Goal: Task Accomplishment & Management: Manage account settings

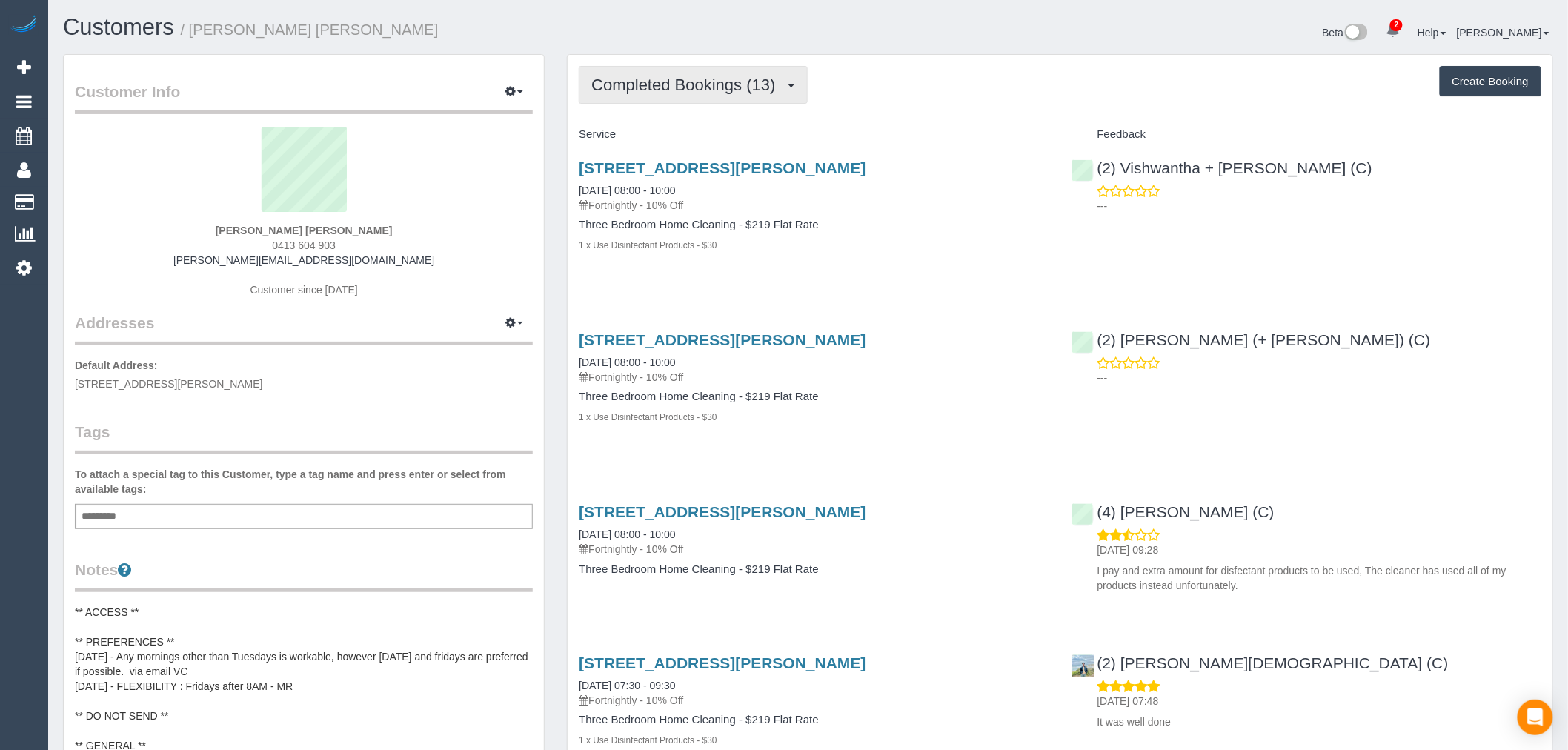
click at [769, 91] on span "Completed Bookings (13)" at bounding box center [687, 85] width 191 height 19
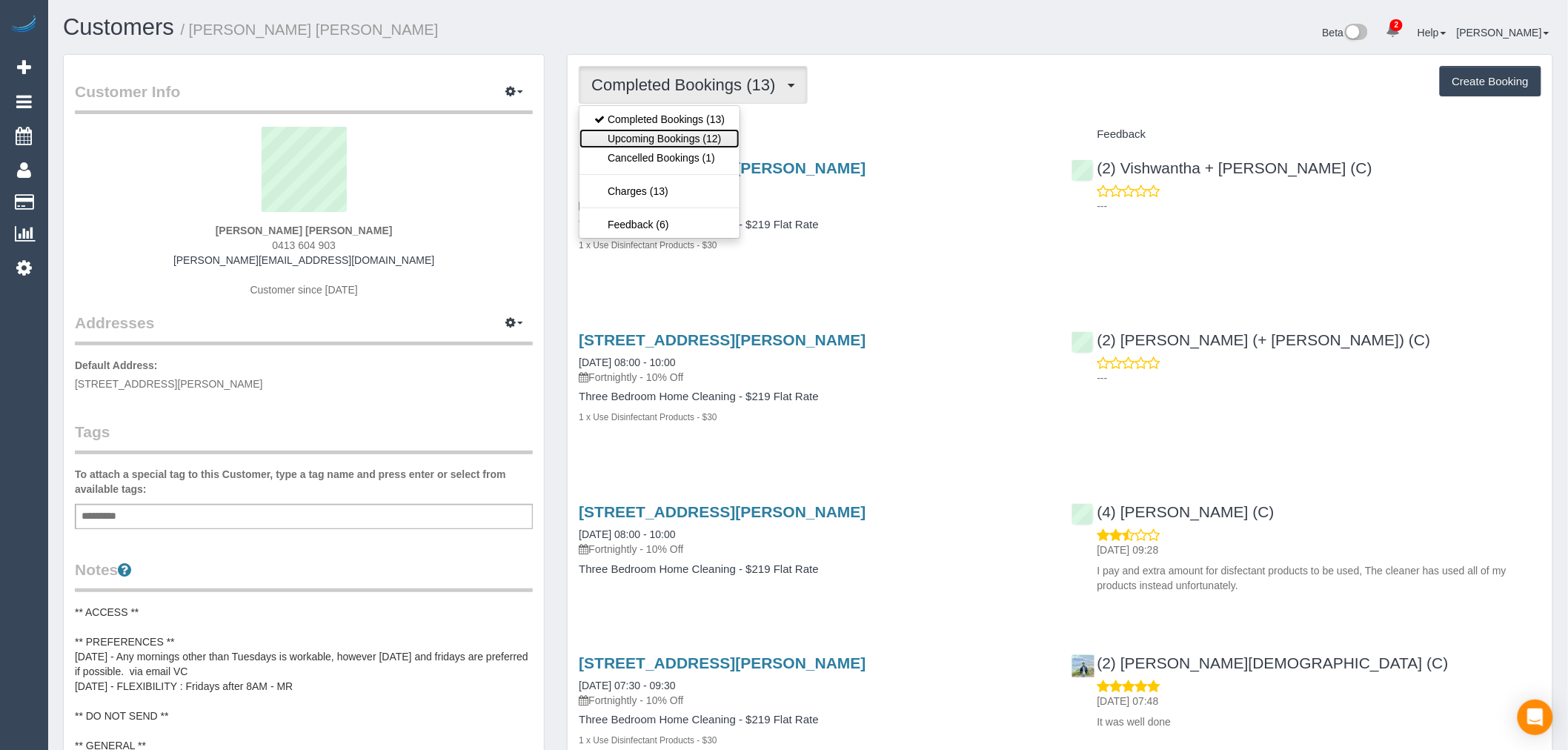
click at [715, 142] on link "Upcoming Bookings (12)" at bounding box center [659, 138] width 160 height 19
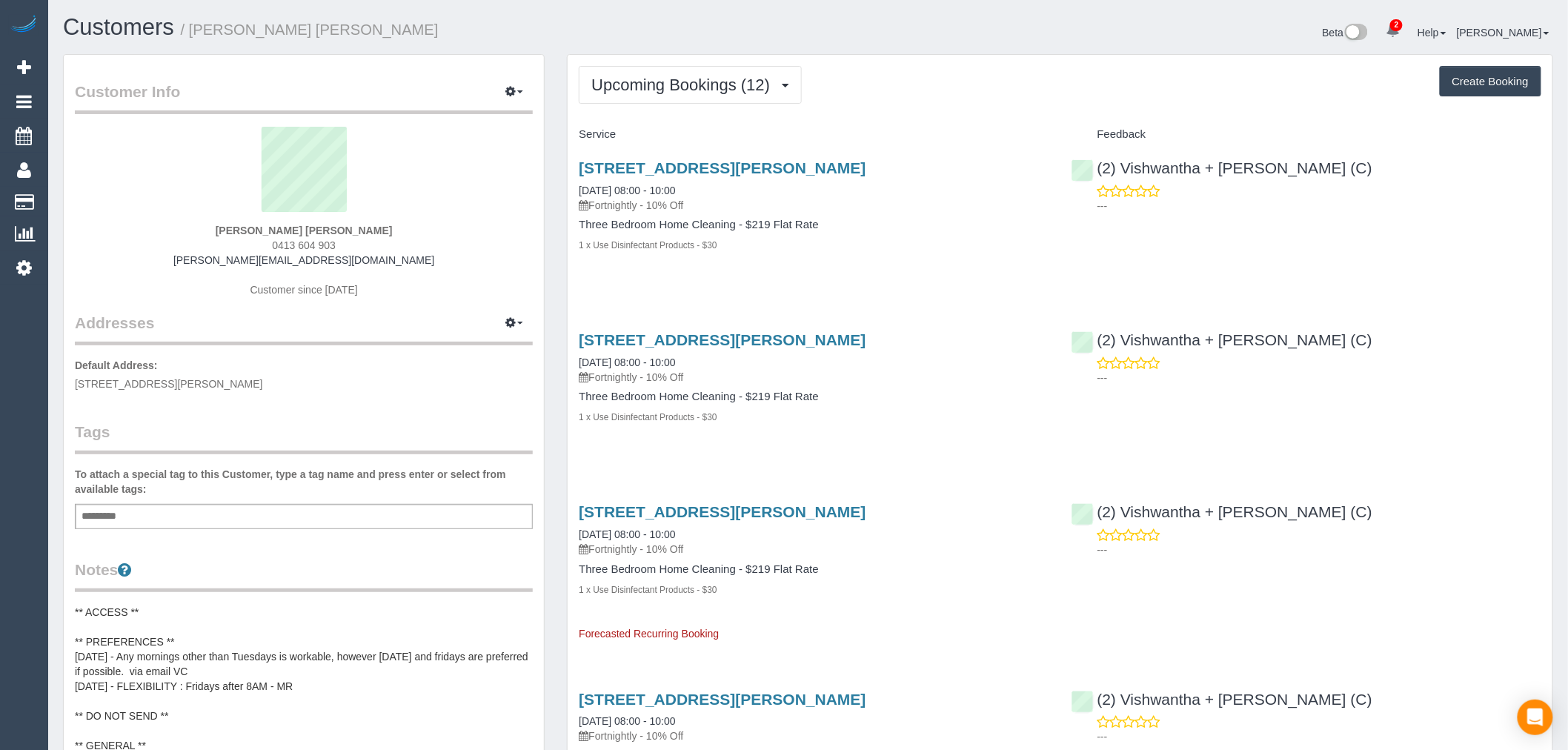
click at [267, 228] on strong "[PERSON_NAME] [PERSON_NAME]" at bounding box center [303, 230] width 177 height 12
copy strong "[PERSON_NAME]"
drag, startPoint x: 122, startPoint y: 48, endPoint x: 112, endPoint y: 24, distance: 26.0
click at [121, 49] on div "Customers / Catherine Velisha Beta 2 Your Notifications You have 0 alerts × You…" at bounding box center [808, 35] width 1512 height 40
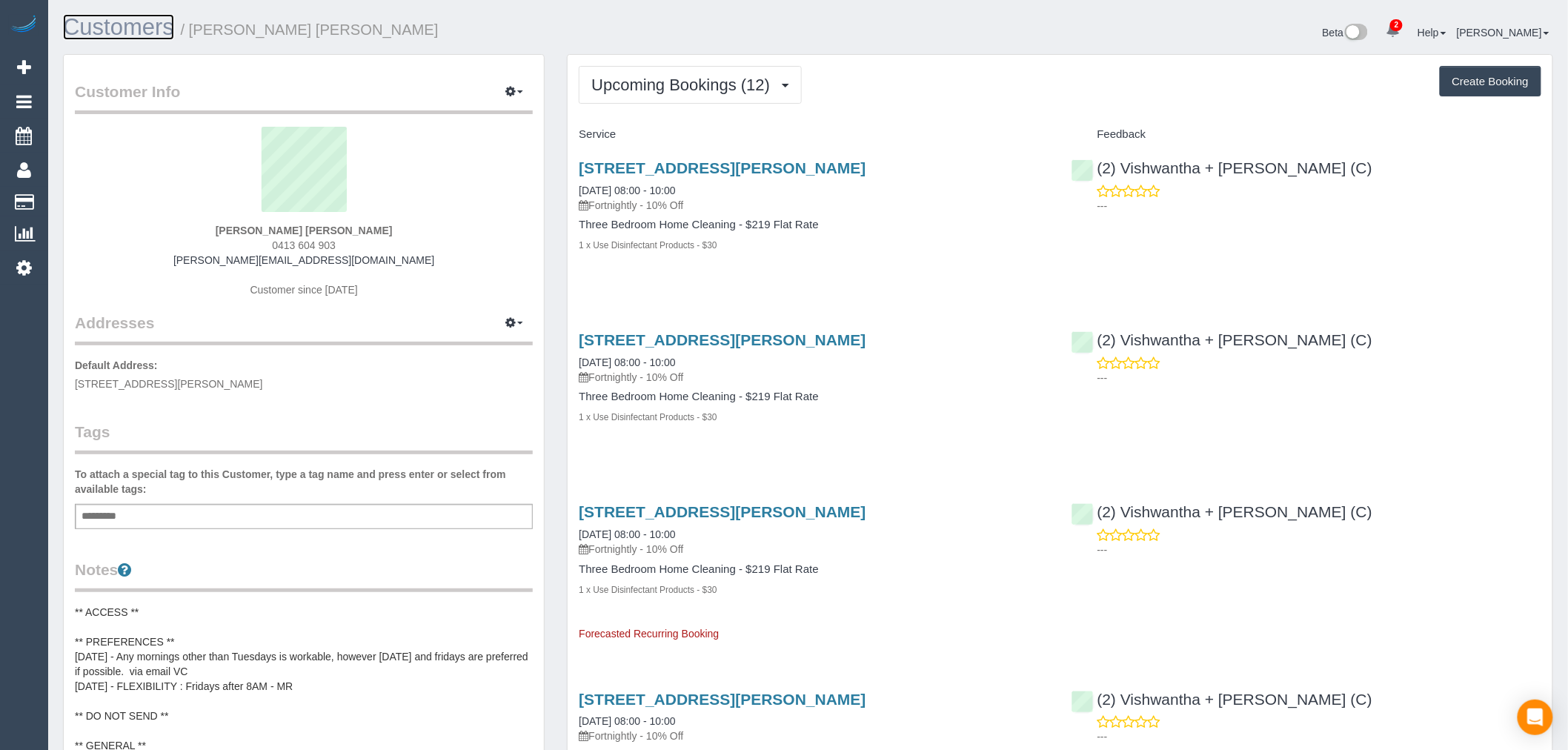
click at [112, 15] on link "Customers" at bounding box center [119, 26] width 112 height 26
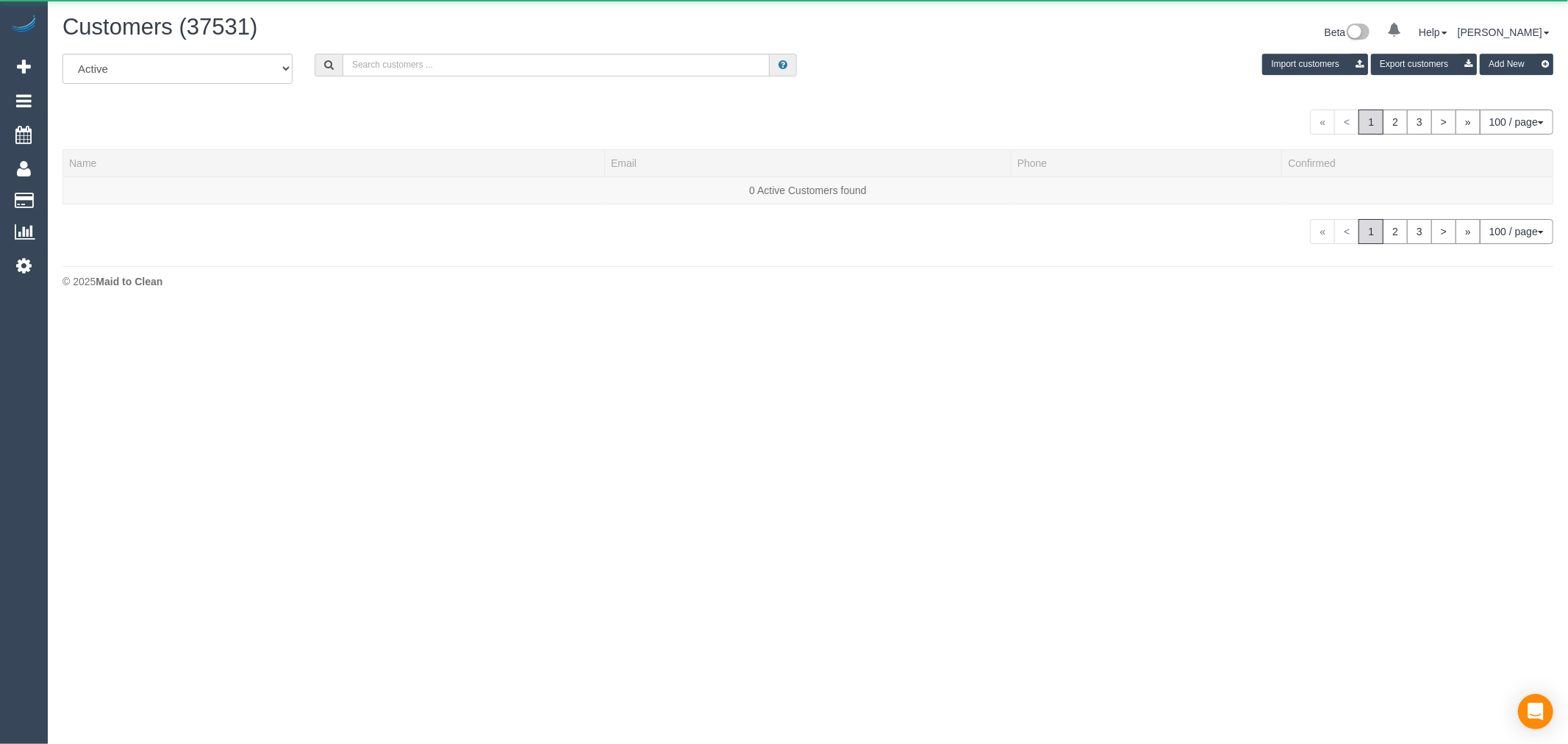
click at [427, 79] on div "All Active Archived Import customers Export customers Add New" at bounding box center [808, 74] width 1513 height 41
click at [425, 72] on input "text" at bounding box center [556, 65] width 427 height 22
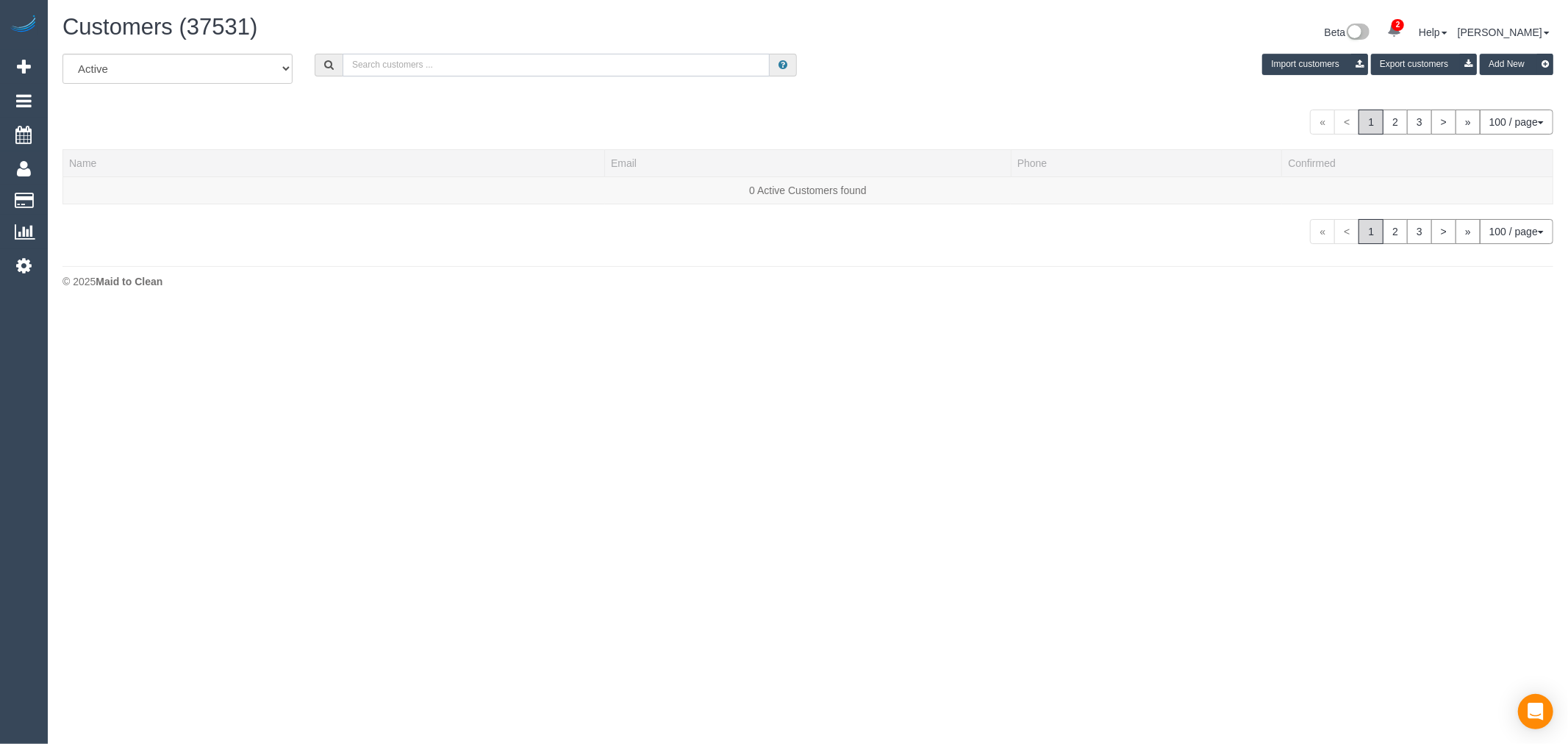
paste input "Felicia Tiara"
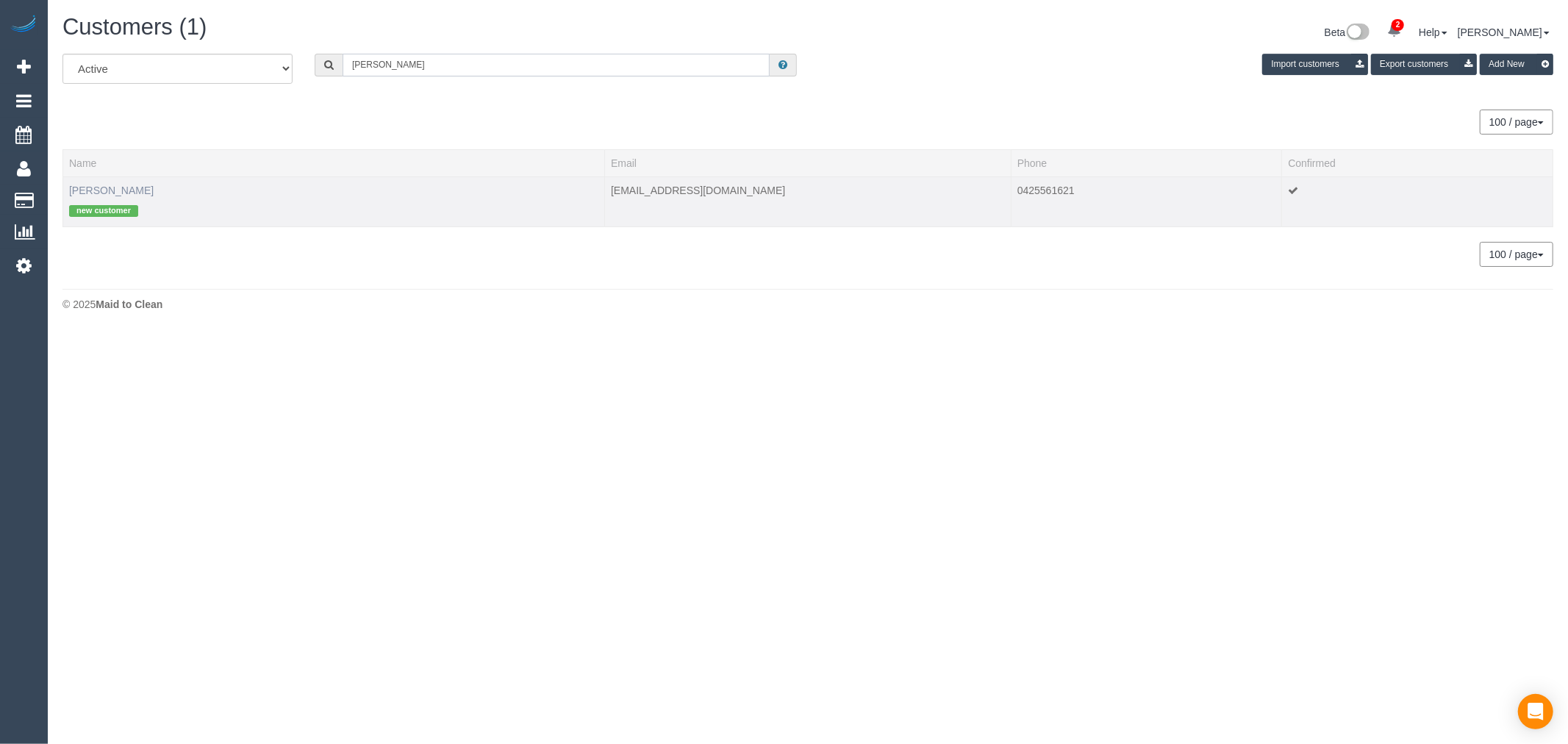
type input "Felicia Tiara"
click at [117, 195] on link "Felicia Tiara" at bounding box center [112, 190] width 84 height 12
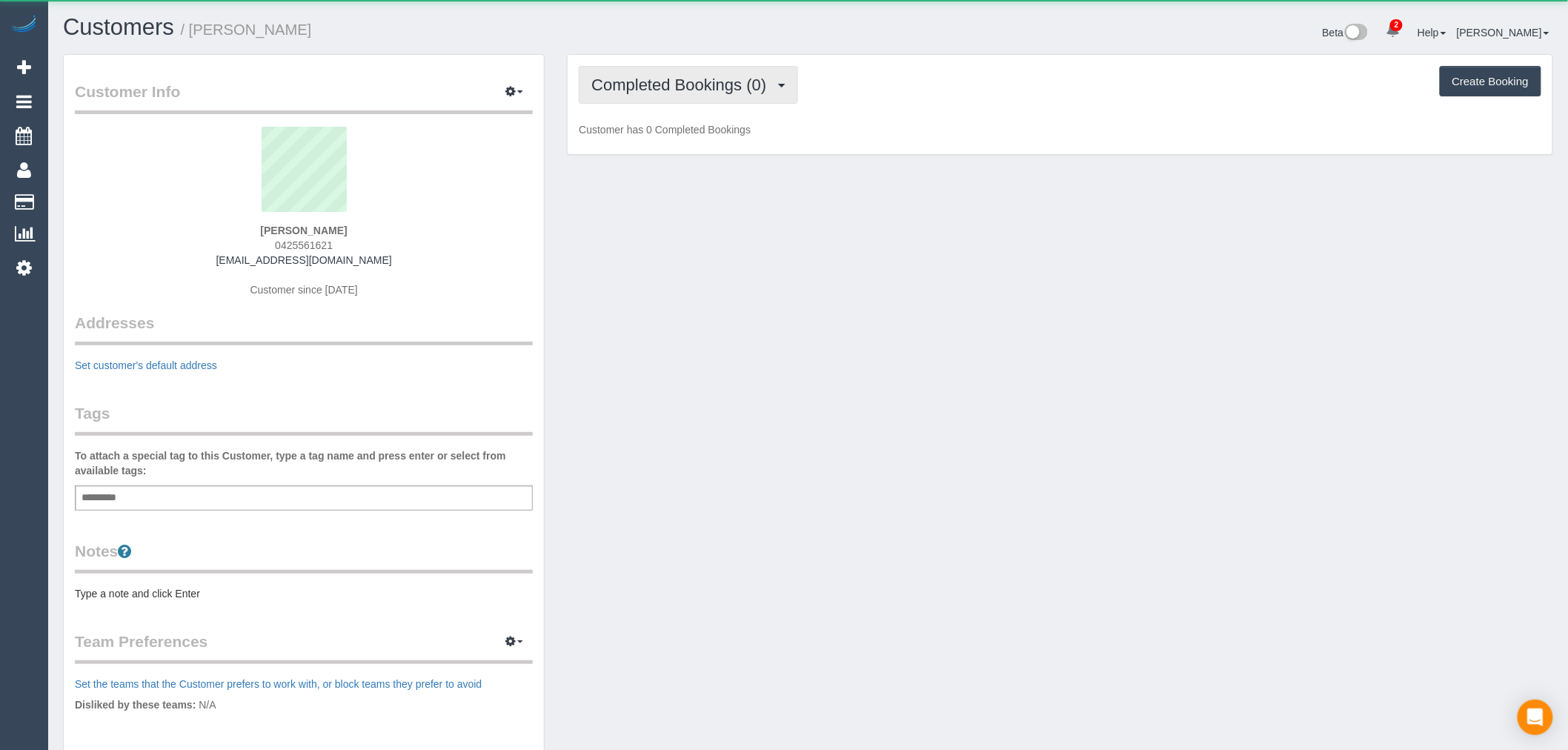
click at [633, 98] on button "Completed Bookings (0)" at bounding box center [688, 85] width 219 height 38
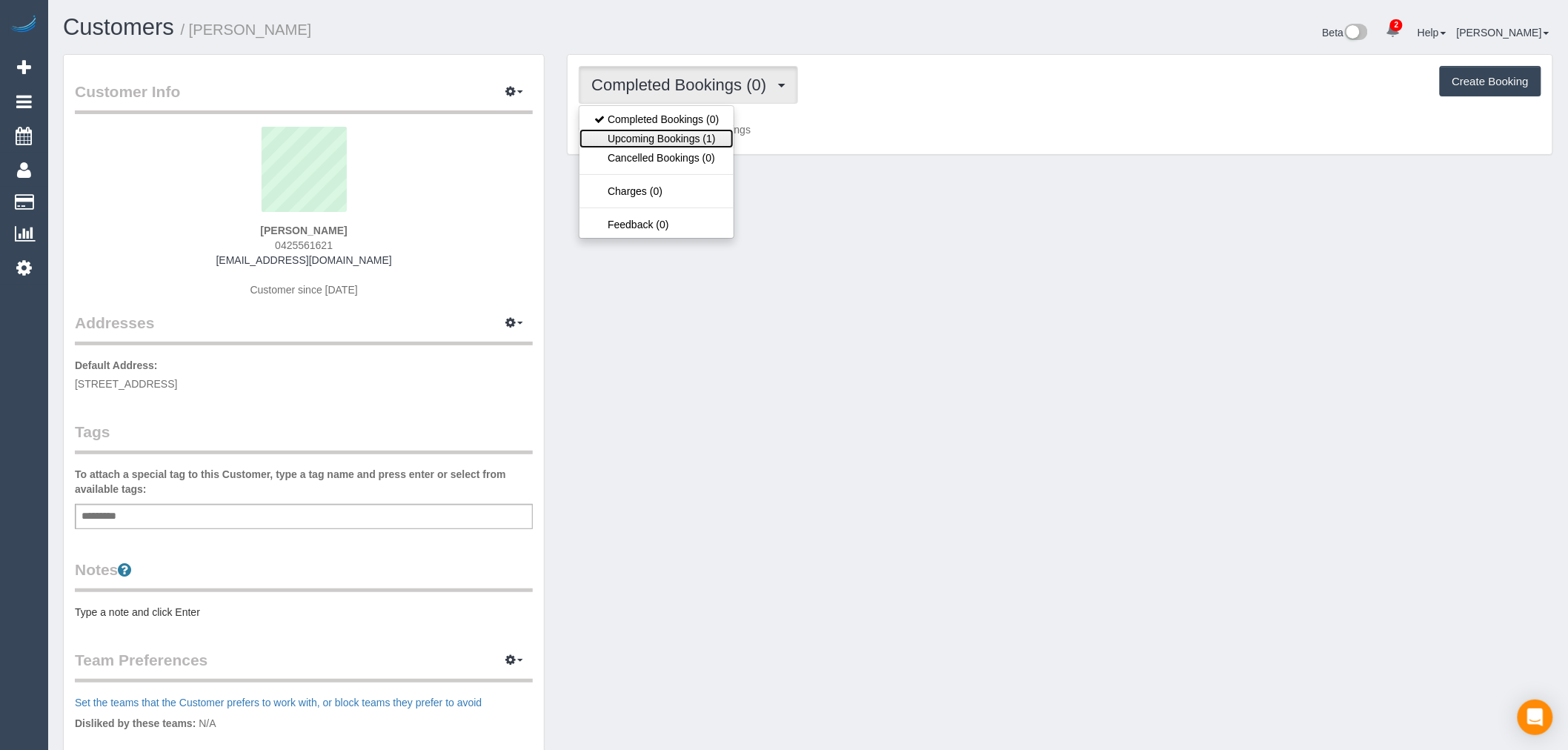
click at [644, 145] on link "Upcoming Bookings (1)" at bounding box center [656, 138] width 154 height 19
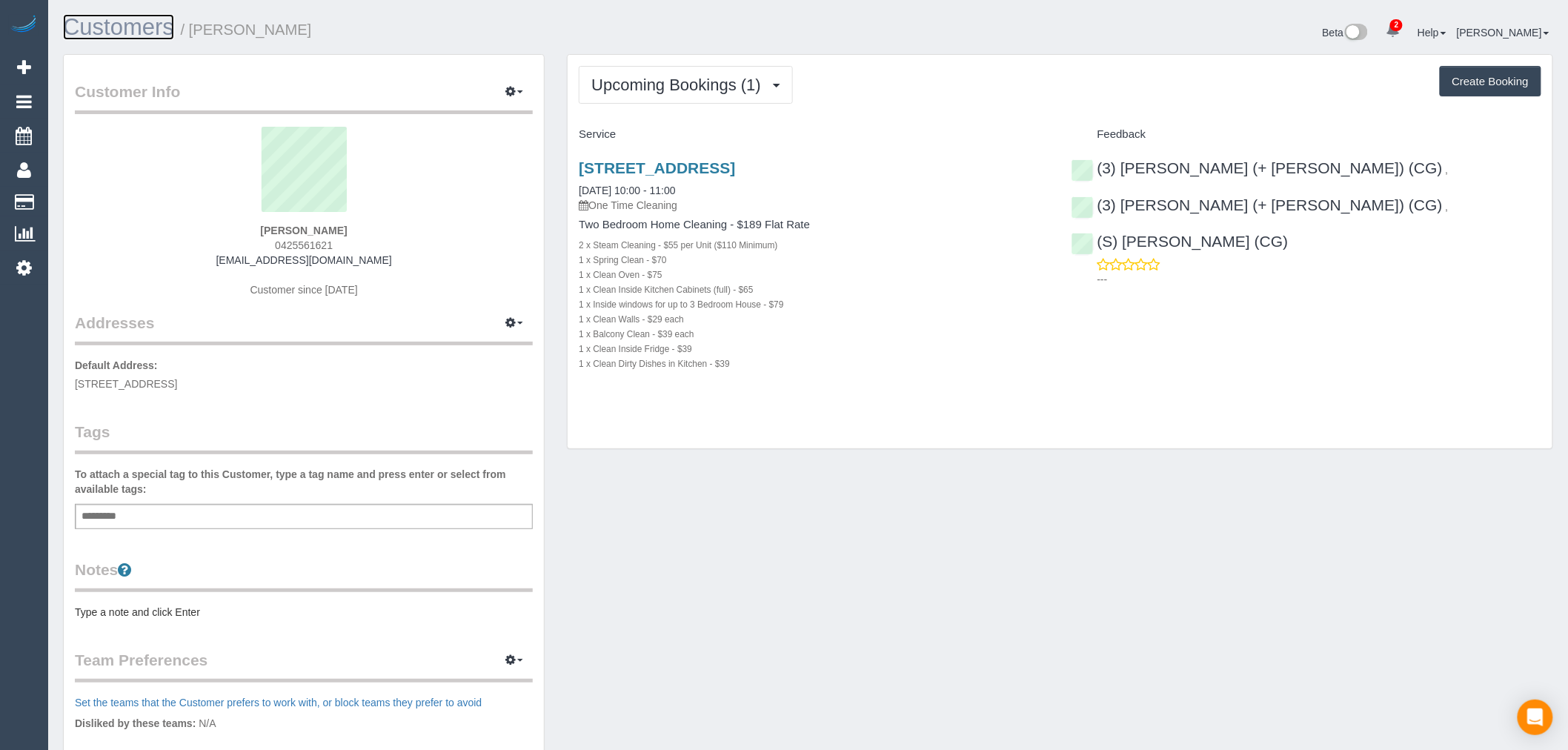
drag, startPoint x: 167, startPoint y: 20, endPoint x: 174, endPoint y: 27, distance: 9.9
click at [167, 20] on link "Customers" at bounding box center [119, 26] width 112 height 26
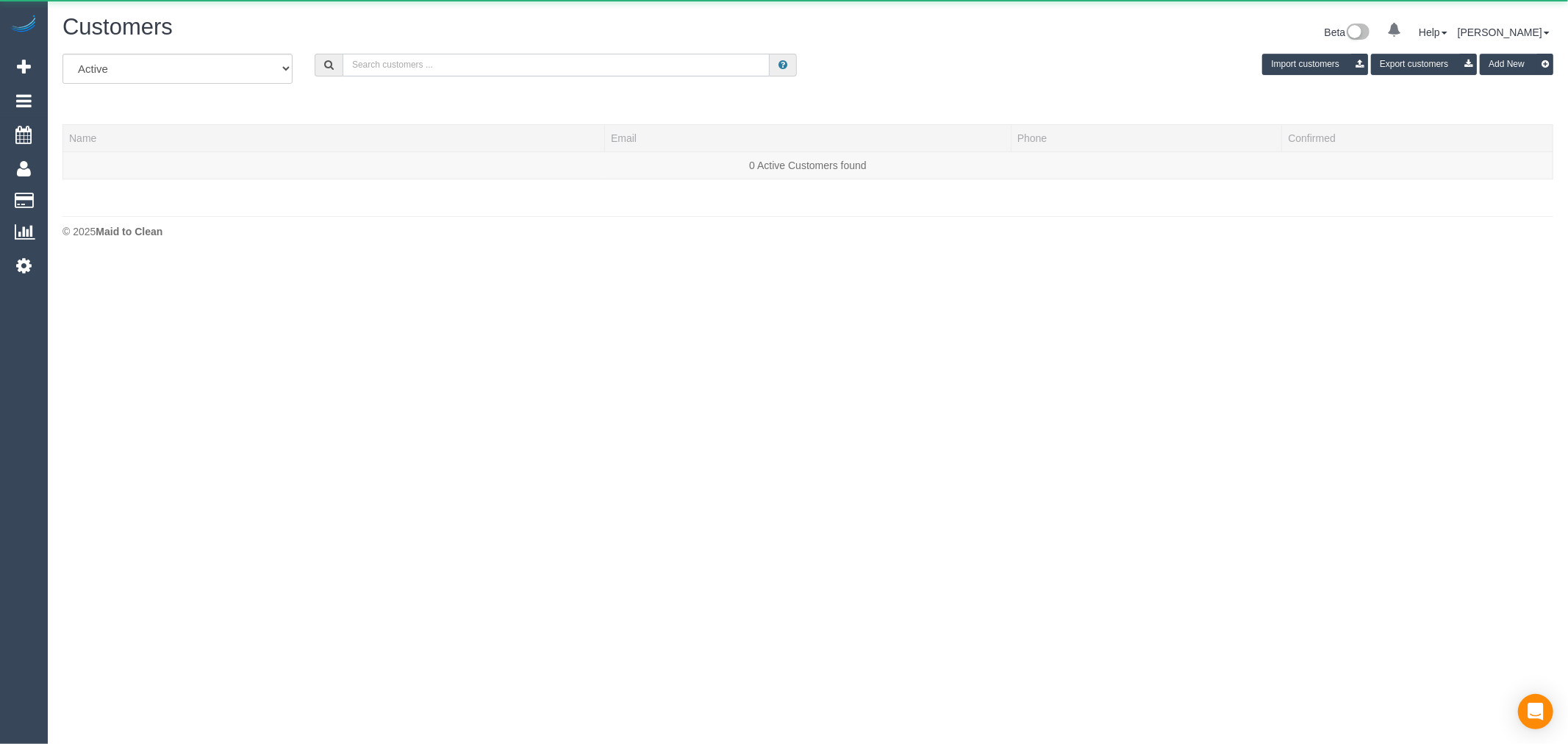
click at [492, 57] on input "text" at bounding box center [556, 65] width 427 height 22
paste input "anikalvl@gmail.com"
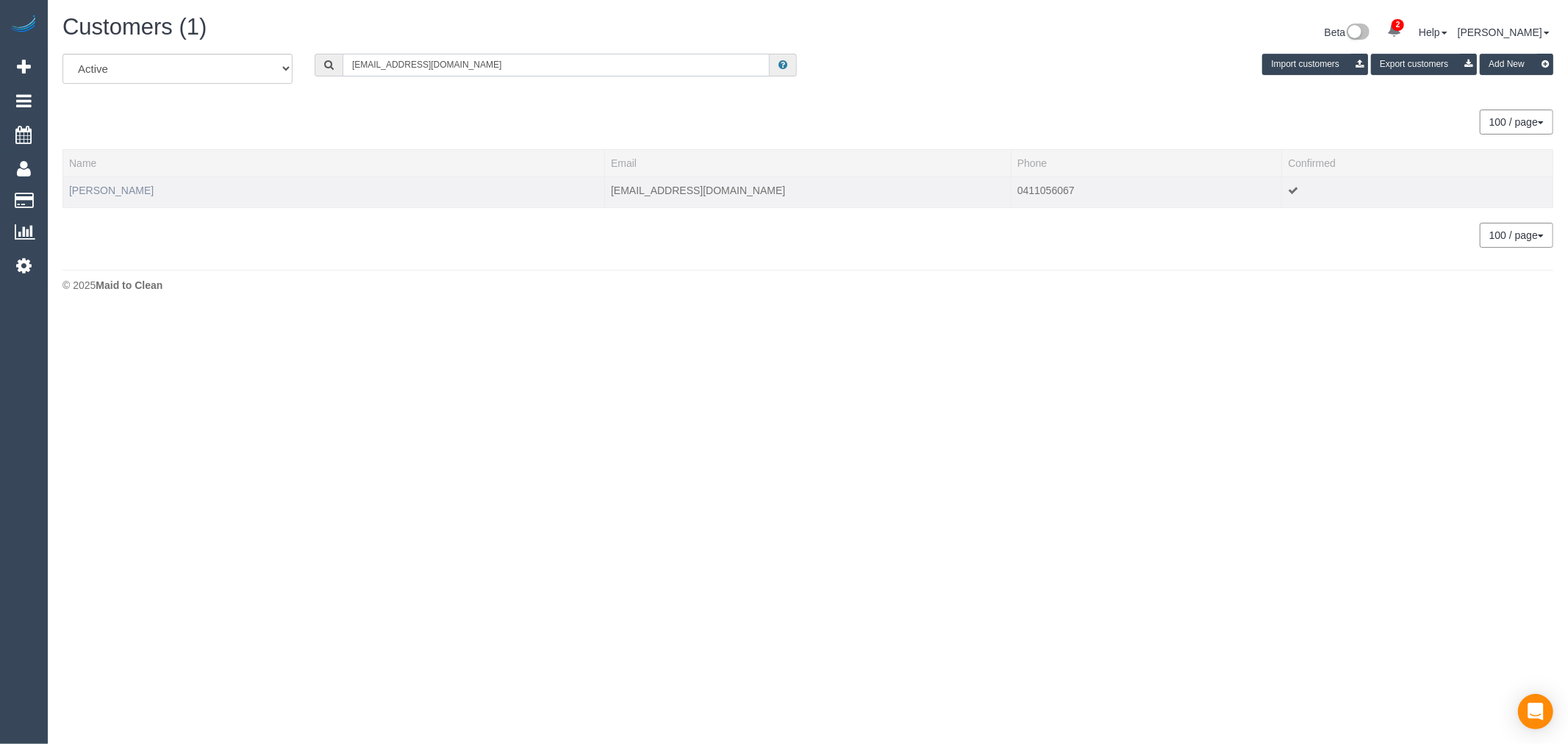
type input "anikalvl@gmail.com"
click at [118, 186] on link "Anika Labadie" at bounding box center [112, 190] width 84 height 12
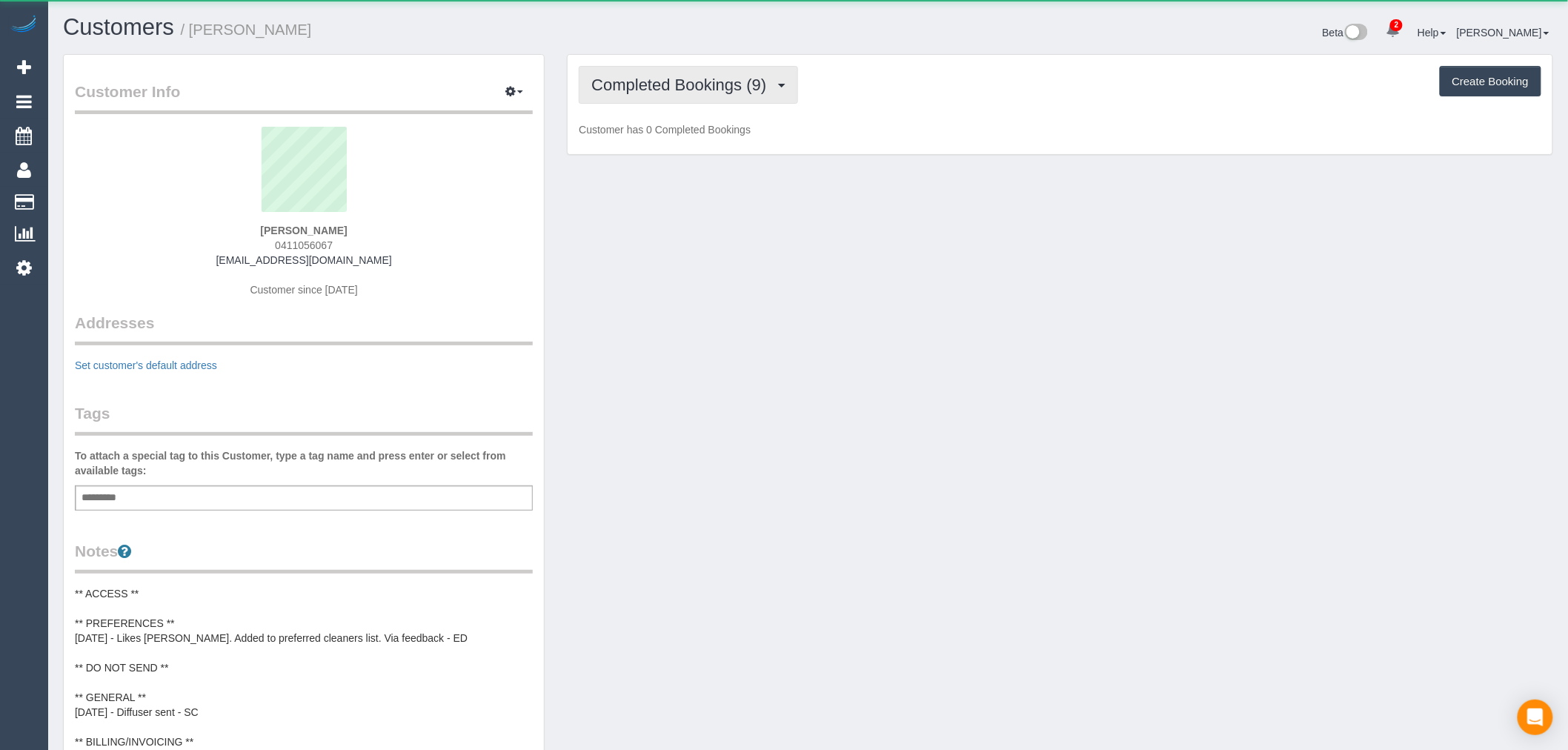
click at [697, 88] on span "Completed Bookings (9)" at bounding box center [682, 85] width 182 height 19
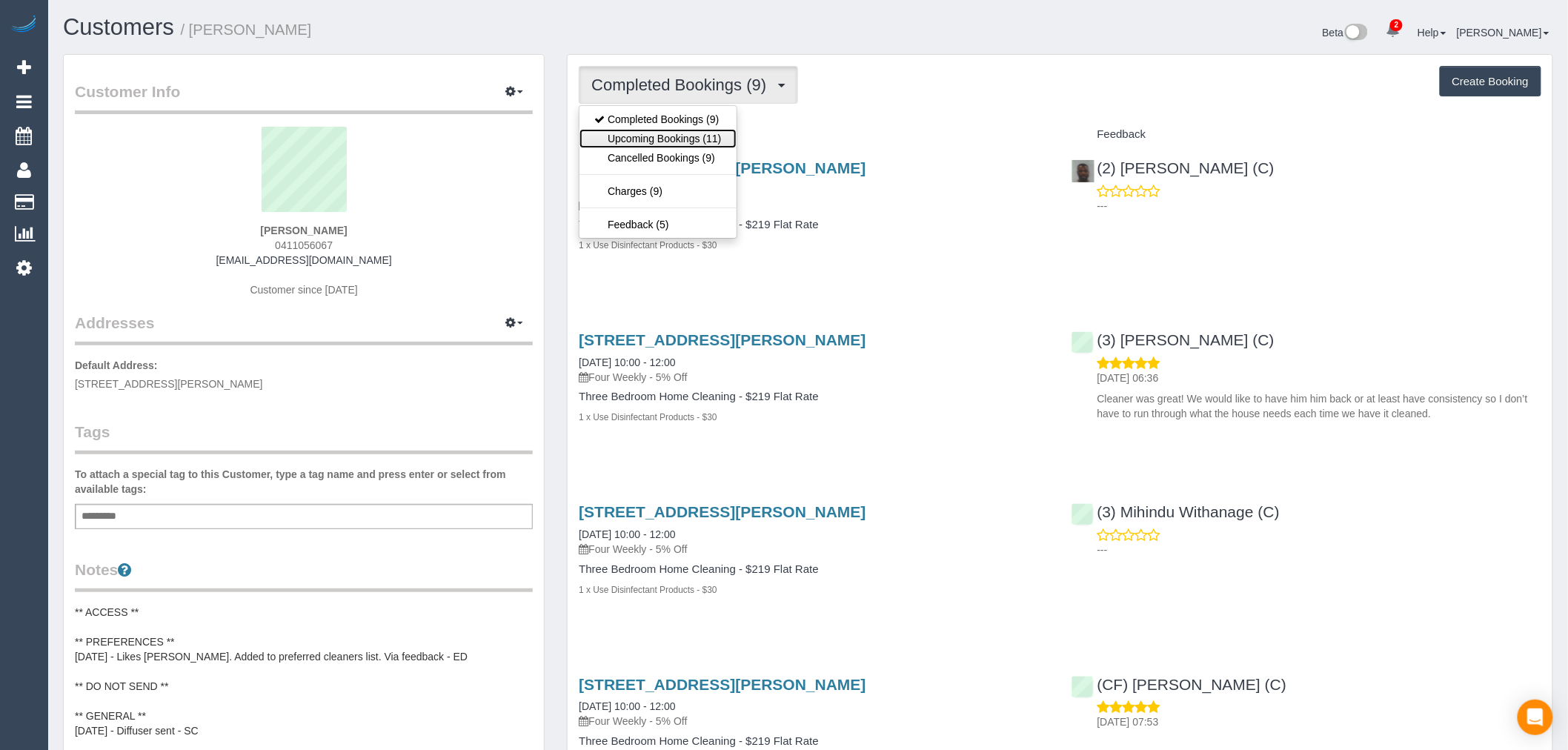
click at [715, 146] on link "Upcoming Bookings (11)" at bounding box center [657, 138] width 156 height 19
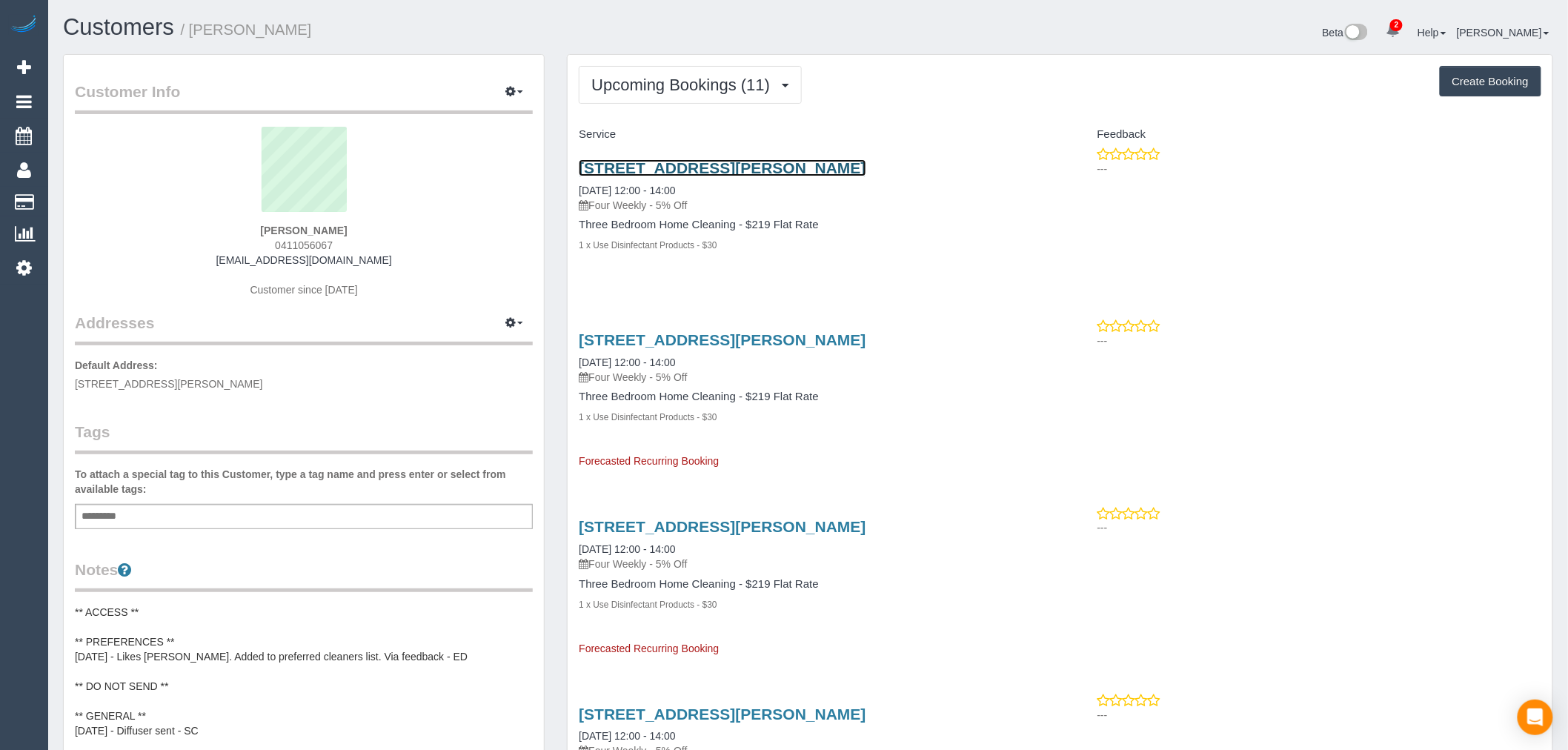
click at [768, 164] on link "41 Mount Pleasant Rd, Preston, VIC 3072" at bounding box center [721, 168] width 286 height 17
click at [719, 68] on button "Upcoming Bookings (11)" at bounding box center [690, 85] width 223 height 38
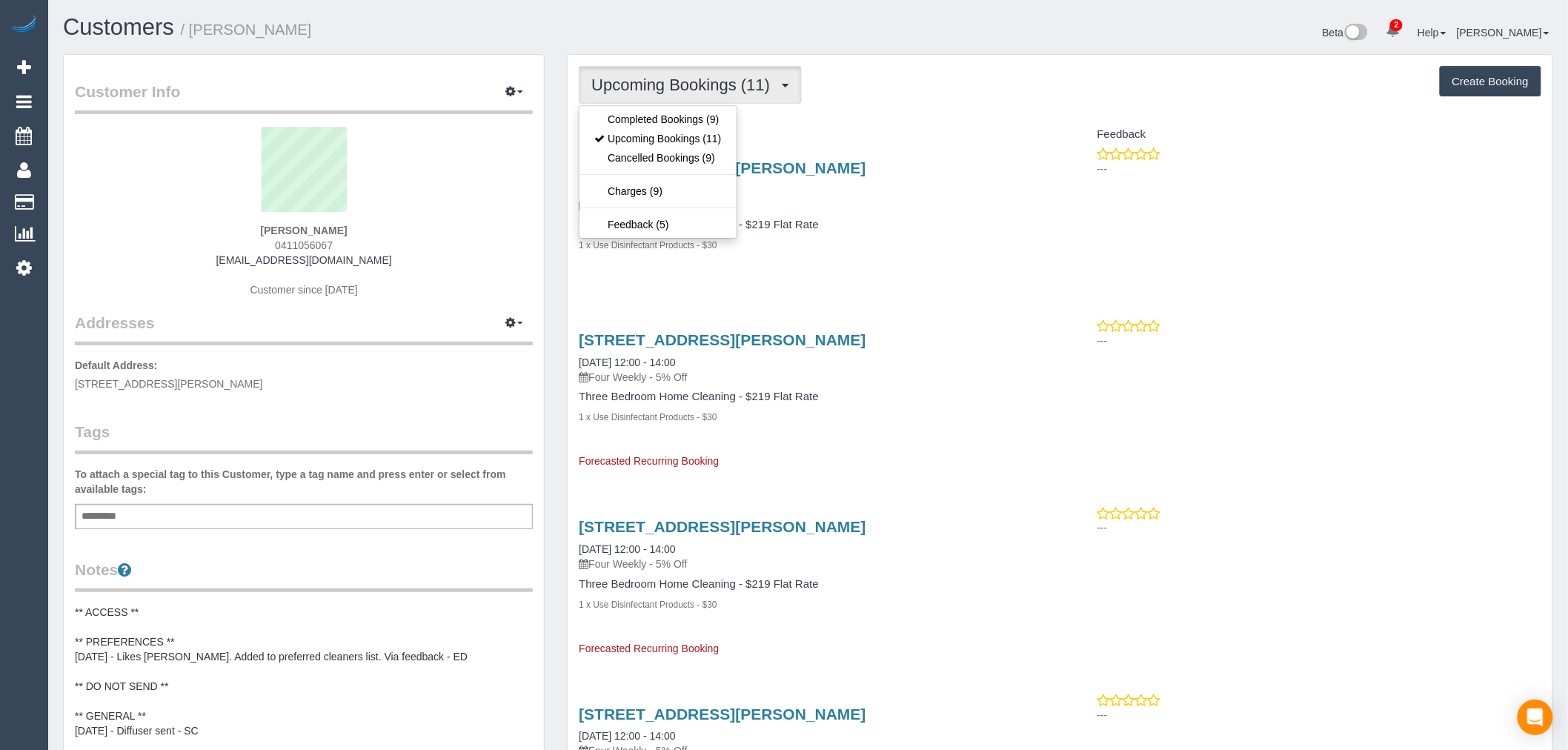
click at [705, 107] on ul "Completed Bookings (9) Upcoming Bookings (11) Cancelled Bookings (9) Charges (9…" at bounding box center [657, 171] width 158 height 133
click at [713, 67] on button "Upcoming Bookings (11)" at bounding box center [690, 85] width 223 height 38
click at [698, 160] on link "Cancelled Bookings (9)" at bounding box center [657, 158] width 156 height 19
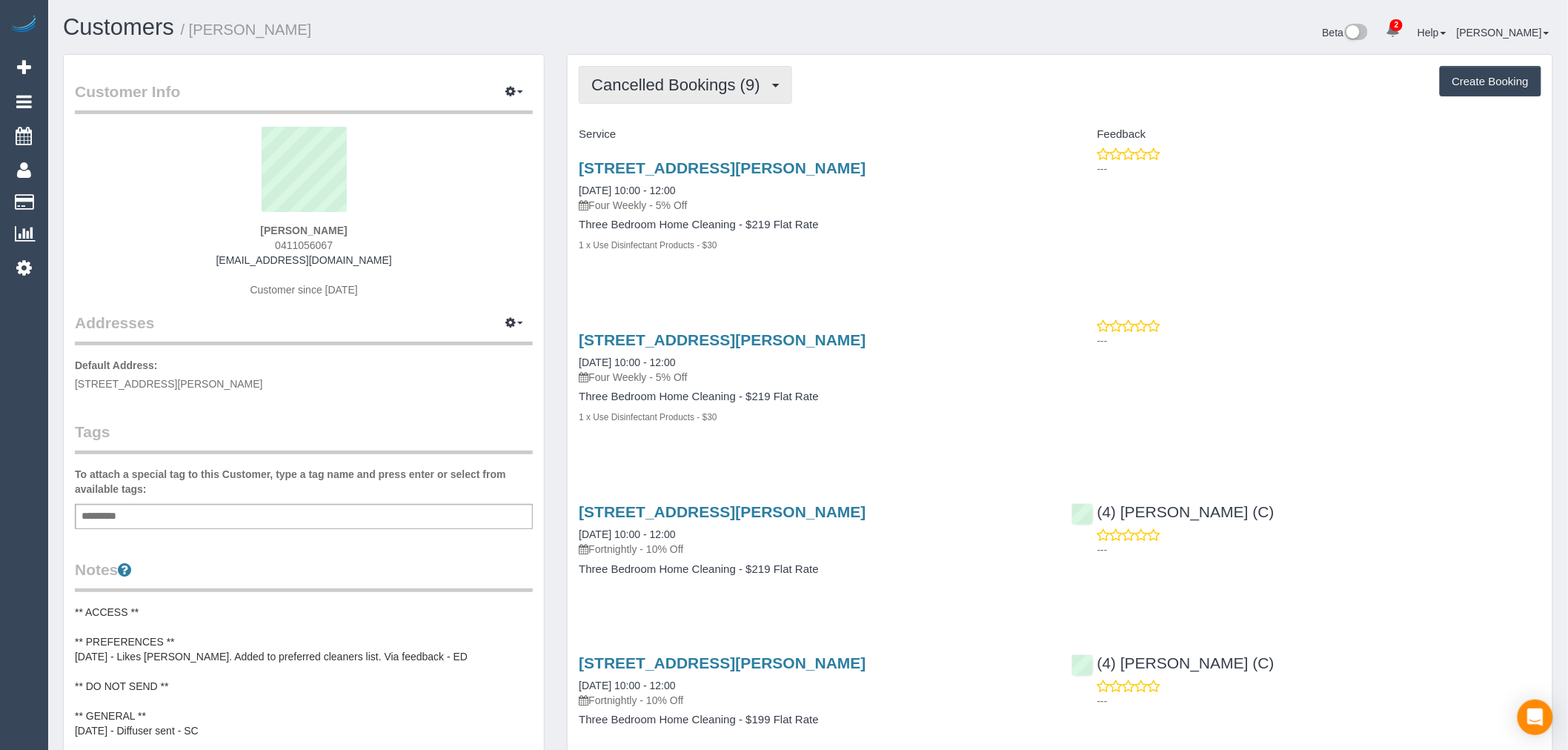
click at [751, 82] on span "Cancelled Bookings (9)" at bounding box center [680, 85] width 176 height 19
click at [723, 136] on link "Upcoming Bookings (11)" at bounding box center [657, 138] width 156 height 19
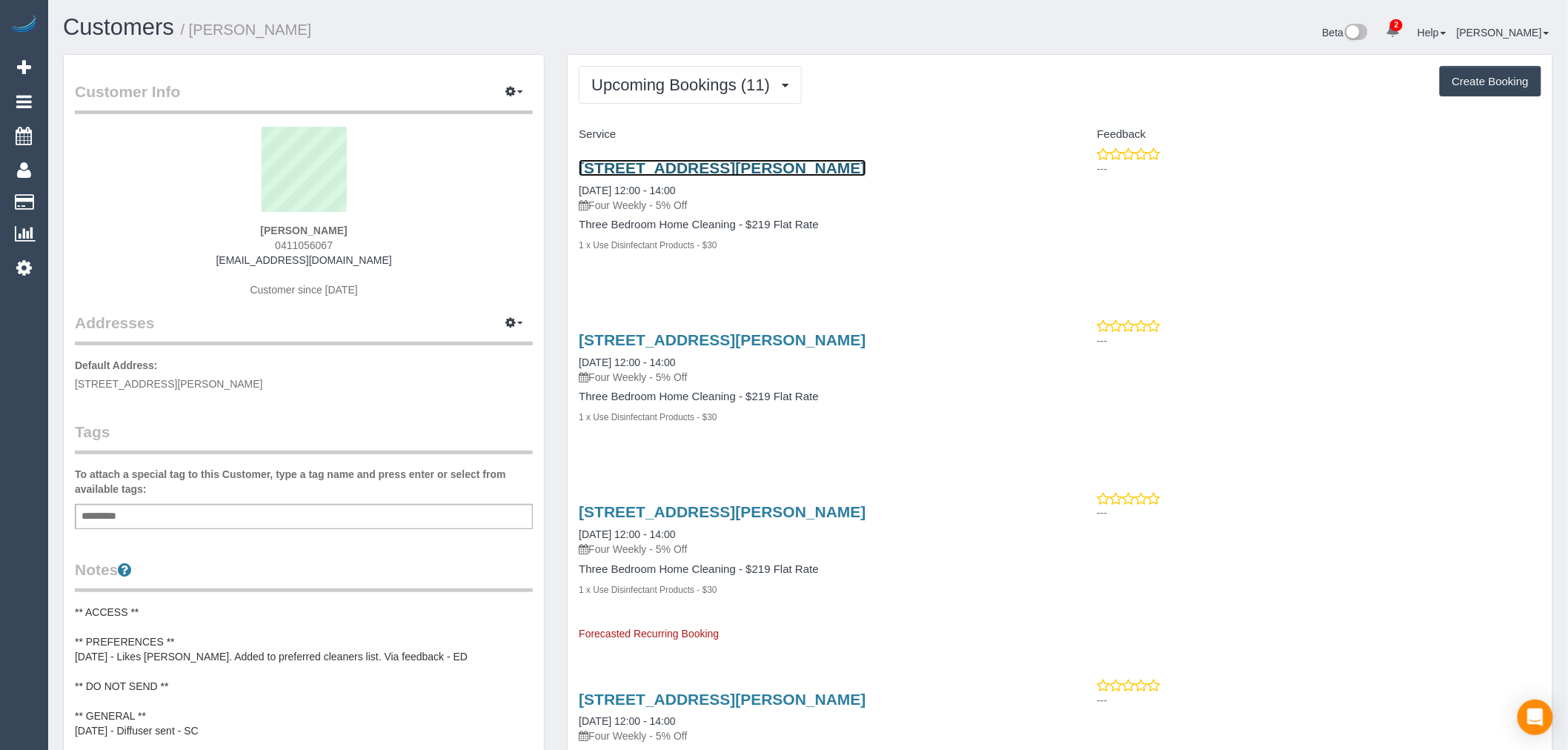
drag, startPoint x: 762, startPoint y: 162, endPoint x: 752, endPoint y: 168, distance: 11.7
click at [117, 30] on link "Customers" at bounding box center [119, 26] width 112 height 26
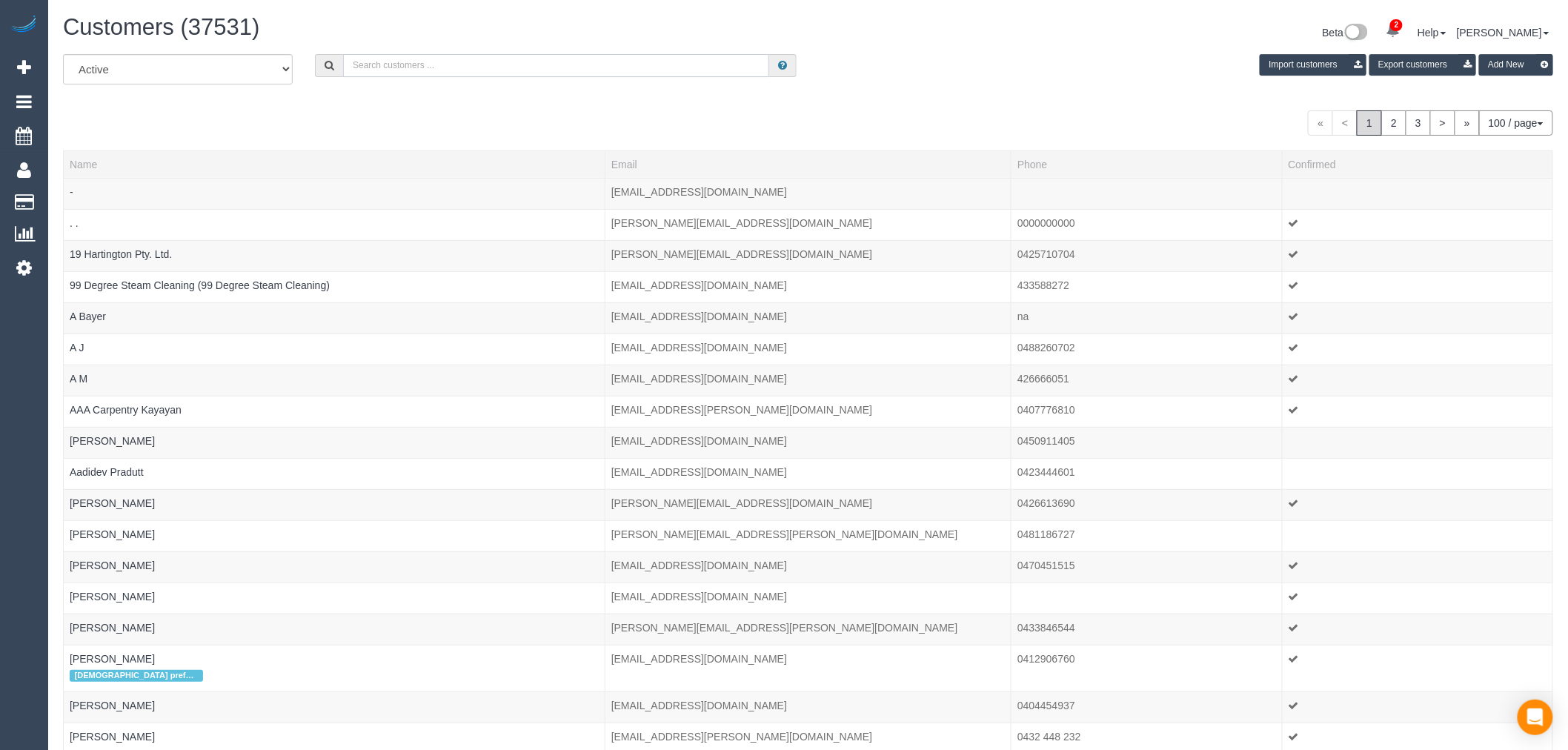
click at [453, 54] on input "text" at bounding box center [556, 65] width 426 height 23
paste input "[PERSON_NAME][EMAIL_ADDRESS][DOMAIN_NAME]"
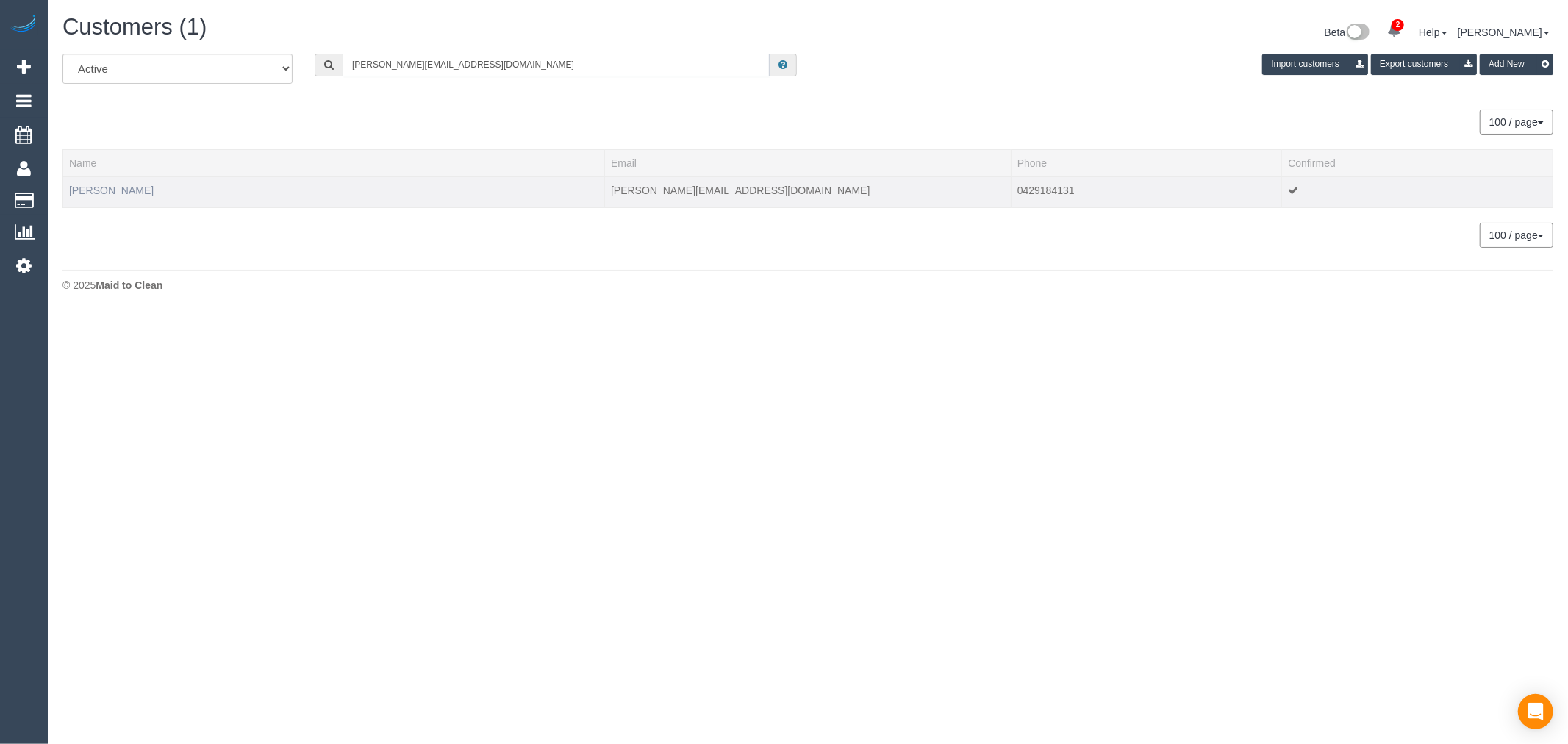
type input "[PERSON_NAME][EMAIL_ADDRESS][DOMAIN_NAME]"
click at [84, 186] on link "Sarah Dougas" at bounding box center [112, 190] width 84 height 12
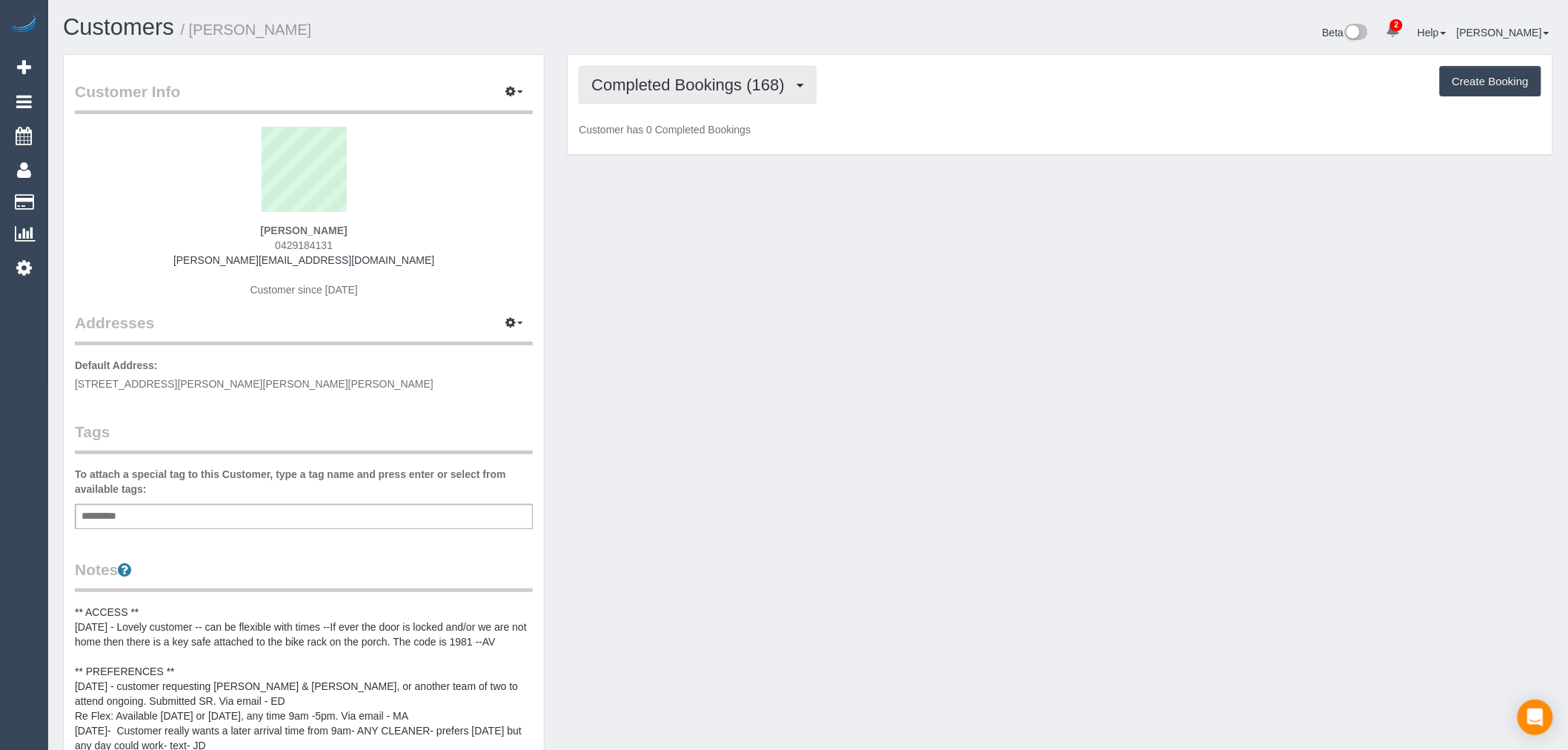
click at [784, 91] on span "Completed Bookings (168)" at bounding box center [692, 85] width 200 height 19
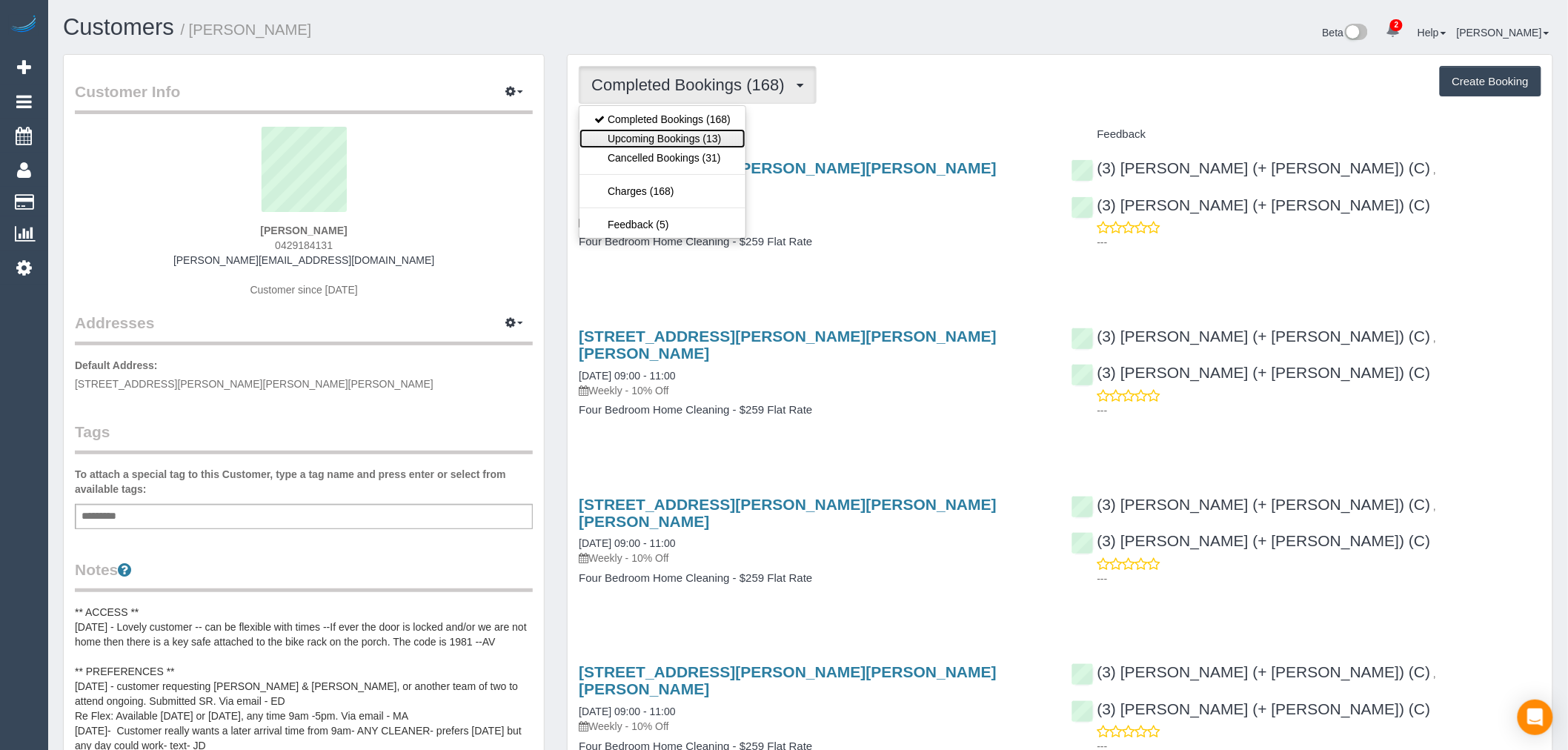
click at [704, 145] on link "Upcoming Bookings (13)" at bounding box center [663, 138] width 166 height 19
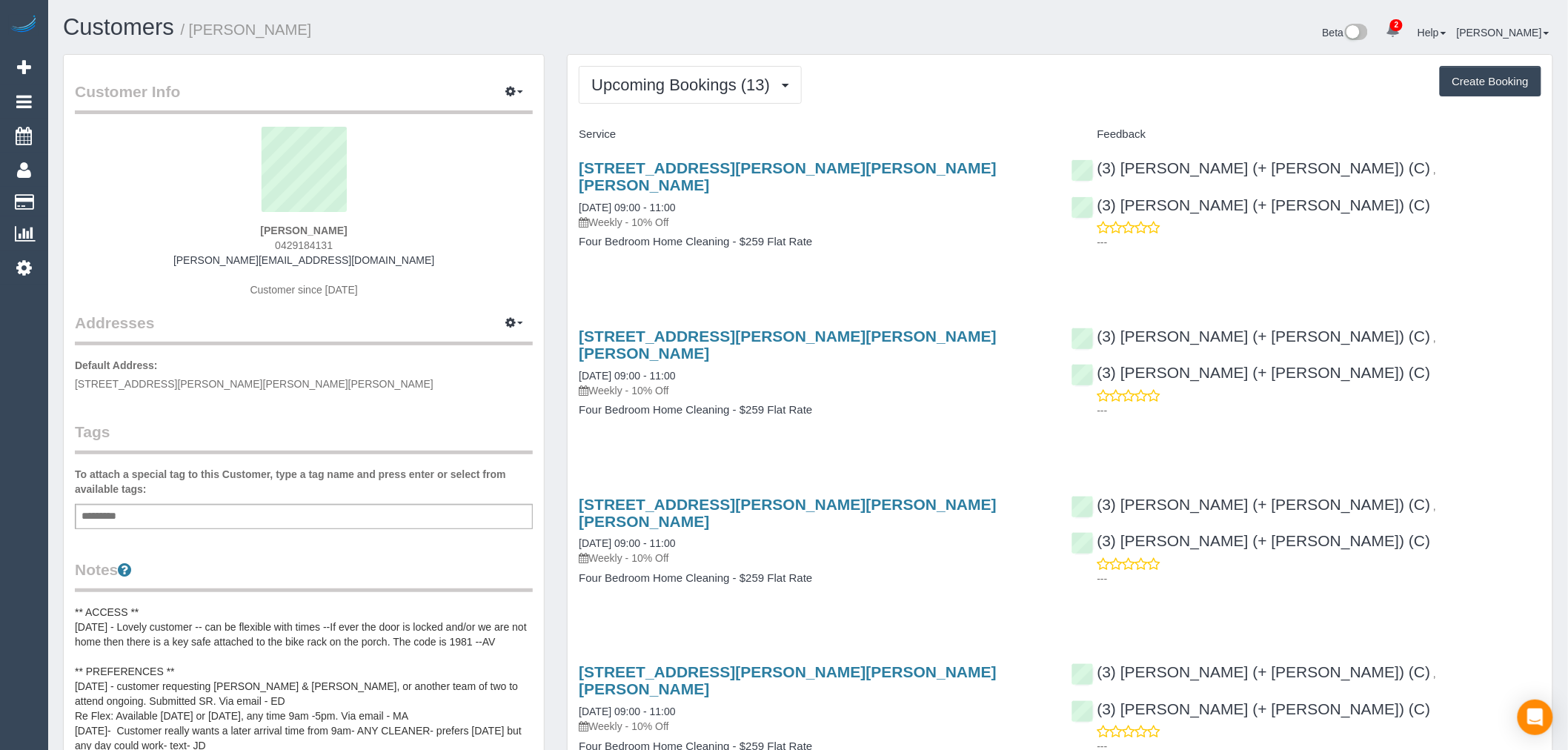
click at [903, 235] on h4 "Four Bedroom Home Cleaning - $259 Flat Rate" at bounding box center [813, 241] width 470 height 12
click at [794, 496] on link "73 Hodgkinson Street, Clifton Hill, VIC 3068" at bounding box center [787, 513] width 418 height 34
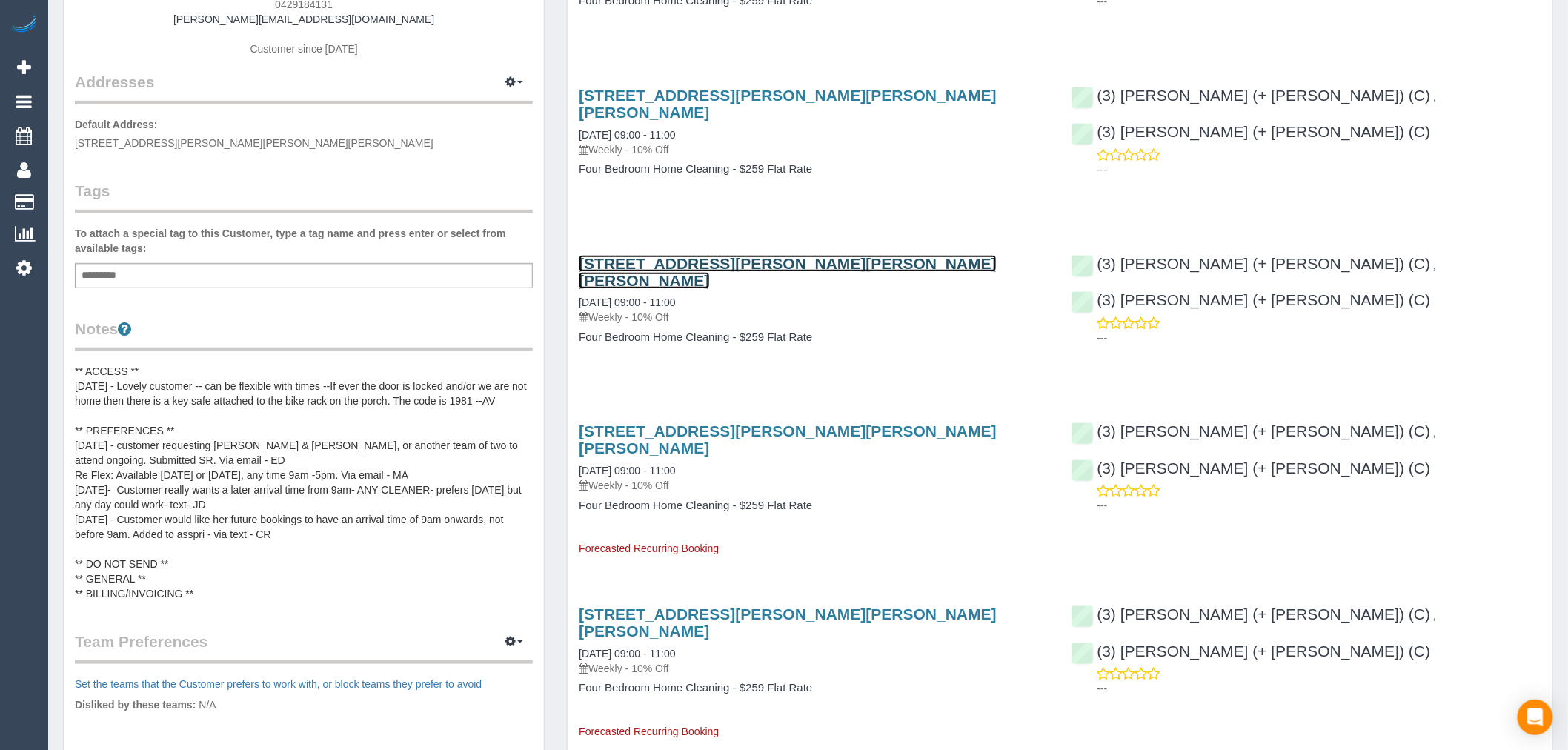
scroll to position [247, 0]
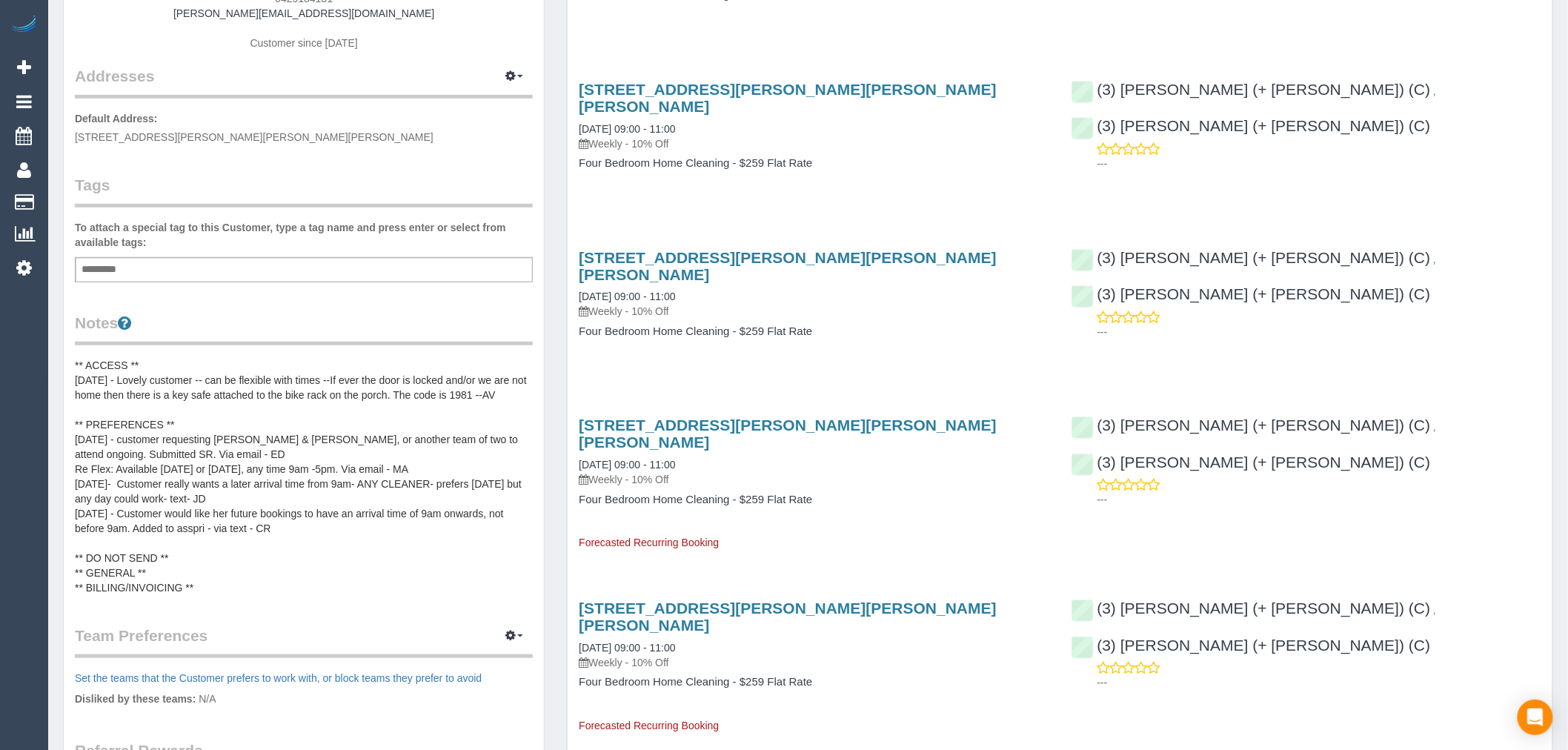
click at [778, 417] on div "73 Hodgkinson Street, Clifton Hill, VIC 3068 03/10/2025 09:00 - 11:00 Weekly - …" at bounding box center [813, 452] width 470 height 70
click at [776, 417] on link "73 Hodgkinson Street, Clifton Hill, VIC 3068" at bounding box center [787, 434] width 418 height 34
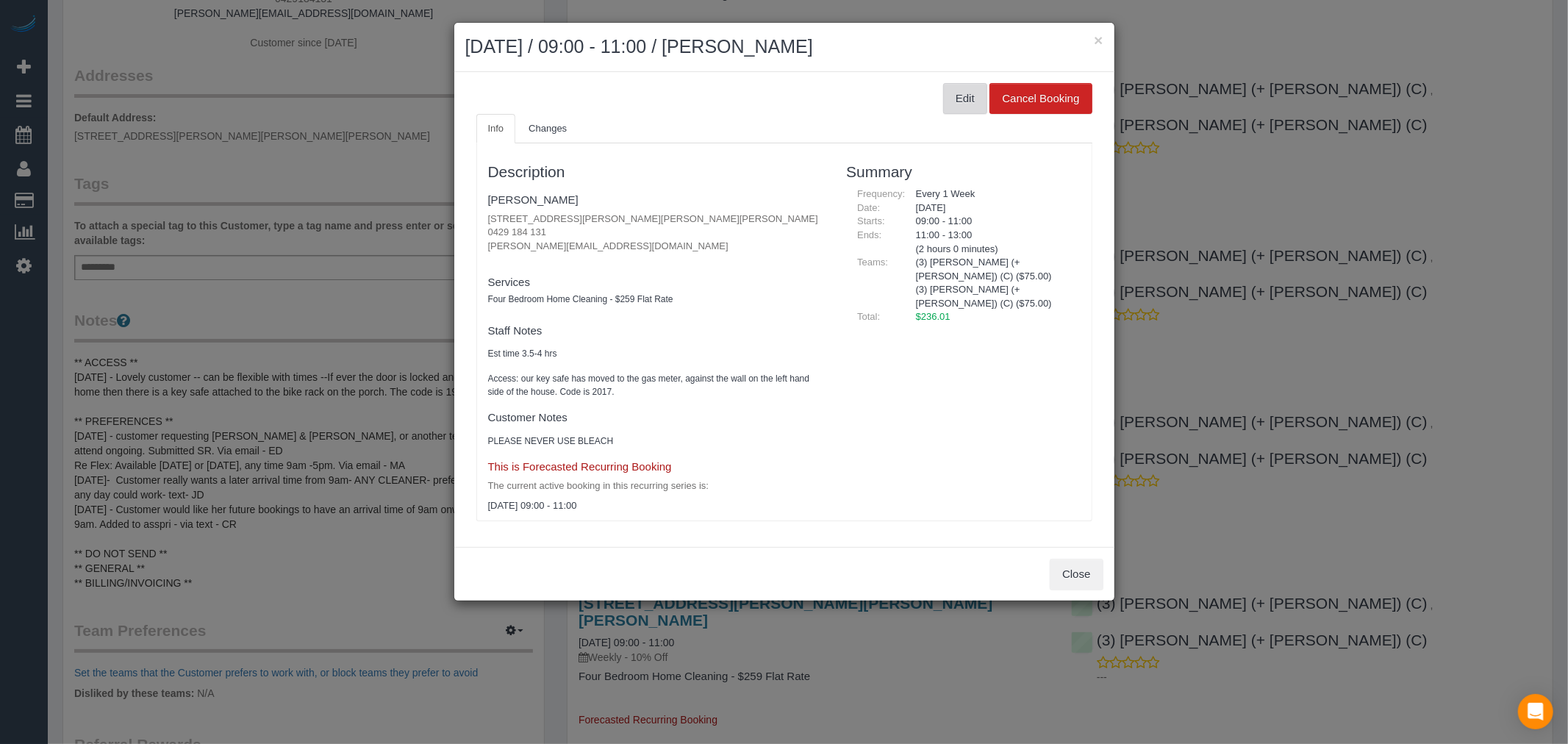
click at [958, 89] on button "Edit" at bounding box center [964, 98] width 44 height 31
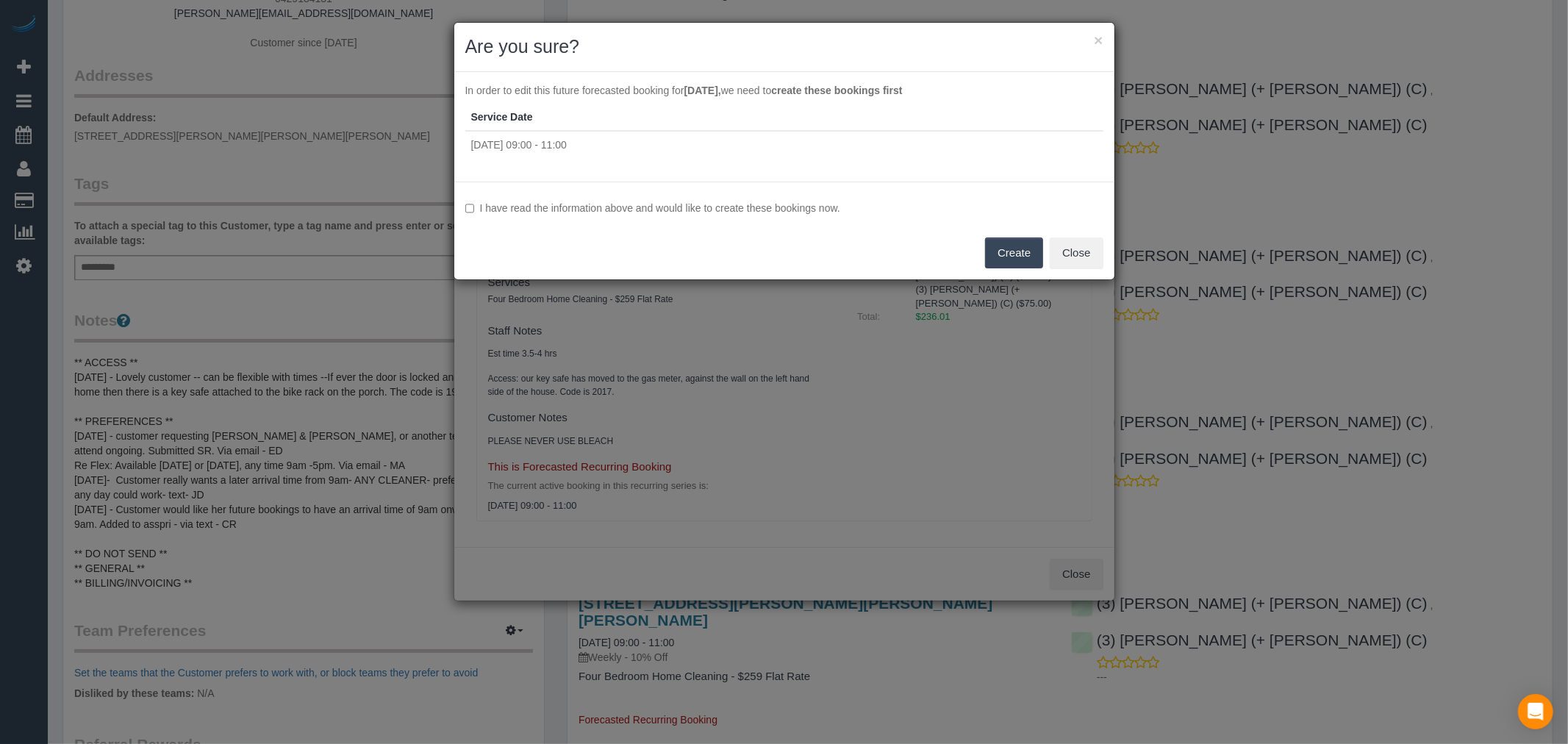
click at [687, 199] on div "I have read the information above and would like to create these bookings now. …" at bounding box center [784, 231] width 660 height 97
click at [770, 216] on div "I have read the information above and would like to create these bookings now. …" at bounding box center [784, 231] width 660 height 97
click at [776, 206] on label "I have read the information above and would like to create these bookings now." at bounding box center [784, 208] width 638 height 15
click at [1000, 246] on button "Create" at bounding box center [1014, 252] width 58 height 31
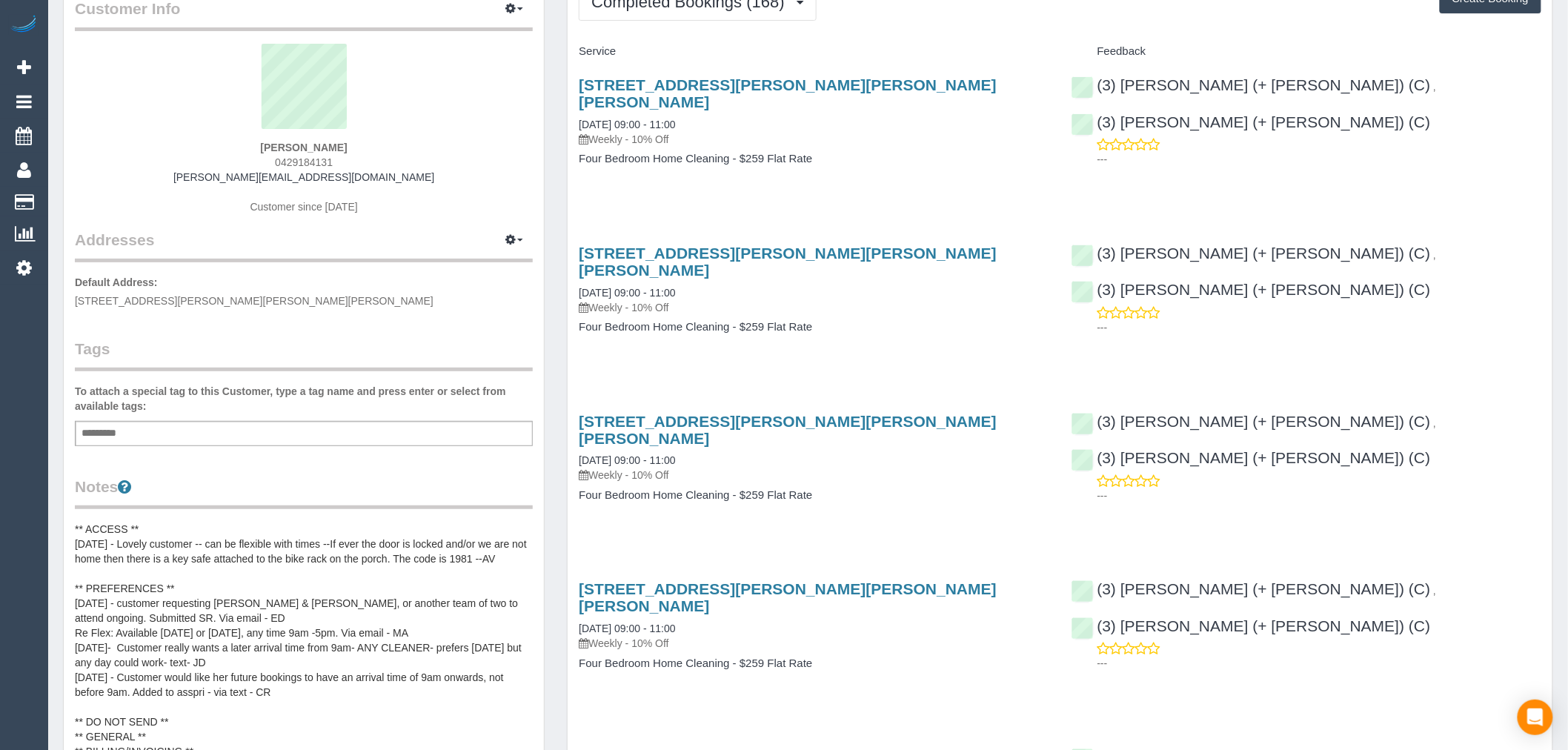
scroll to position [82, 0]
click at [749, 22] on button "Completed Bookings (168)" at bounding box center [698, 3] width 238 height 38
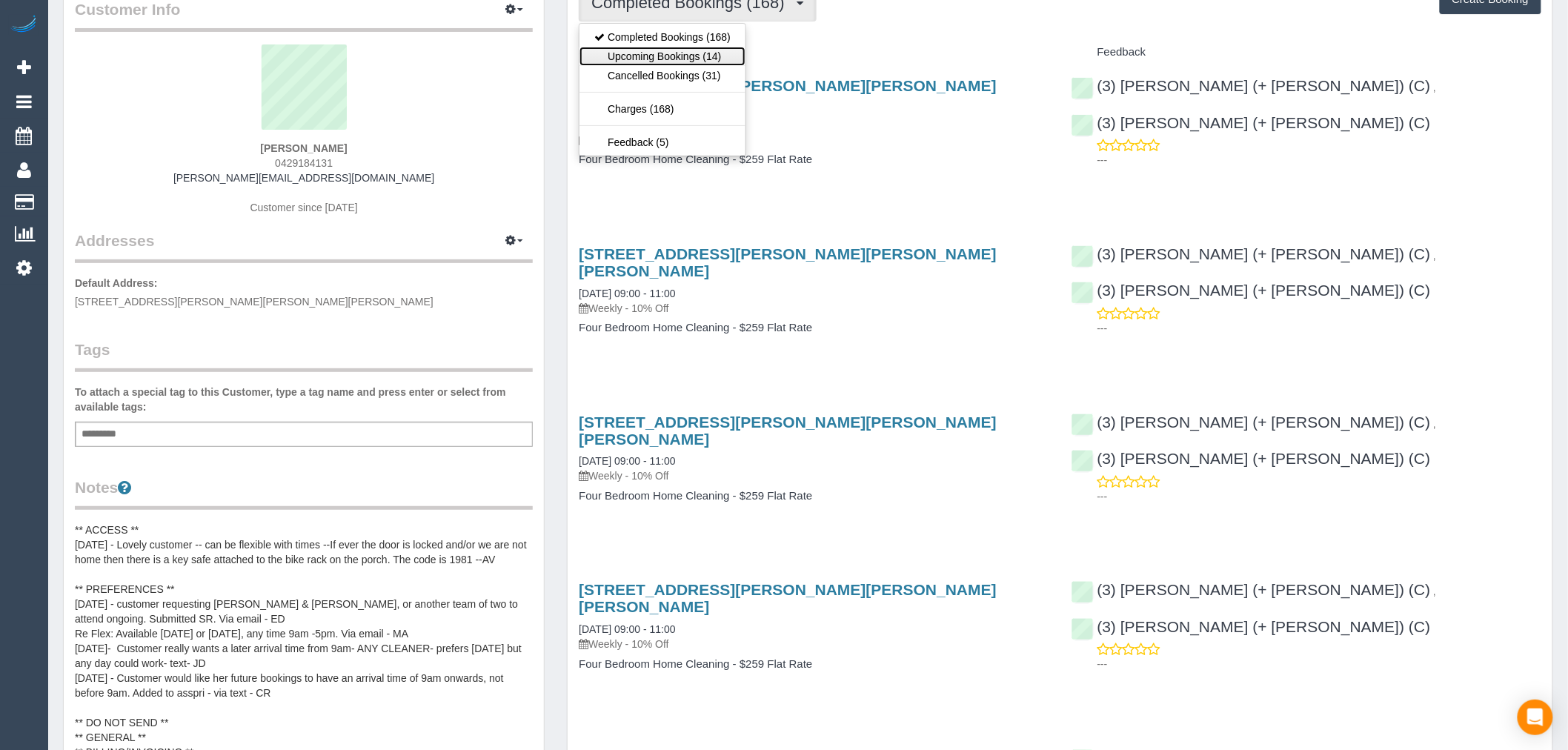
click at [720, 50] on link "Upcoming Bookings (14)" at bounding box center [663, 56] width 166 height 19
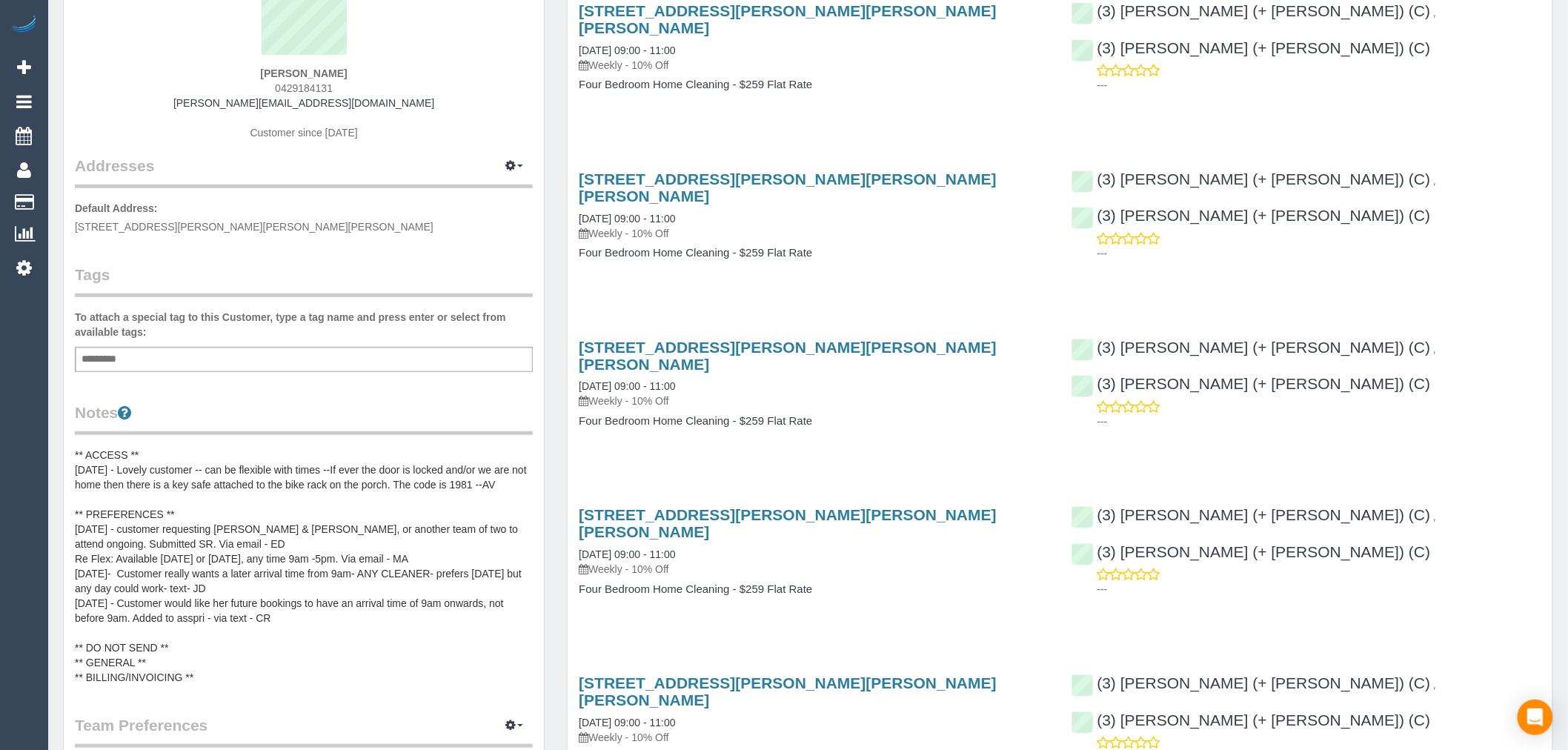
scroll to position [329, 0]
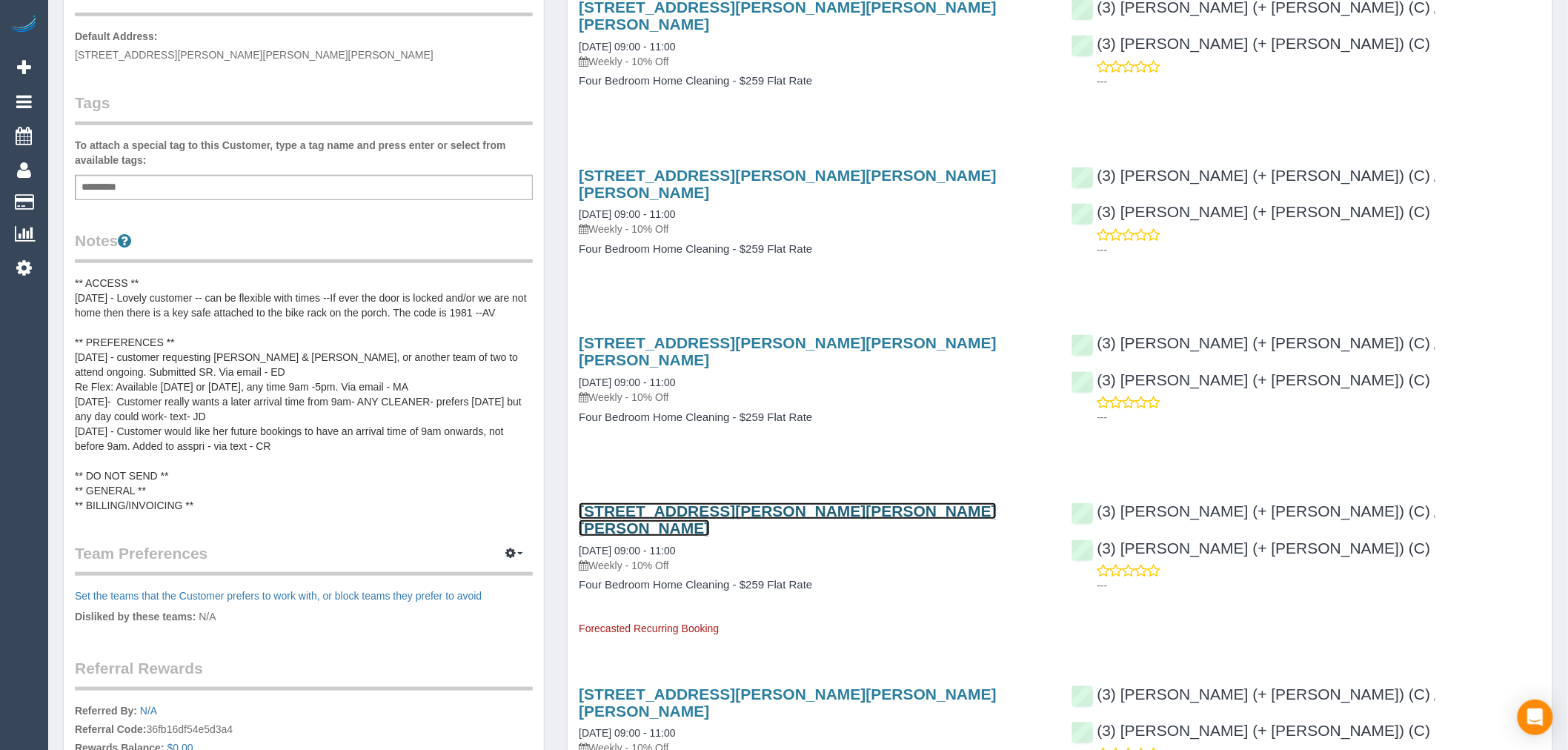
click at [814, 503] on link "73 Hodgkinson Street, Clifton Hill, VIC 3068" at bounding box center [787, 520] width 418 height 34
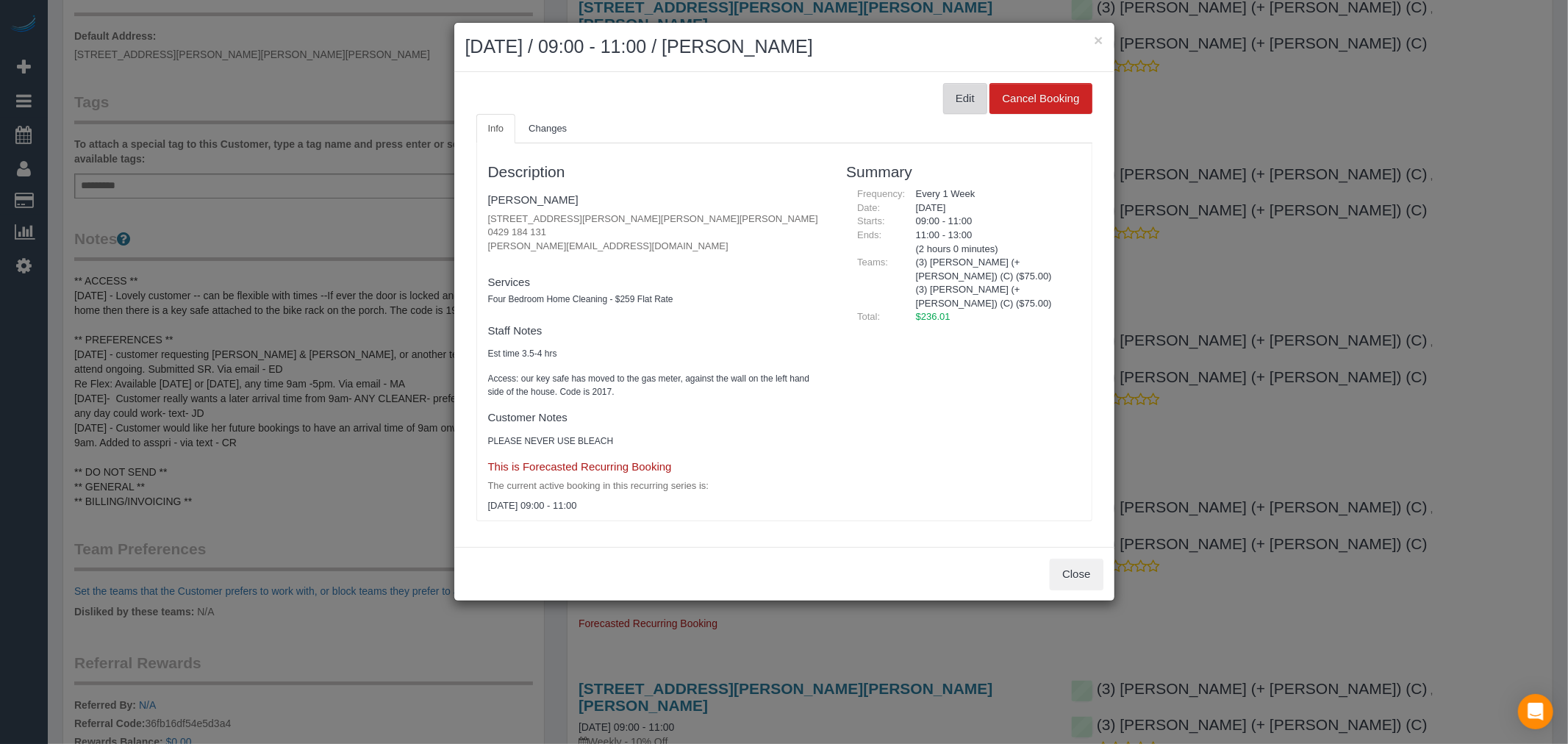
click at [961, 83] on button "Edit" at bounding box center [964, 98] width 44 height 31
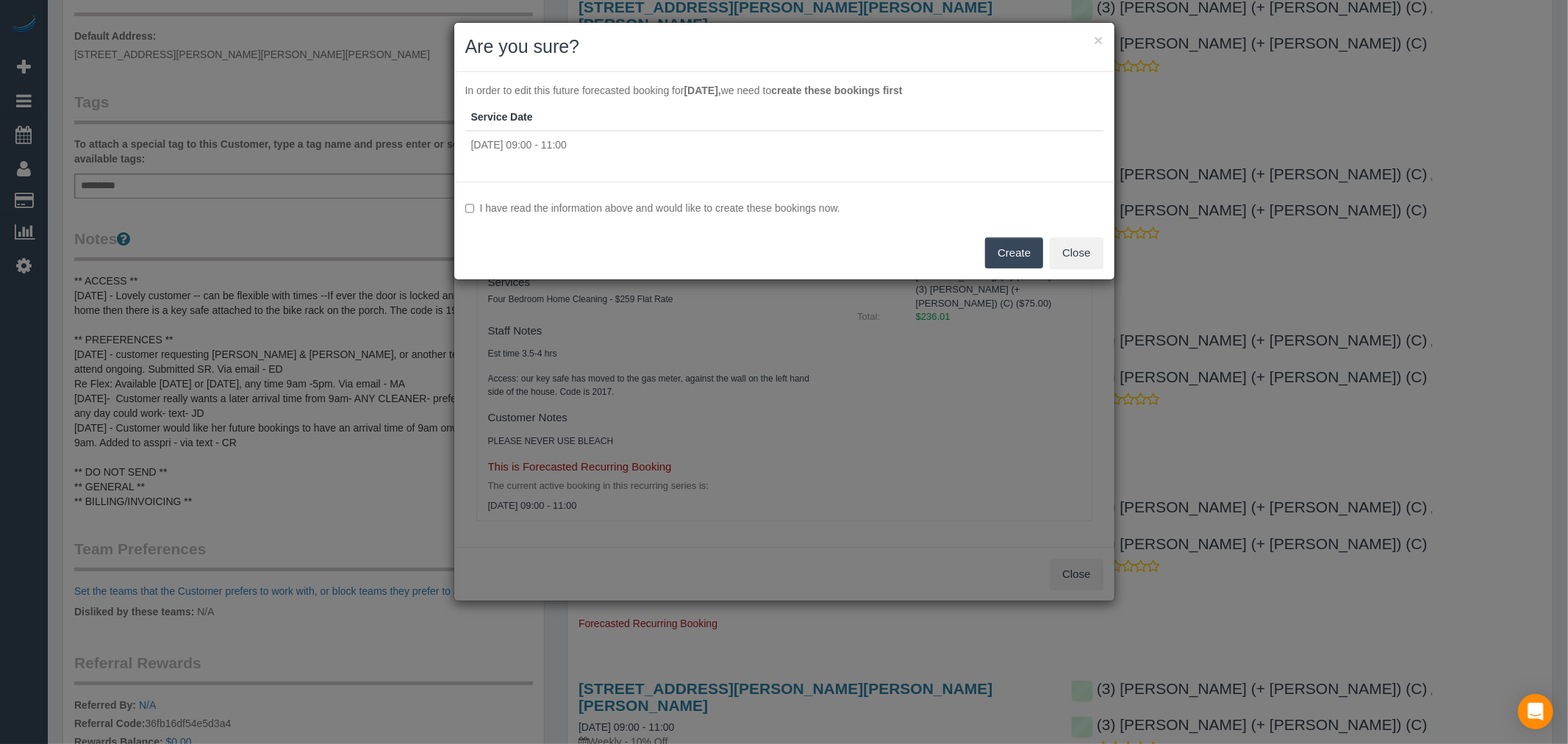
click at [674, 201] on label "I have read the information above and would like to create these bookings now." at bounding box center [784, 208] width 638 height 15
click at [1033, 265] on button "Create" at bounding box center [1014, 252] width 58 height 31
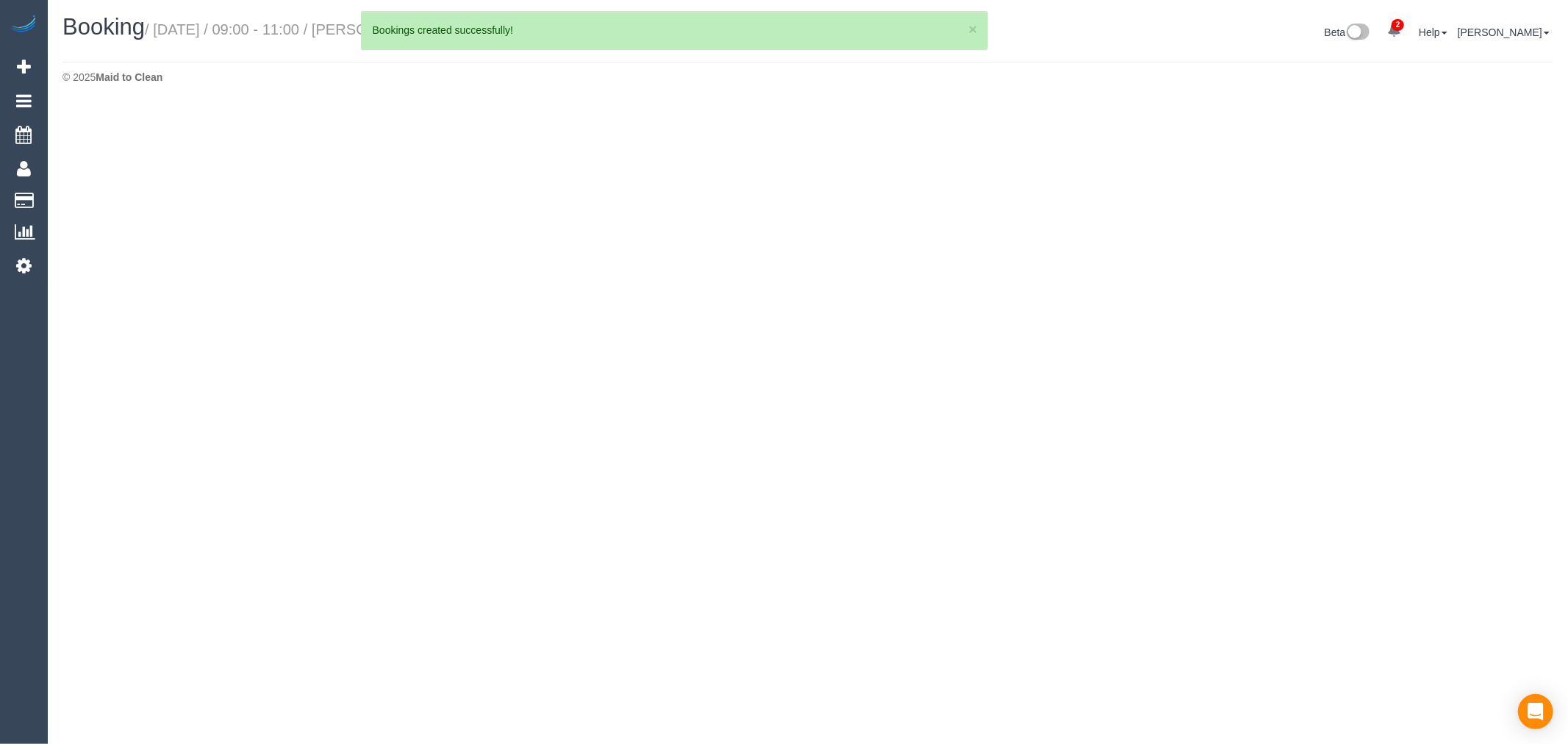
select select "VIC"
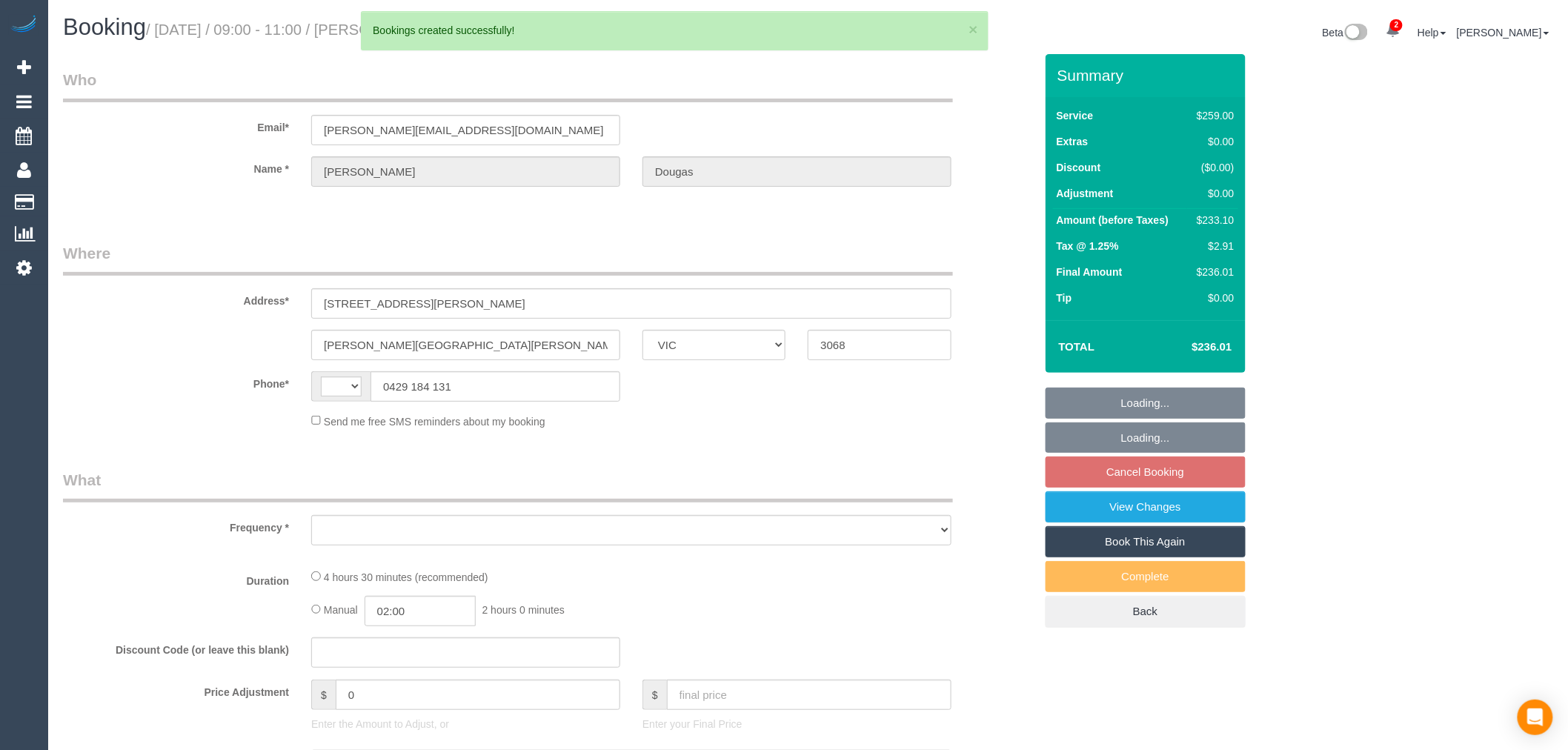
select select "string:AU"
select select "object:9875"
select select "number:28"
select select "number:14"
select select "number:19"
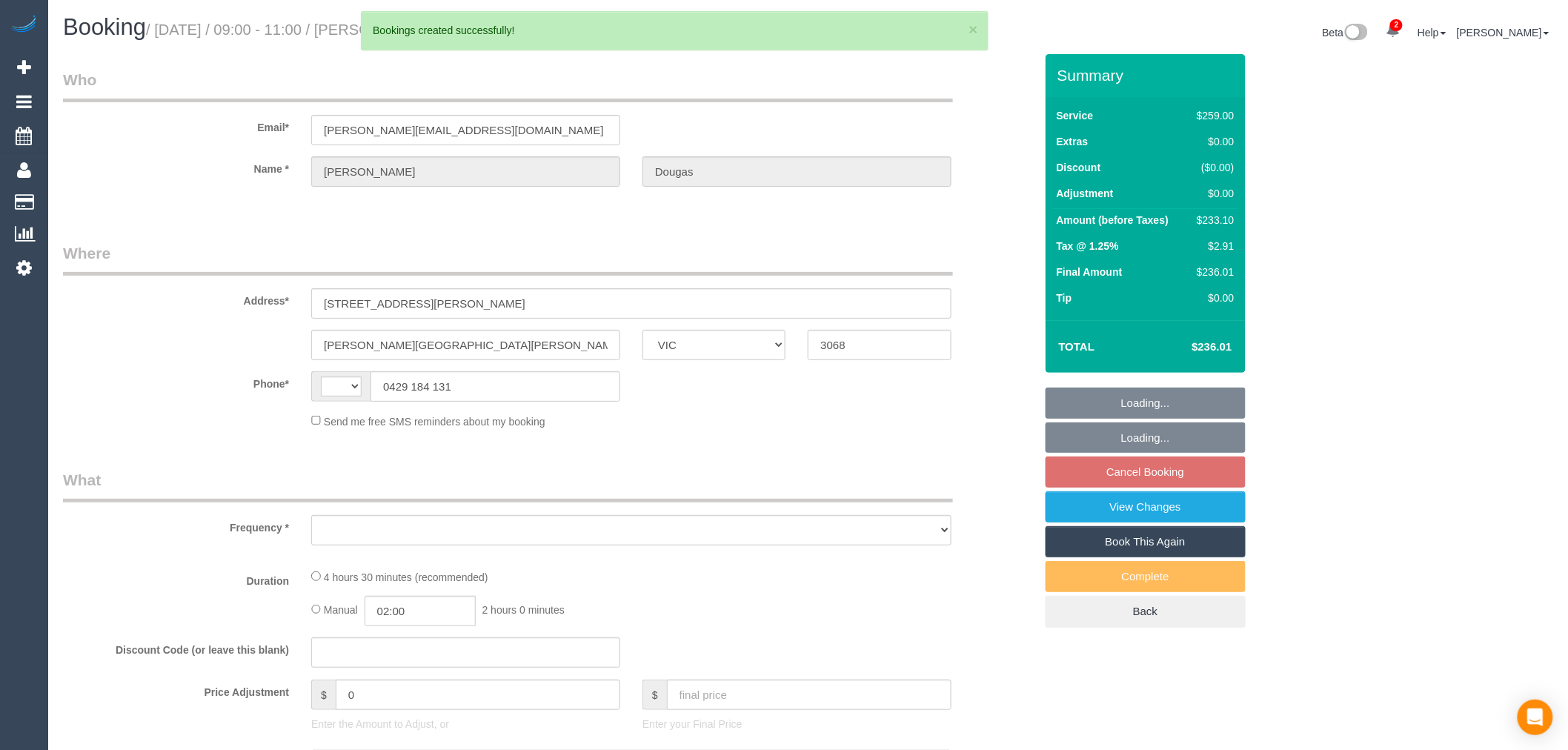
select select "number:25"
select select "number:11"
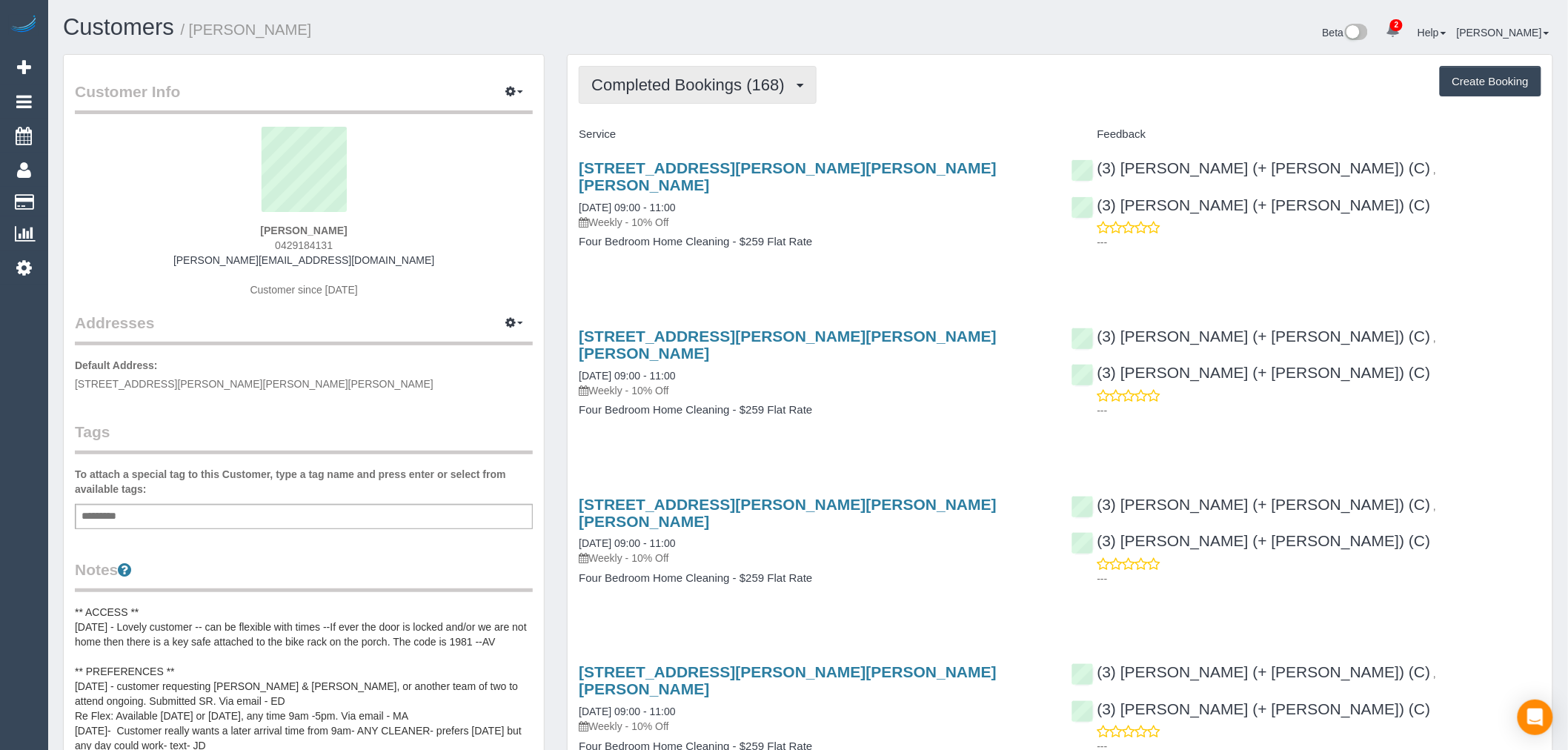
click at [797, 89] on button "Completed Bookings (168)" at bounding box center [698, 85] width 238 height 38
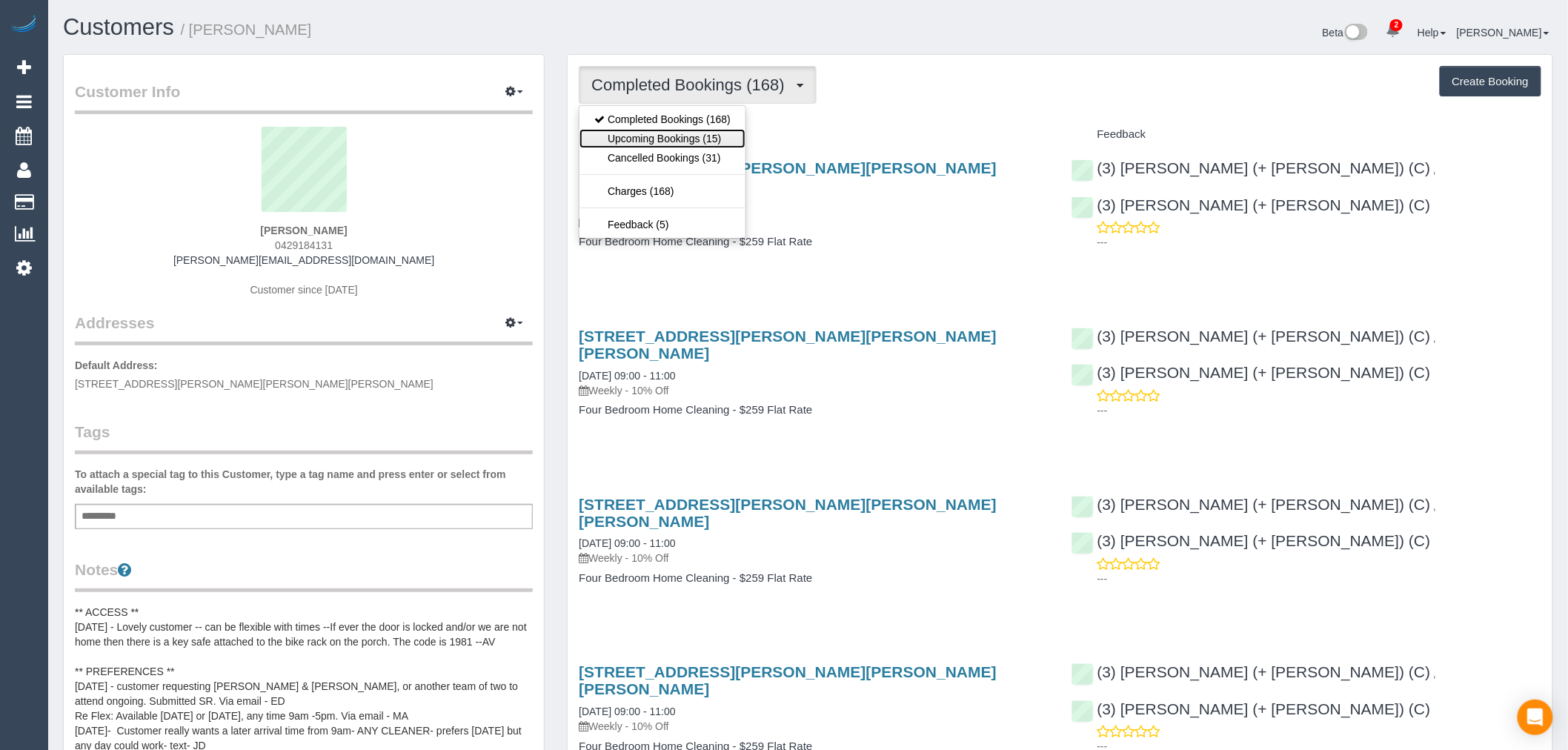
click at [719, 146] on link "Upcoming Bookings (15)" at bounding box center [663, 138] width 166 height 19
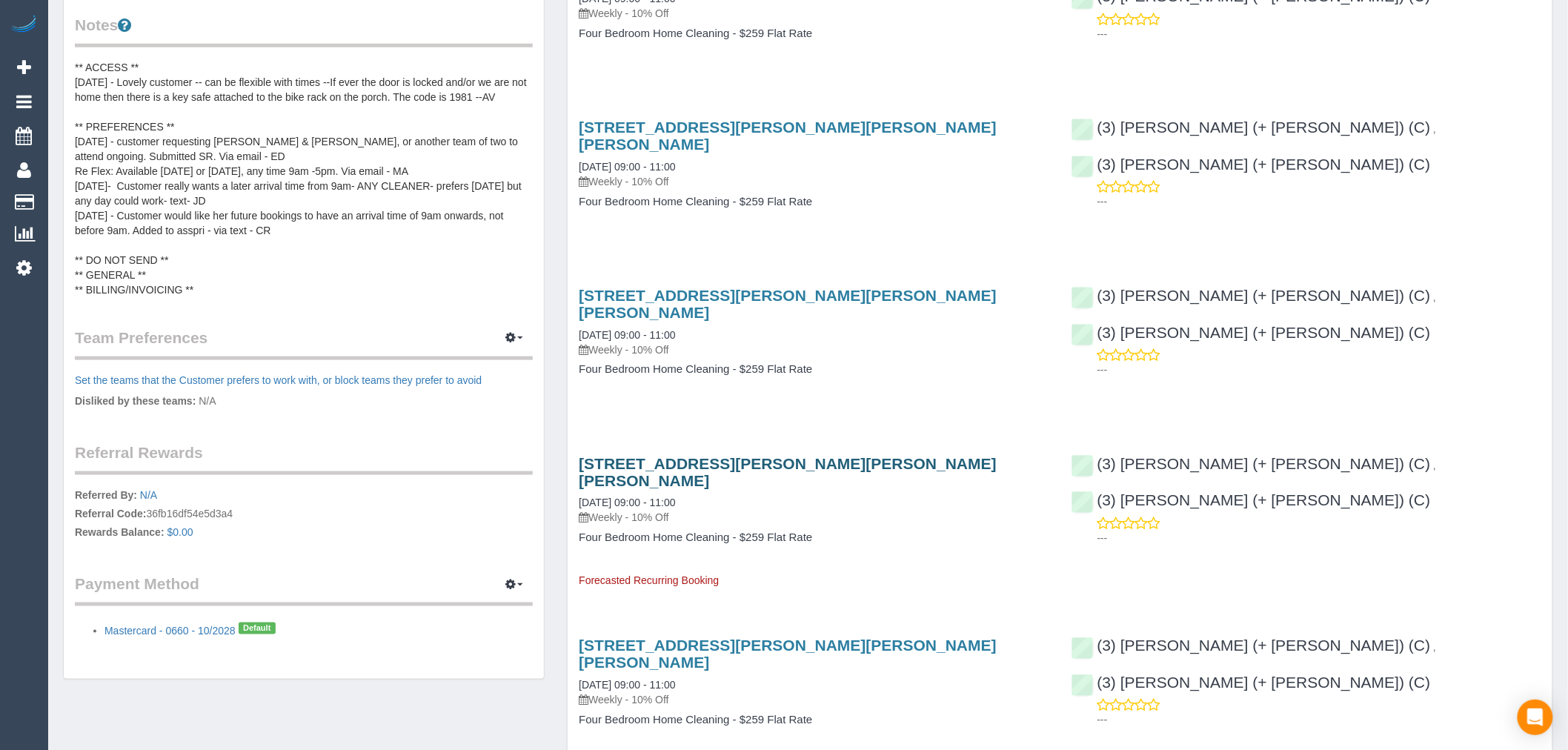
scroll to position [575, 0]
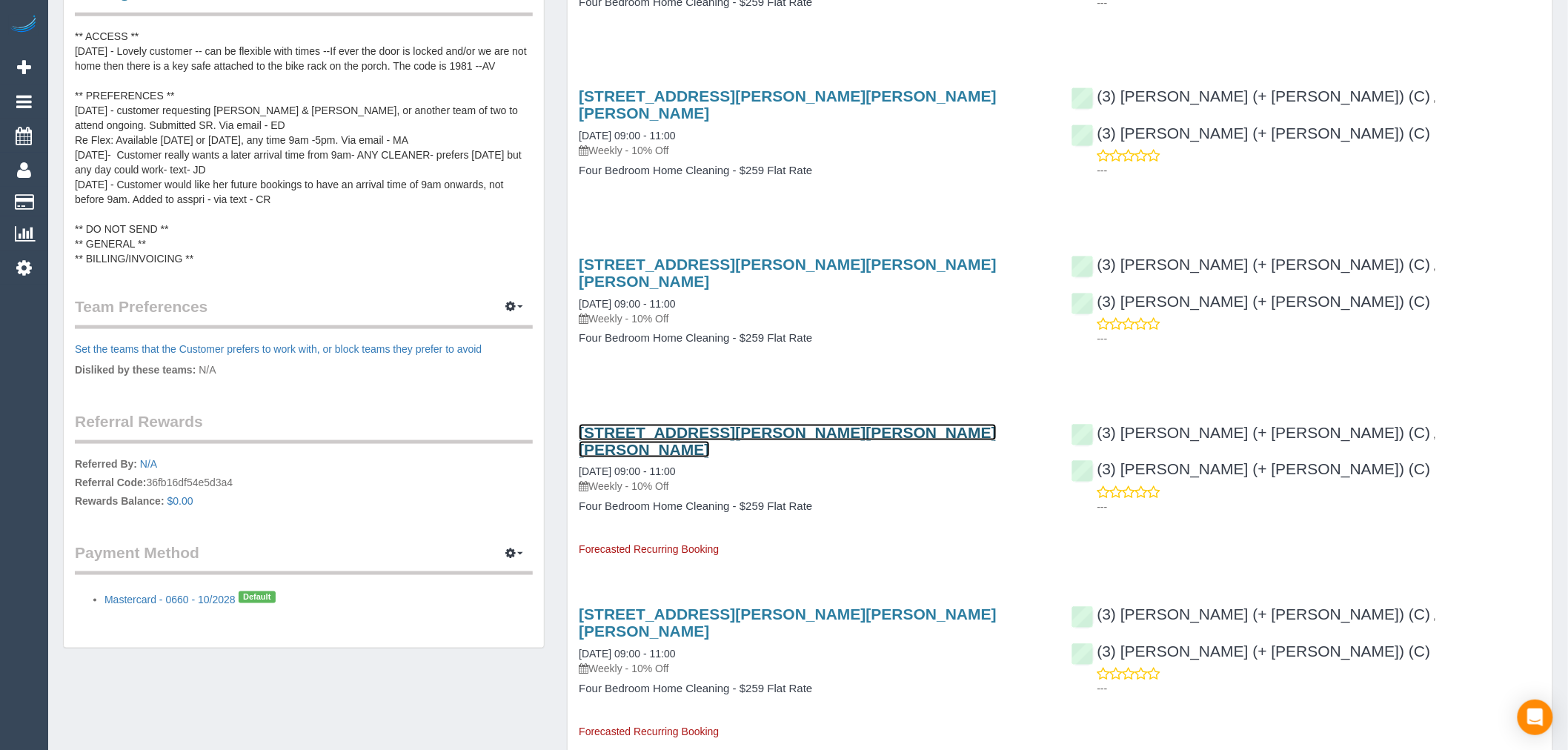
click at [793, 424] on link "73 Hodgkinson Street, Clifton Hill, VIC 3068" at bounding box center [787, 441] width 418 height 34
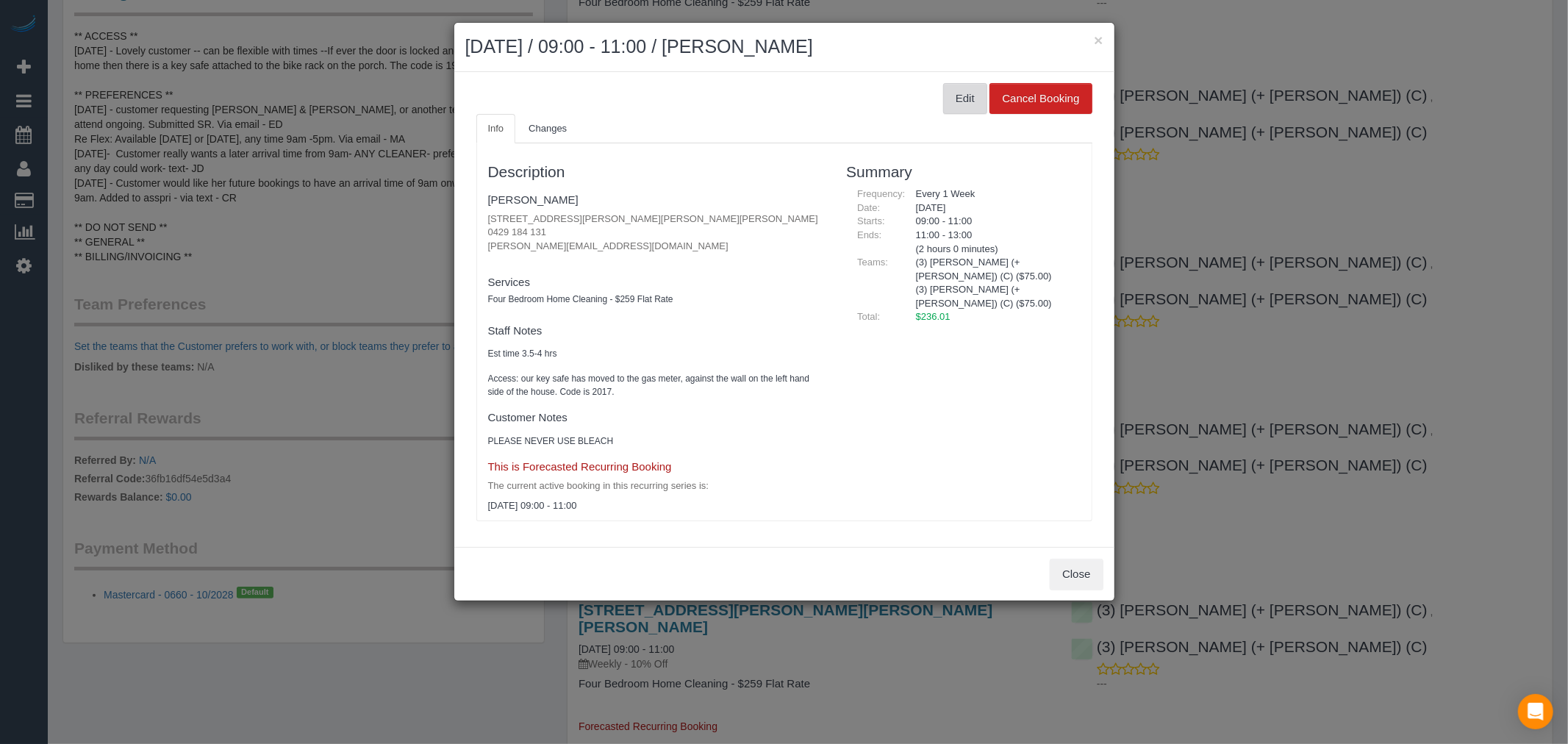
click at [954, 94] on button "Edit" at bounding box center [964, 98] width 44 height 31
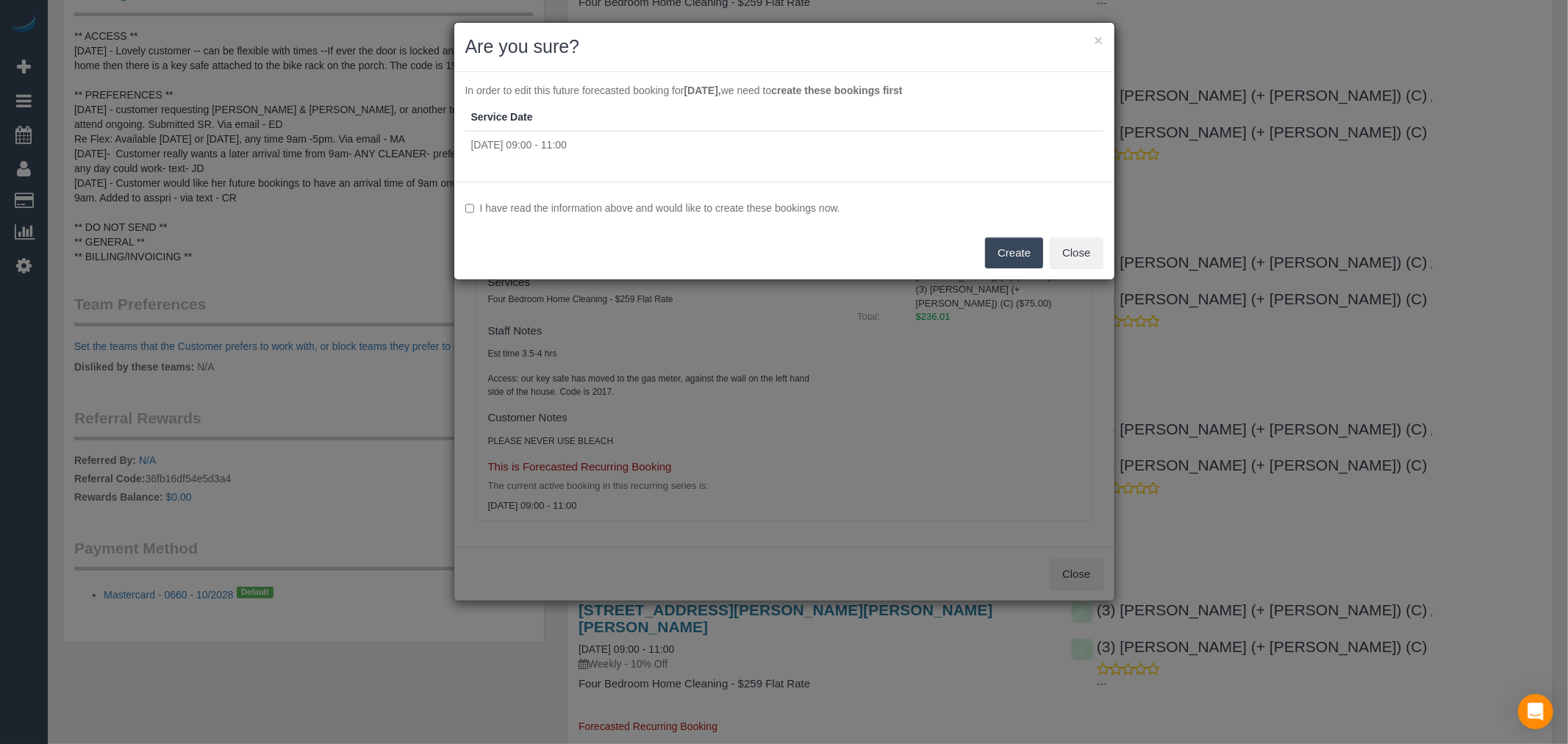
click at [748, 206] on label "I have read the information above and would like to create these bookings now." at bounding box center [784, 208] width 638 height 15
click at [985, 250] on div "I have read the information above and would like to create these bookings now. …" at bounding box center [784, 231] width 660 height 97
click at [1016, 255] on button "Create" at bounding box center [1014, 252] width 58 height 31
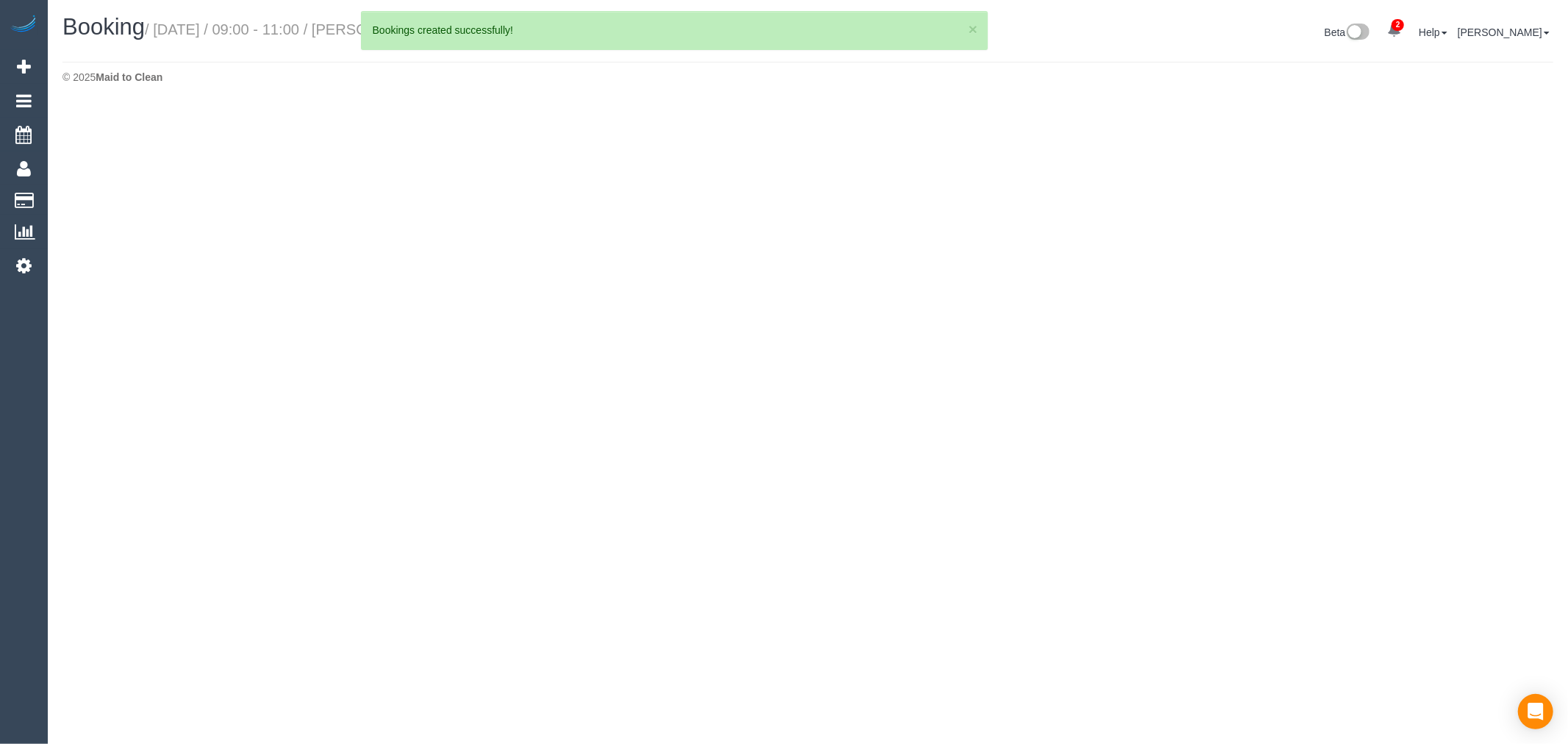
select select "VIC"
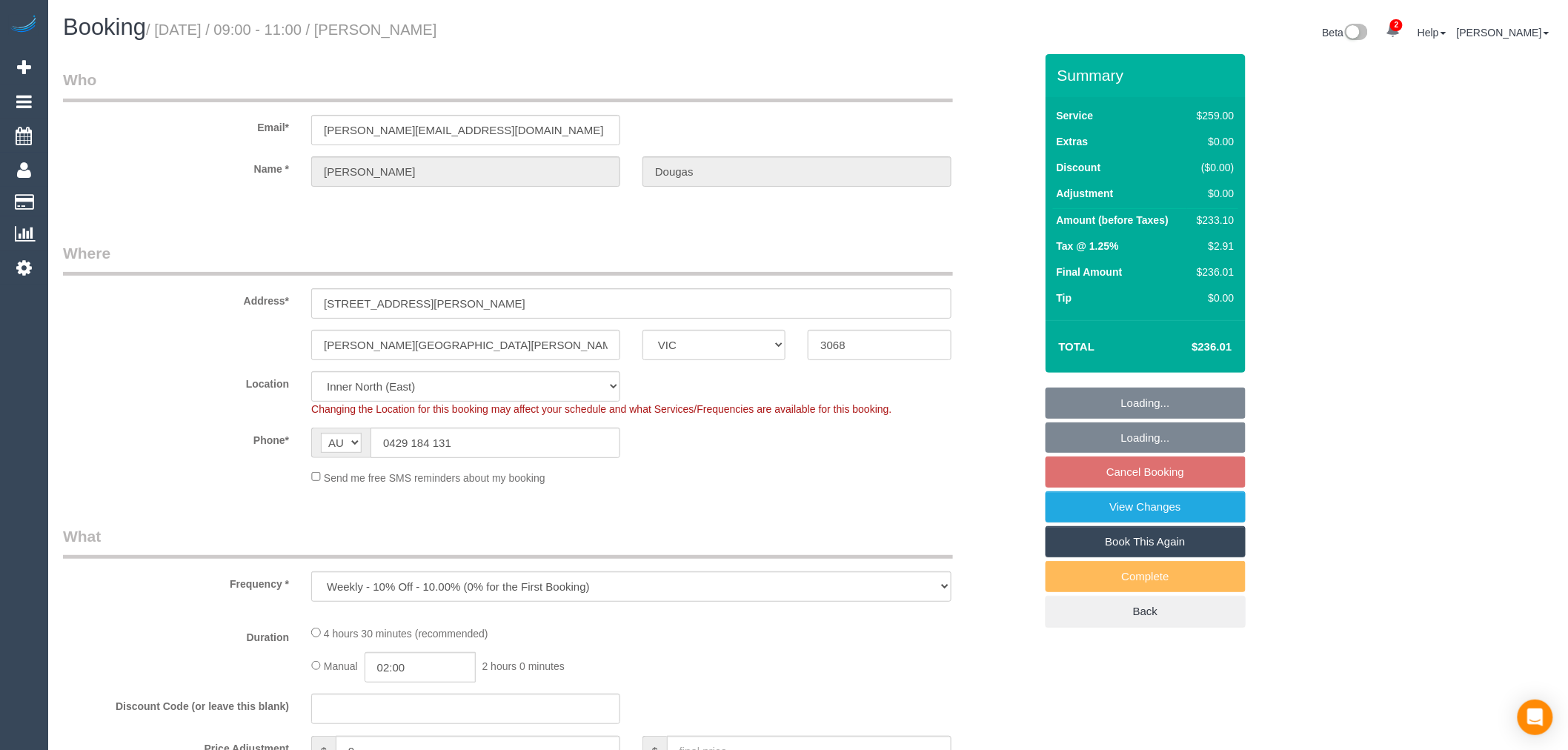
select select "object:12979"
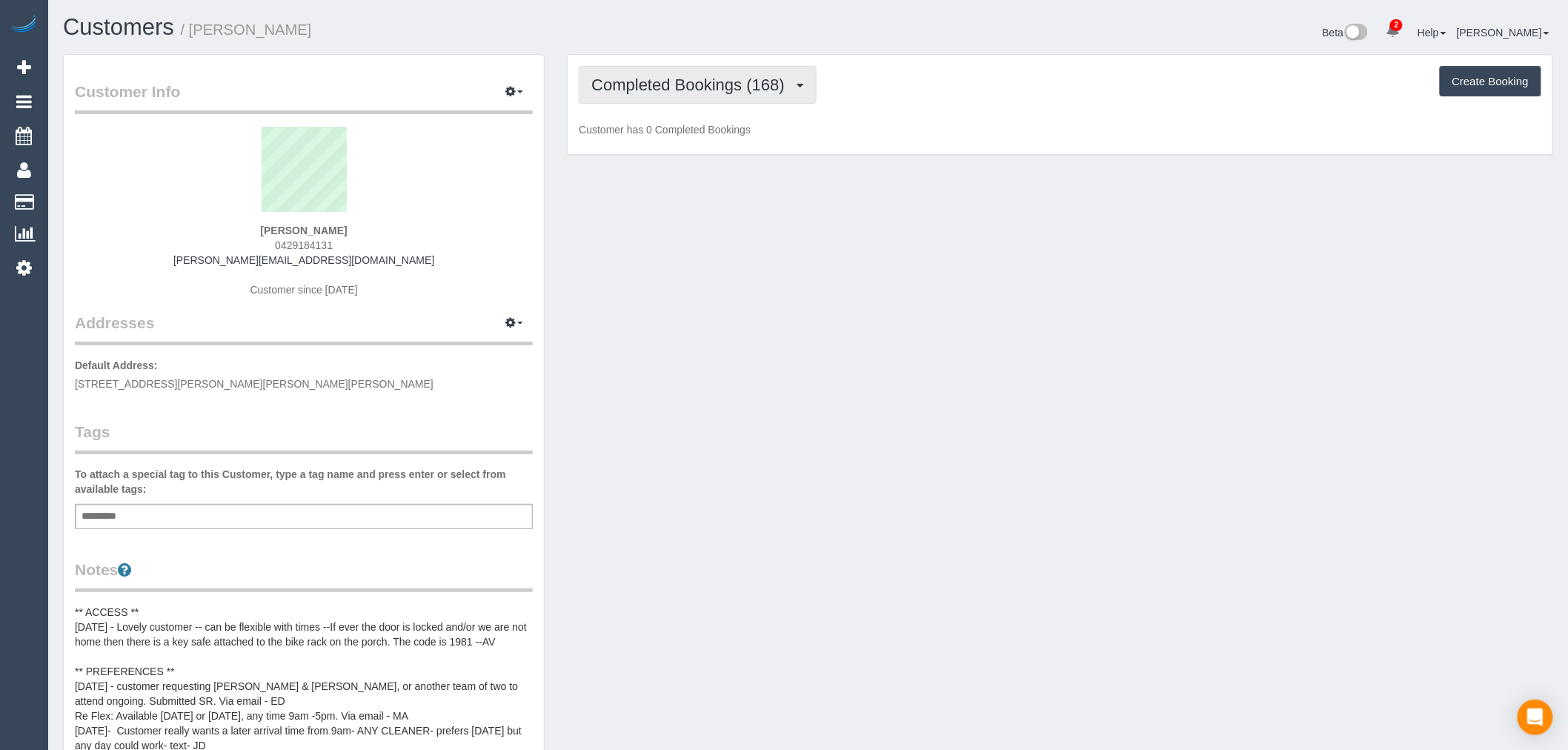
click at [724, 84] on span "Completed Bookings (168)" at bounding box center [692, 85] width 200 height 19
click at [713, 137] on link "Upcoming Bookings (16)" at bounding box center [663, 138] width 166 height 19
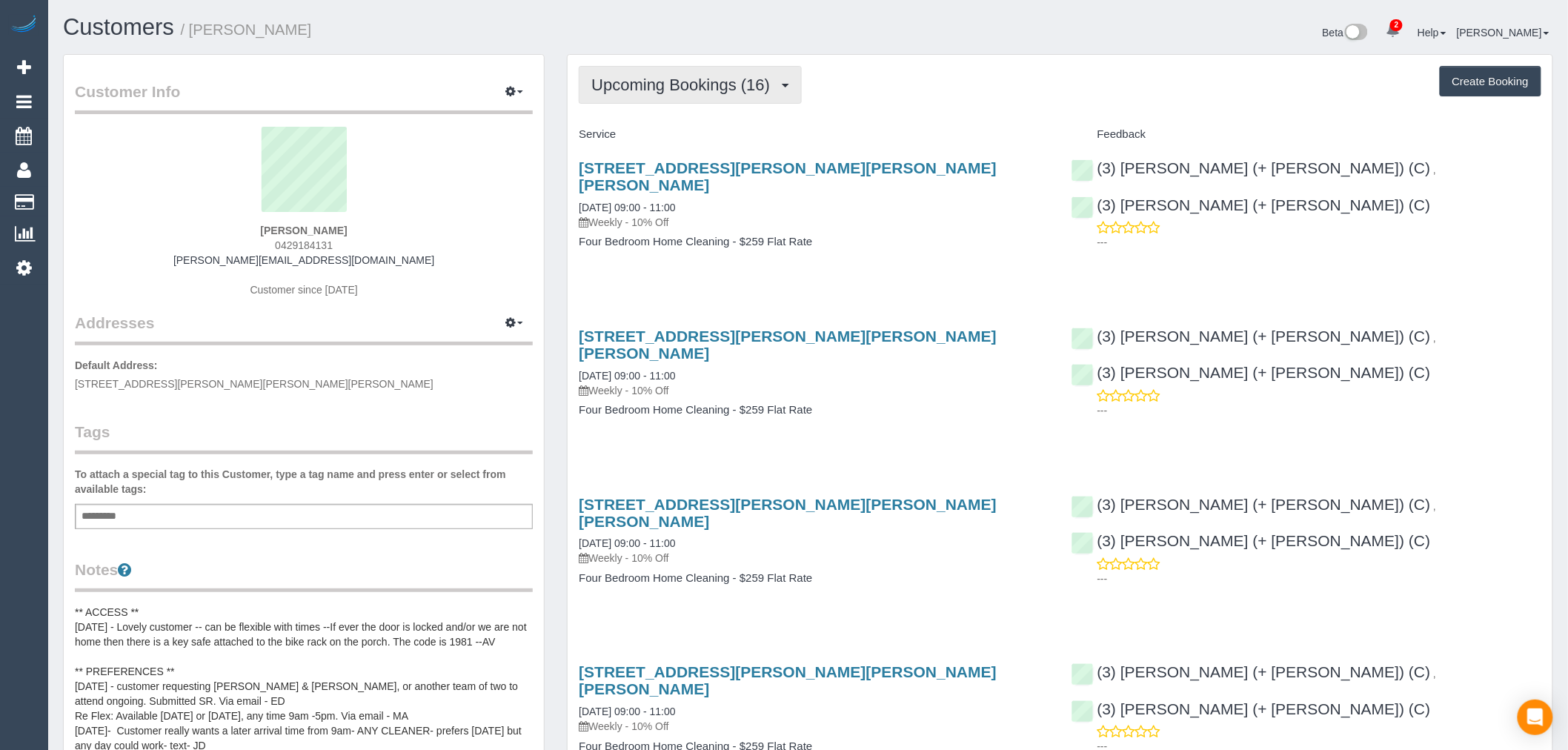
click at [726, 81] on span "Upcoming Bookings (16)" at bounding box center [684, 85] width 186 height 19
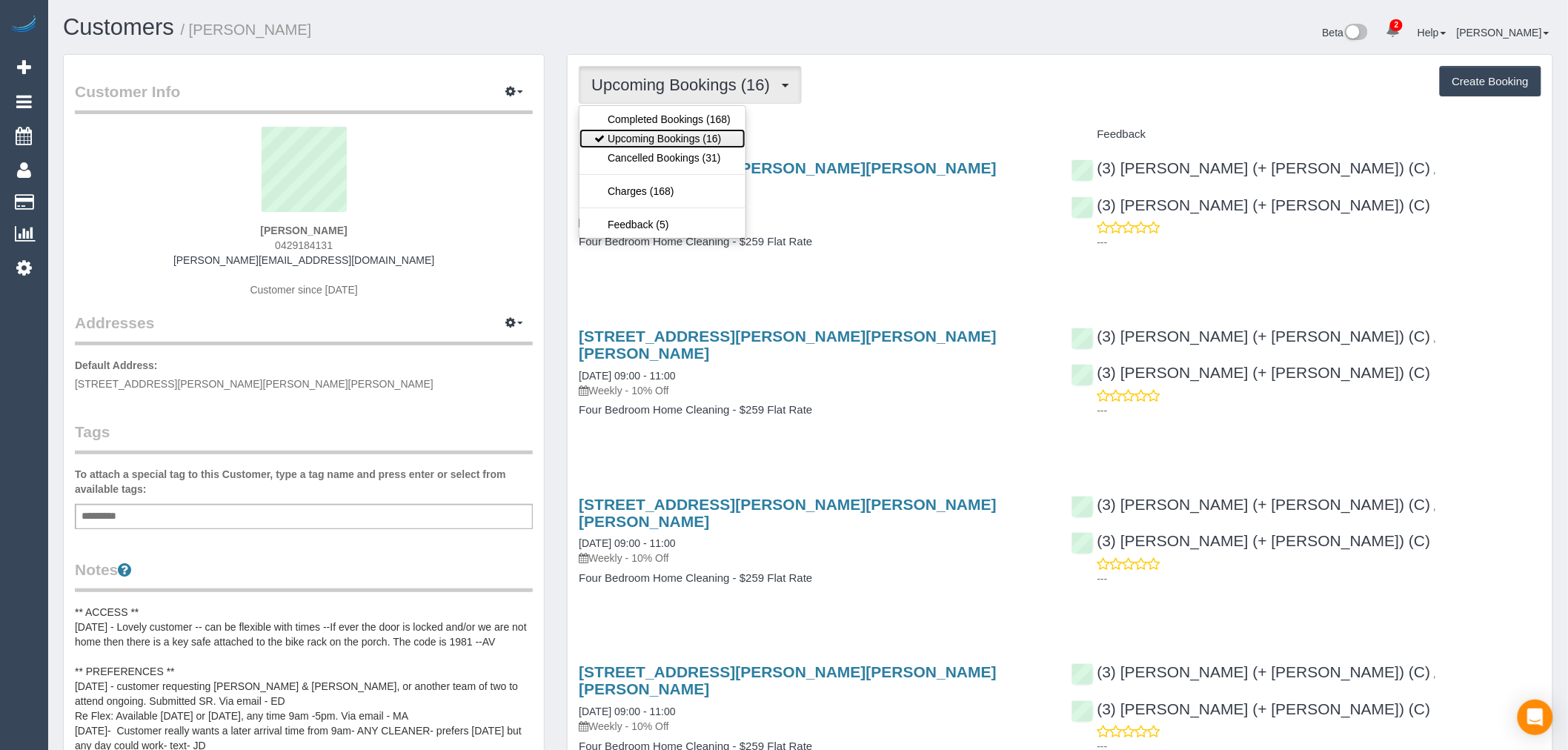
click at [715, 137] on link "Upcoming Bookings (16)" at bounding box center [663, 138] width 166 height 19
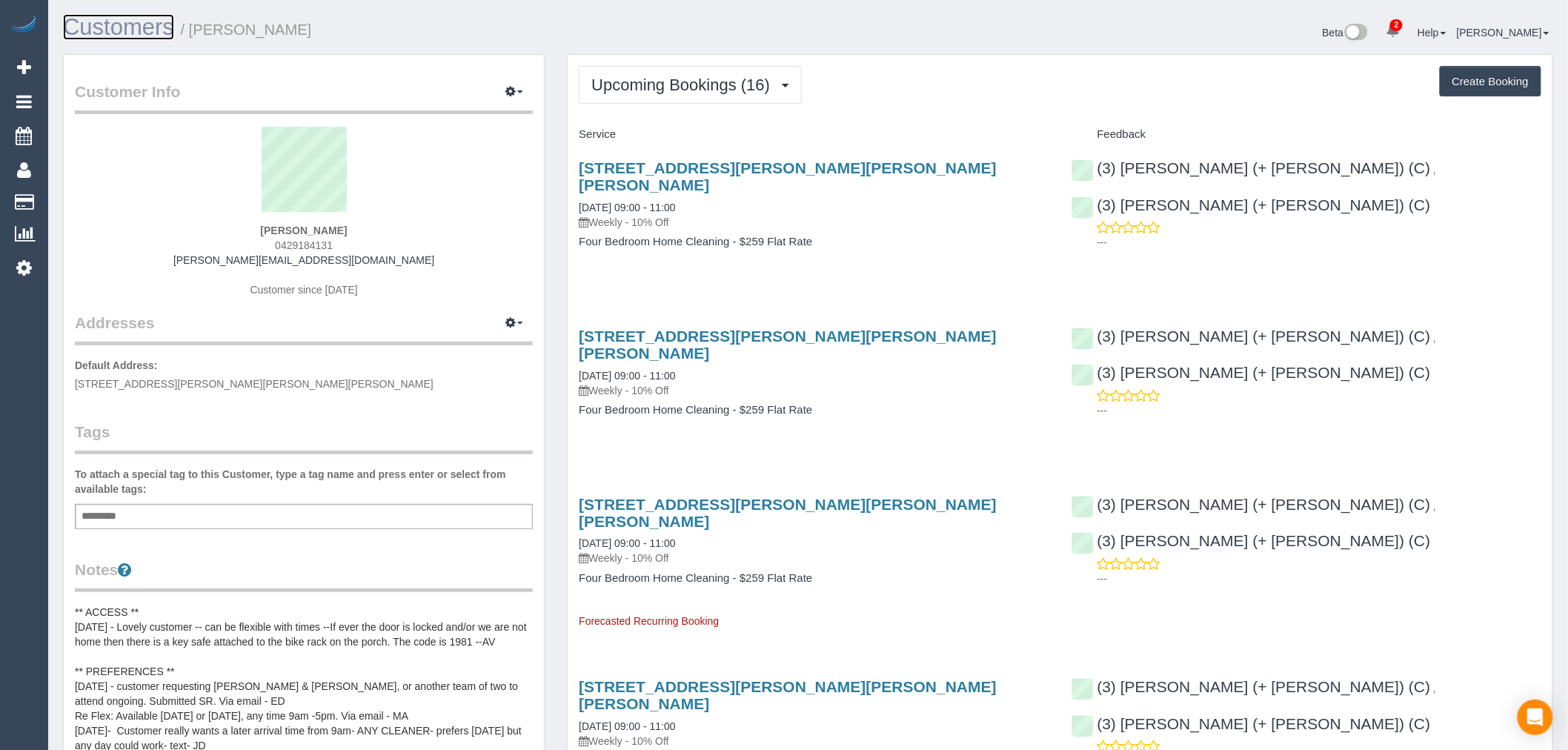
click at [139, 27] on link "Customers" at bounding box center [119, 26] width 112 height 26
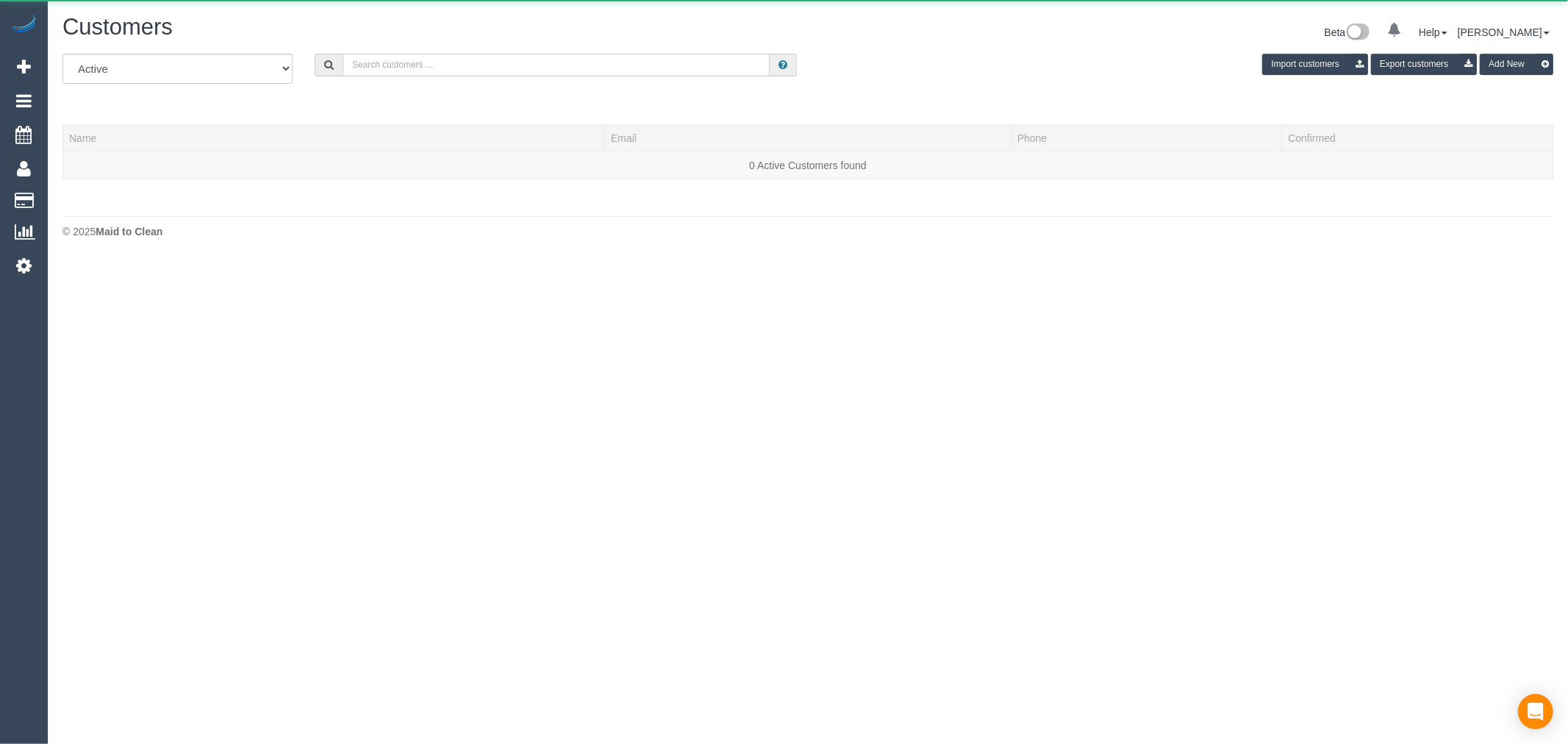
click at [611, 69] on input "text" at bounding box center [556, 65] width 427 height 22
paste input "Madeleine Lynch"
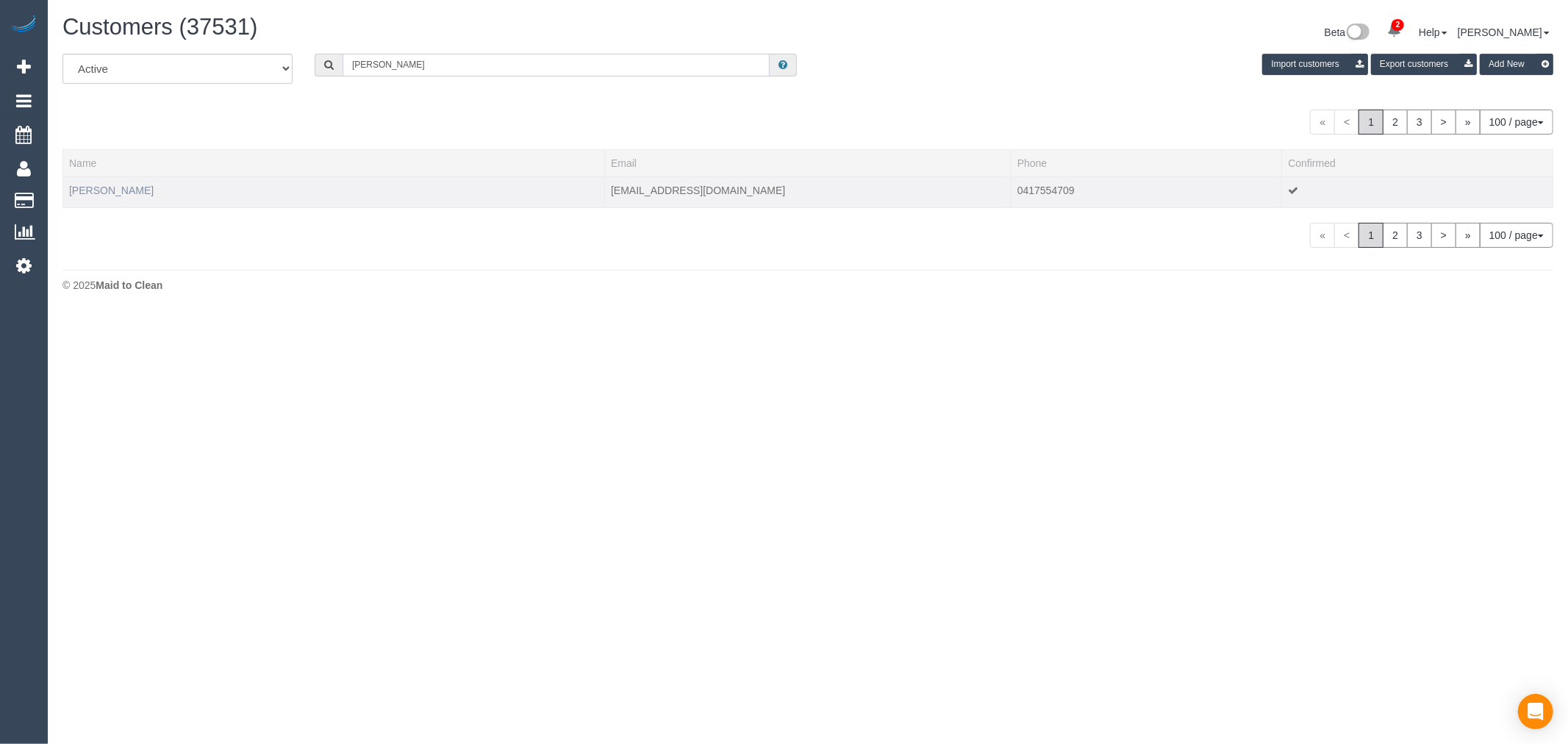
type input "Madeleine Lynch"
click at [113, 189] on link "Madeleine Lynch" at bounding box center [112, 190] width 84 height 12
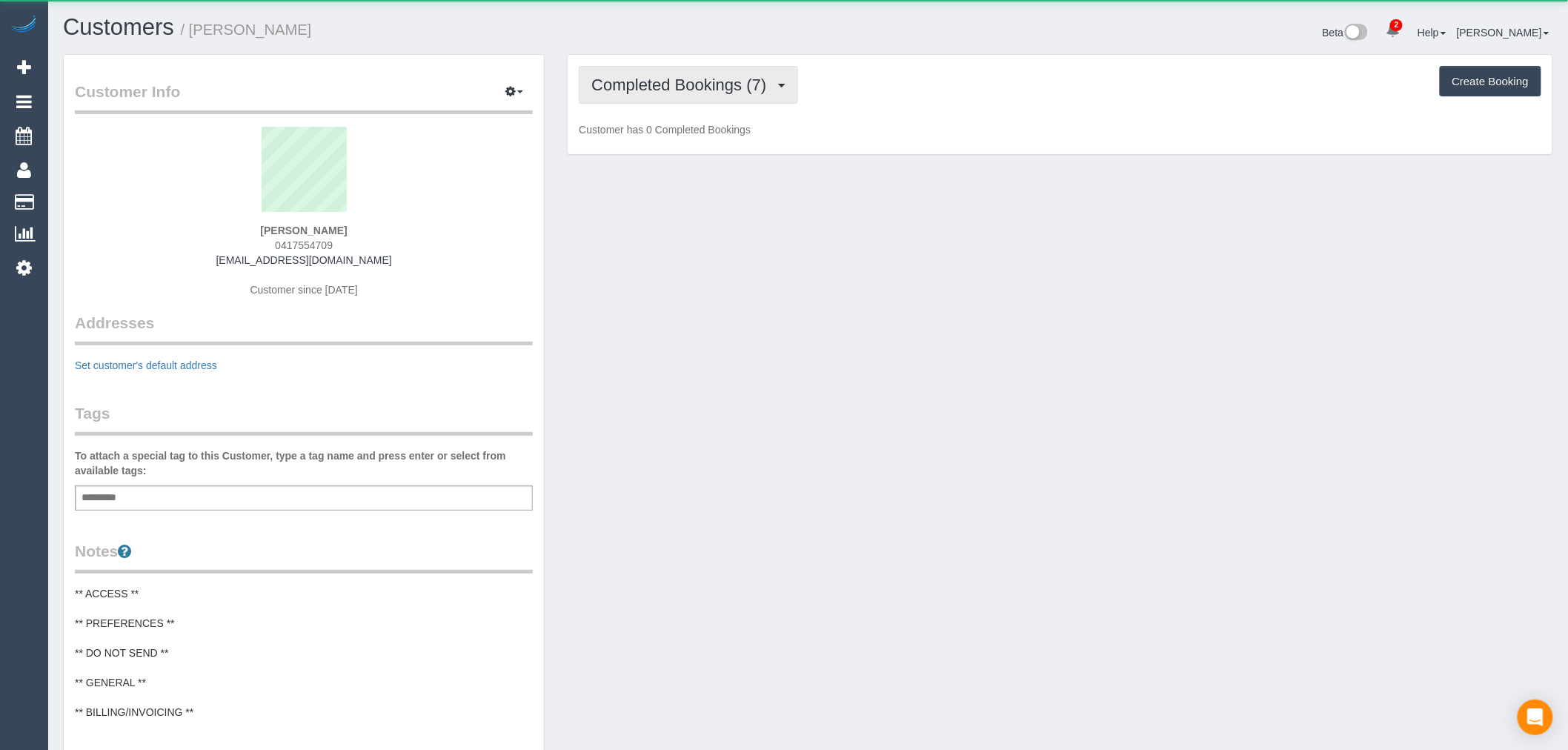
click at [638, 91] on span "Completed Bookings (7)" at bounding box center [682, 85] width 182 height 19
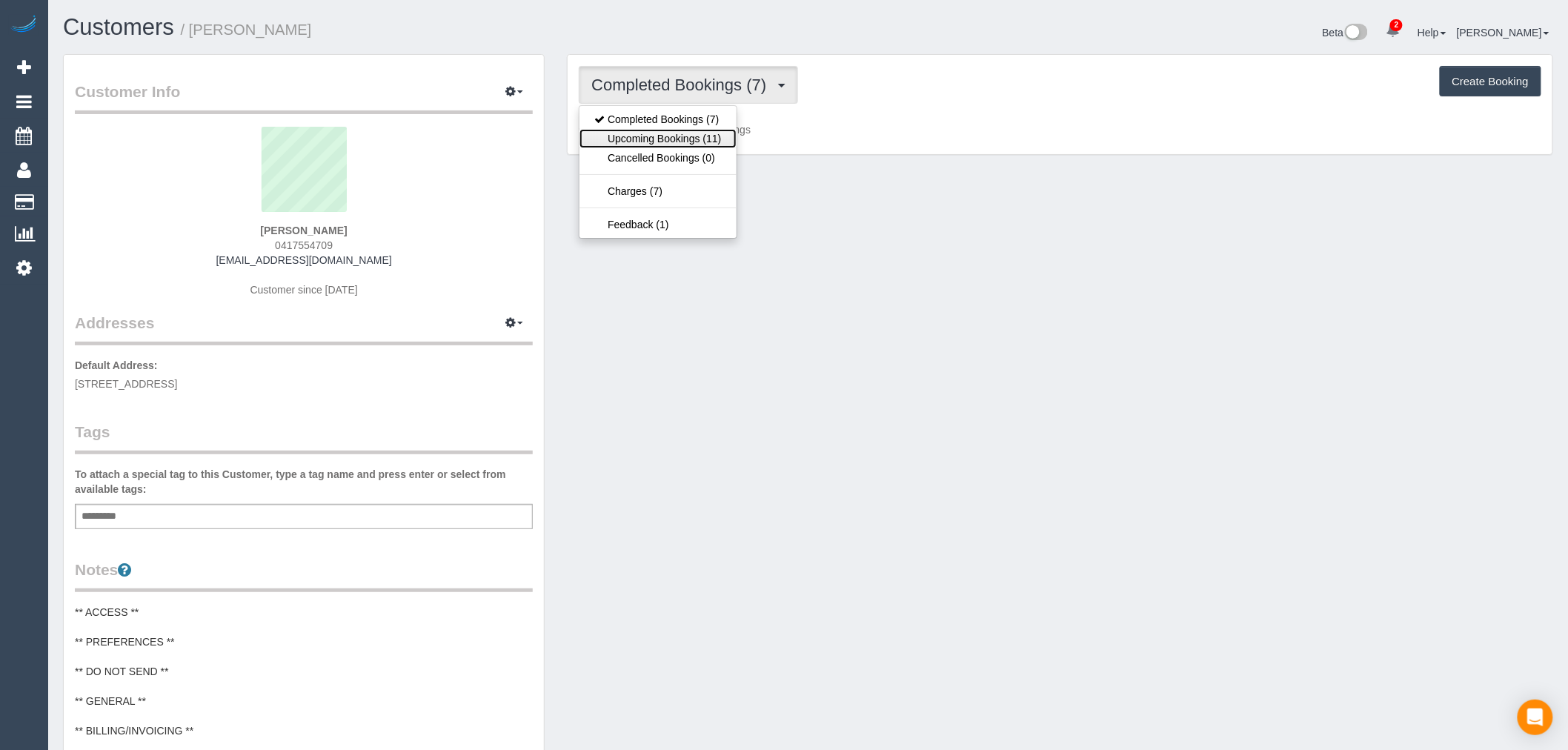
click at [675, 146] on link "Upcoming Bookings (11)" at bounding box center [657, 138] width 156 height 19
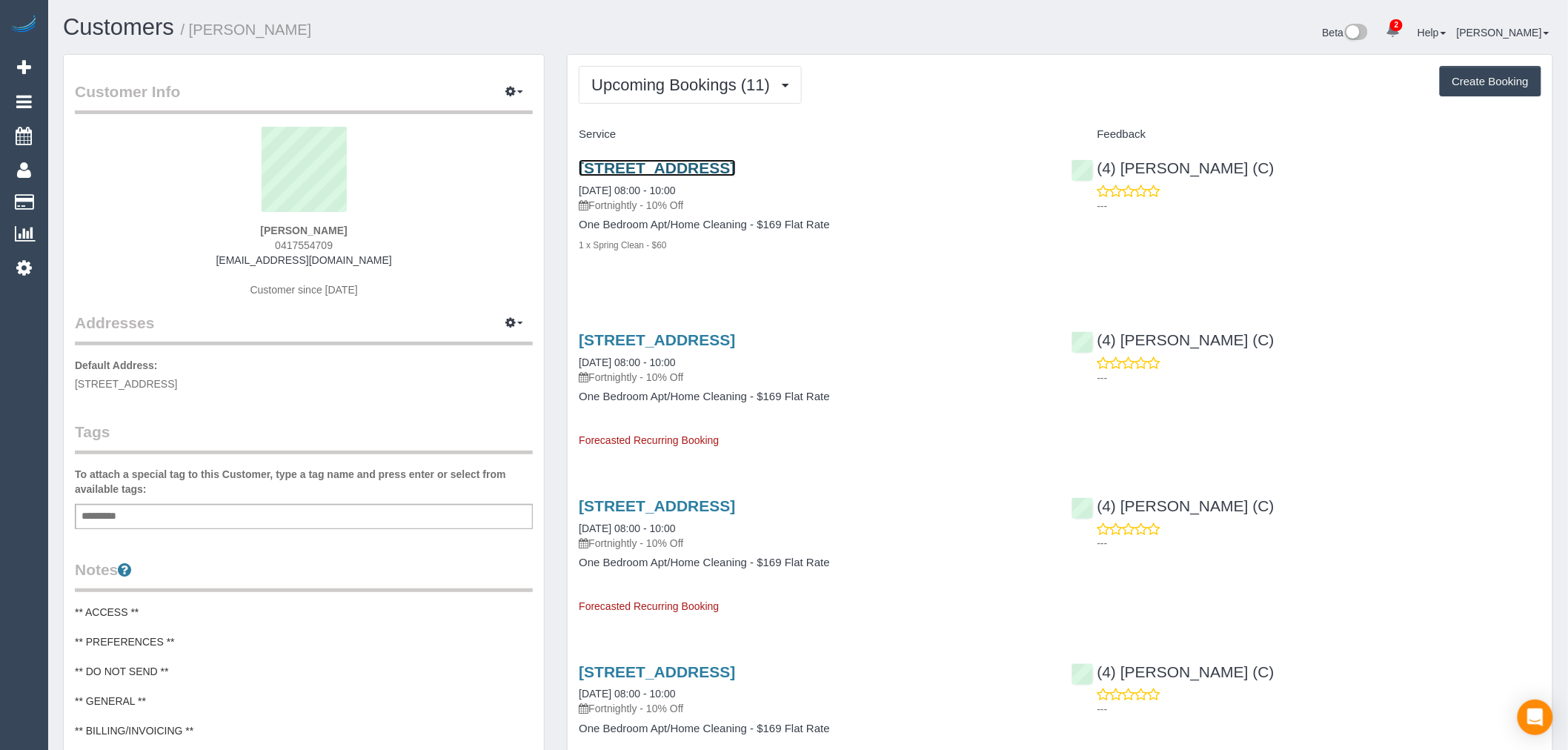
click at [719, 173] on link "6 Mater Street, Collingwood, 211, Collingwood, VIC 3066" at bounding box center [656, 168] width 156 height 17
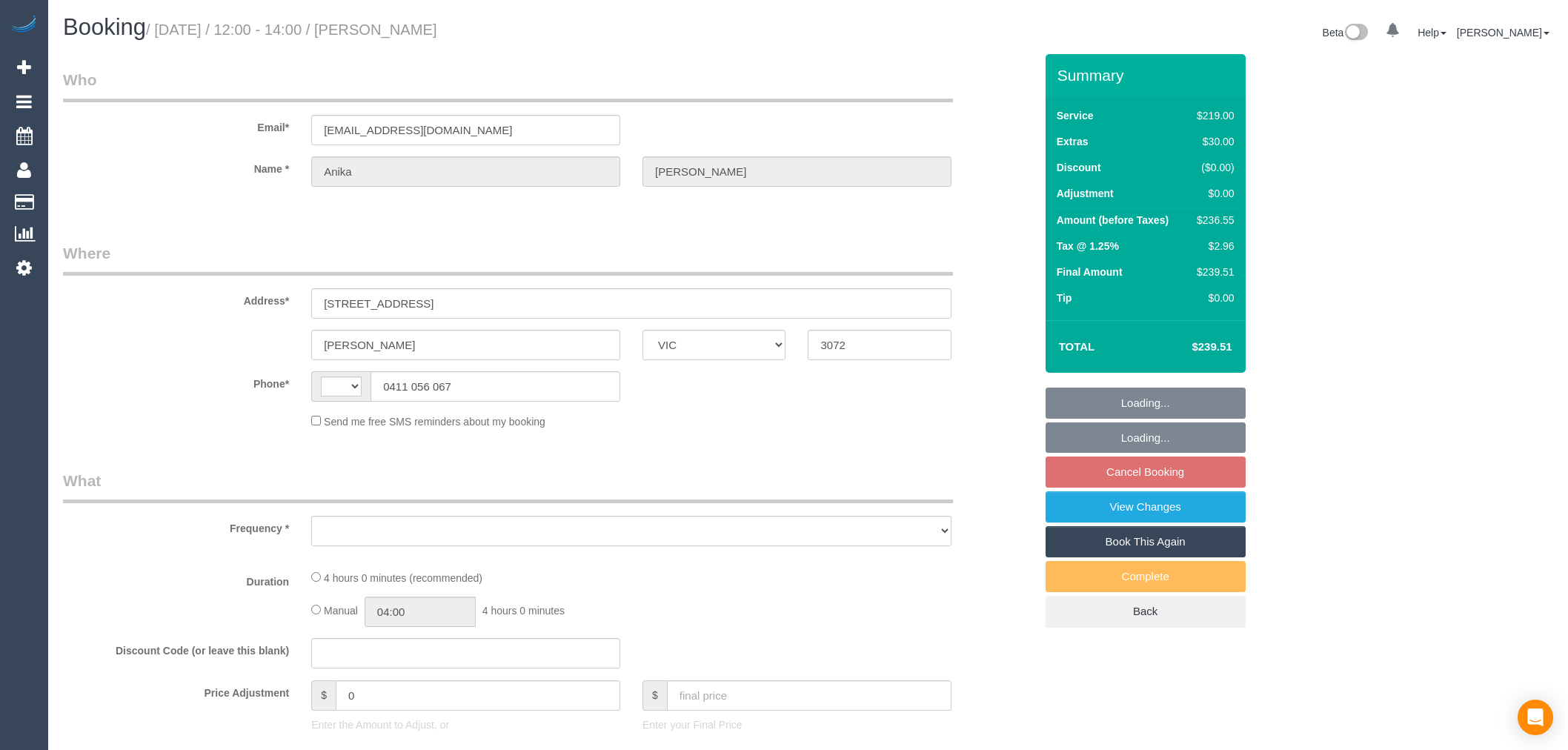
select select "VIC"
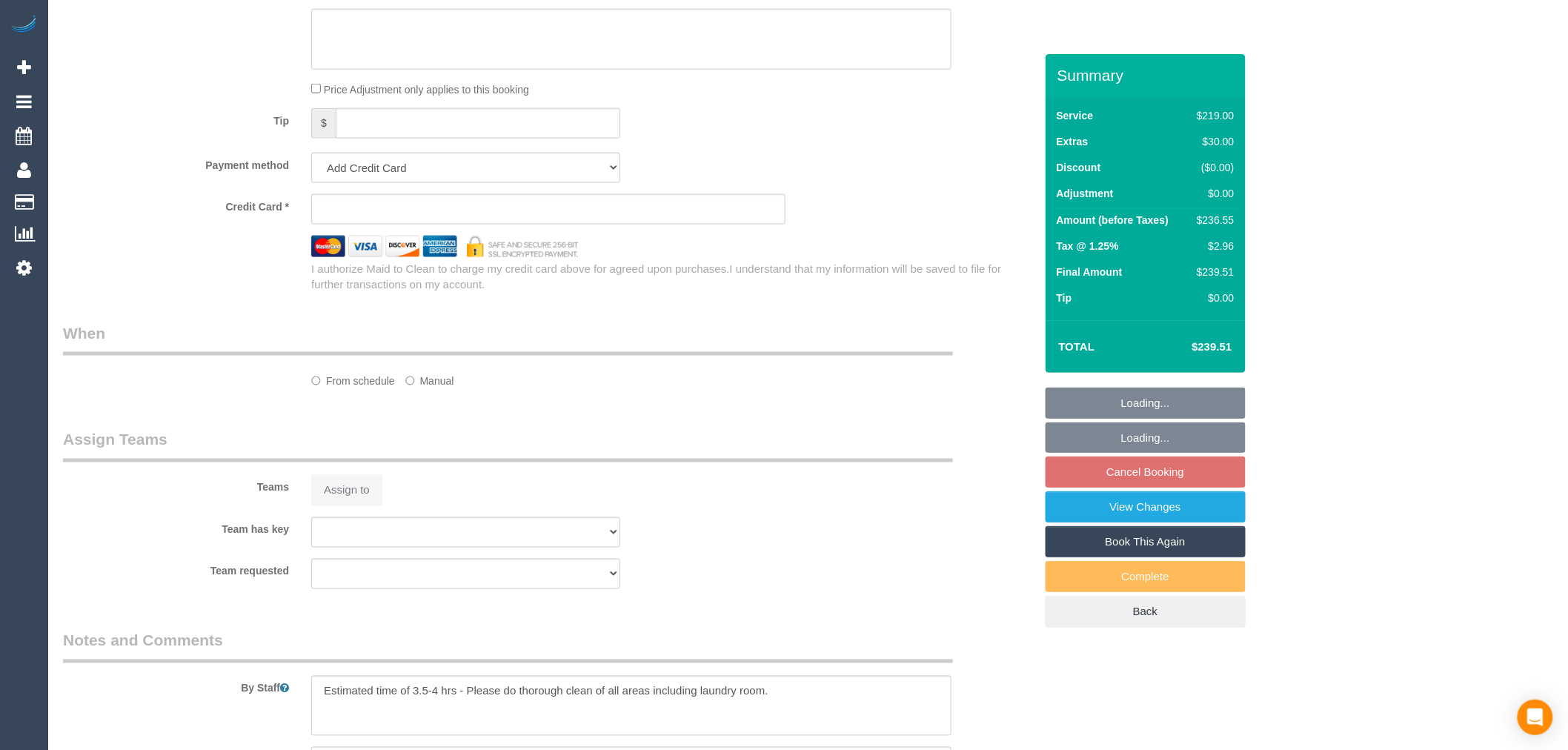
select select "object:293"
select select "string:stripe-pm_1PyiVX2GScqysDRVjvcdtQkW"
select select "number:27"
select select "number:14"
select select "number:19"
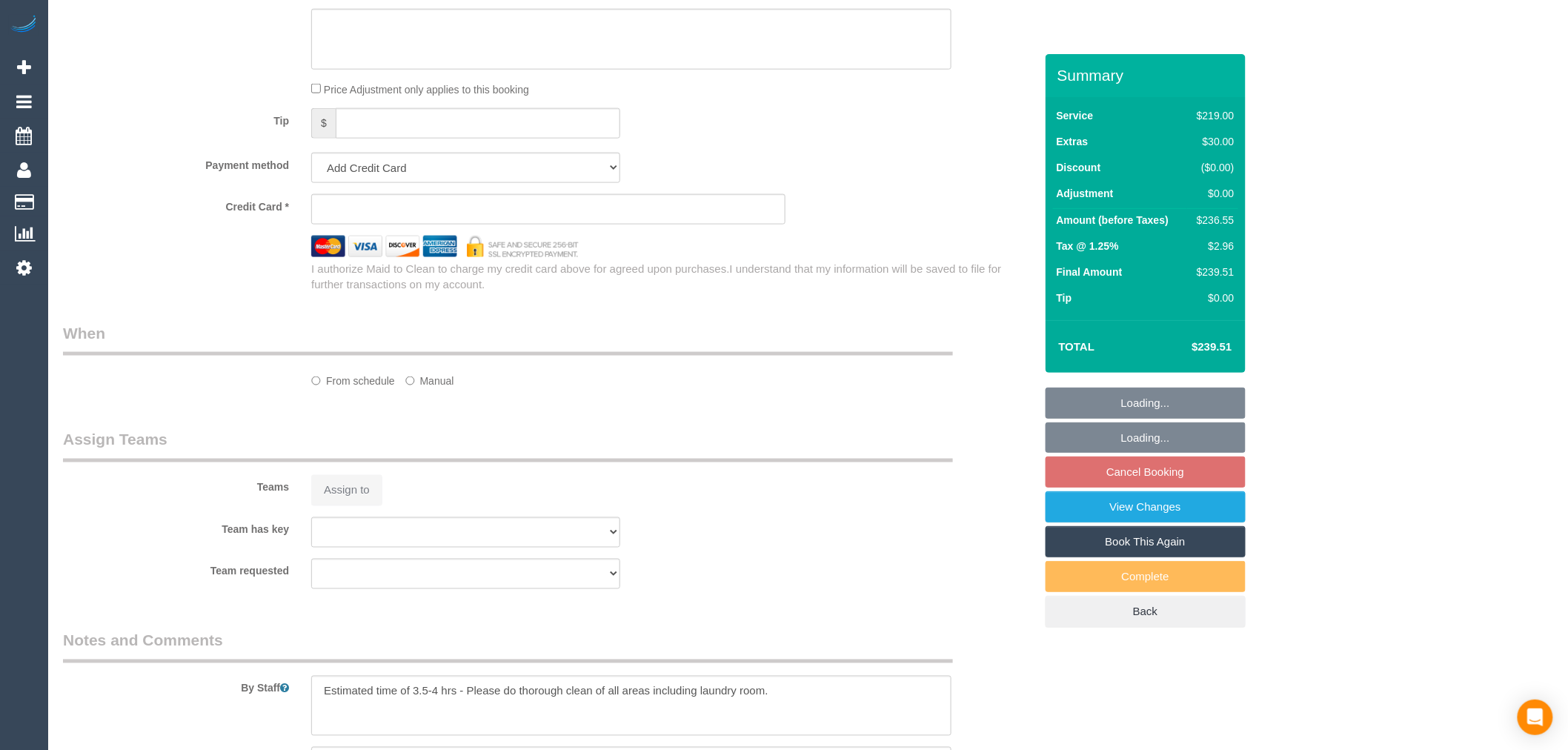
select select "number:25"
select select "number:35"
select select "number:12"
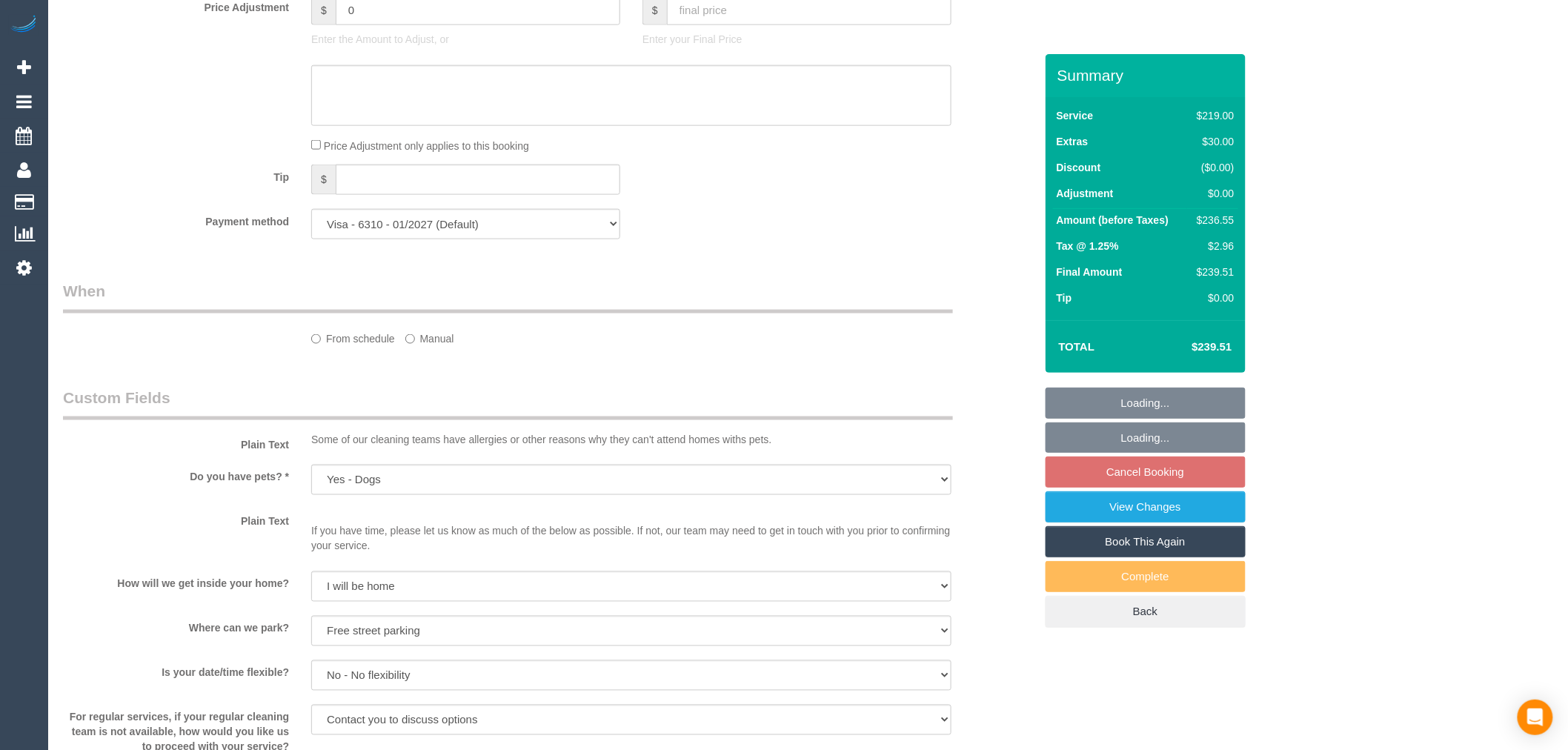
select select "object:693"
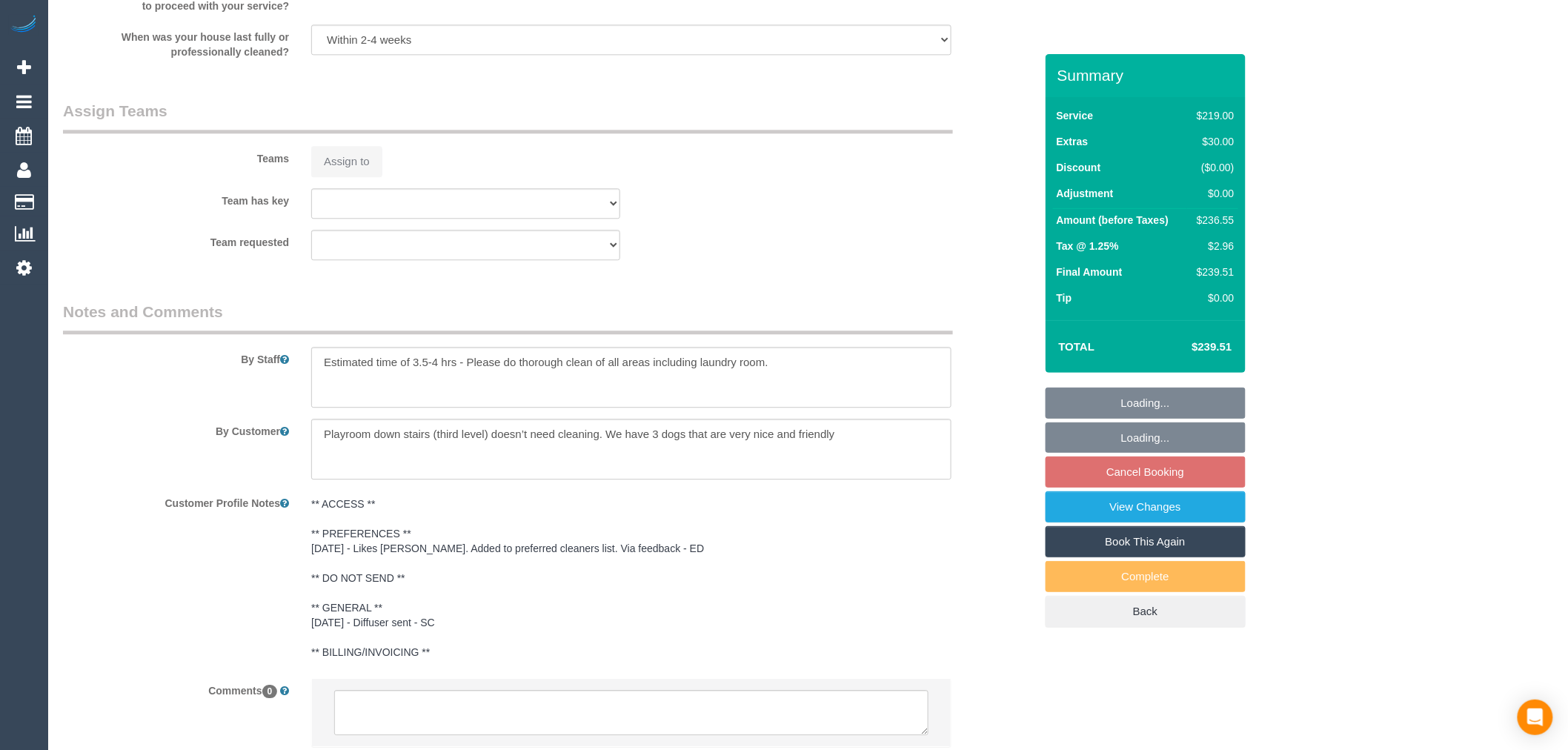
select select "string:AU"
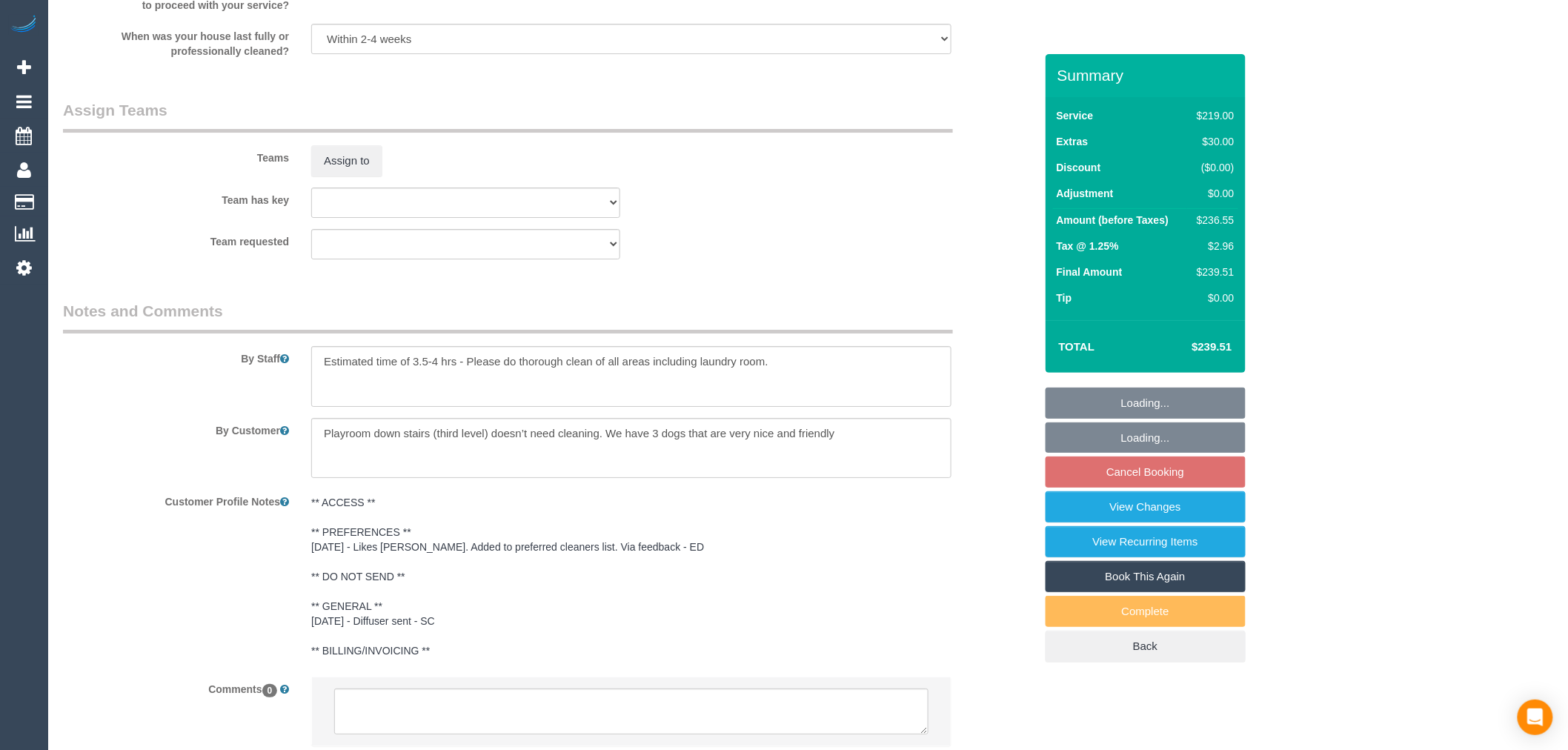
scroll to position [2237, 0]
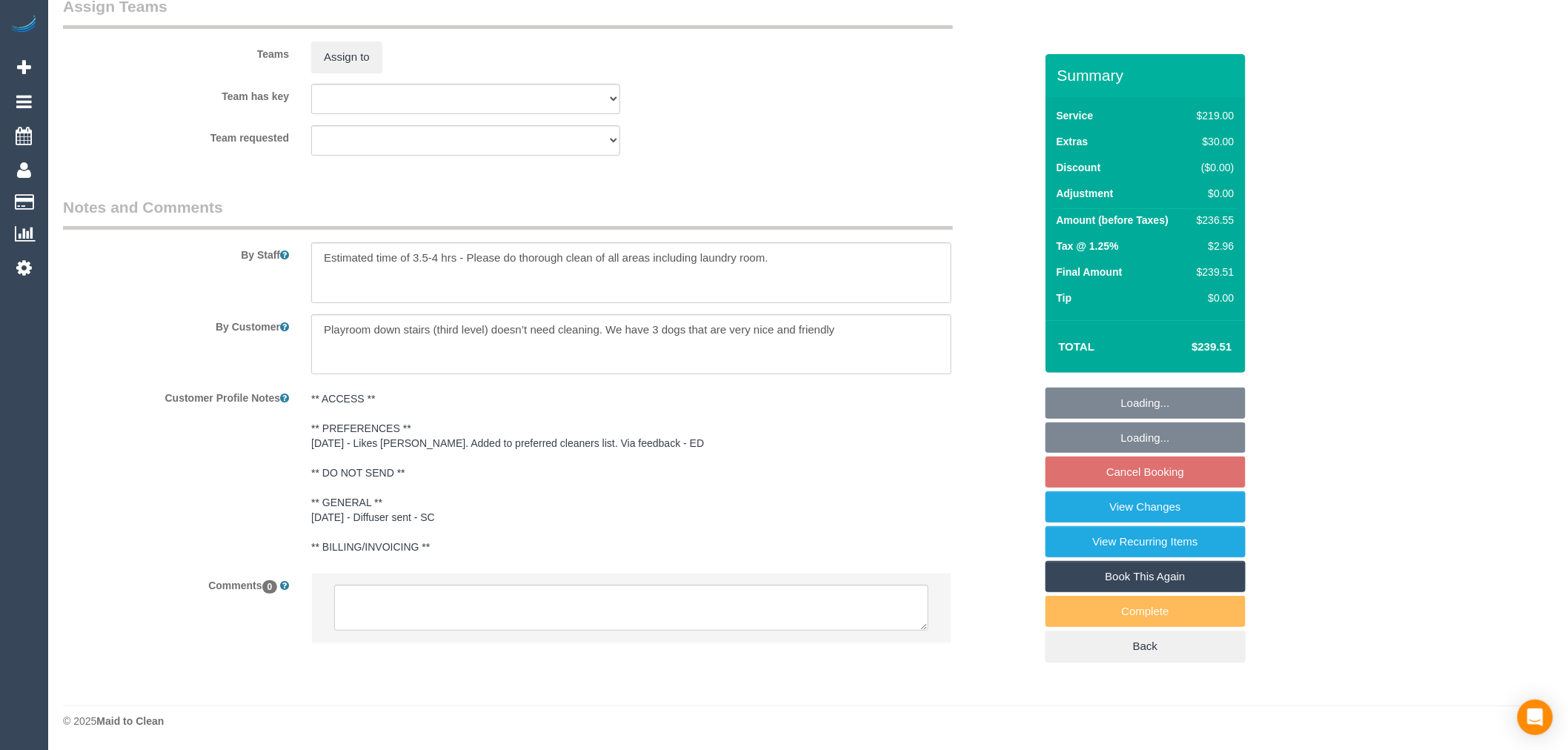
select select "spot4"
click at [853, 330] on textarea at bounding box center [630, 344] width 640 height 60
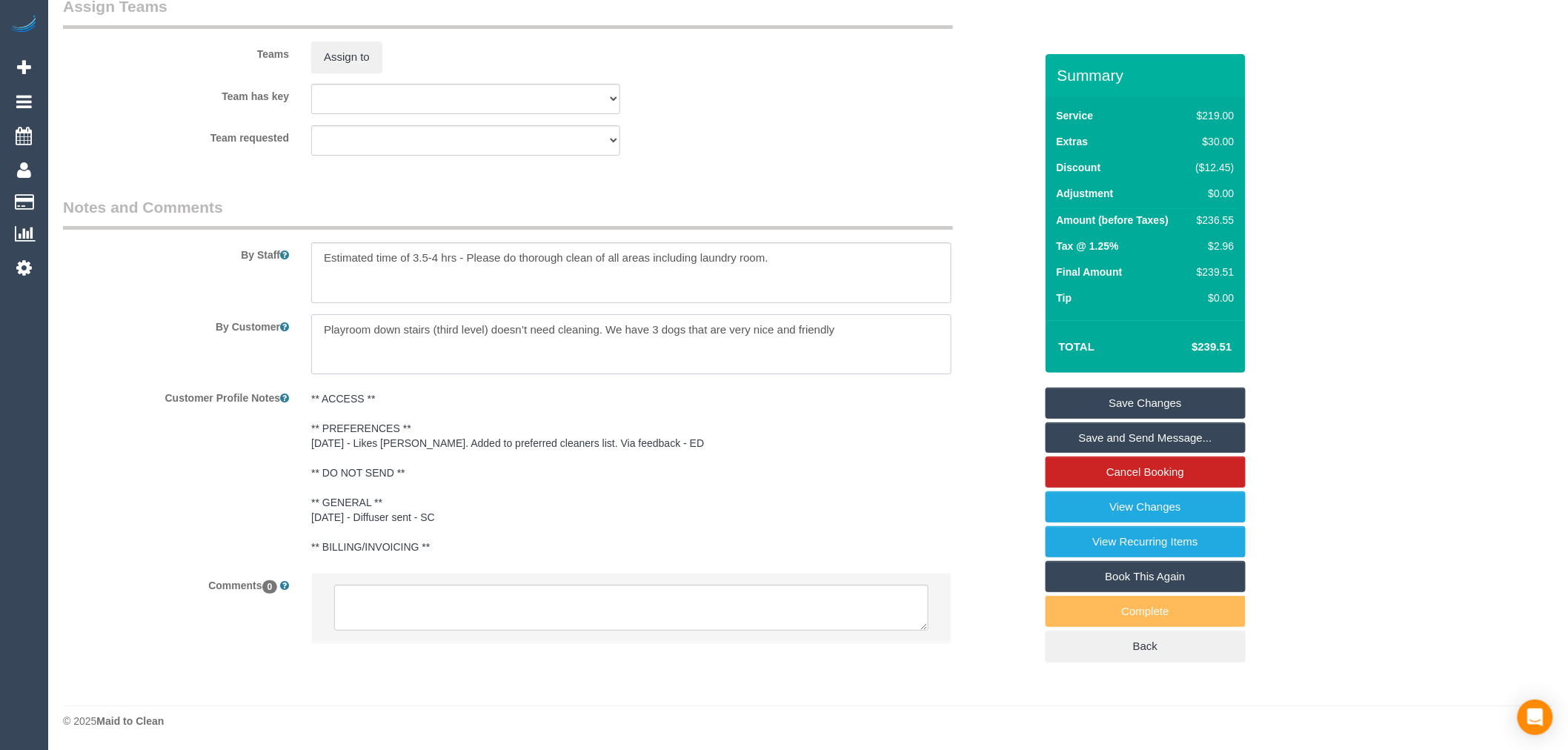
drag, startPoint x: 857, startPoint y: 333, endPoint x: 0, endPoint y: 299, distance: 857.7
click at [812, 260] on textarea at bounding box center [630, 272] width 640 height 60
paste textarea "Playroom down stairs (third level) doesn’t need cleaning. We have 3 dogs that a…"
drag, startPoint x: 770, startPoint y: 256, endPoint x: 991, endPoint y: 253, distance: 221.0
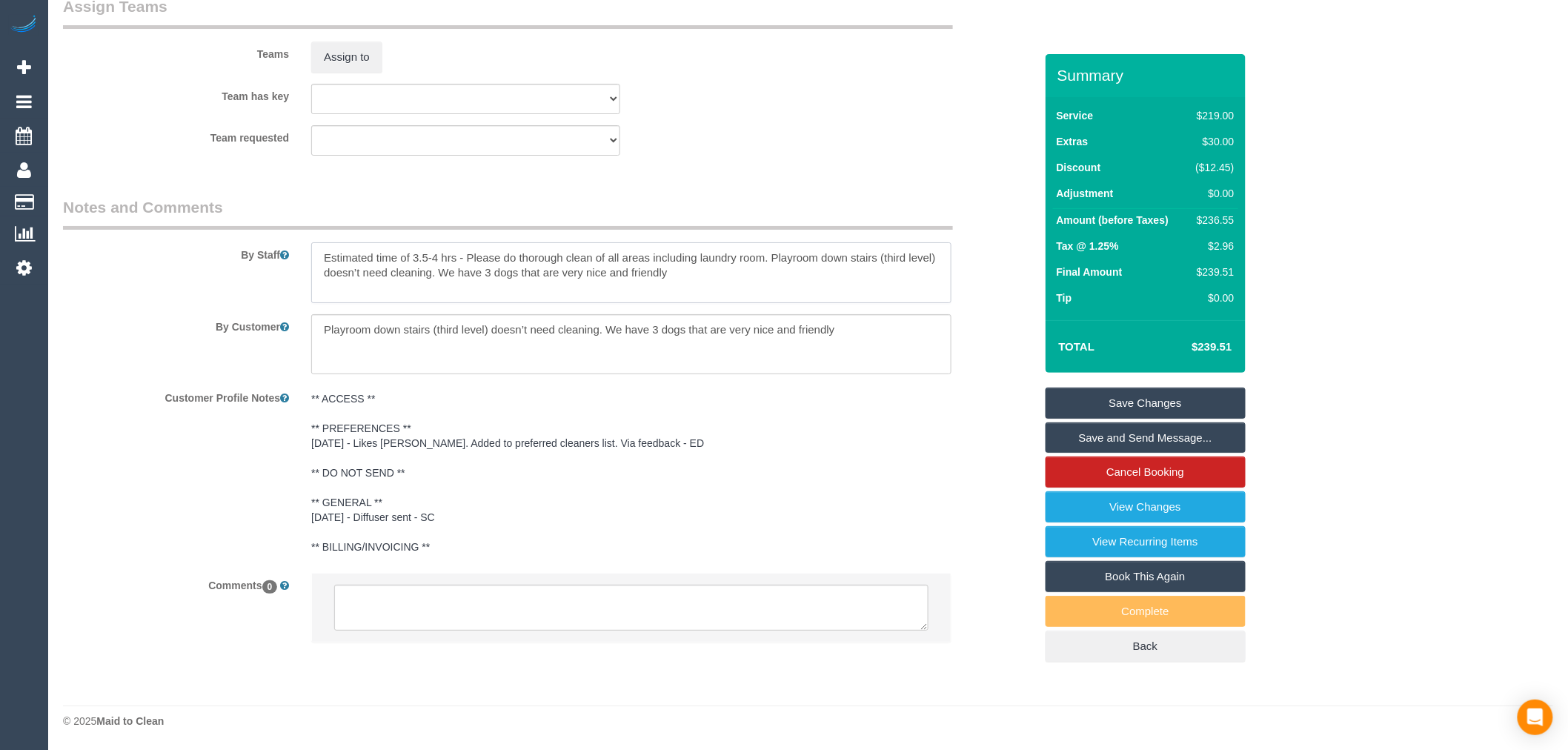
click at [991, 253] on div "By Staff" at bounding box center [549, 249] width 994 height 107
click at [576, 254] on textarea at bounding box center [630, 272] width 640 height 60
click at [767, 256] on textarea at bounding box center [630, 272] width 640 height 60
paste textarea "Playroom down stairs (third level)"
click at [849, 257] on textarea at bounding box center [630, 272] width 640 height 60
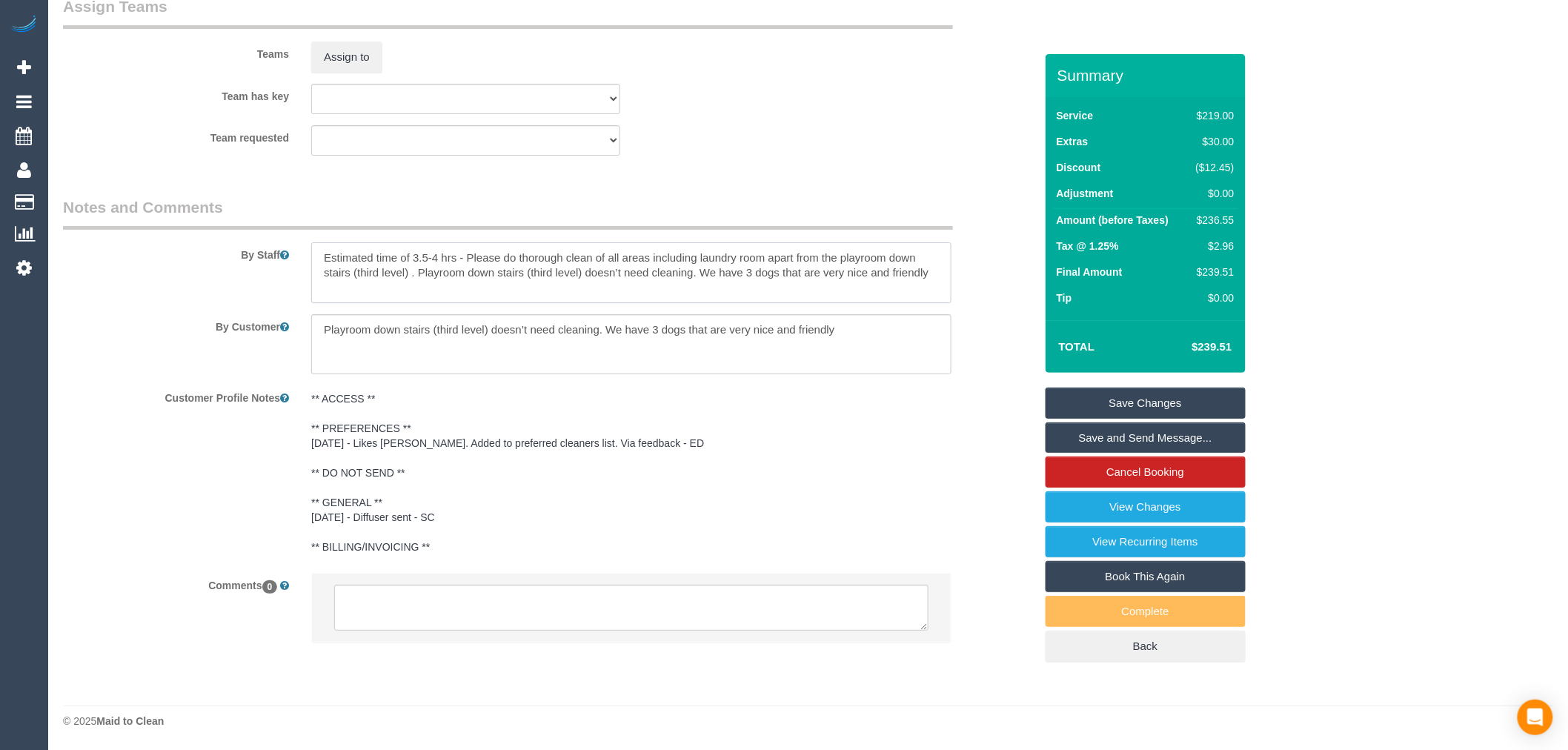
drag, startPoint x: 410, startPoint y: 272, endPoint x: 980, endPoint y: 273, distance: 570.0
click at [980, 273] on div "By Staff" at bounding box center [549, 249] width 994 height 107
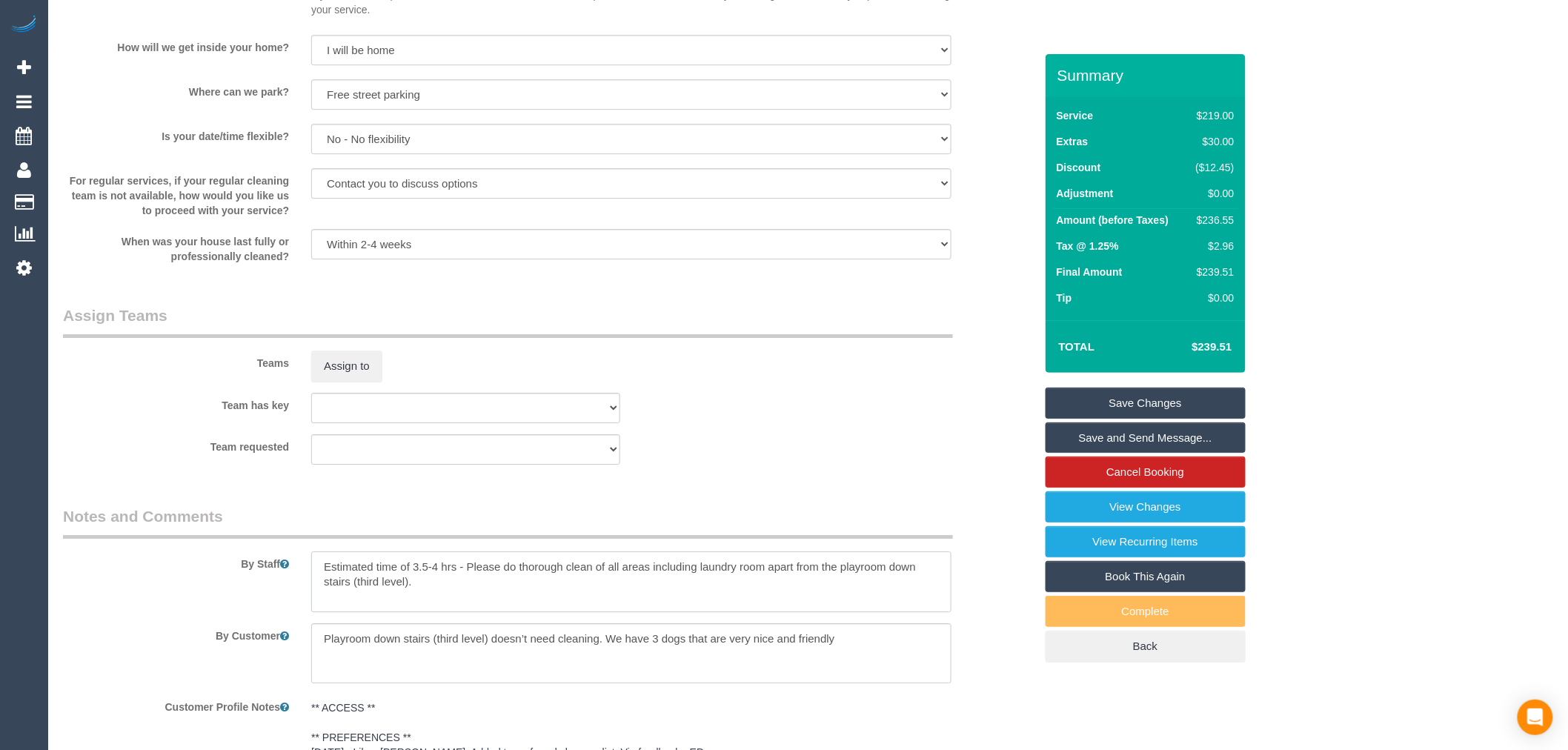
scroll to position [1907, 0]
type textarea "Estimated time of 3.5-4 hrs - Please do thorough clean of all areas including l…"
click at [1205, 404] on link "Save Changes" at bounding box center [1146, 402] width 200 height 31
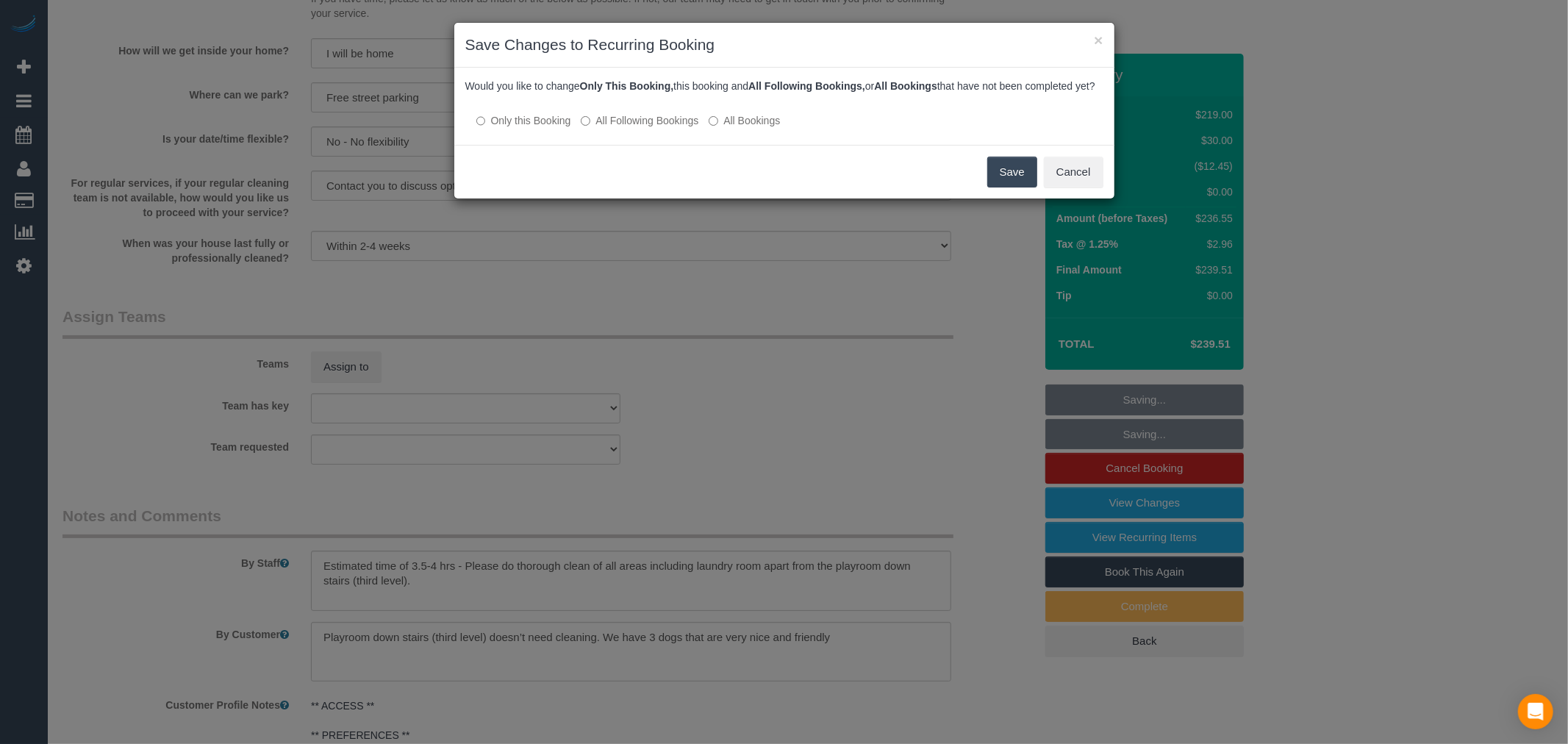
click at [1017, 187] on button "Save" at bounding box center [1011, 171] width 50 height 31
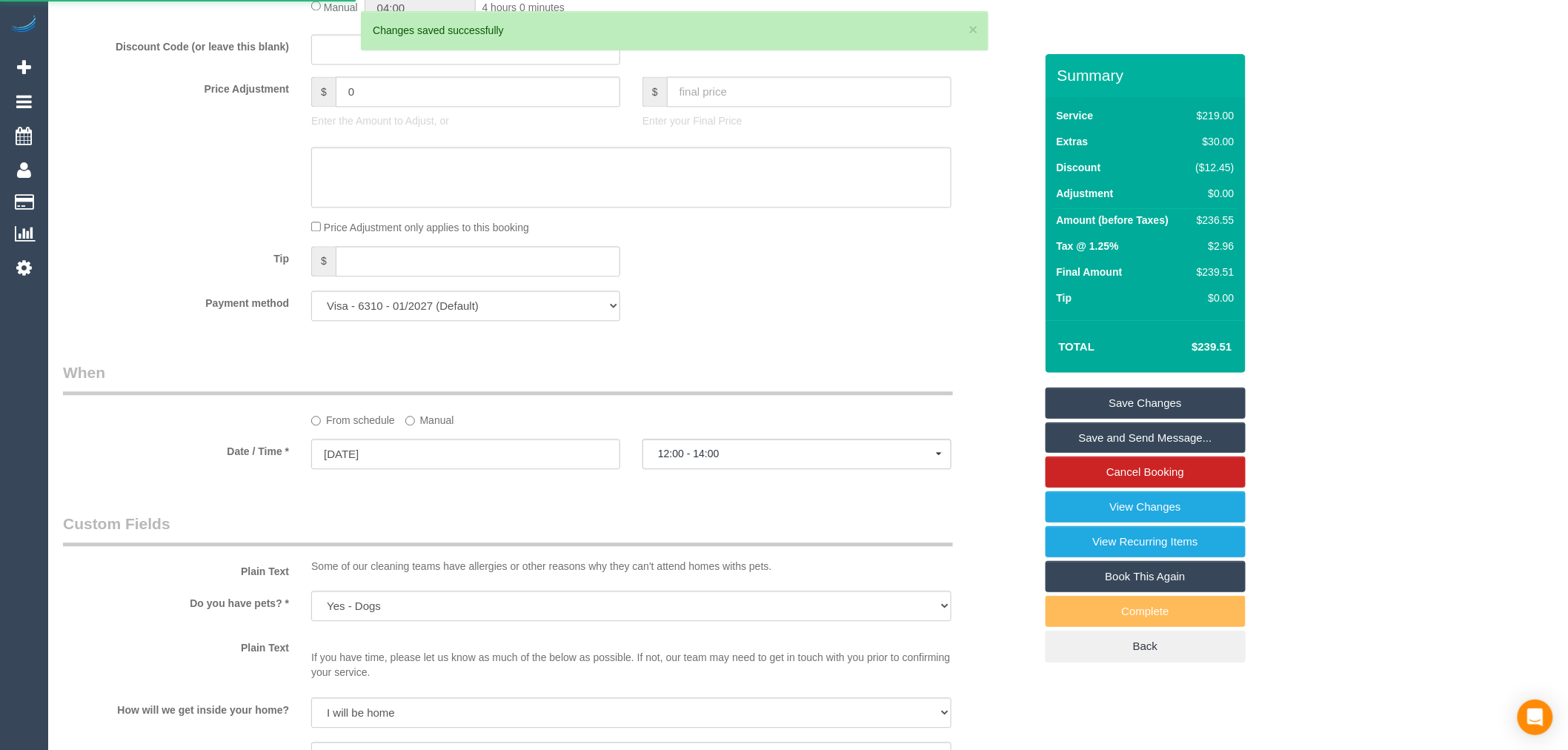
scroll to position [788, 0]
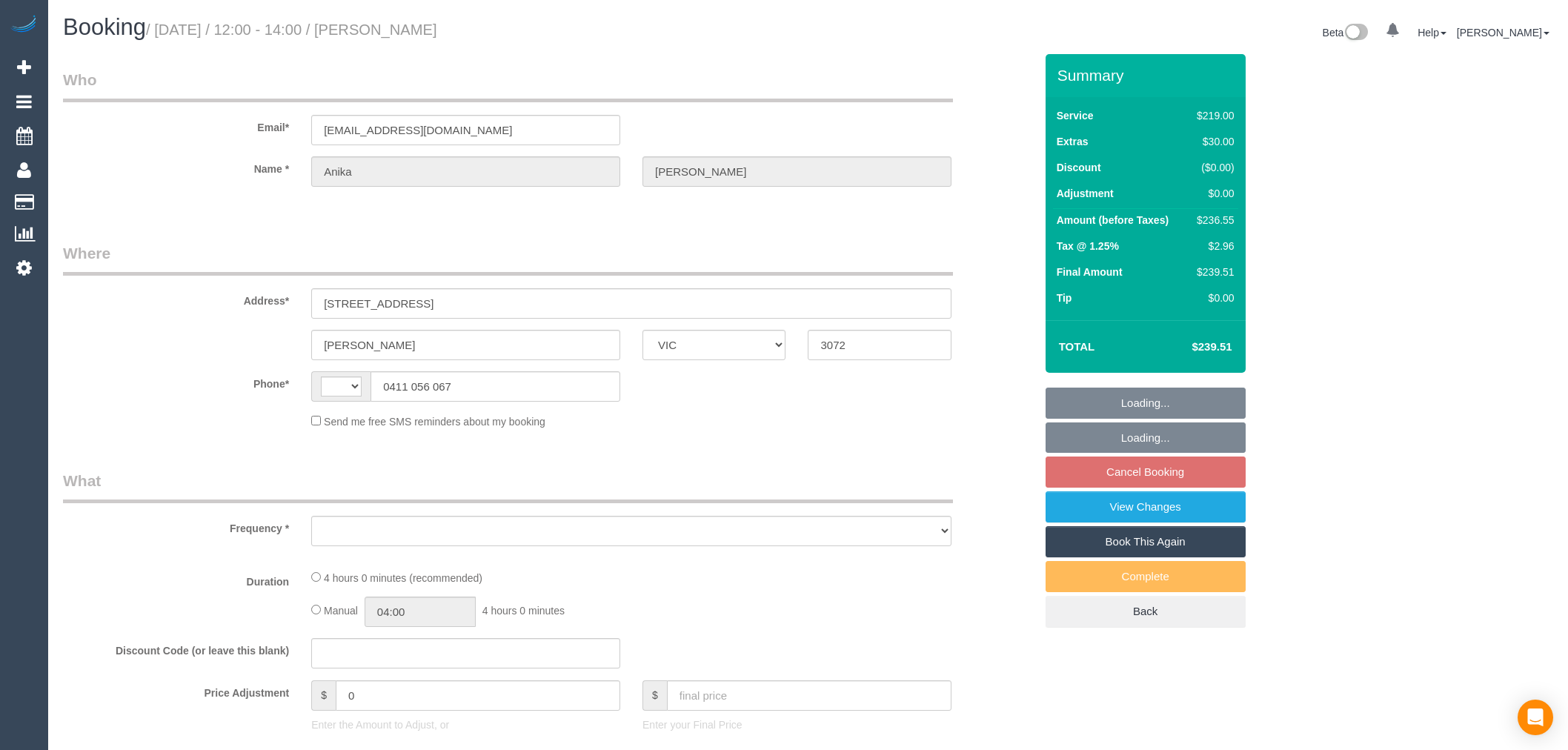
select select "VIC"
click at [1201, 511] on link "View Changes" at bounding box center [1146, 506] width 200 height 31
select select "string:AU"
select select "object:545"
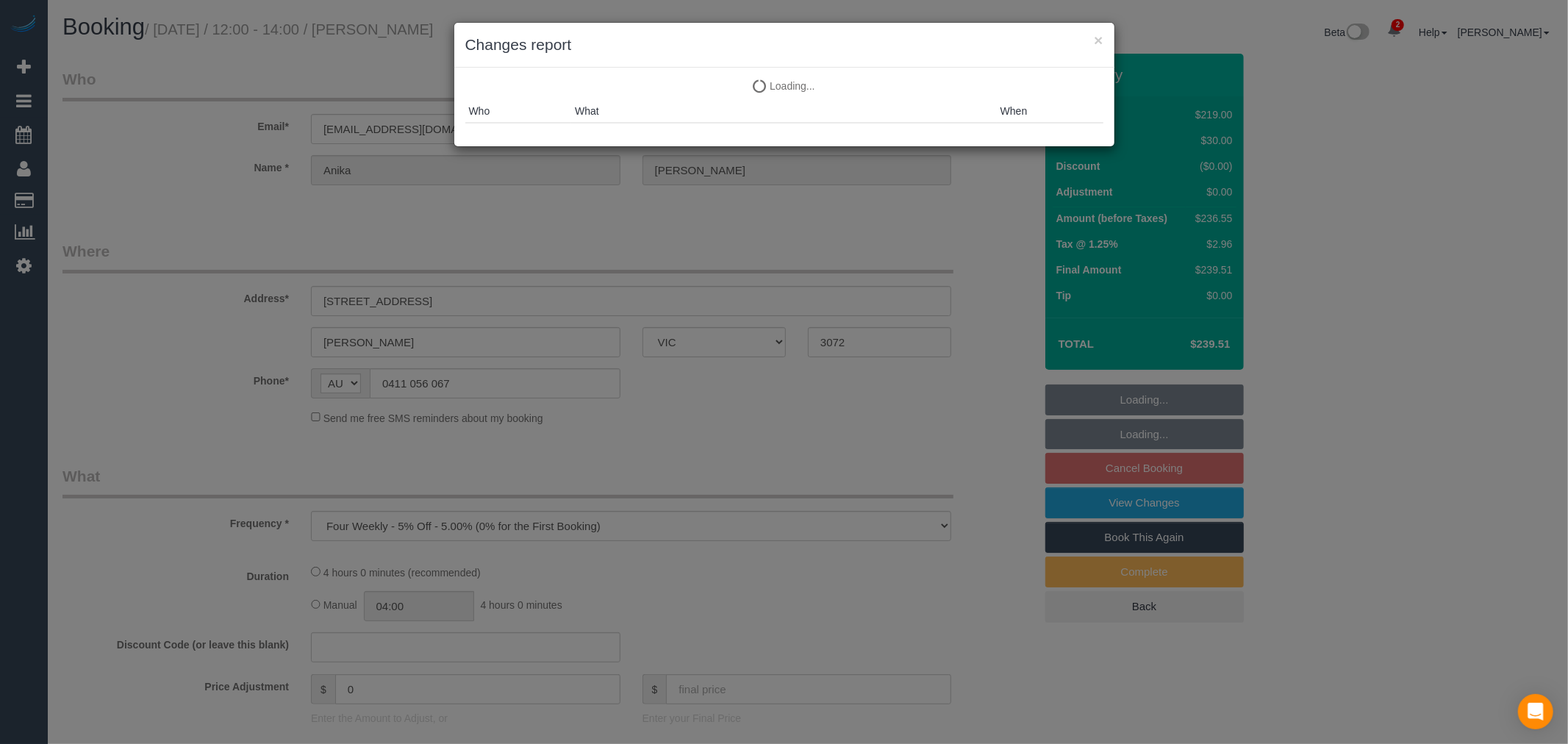
select select "string:stripe-pm_1PyiVX2GScqysDRVjvcdtQkW"
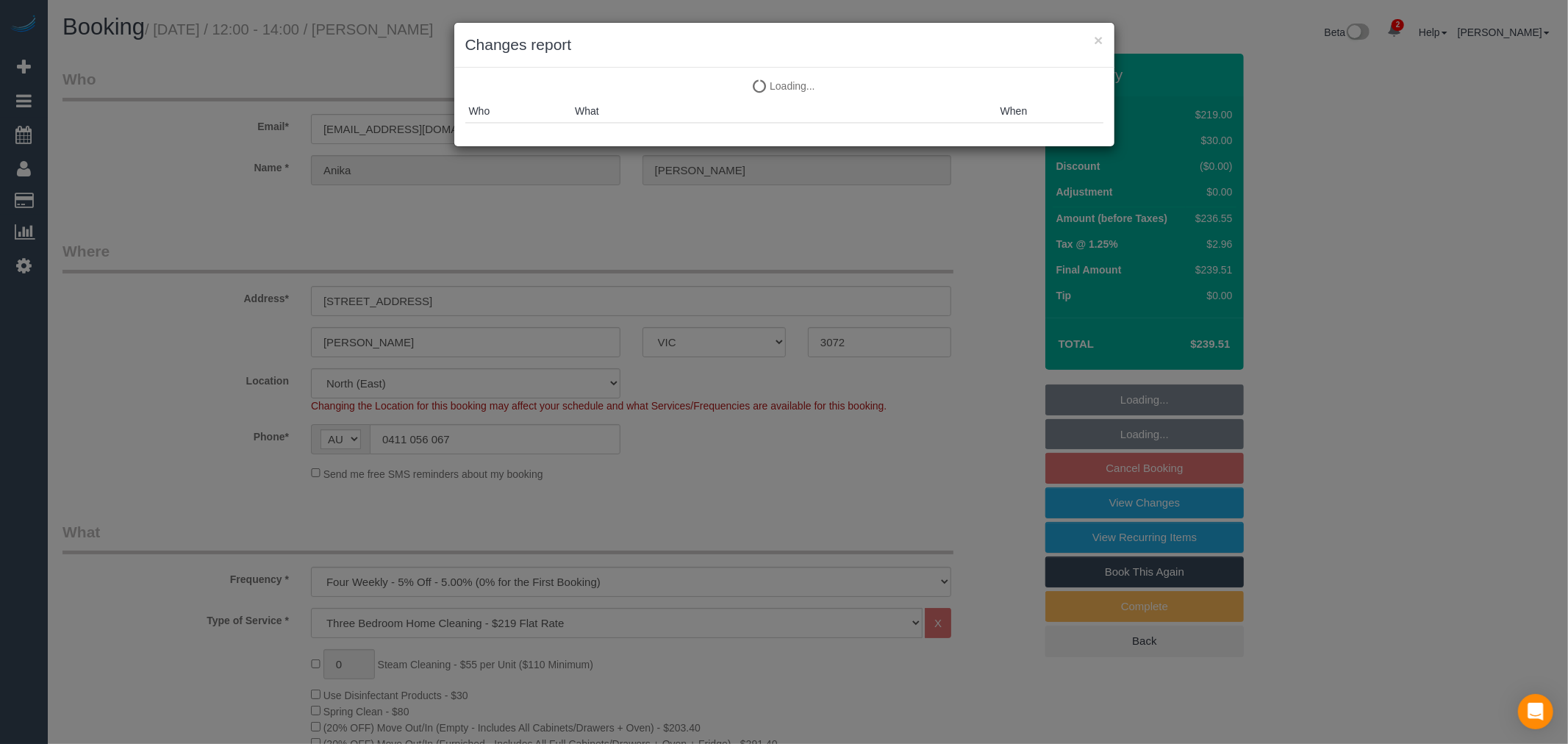
select select "object:808"
select select "number:27"
select select "number:14"
select select "number:19"
select select "number:25"
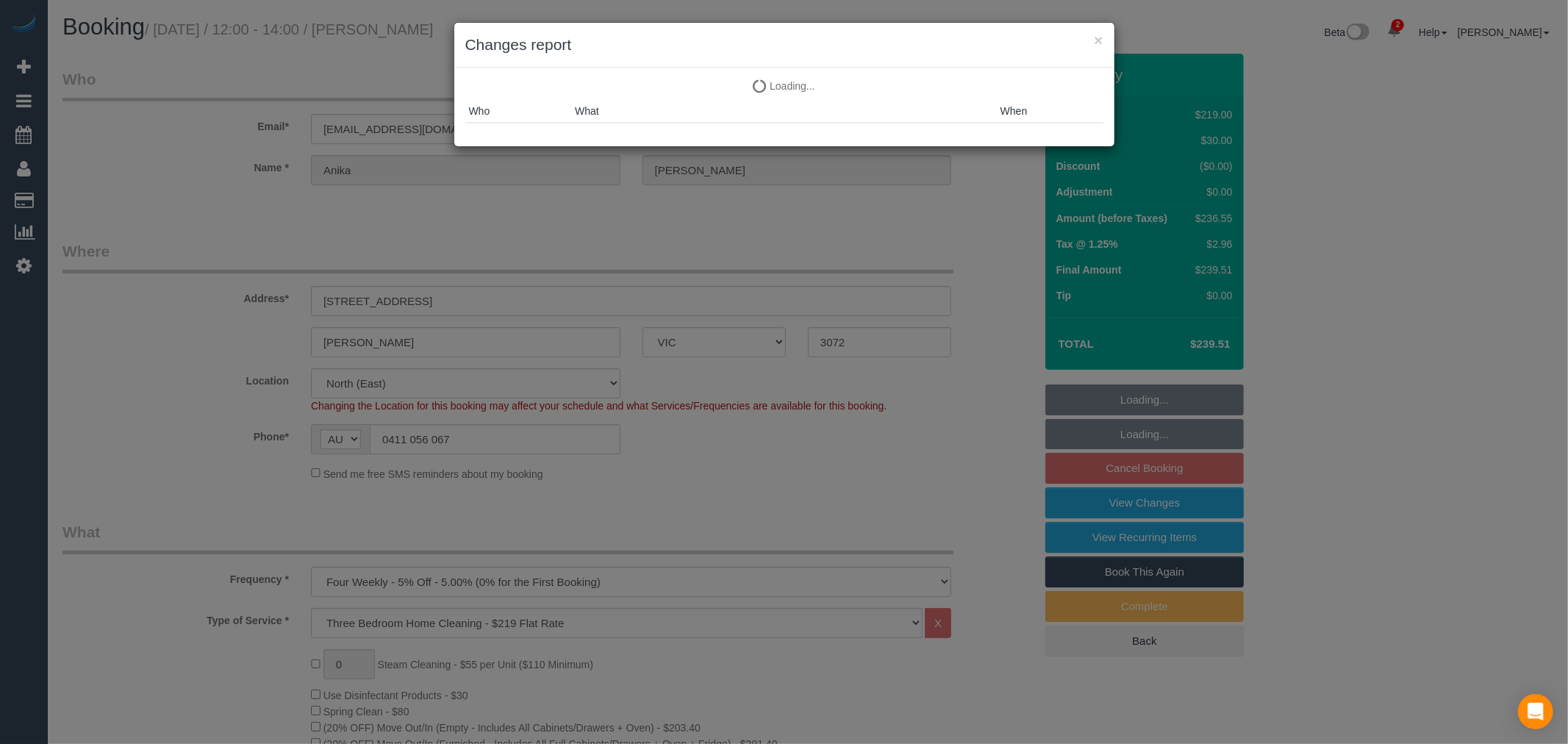
select select "number:35"
select select "number:12"
select select "spot4"
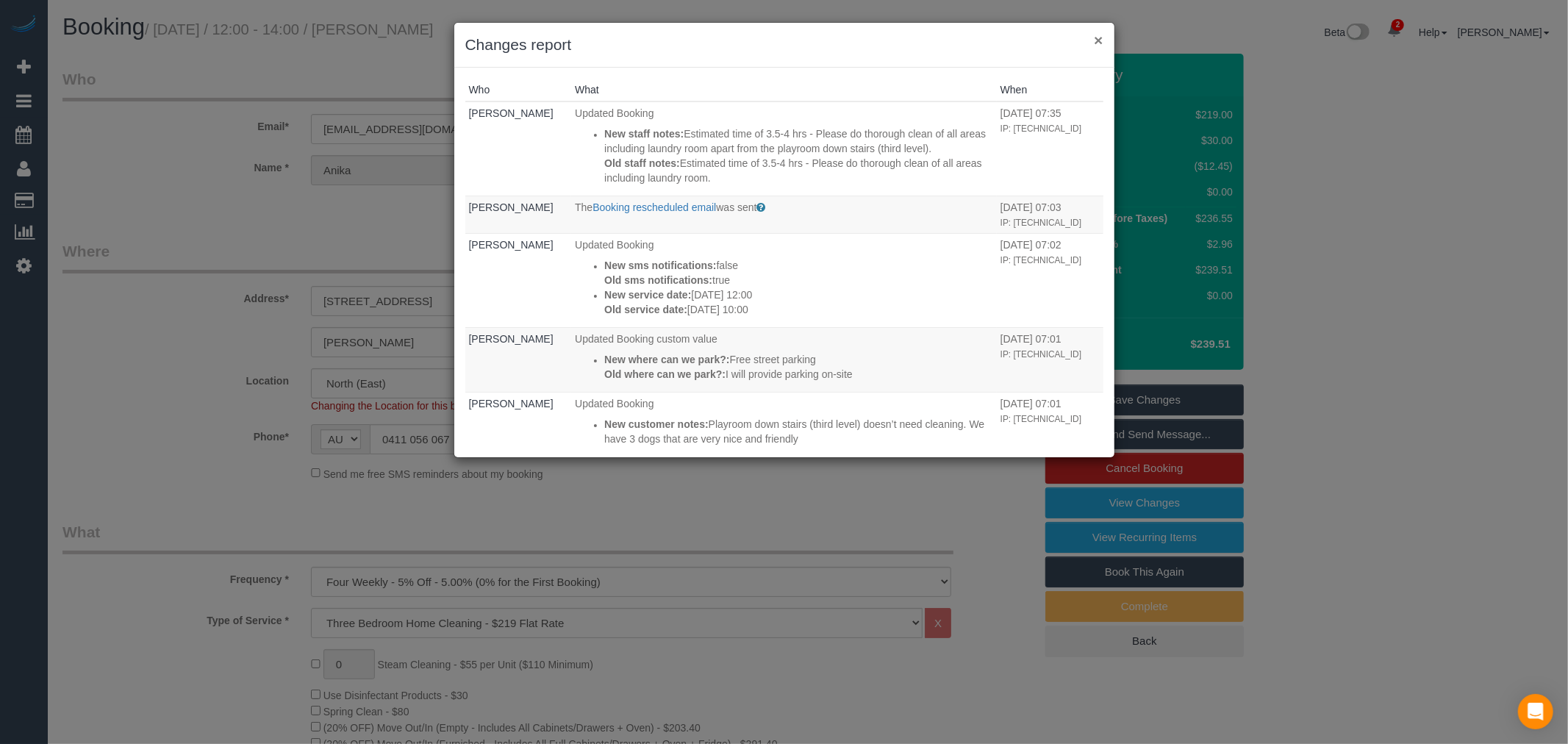
click at [1098, 42] on button "×" at bounding box center [1098, 40] width 8 height 15
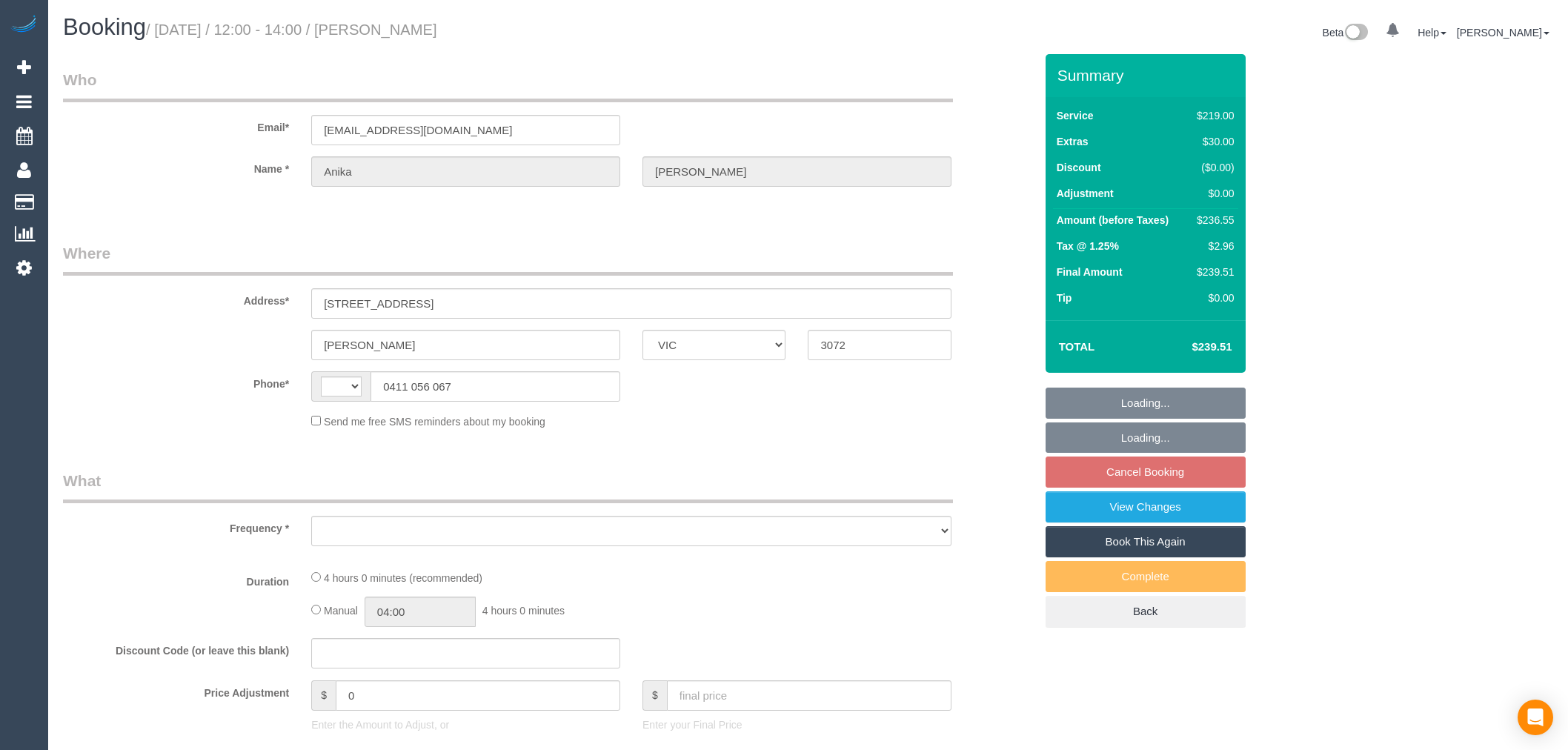
select select "VIC"
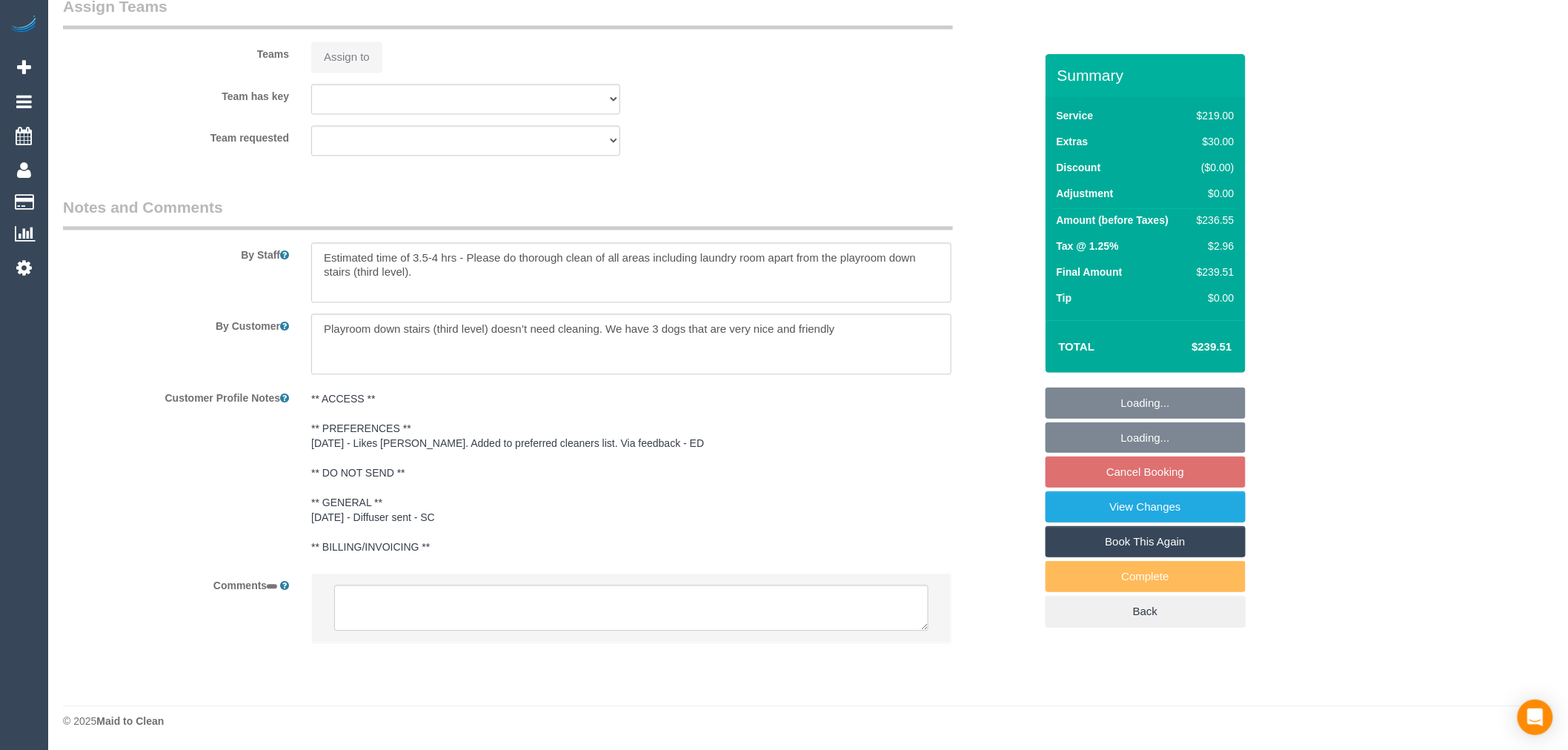
select select "string:AU"
select select "object:393"
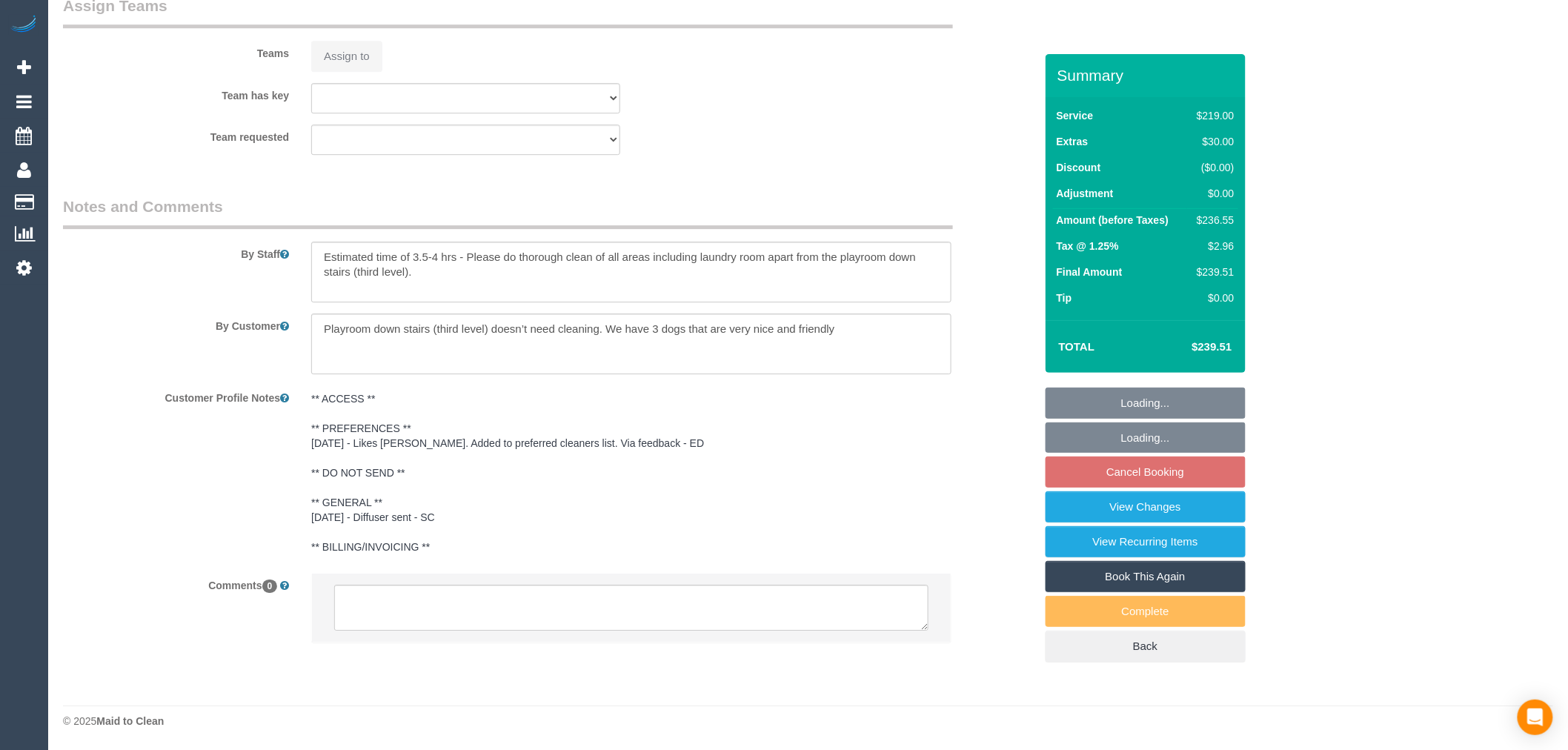
select select "string:stripe-pm_1PyiVX2GScqysDRVjvcdtQkW"
select select "object:649"
select select "spot4"
select select "number:27"
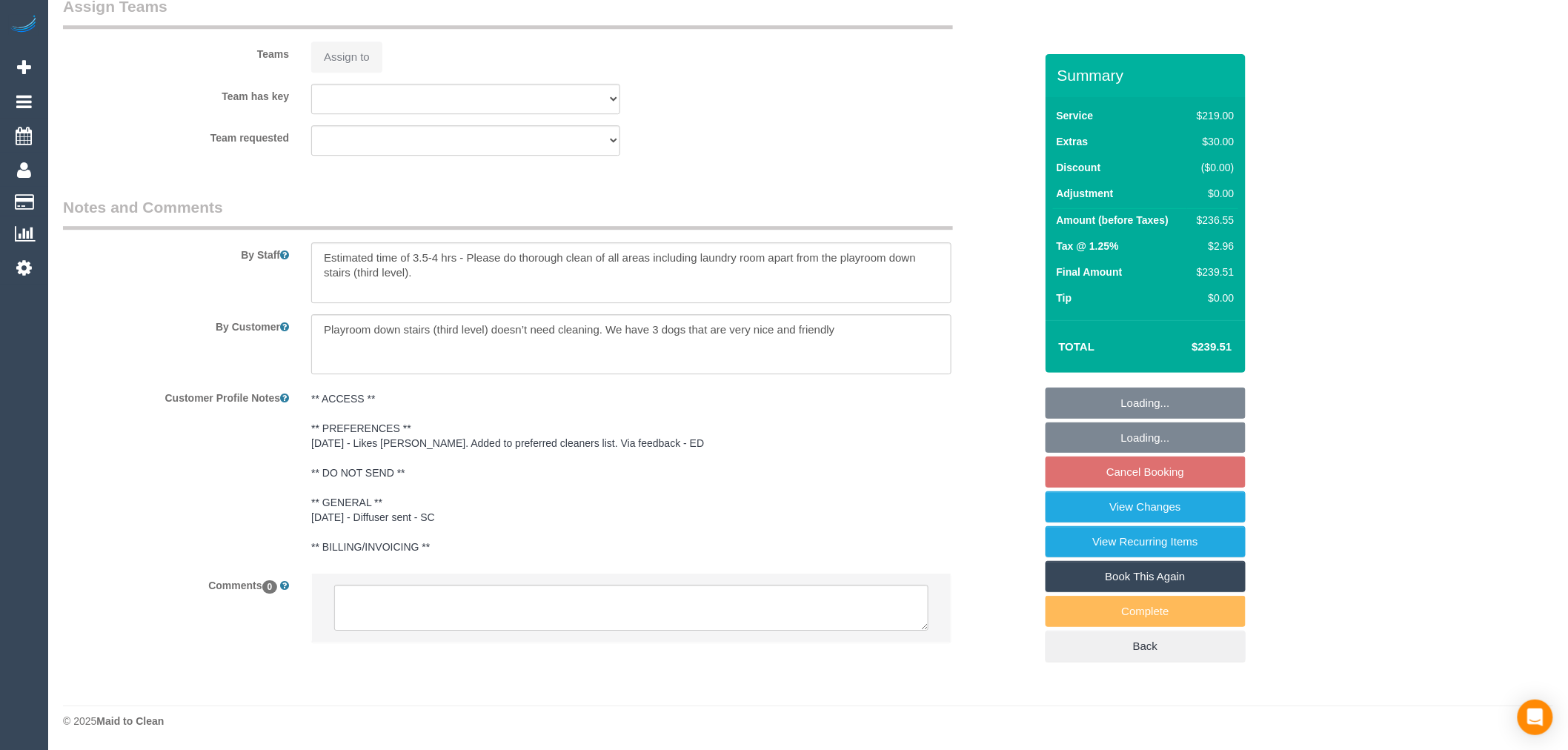
select select "number:14"
select select "number:19"
select select "number:25"
select select "number:35"
select select "number:12"
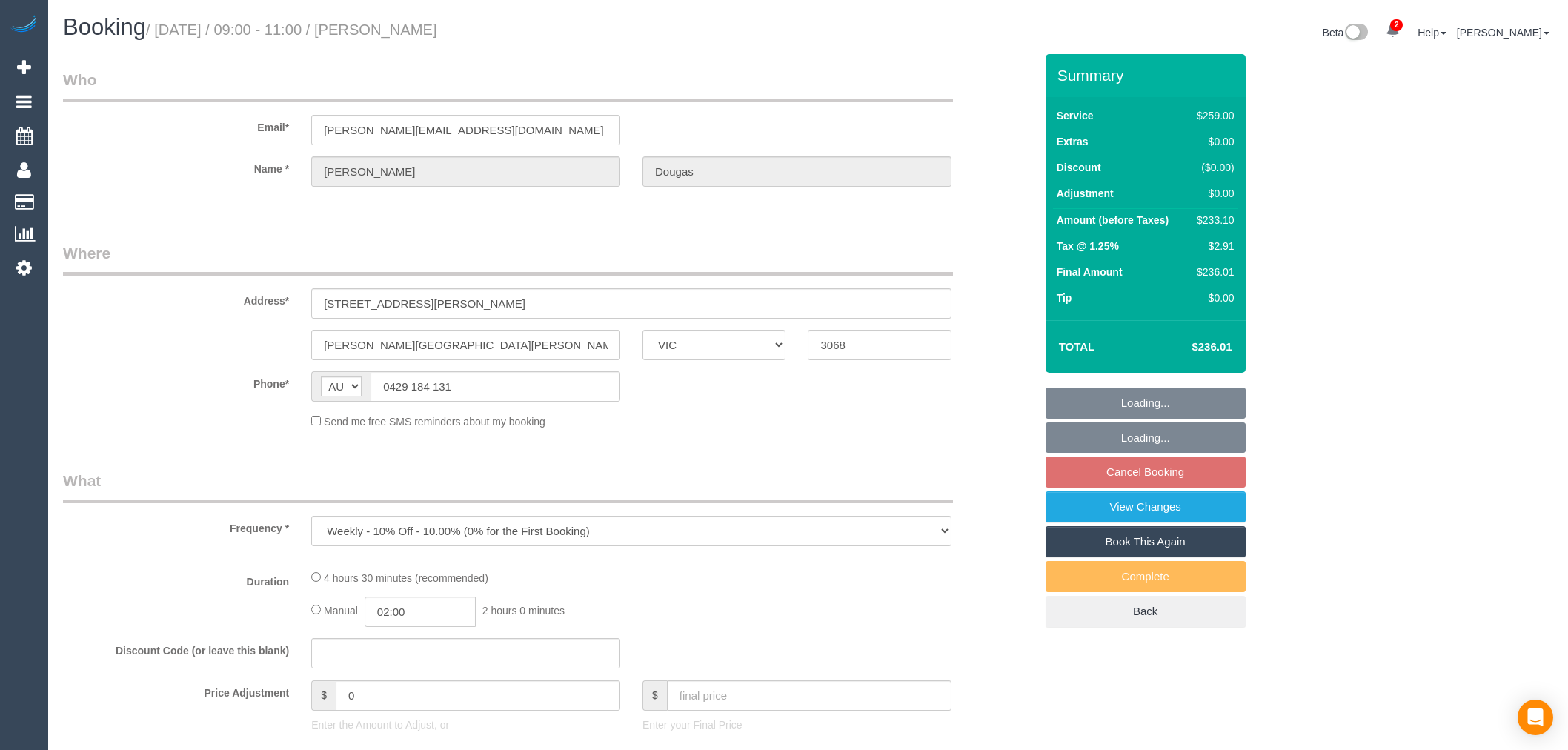
select select "VIC"
select select "number:28"
select select "number:14"
select select "number:19"
select select "number:25"
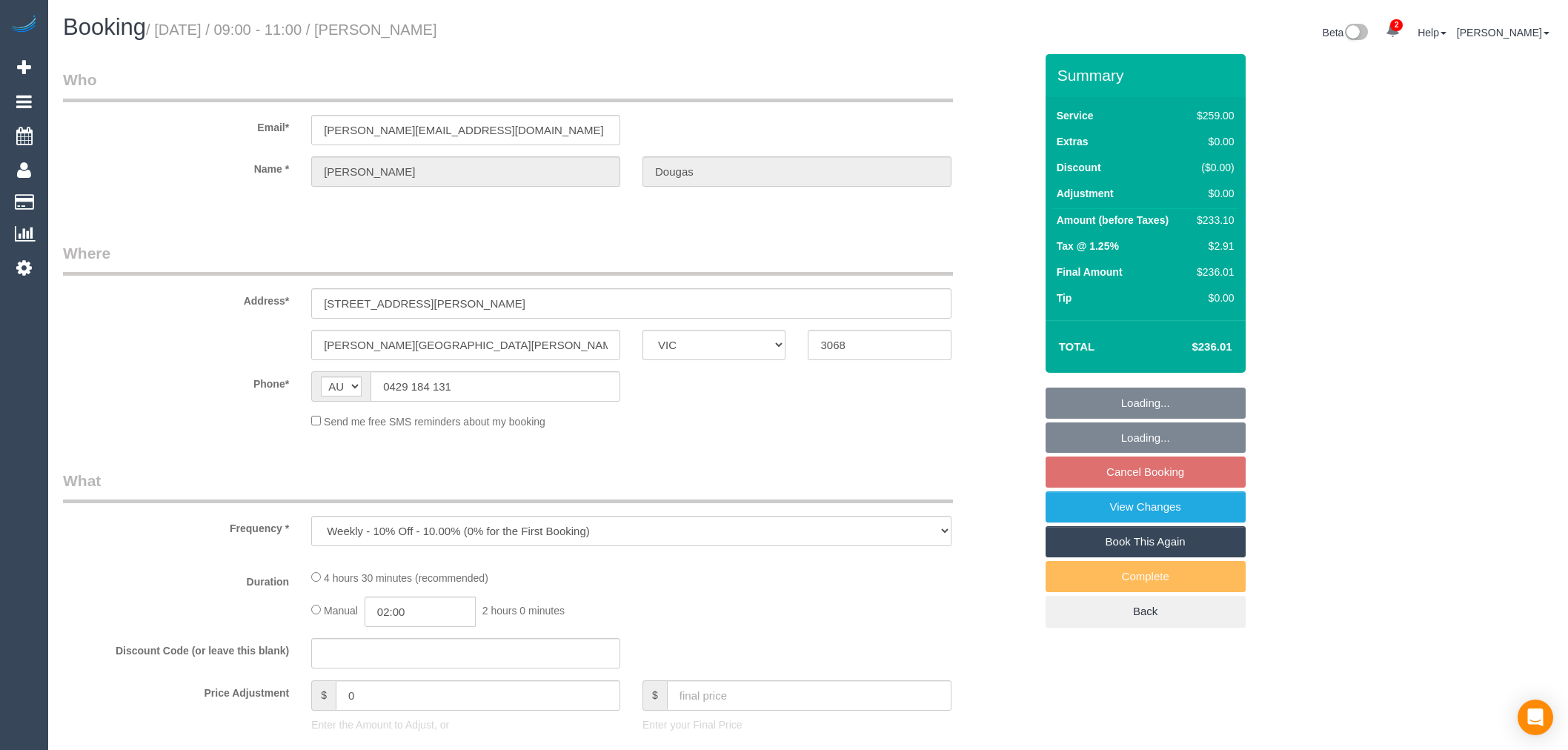
select select "number:11"
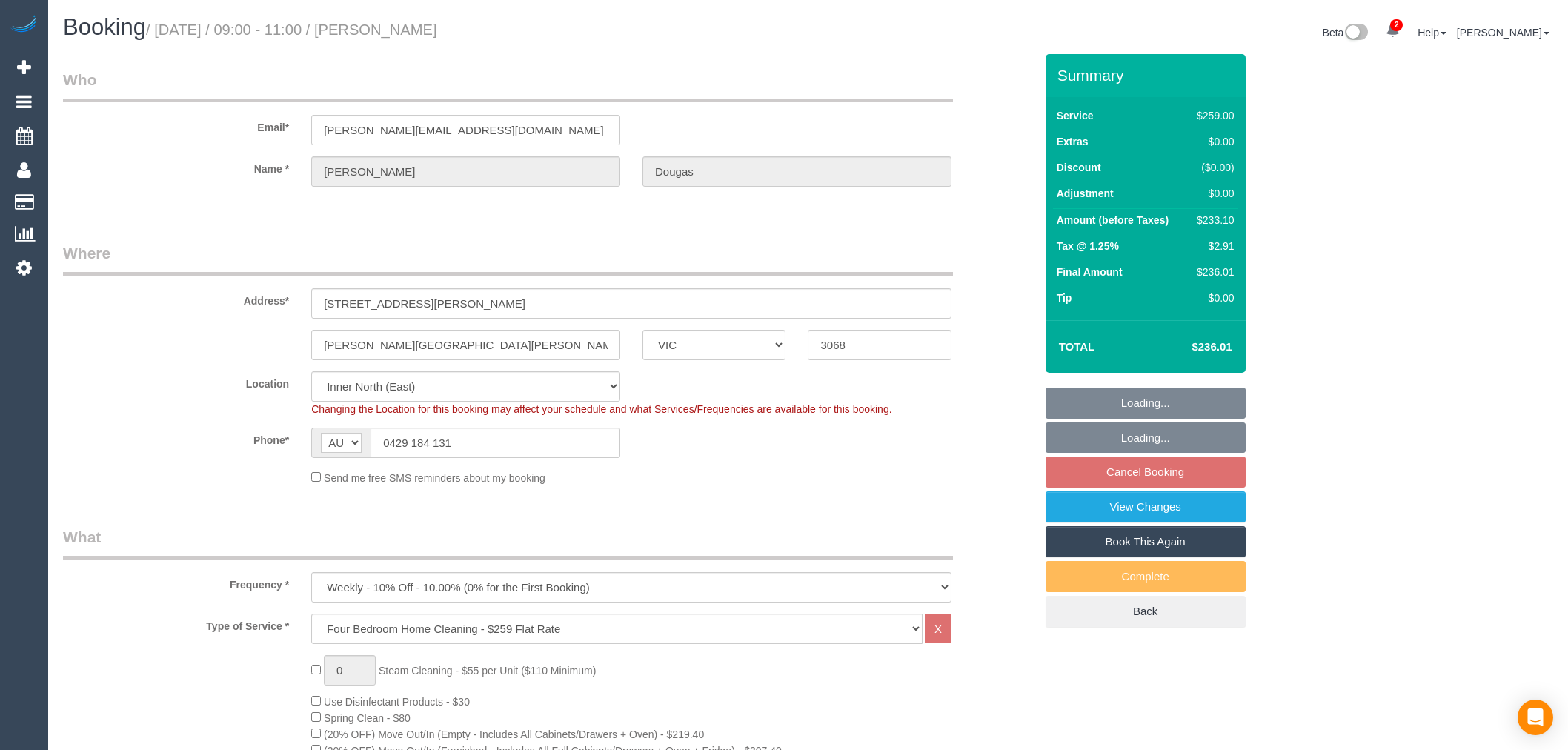
select select "object:1640"
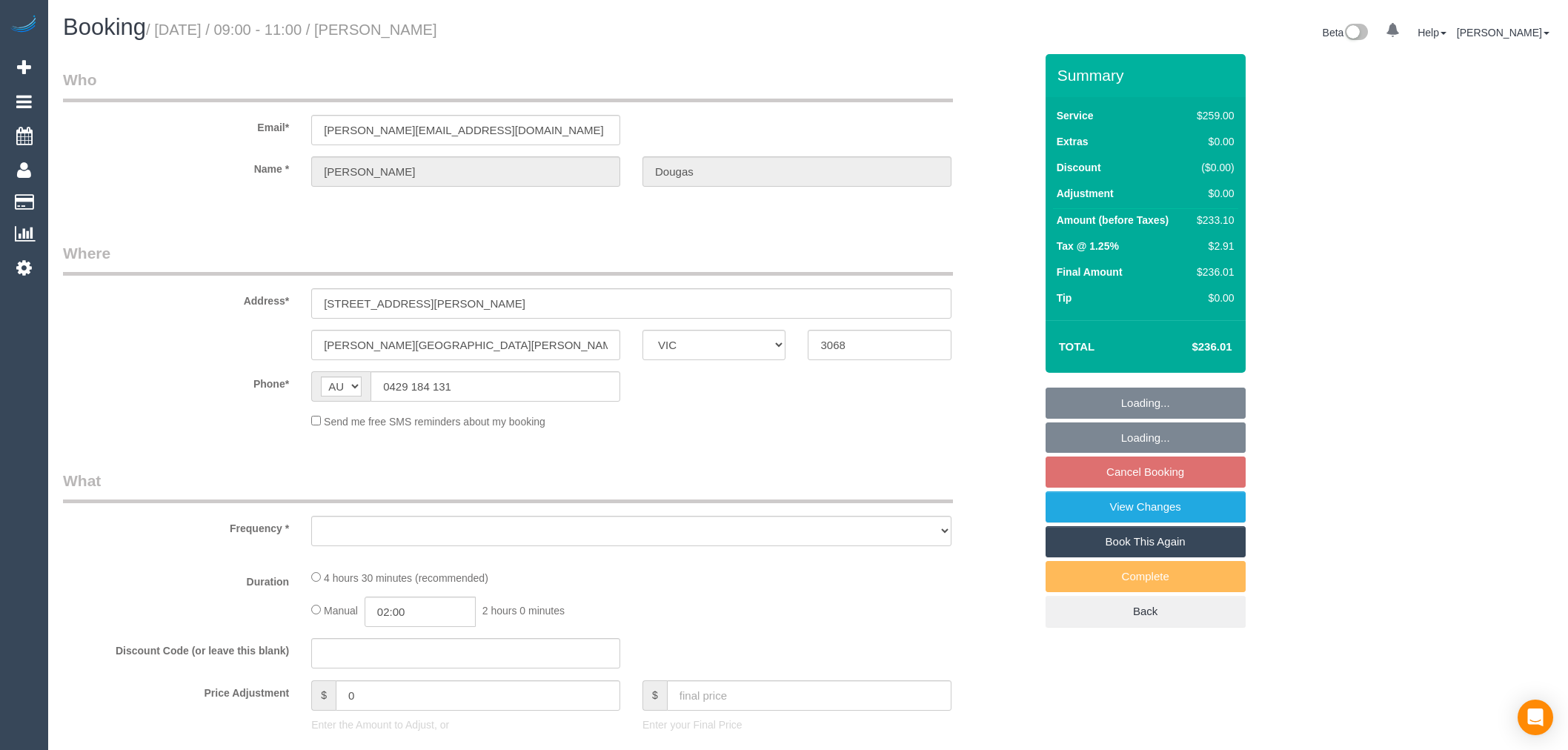
select select "VIC"
select select "object:550"
select select "number:28"
select select "number:14"
select select "number:19"
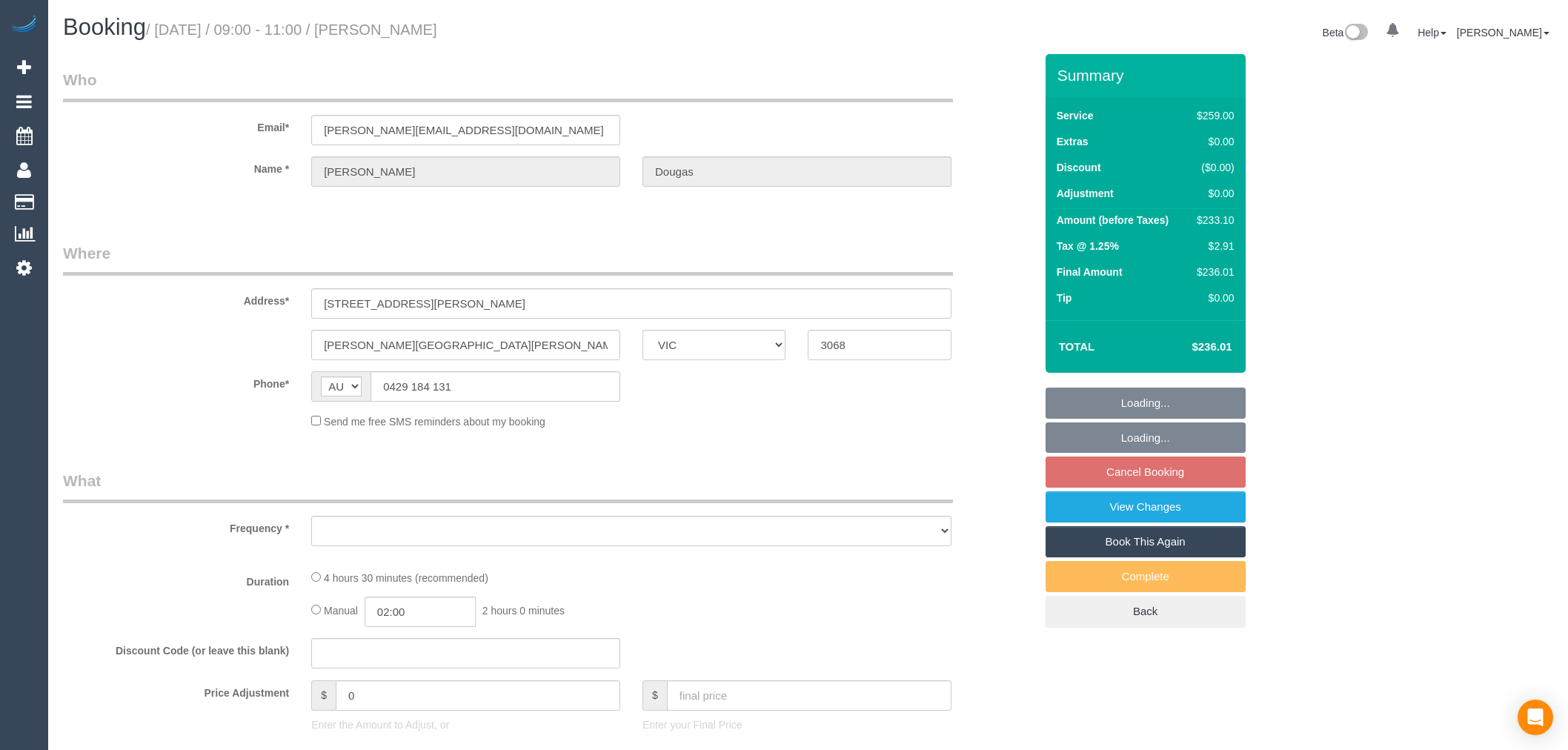
select select "number:25"
select select "number:11"
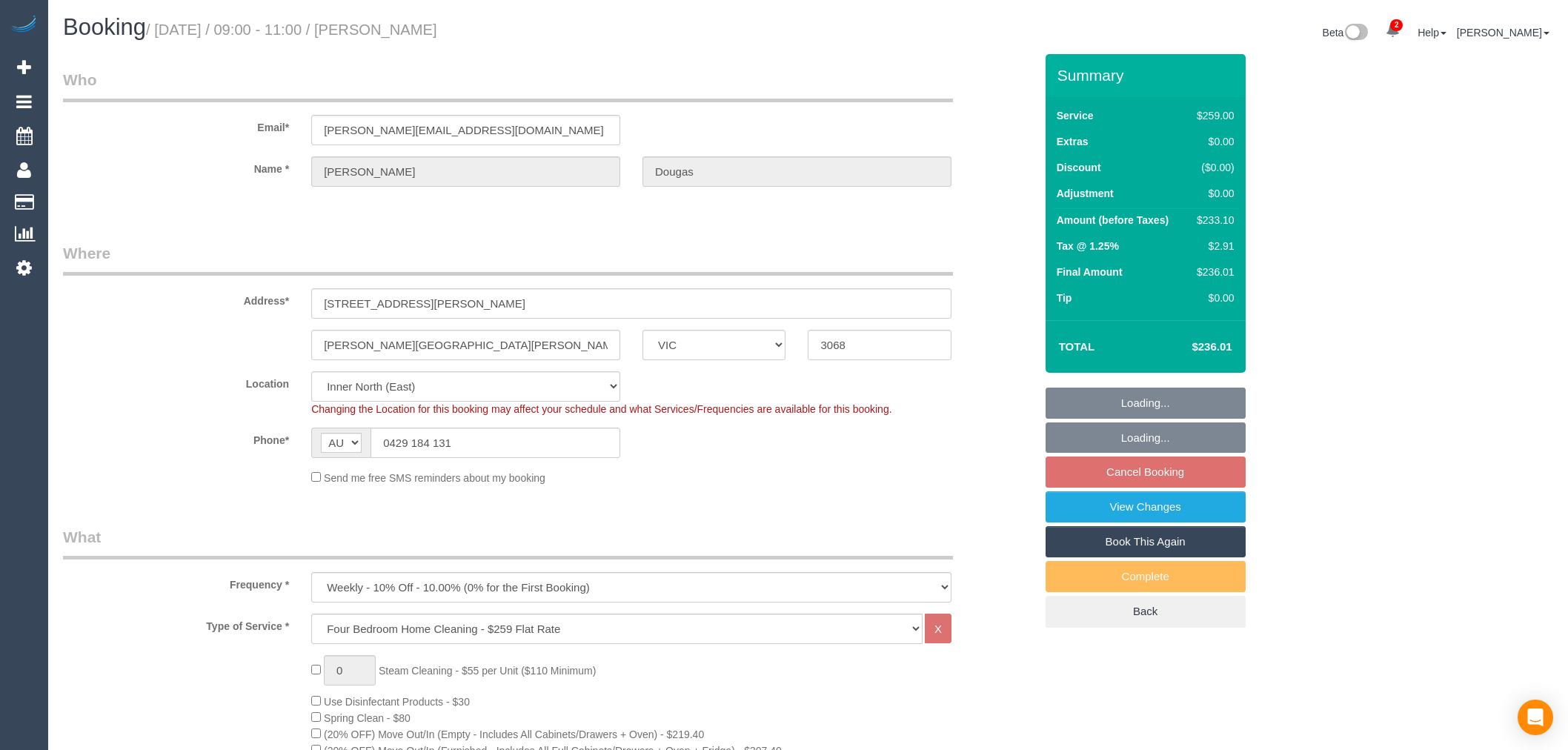
select select "object:1654"
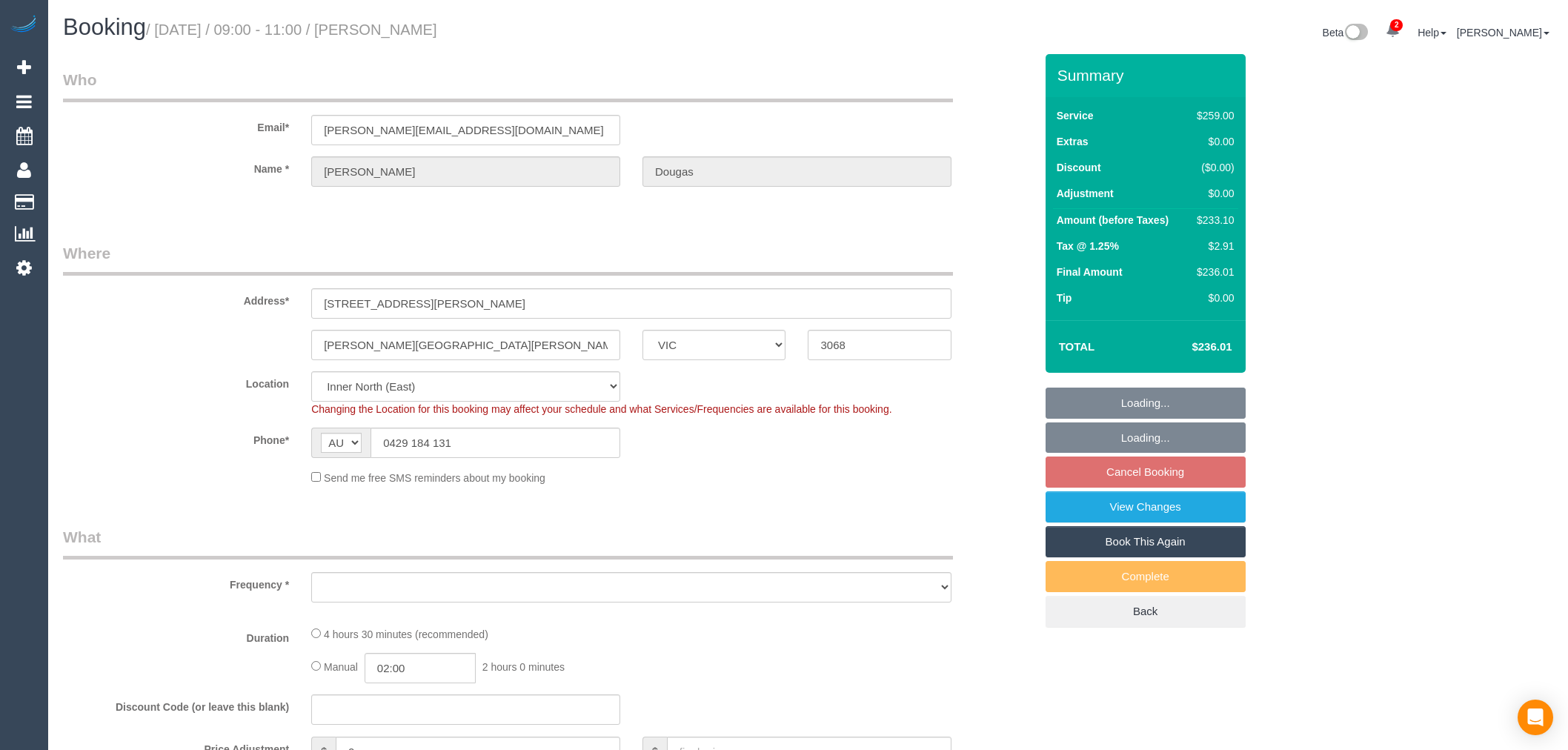
select select "VIC"
select select "string:stripe"
select select "object:795"
select select "number:28"
select select "number:14"
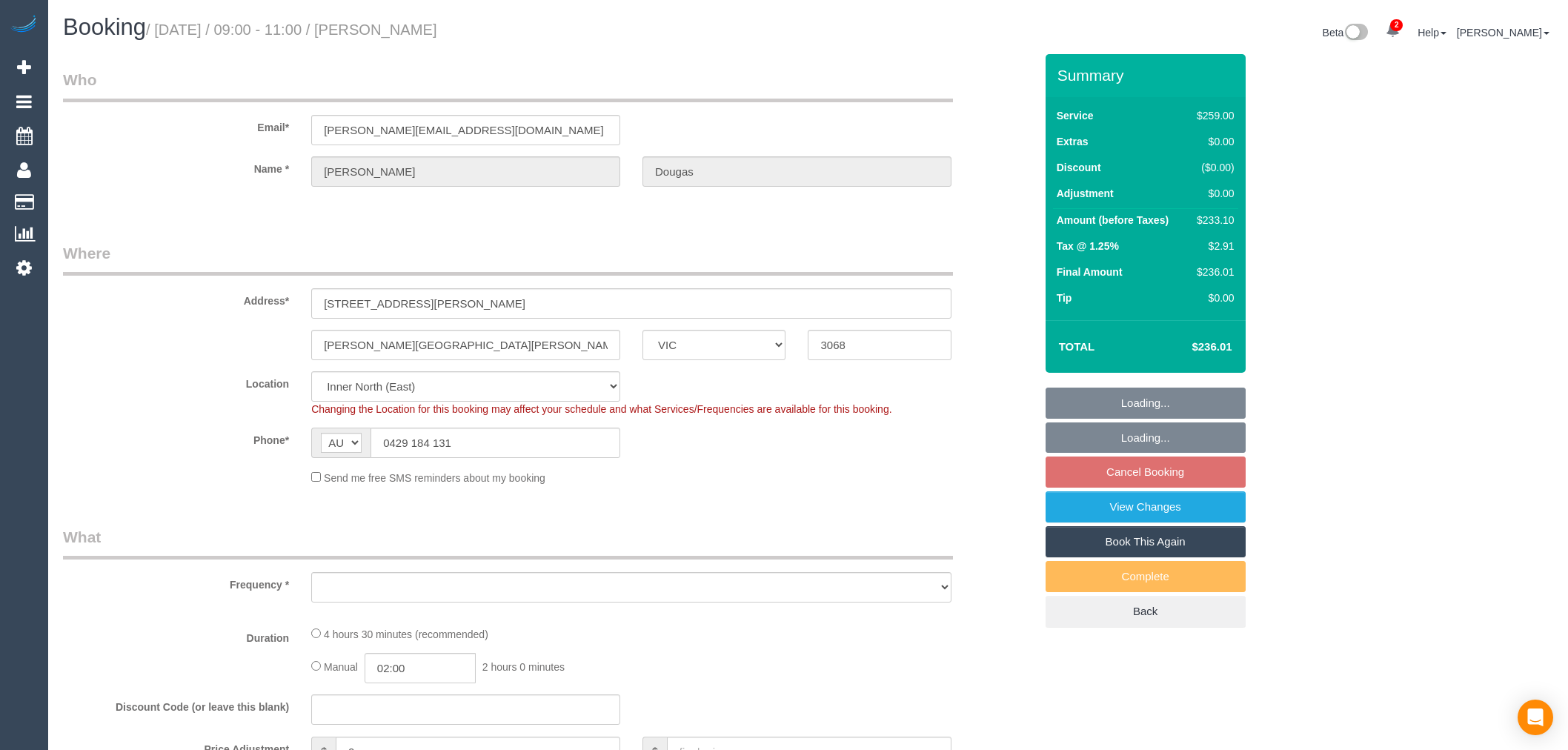
select select "number:19"
select select "number:25"
select select "number:11"
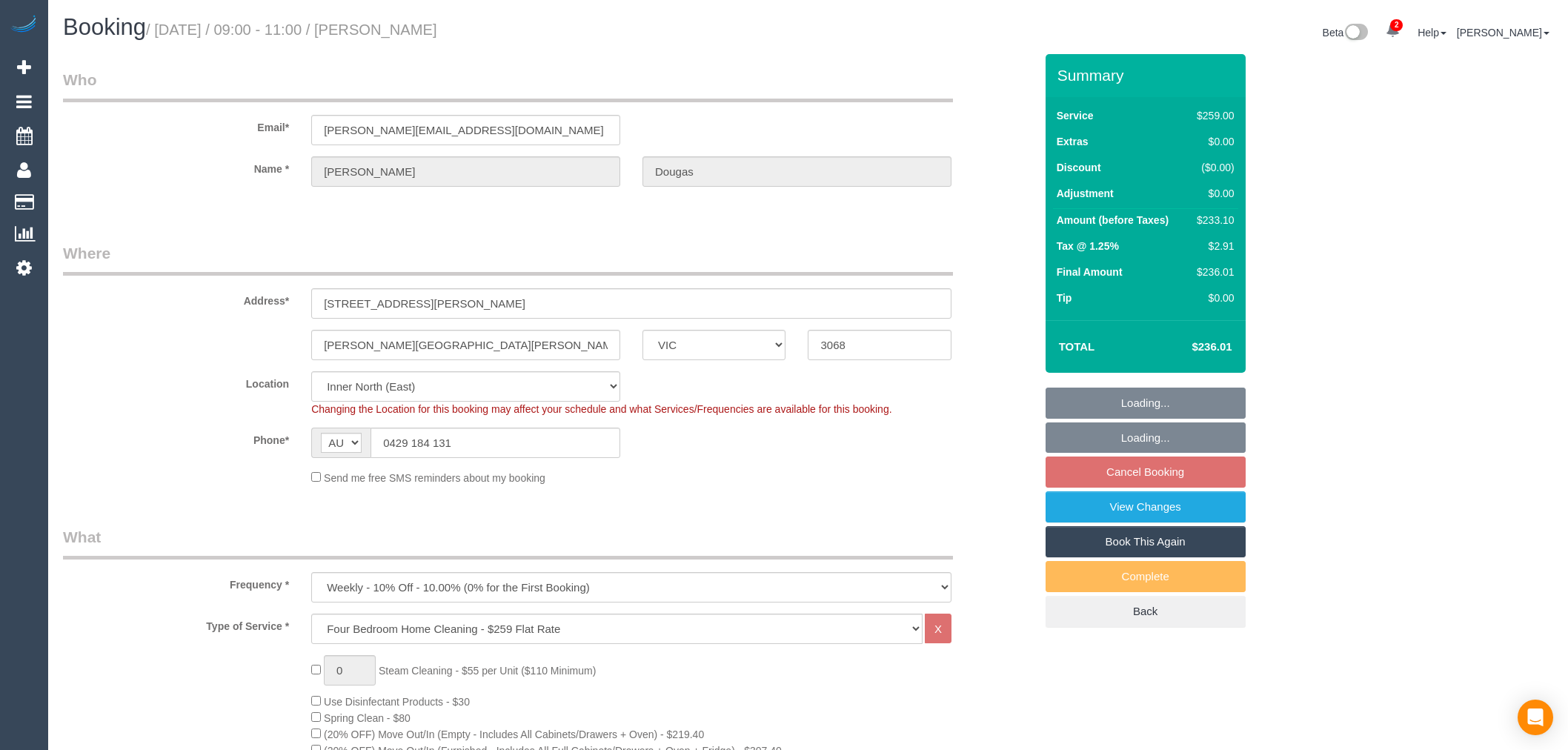
select select "object:800"
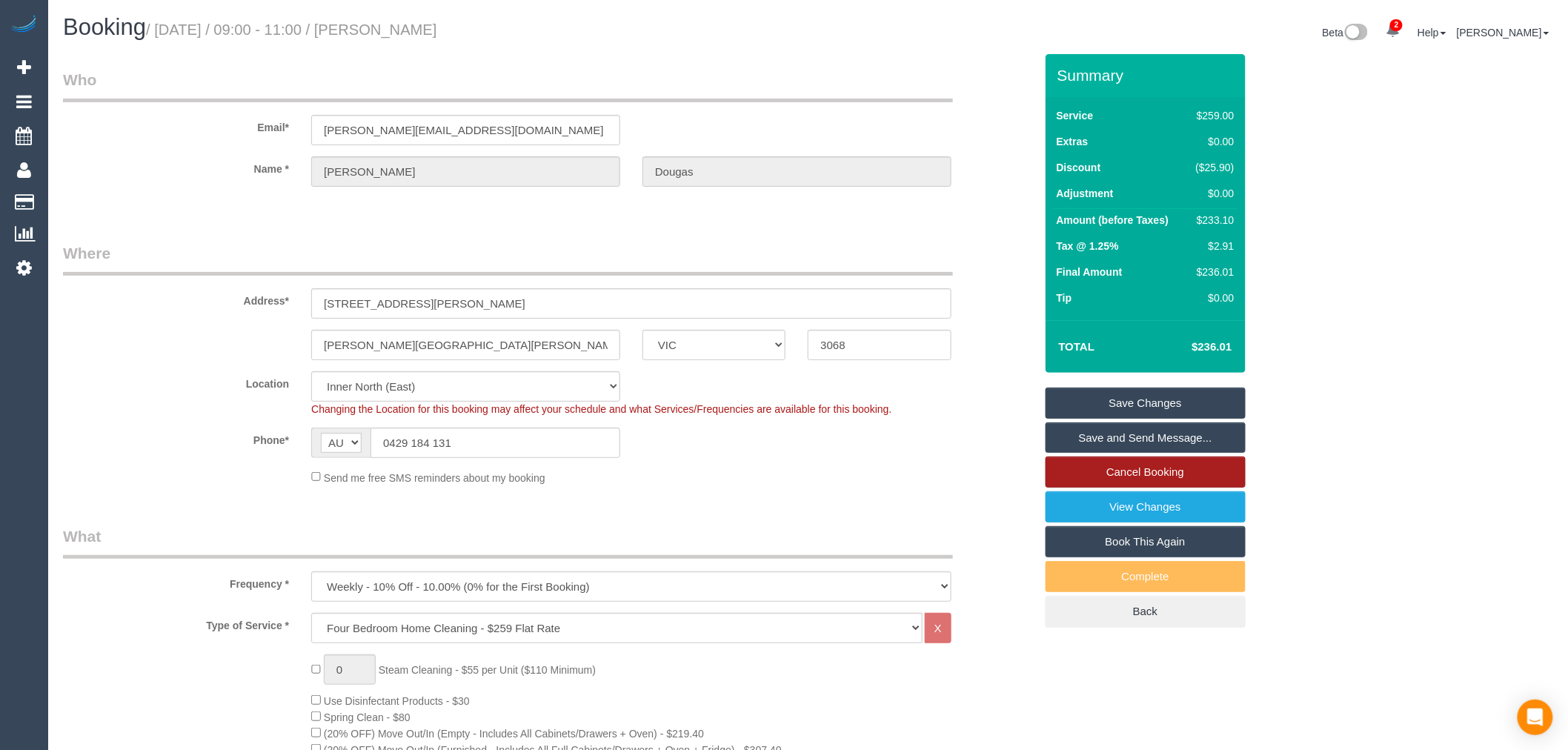
click at [1122, 468] on link "Cancel Booking" at bounding box center [1146, 471] width 200 height 31
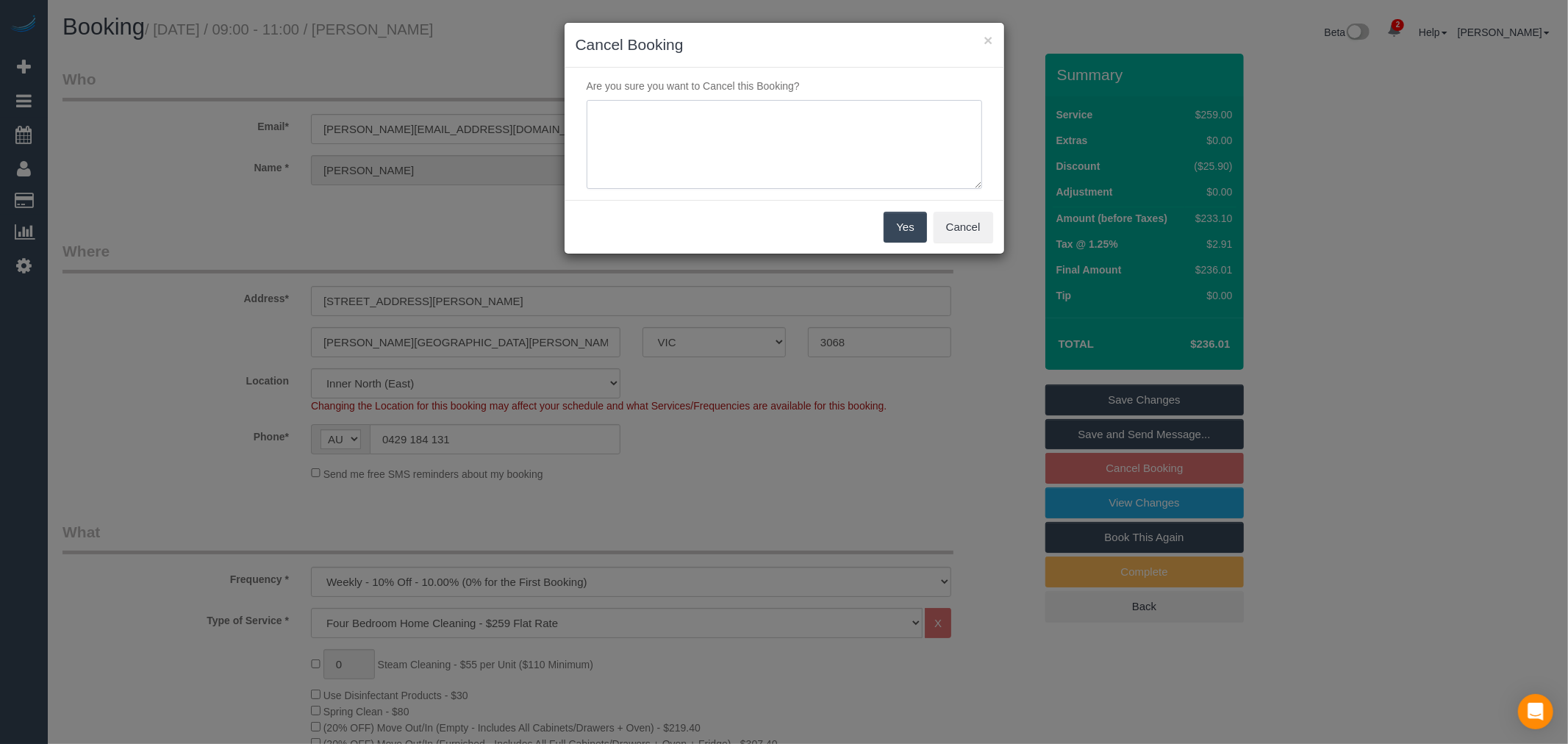
click at [792, 185] on textarea at bounding box center [784, 145] width 396 height 90
type textarea "Customer away - via email - TP"
click at [917, 226] on button "Yes" at bounding box center [904, 227] width 42 height 31
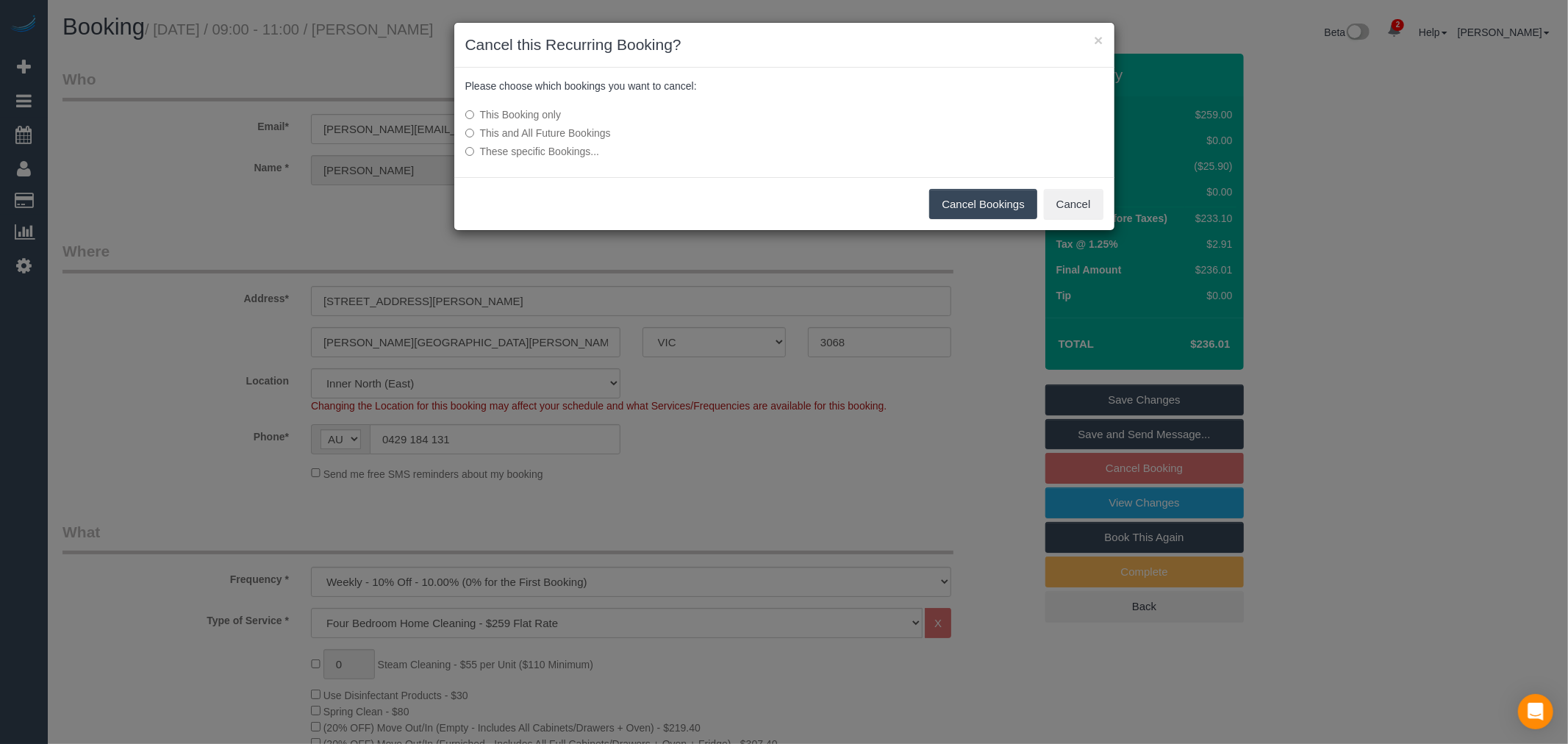
click at [938, 197] on button "Cancel Bookings" at bounding box center [982, 204] width 108 height 31
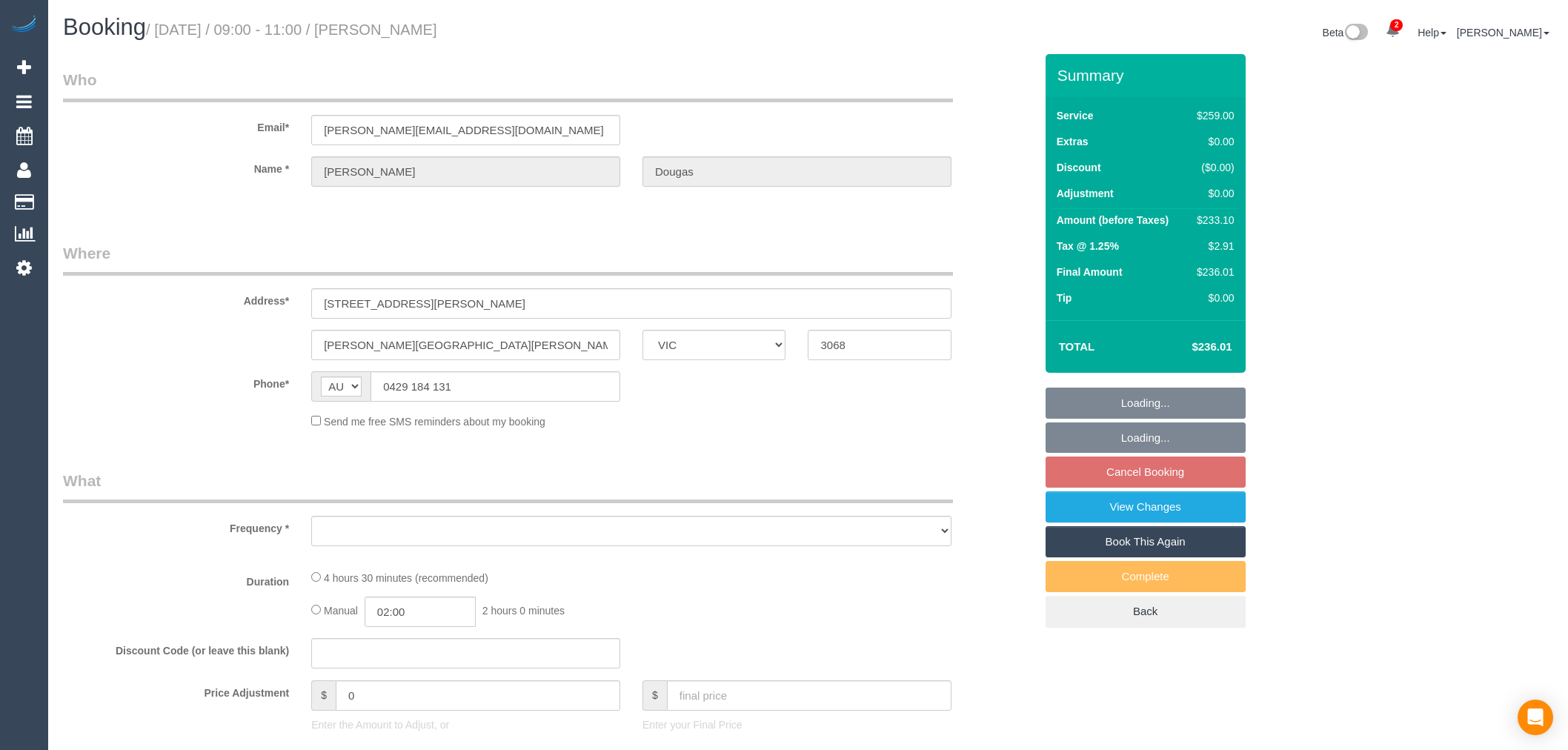
select select "VIC"
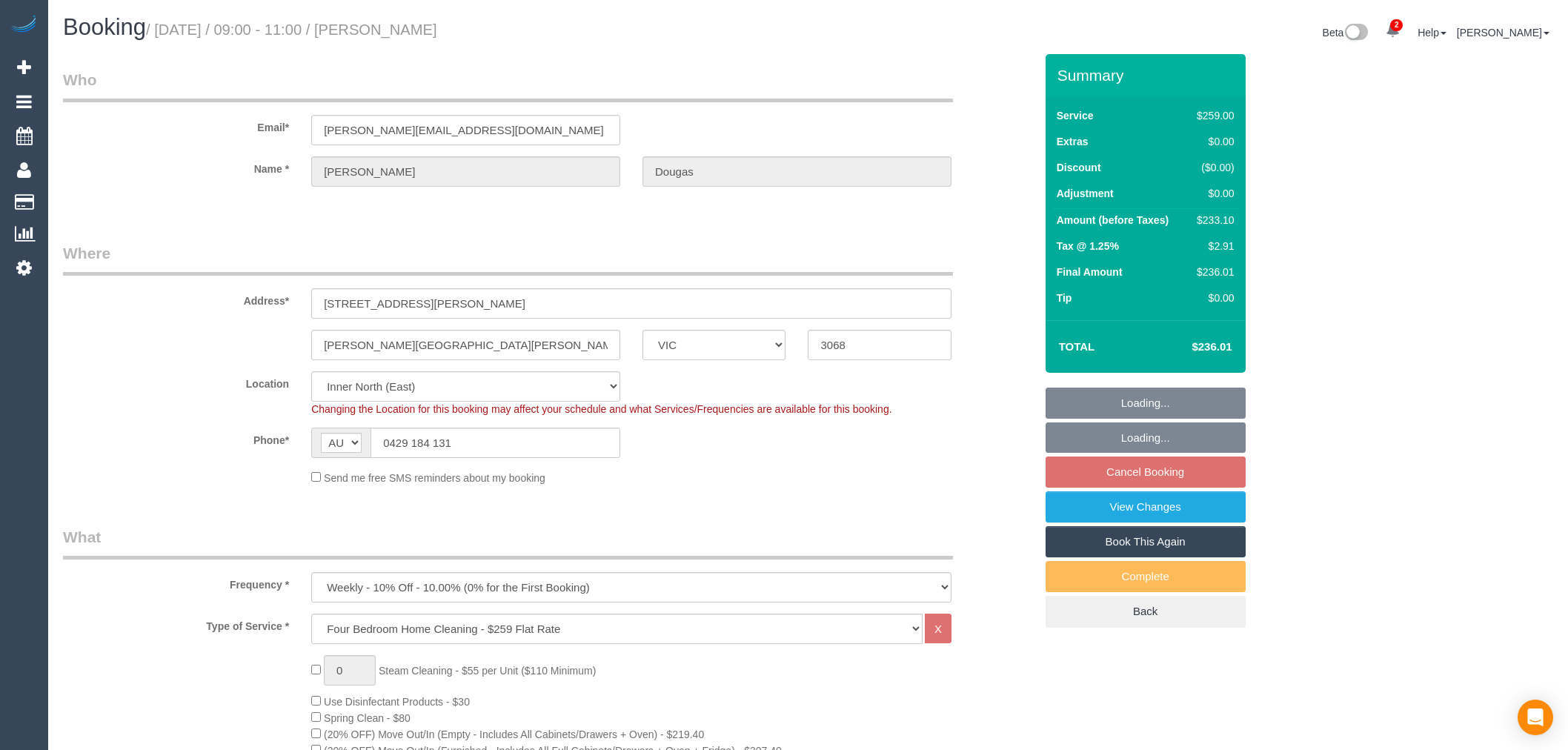
select select "object:800"
select select "number:28"
select select "number:14"
select select "number:19"
select select "number:25"
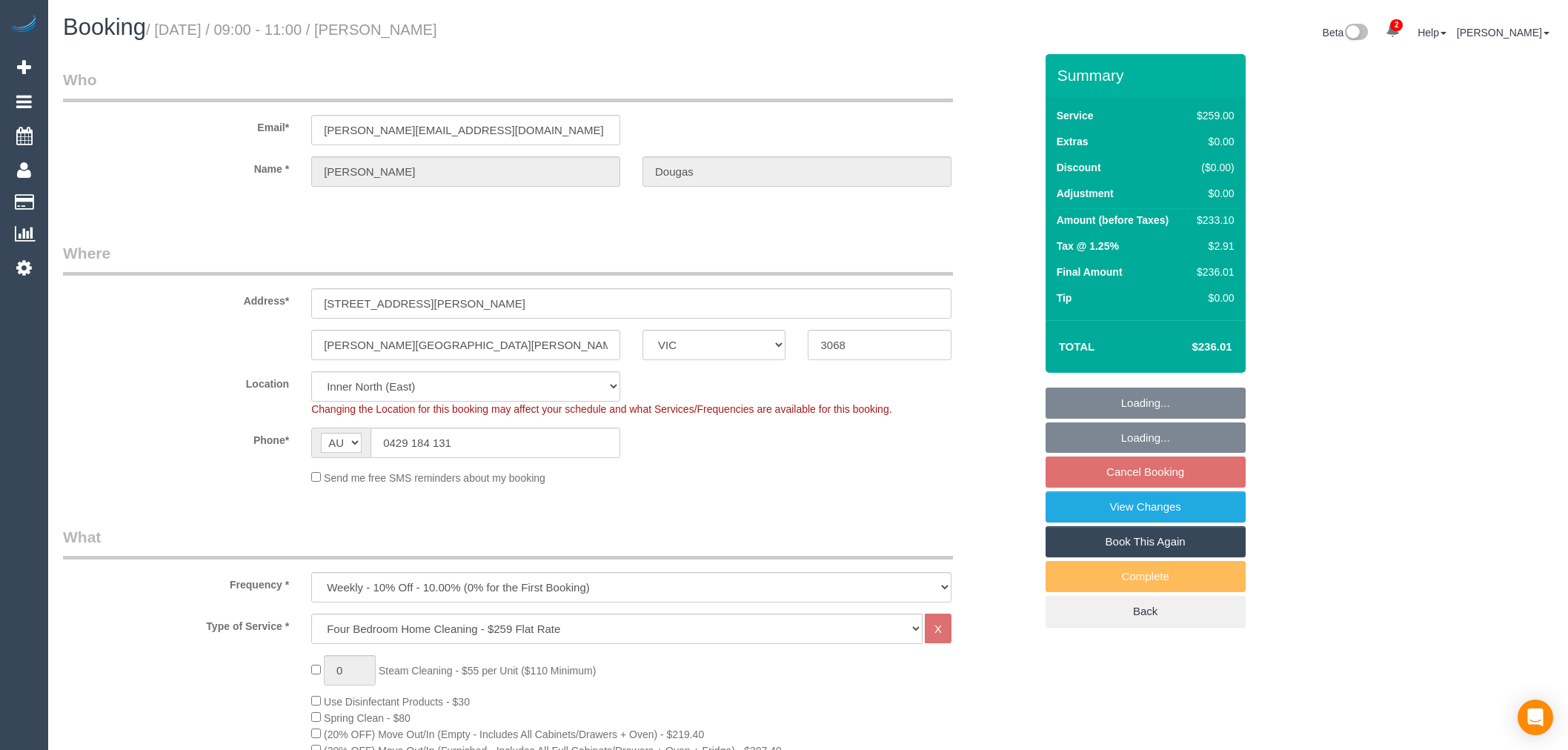
select select "number:11"
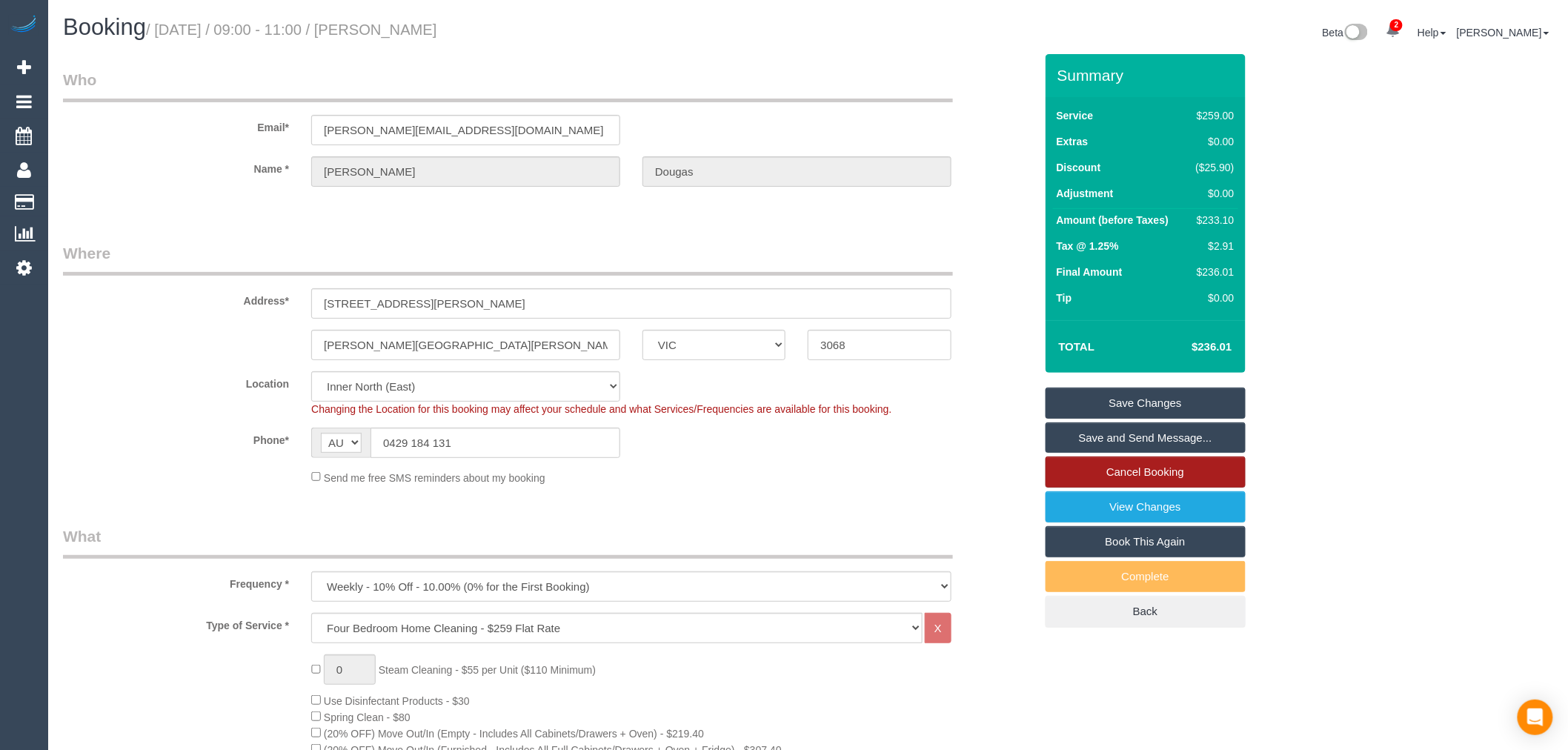
click at [1146, 471] on link "Cancel Booking" at bounding box center [1146, 471] width 200 height 31
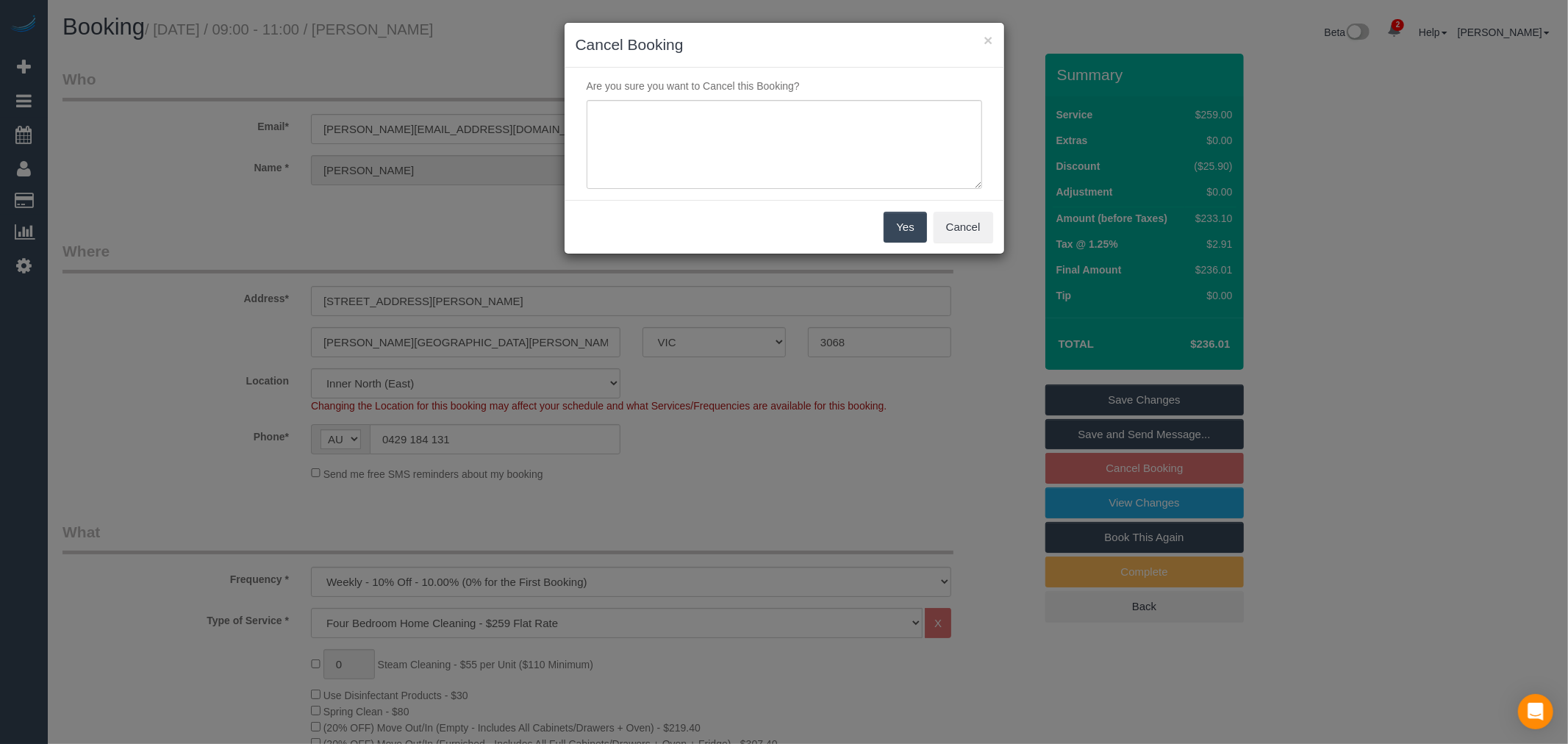
click at [770, 97] on div "Are you sure you want to Cancel this Booking?" at bounding box center [784, 133] width 440 height 132
drag, startPoint x: 792, startPoint y: 119, endPoint x: 801, endPoint y: 134, distance: 17.5
click at [795, 120] on textarea at bounding box center [784, 145] width 396 height 90
paste textarea "Customer away - via email - TP"
type textarea "Customer away - via email - TP"
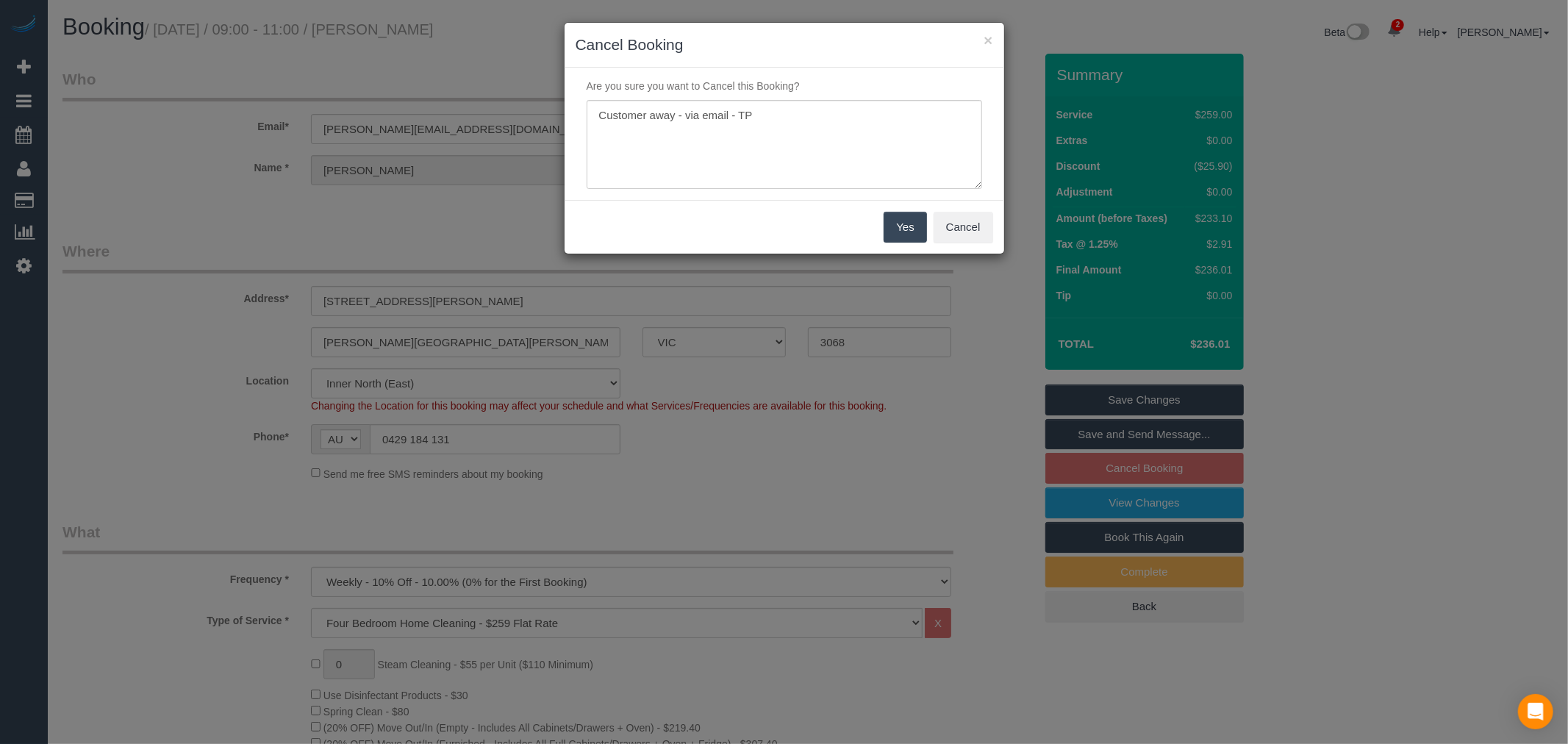
drag, startPoint x: 900, startPoint y: 231, endPoint x: 886, endPoint y: 157, distance: 75.3
click at [901, 231] on button "Yes" at bounding box center [904, 227] width 42 height 31
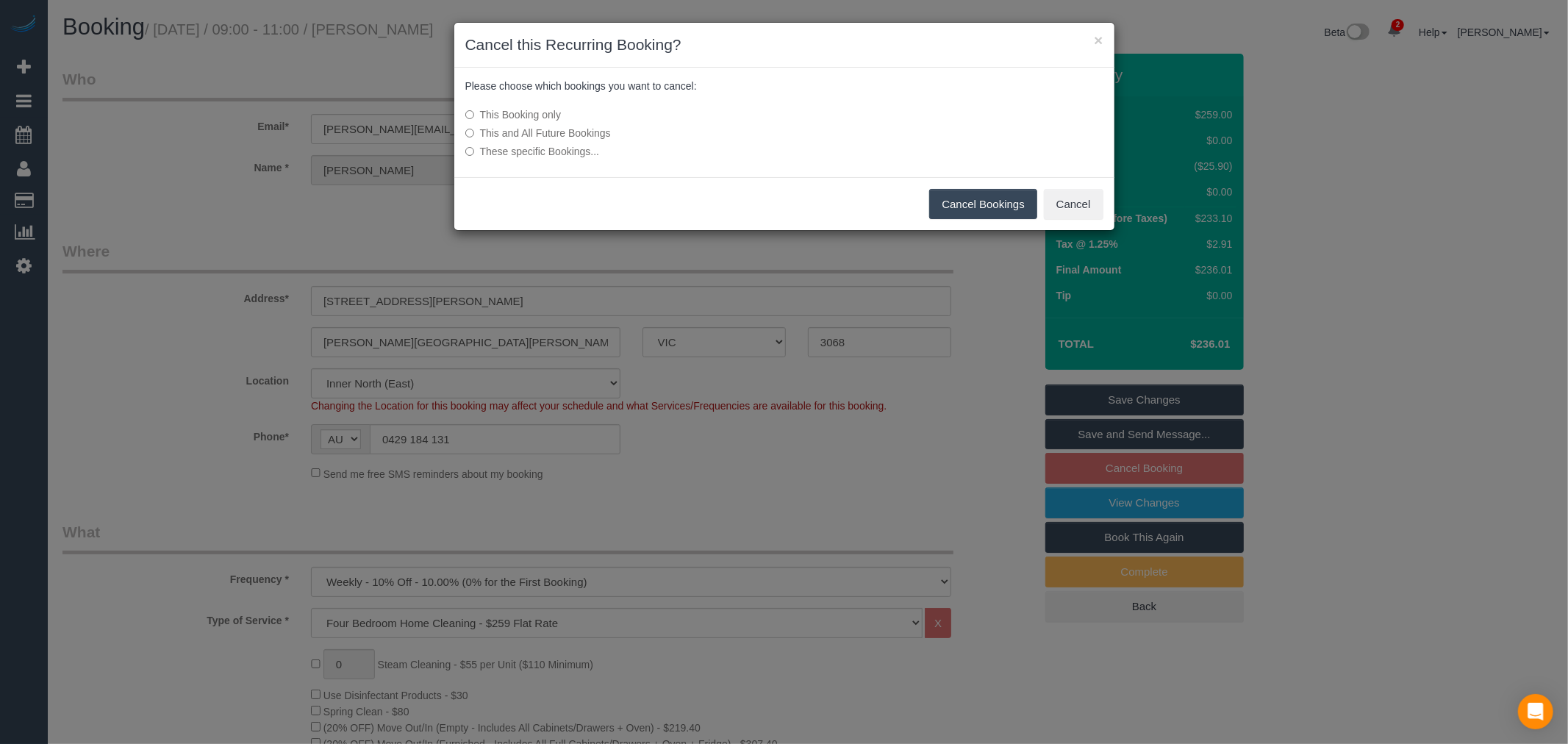
click at [985, 206] on button "Cancel Bookings" at bounding box center [982, 204] width 108 height 31
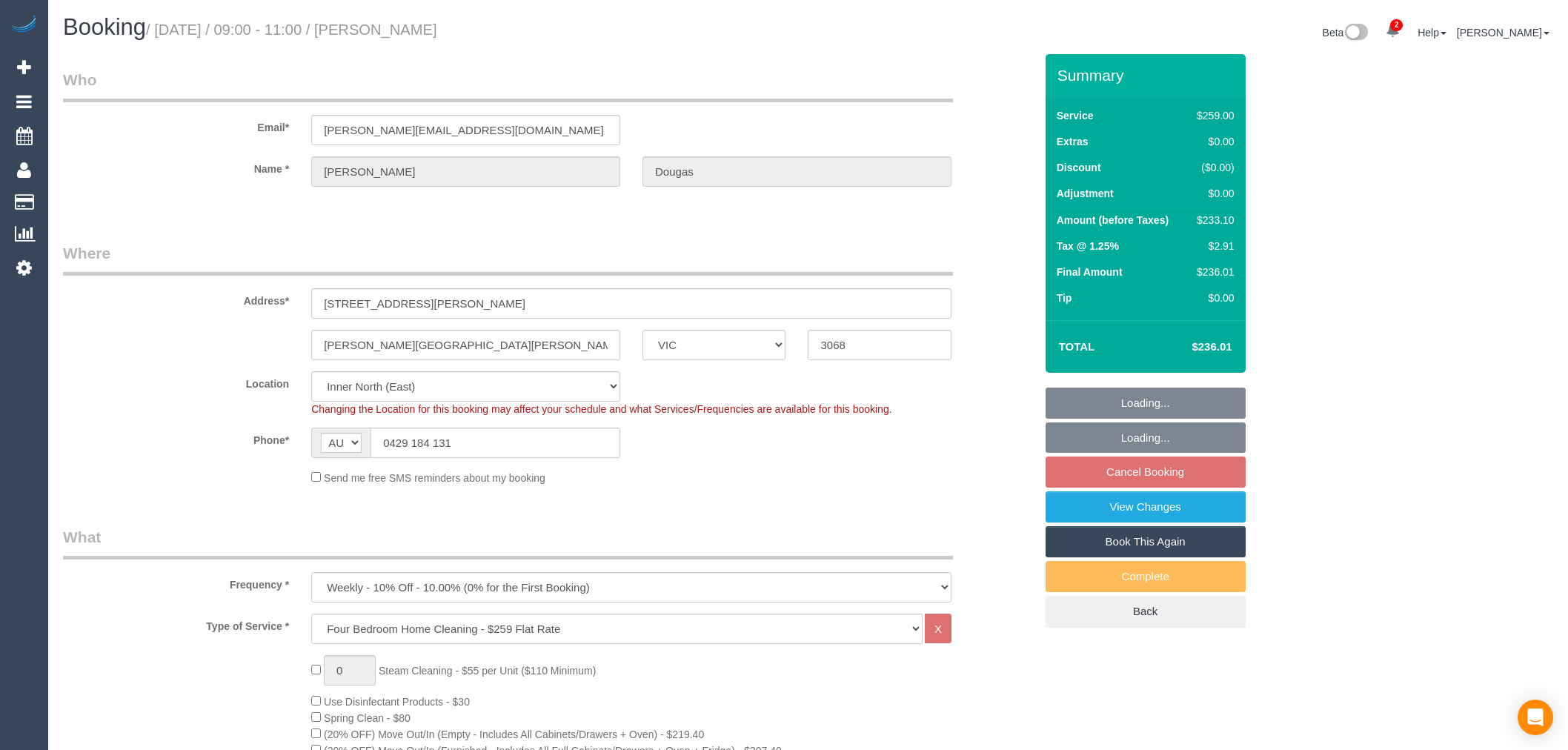
select select "VIC"
select select "number:28"
select select "number:14"
select select "number:19"
select select "number:25"
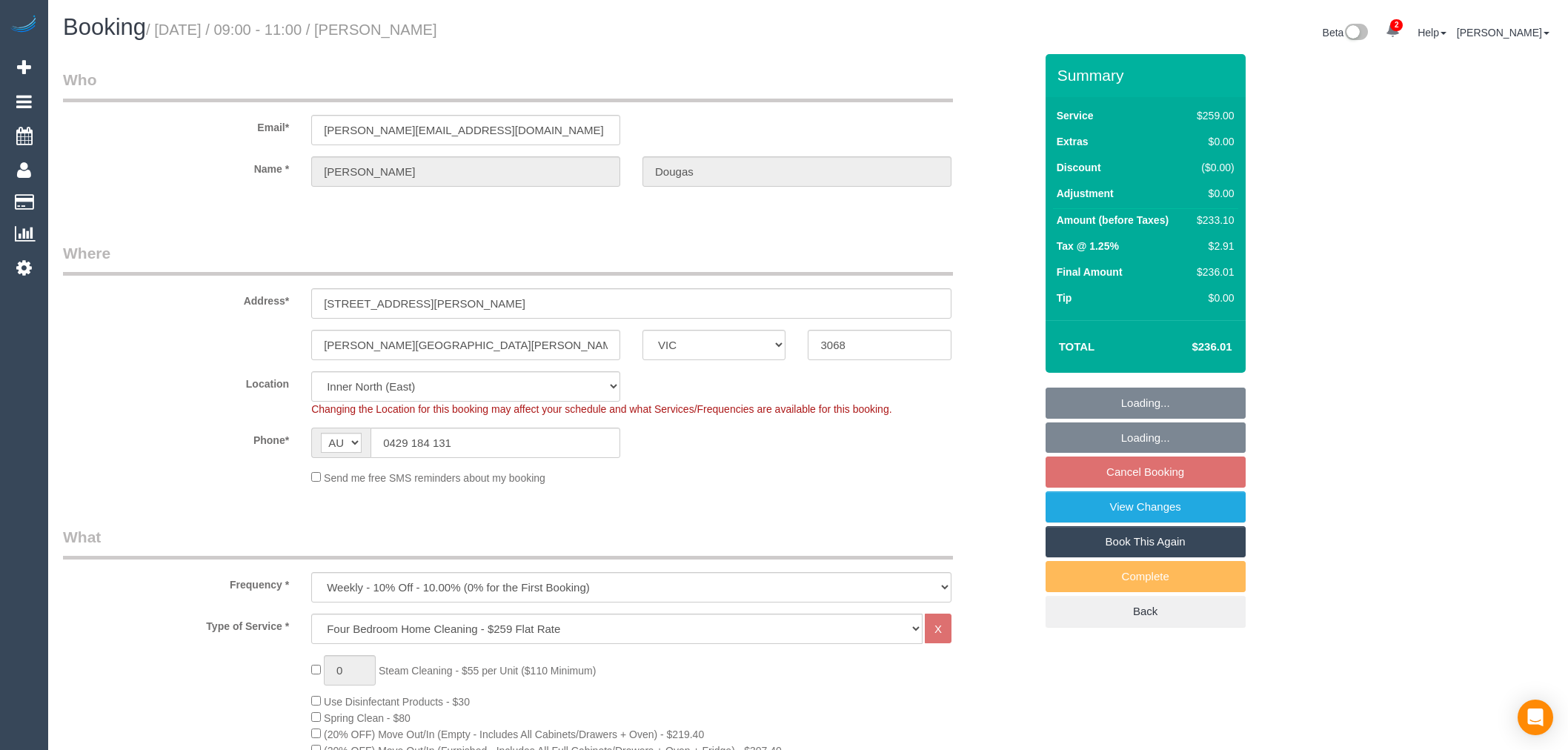
select select "number:11"
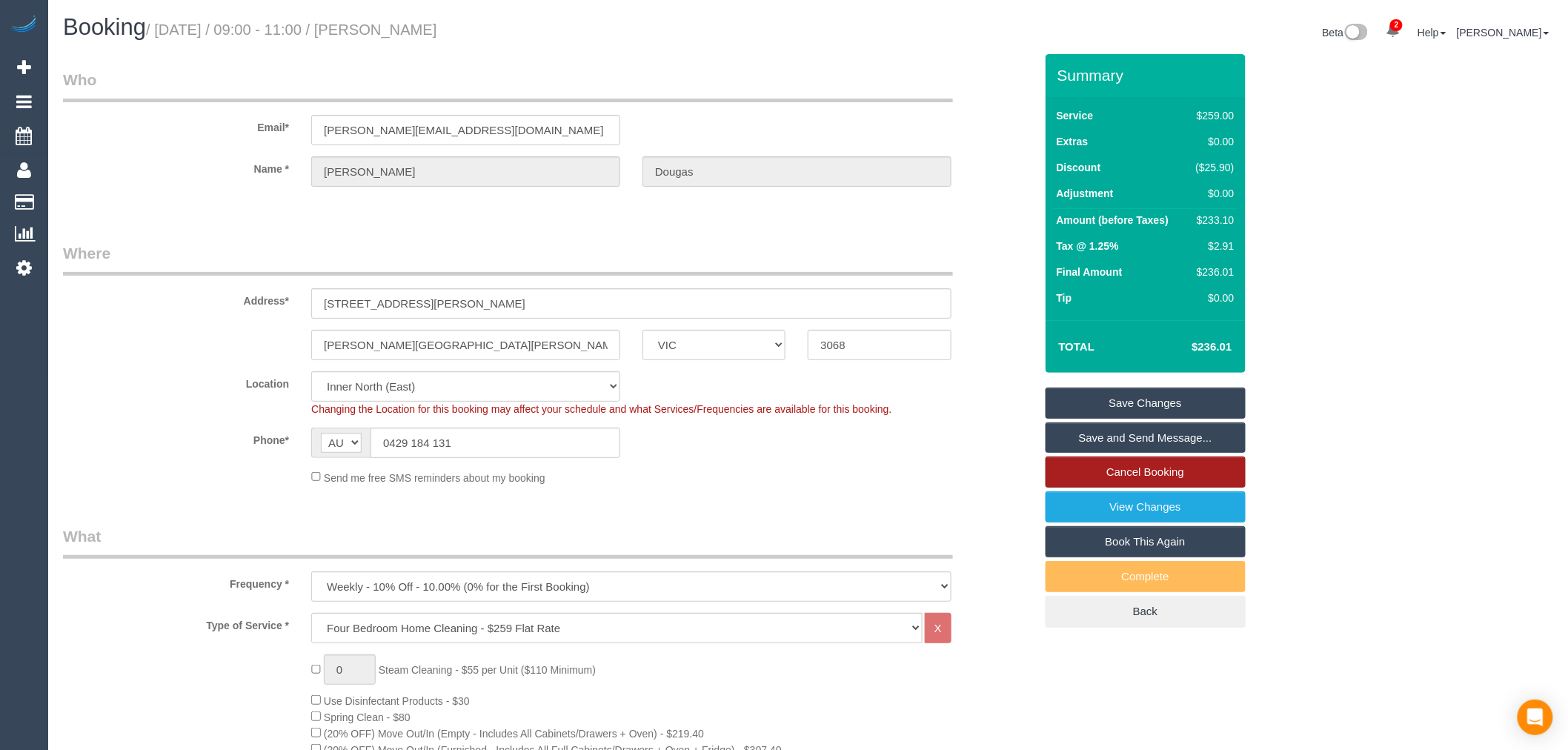
click at [1127, 459] on link "Cancel Booking" at bounding box center [1146, 471] width 200 height 31
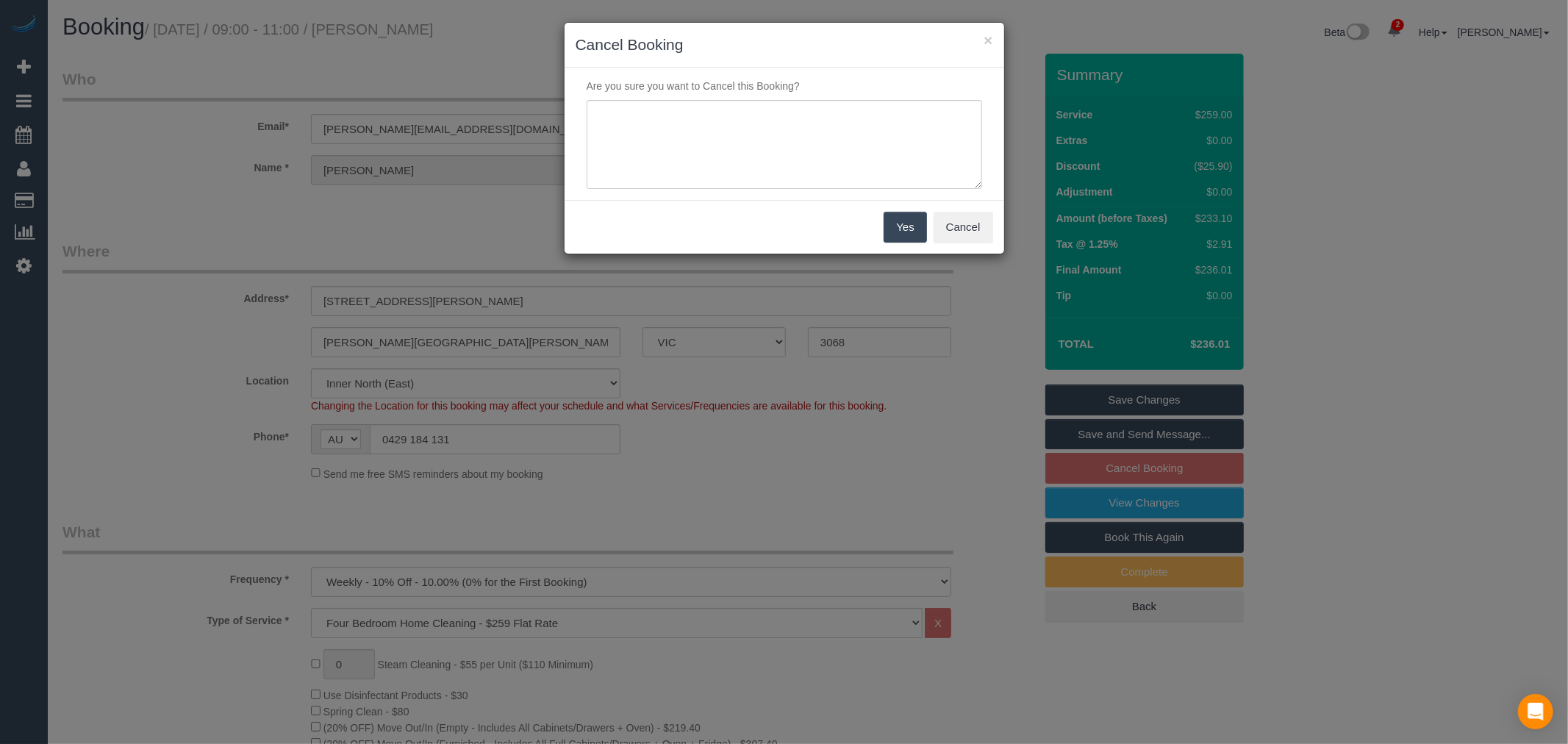
drag, startPoint x: 788, startPoint y: 199, endPoint x: 812, endPoint y: 196, distance: 24.2
click at [791, 197] on div "Are you sure you want to Cancel this Booking?" at bounding box center [784, 133] width 440 height 132
click at [806, 162] on textarea at bounding box center [784, 145] width 396 height 90
paste textarea "Customer away - via email - TP"
type textarea "Customer away - via email - TP"
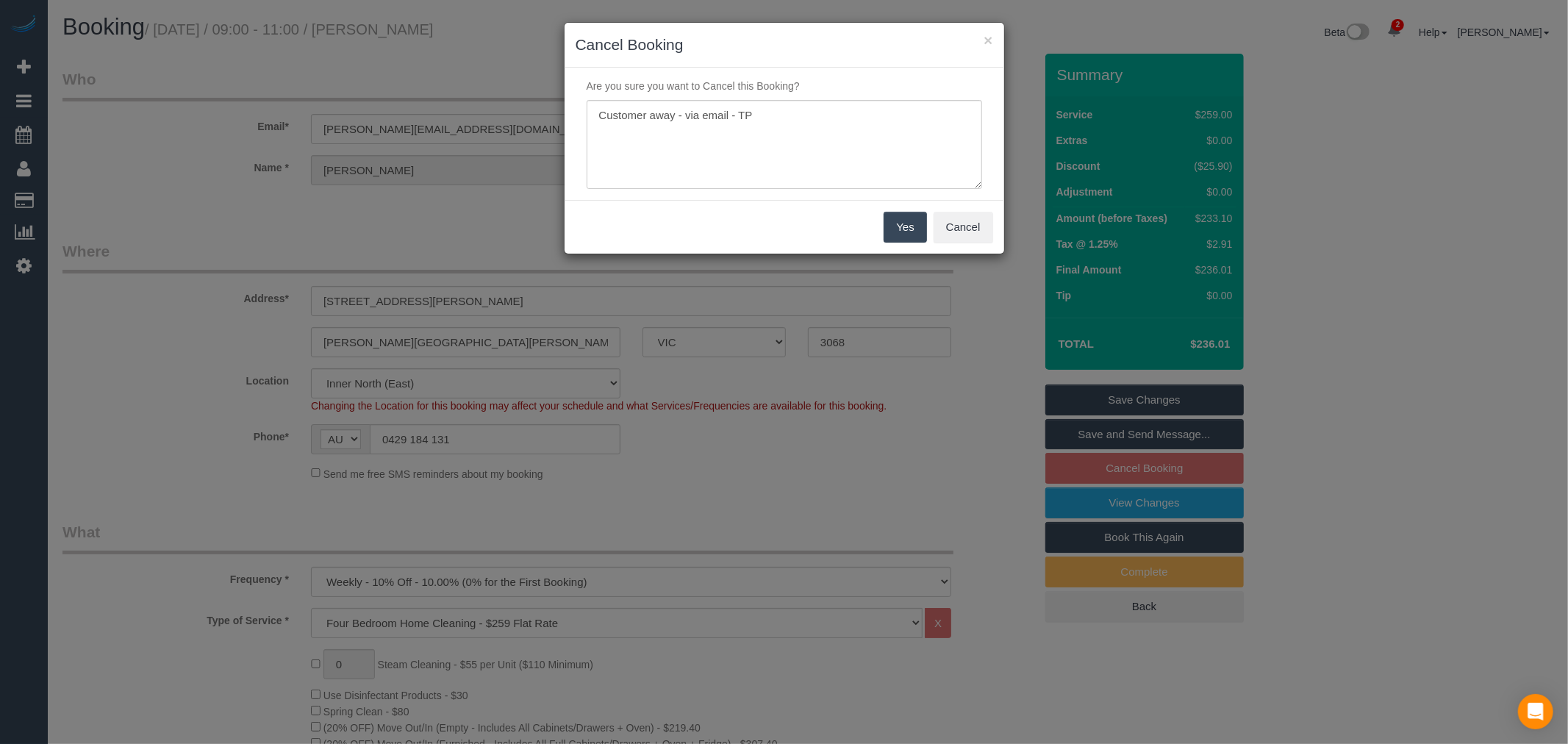
click at [892, 228] on button "Yes" at bounding box center [904, 227] width 42 height 31
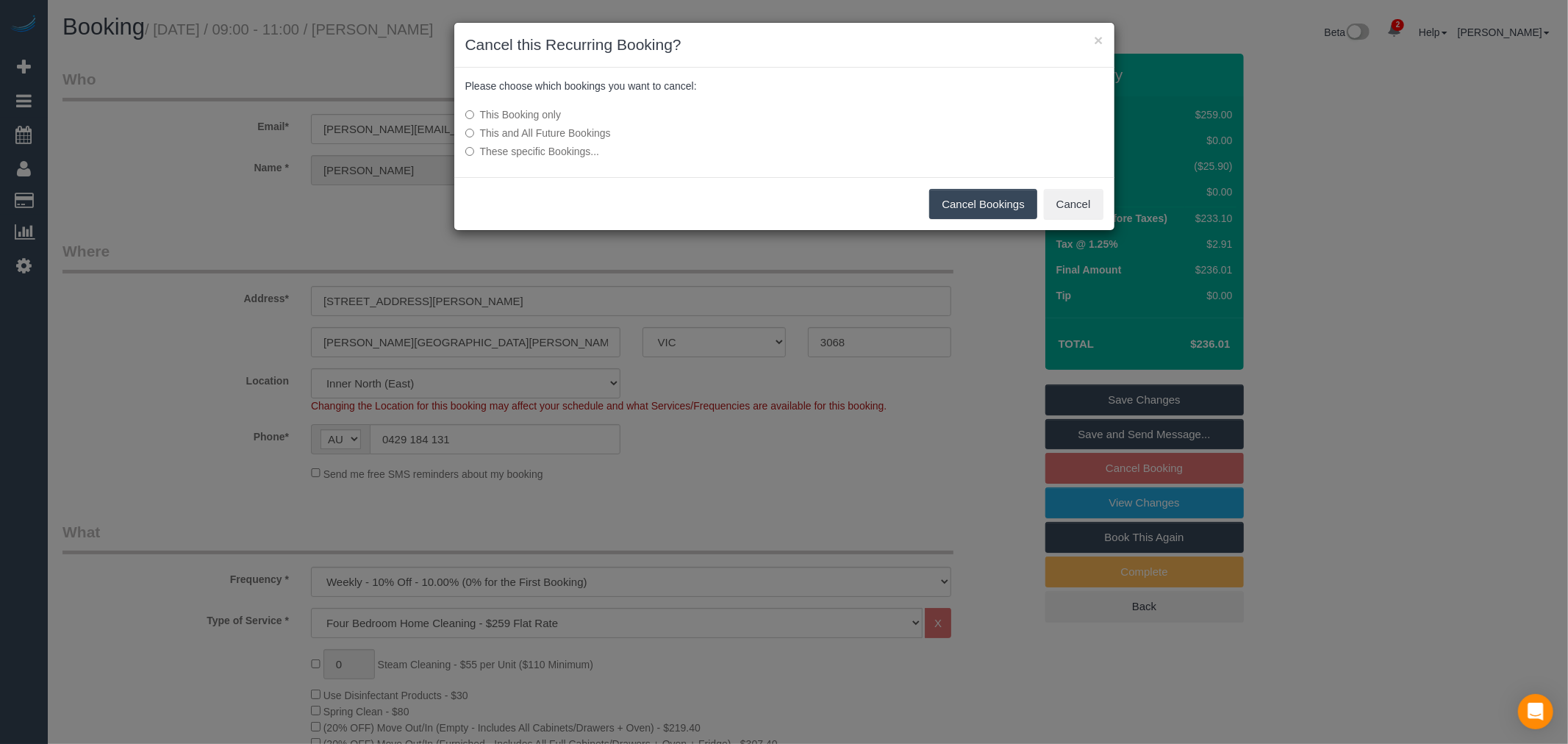
click at [973, 207] on button "Cancel Bookings" at bounding box center [982, 204] width 108 height 31
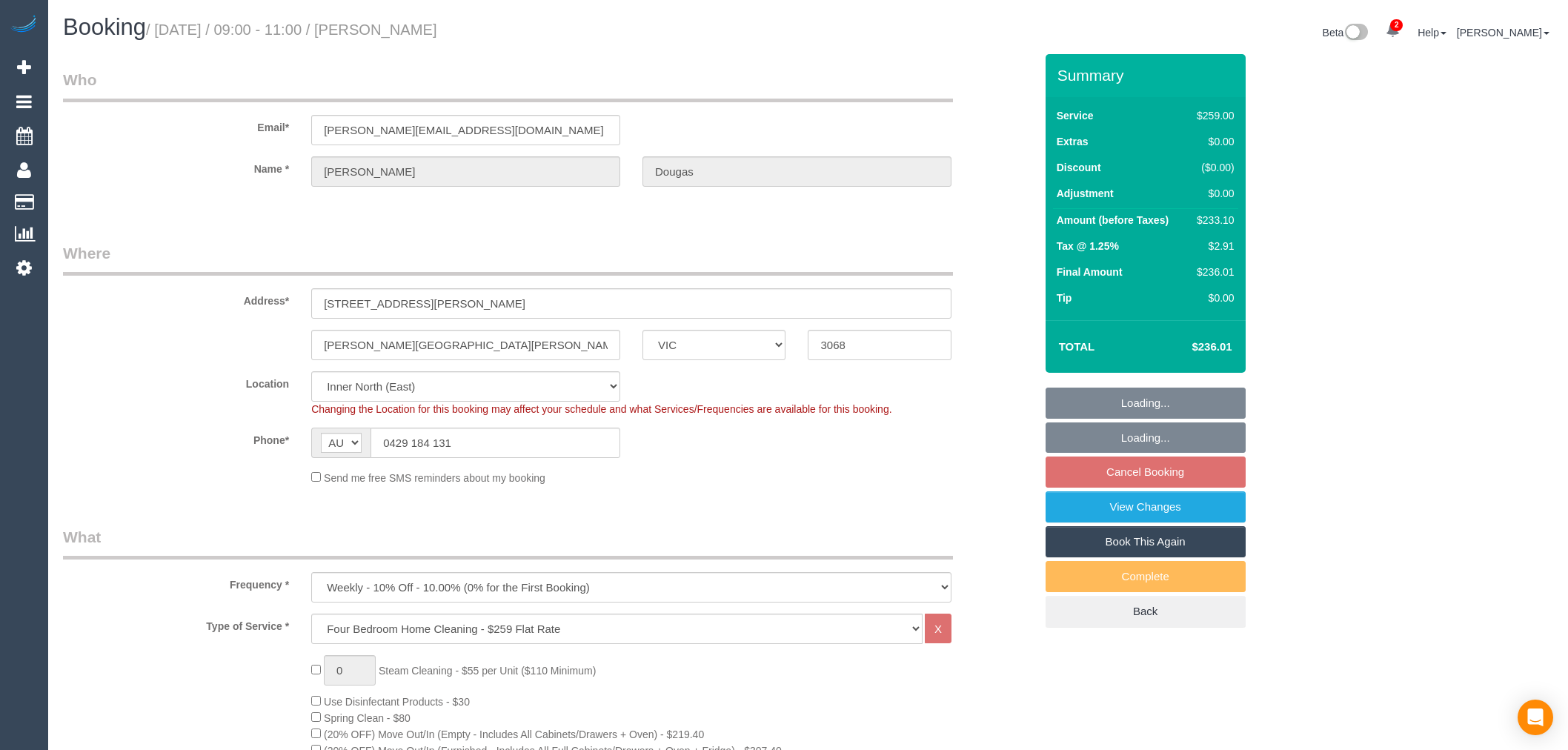
select select "VIC"
select select "string:stripe"
select select "number:28"
select select "number:14"
select select "number:19"
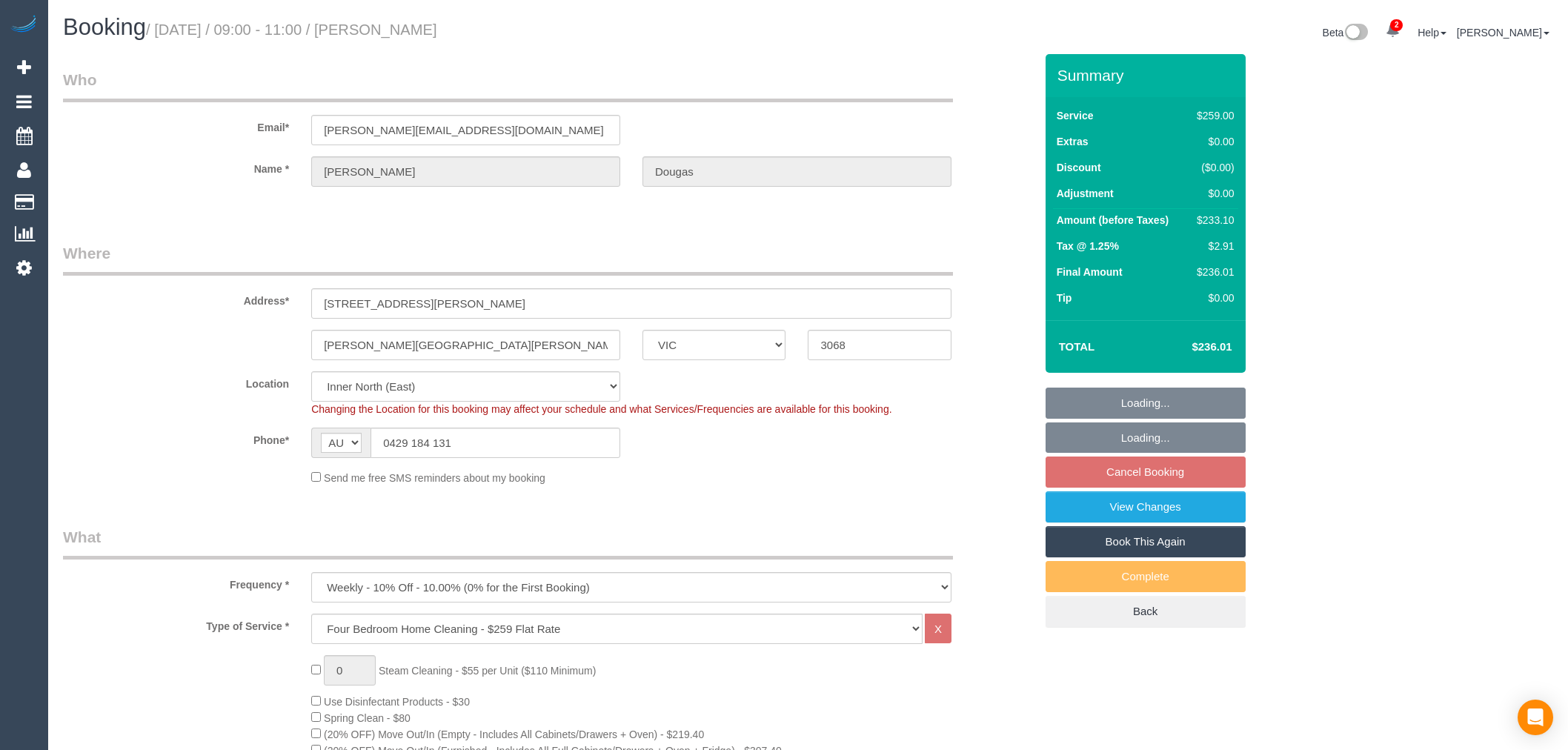
select select "number:25"
select select "number:11"
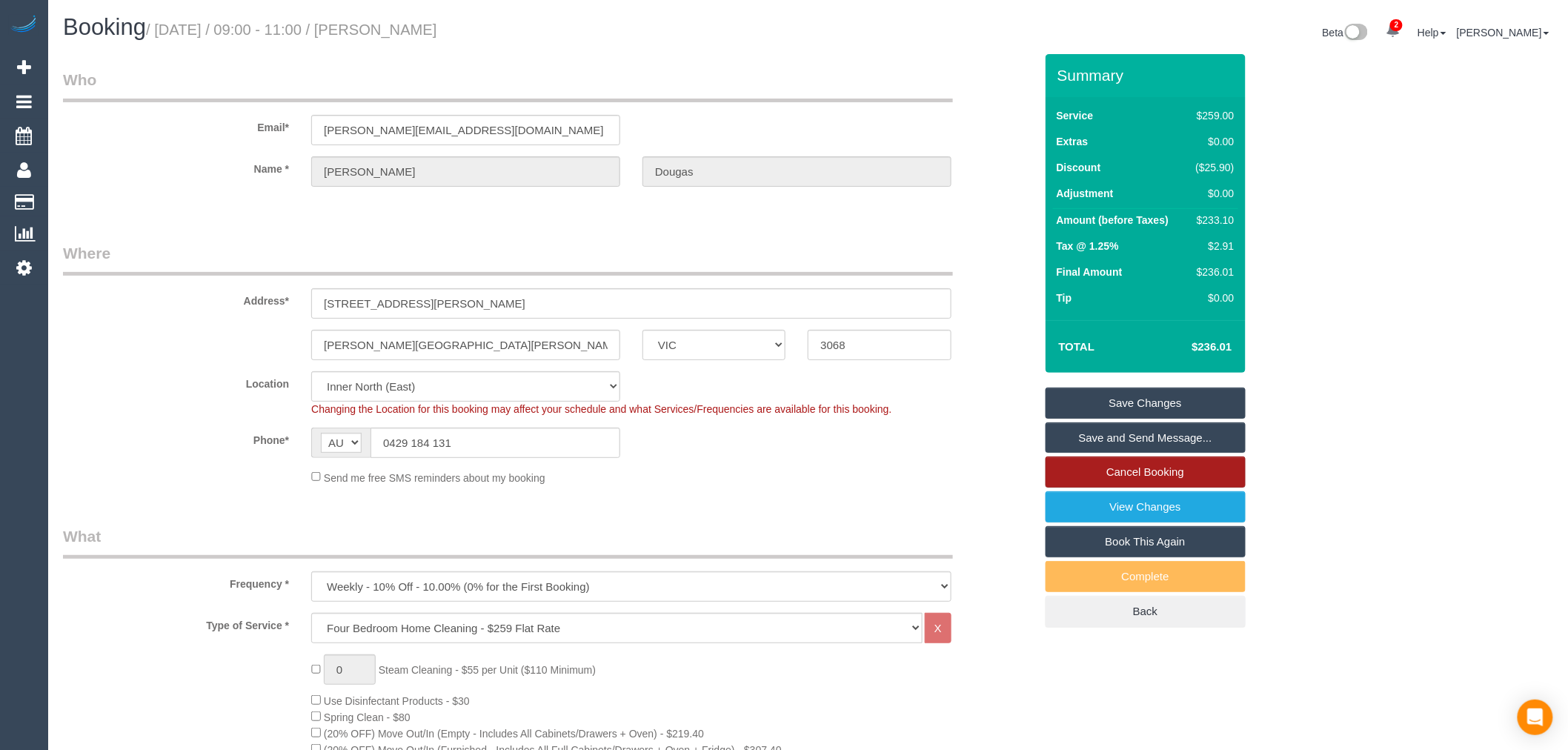
click at [1090, 486] on link "Cancel Booking" at bounding box center [1146, 471] width 200 height 31
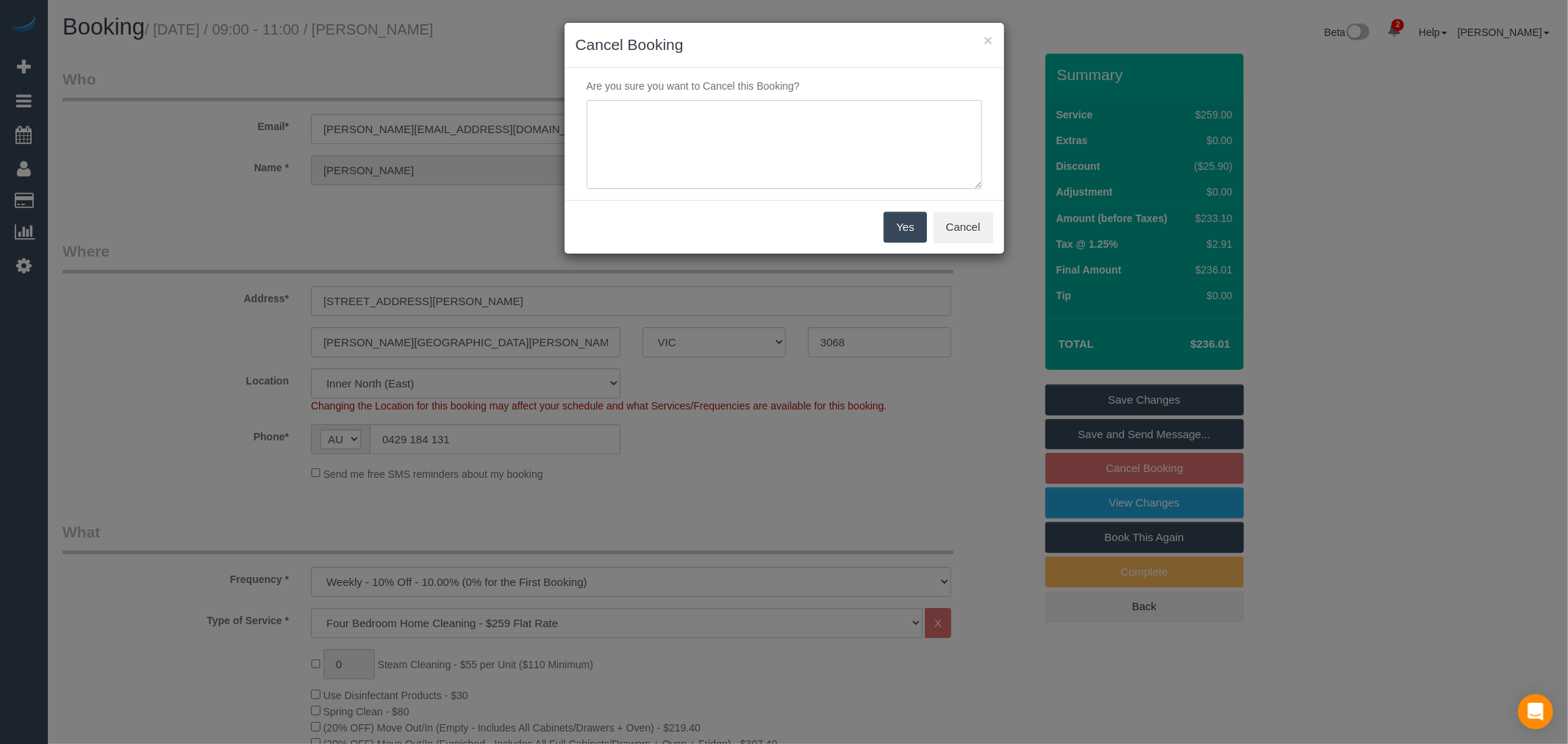
click at [798, 158] on textarea at bounding box center [784, 145] width 396 height 90
paste textarea "Customer away - via email - TP"
type textarea "Customer away - via email - TP"
click at [908, 239] on button "Yes" at bounding box center [904, 227] width 42 height 31
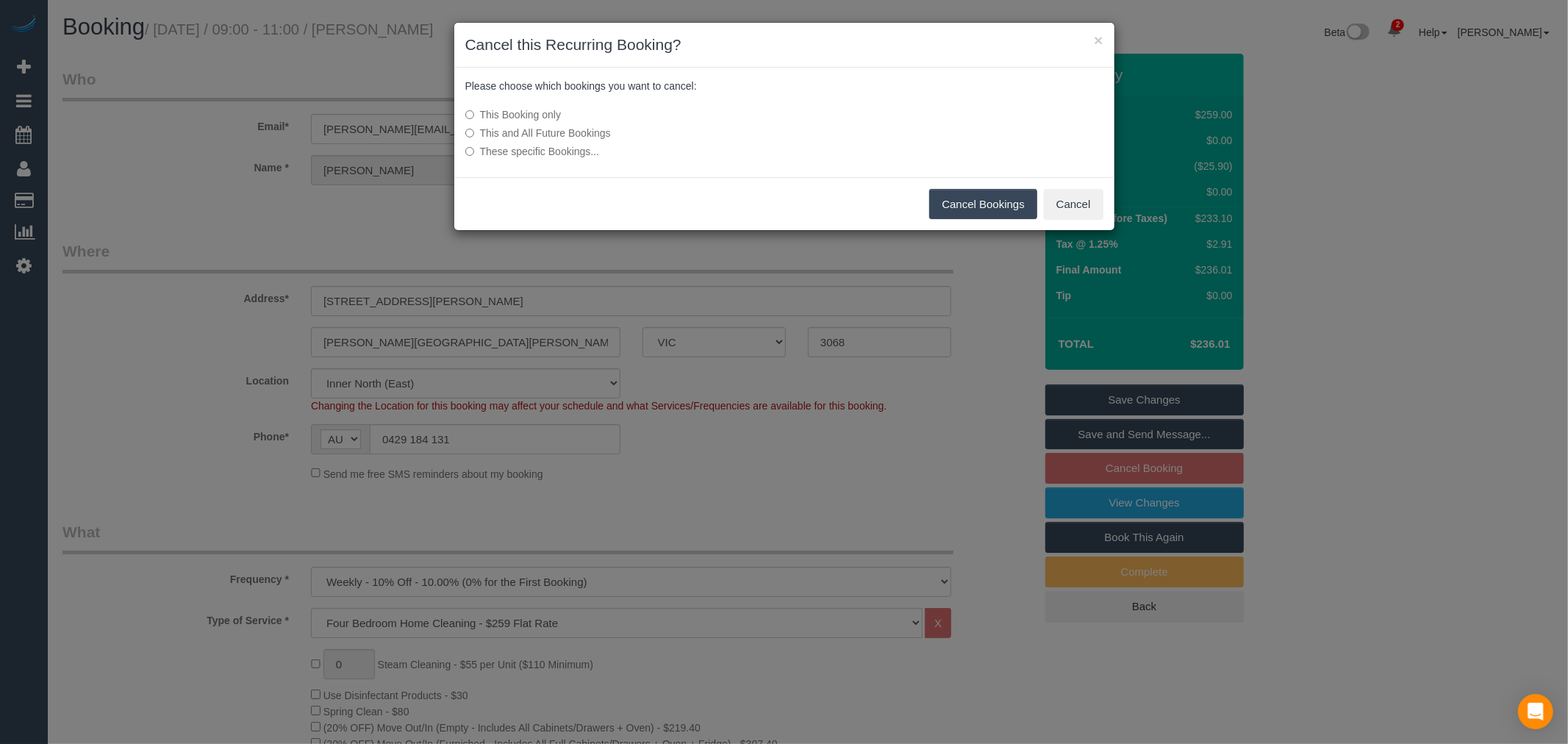
click at [976, 202] on button "Cancel Bookings" at bounding box center [982, 204] width 108 height 31
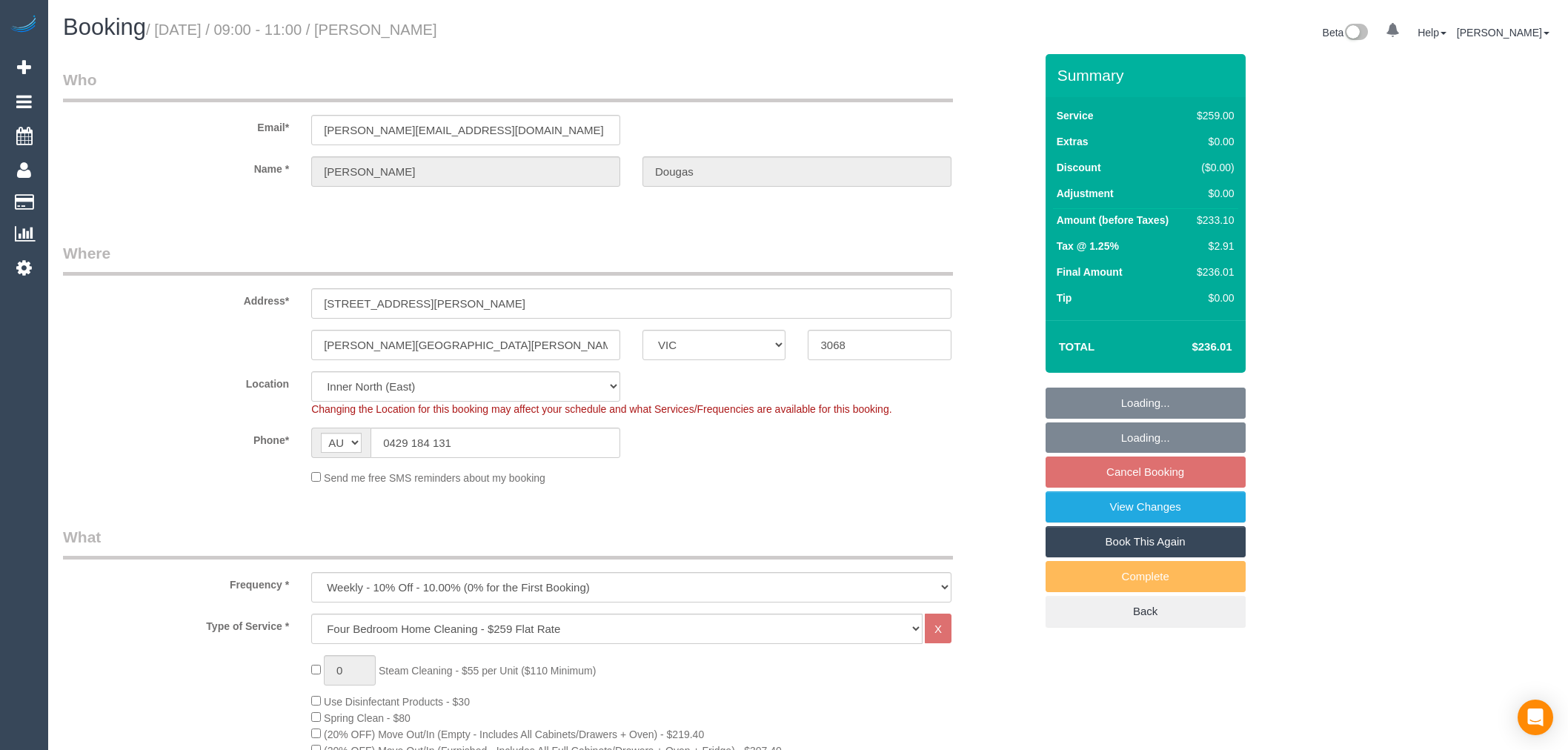
select select "VIC"
select select "string:stripe"
select select "object:800"
select select "number:28"
select select "number:14"
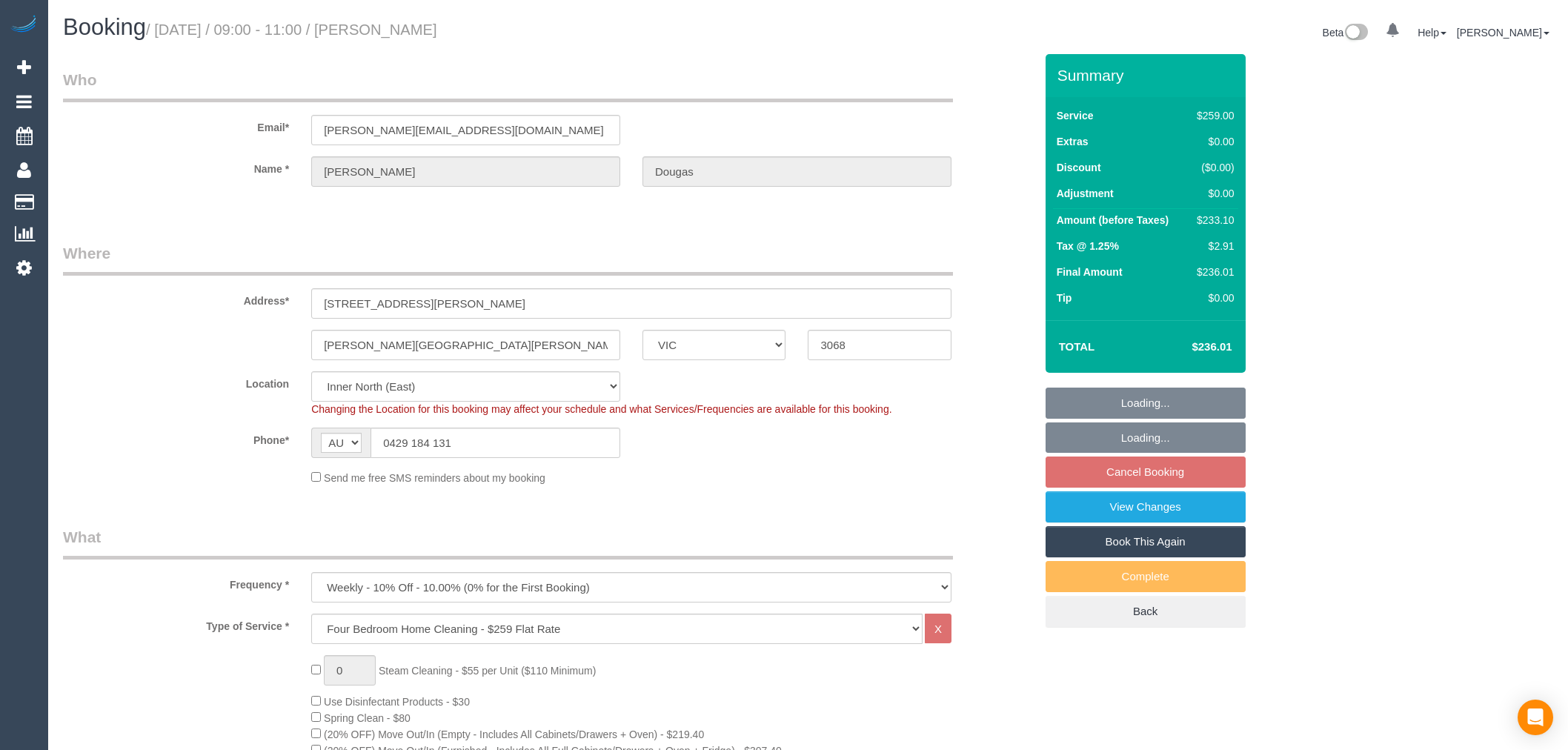
select select "number:19"
select select "number:25"
select select "number:11"
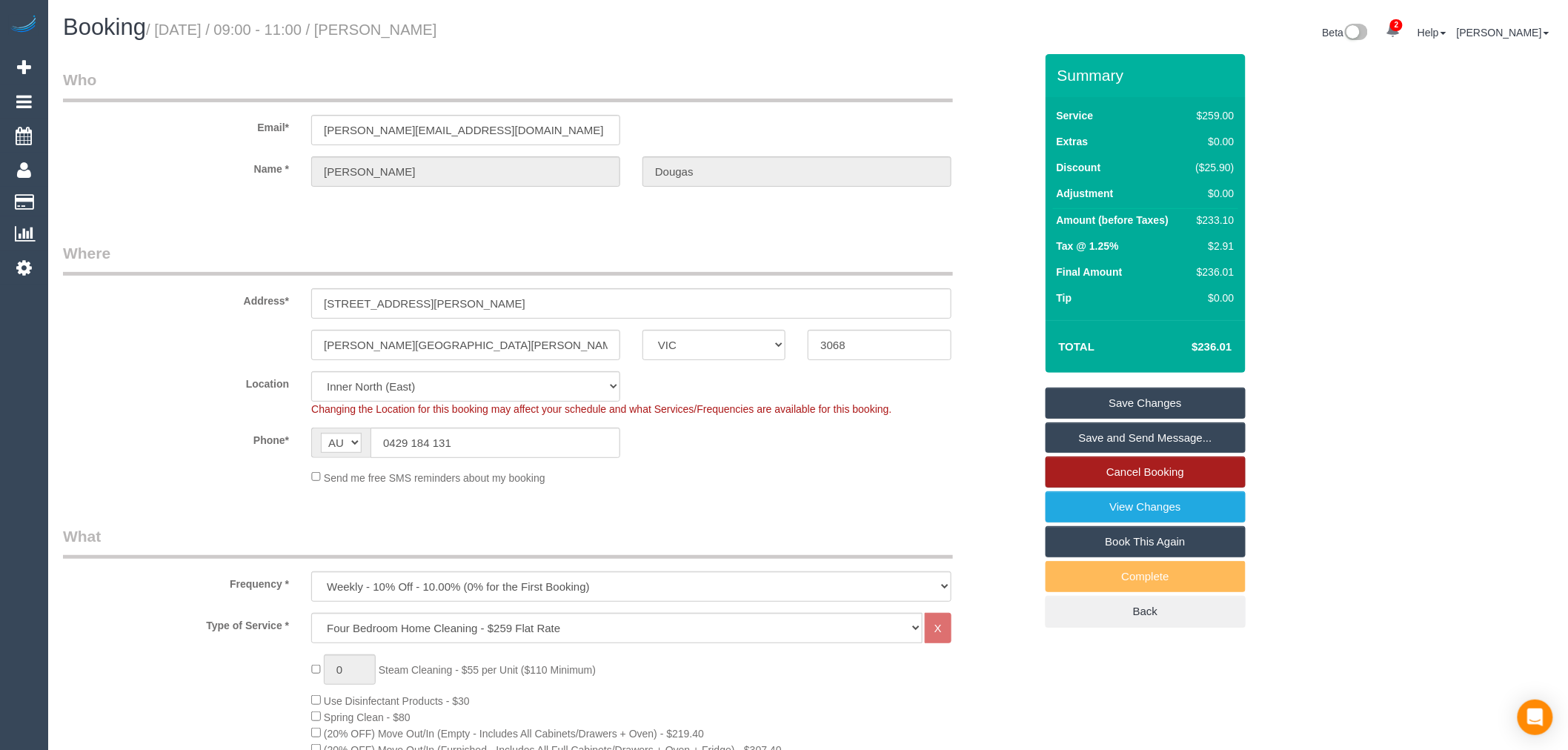
click at [1083, 480] on link "Cancel Booking" at bounding box center [1146, 471] width 200 height 31
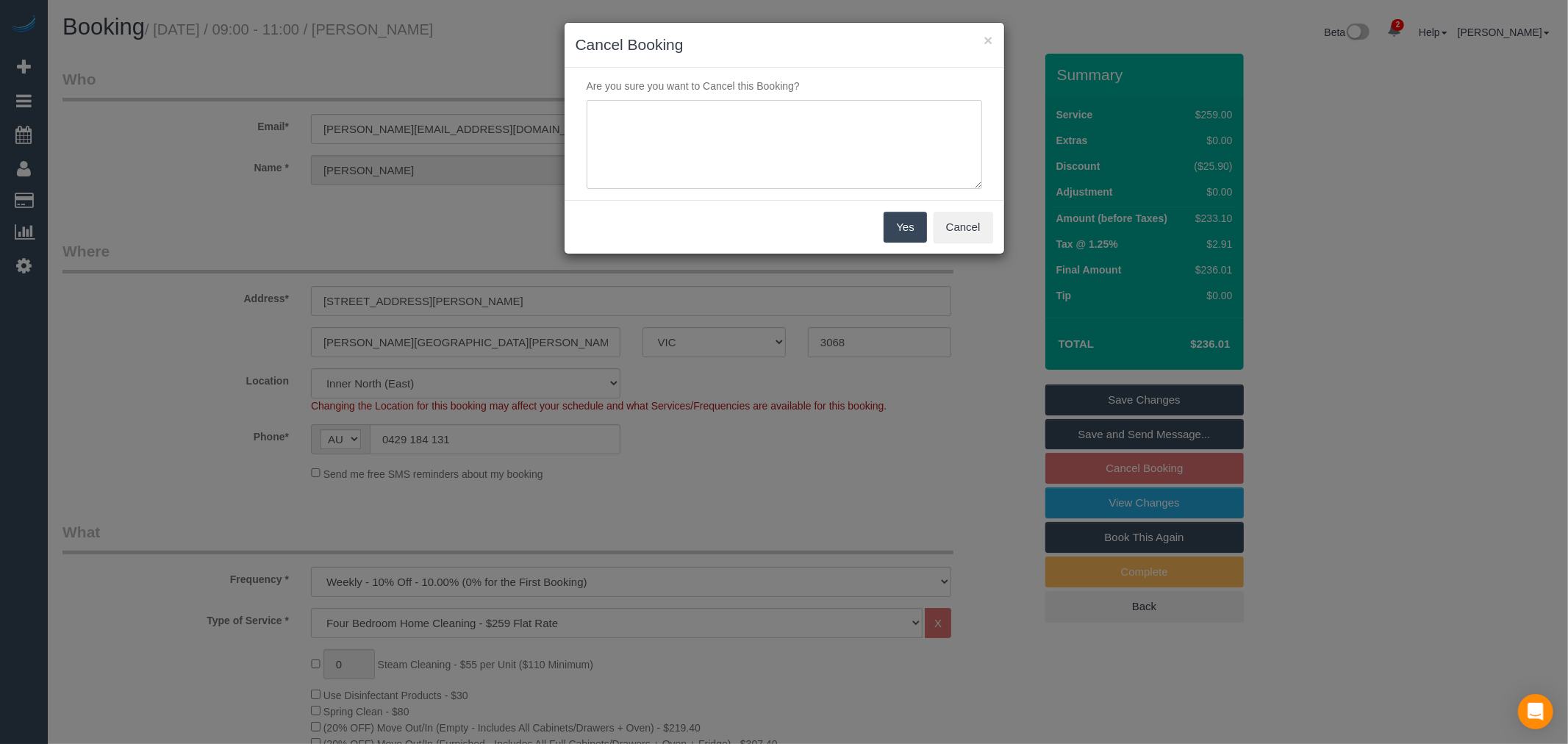
click at [782, 111] on textarea at bounding box center [784, 145] width 396 height 90
paste textarea "Customer away - via email - TP"
type textarea "Customer away - via email - TP"
click at [901, 236] on button "Yes" at bounding box center [904, 227] width 42 height 31
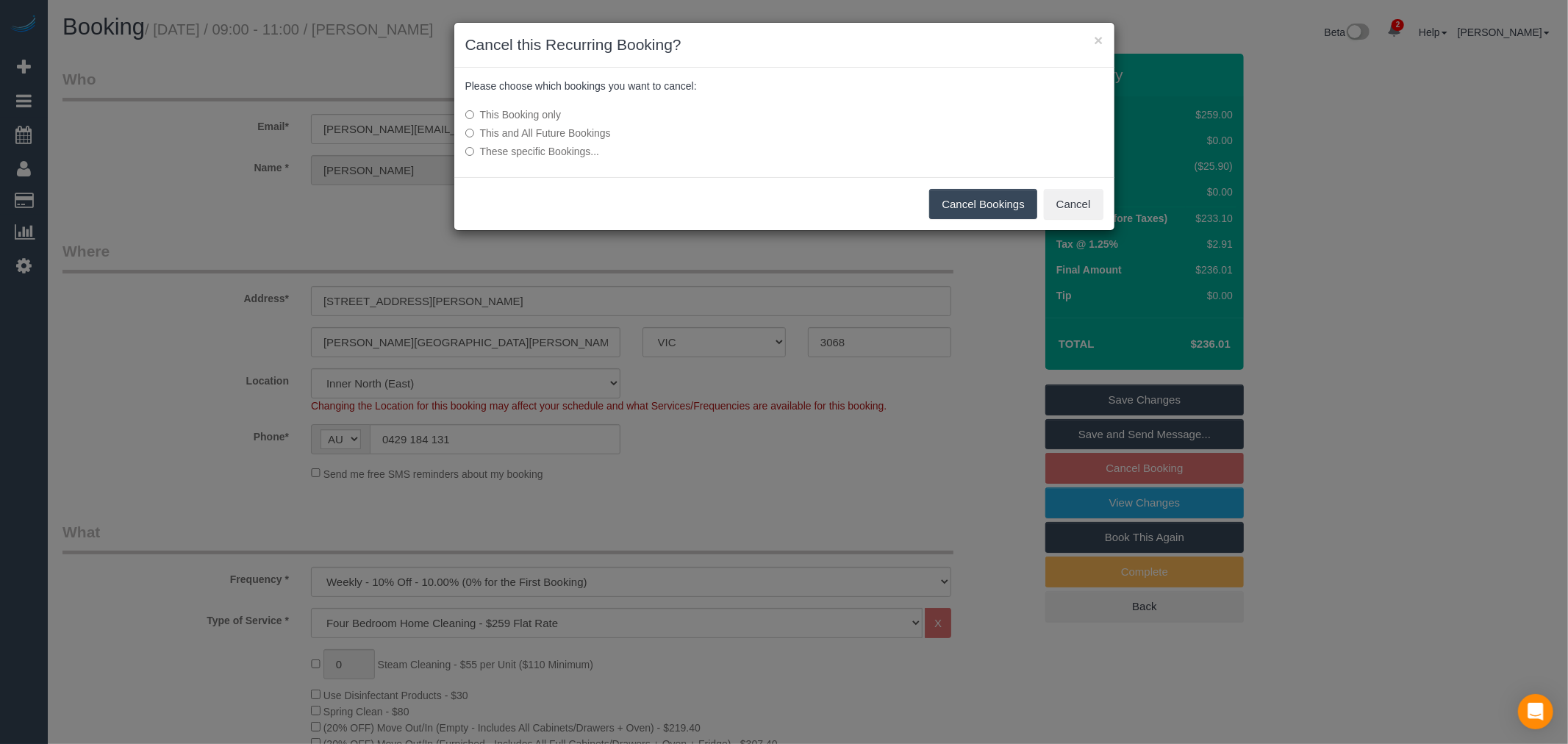
click at [993, 204] on button "Cancel Bookings" at bounding box center [982, 204] width 108 height 31
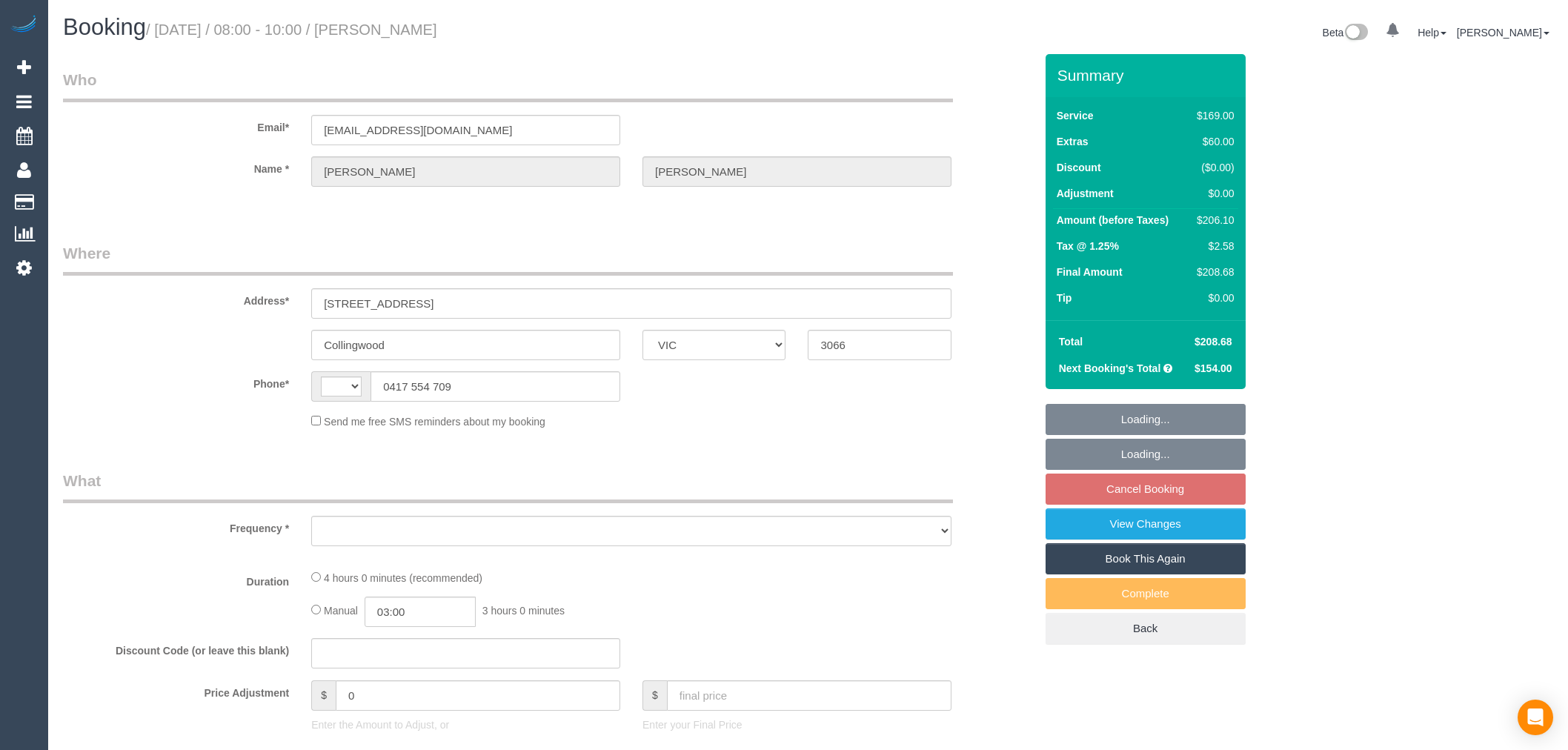
select select "VIC"
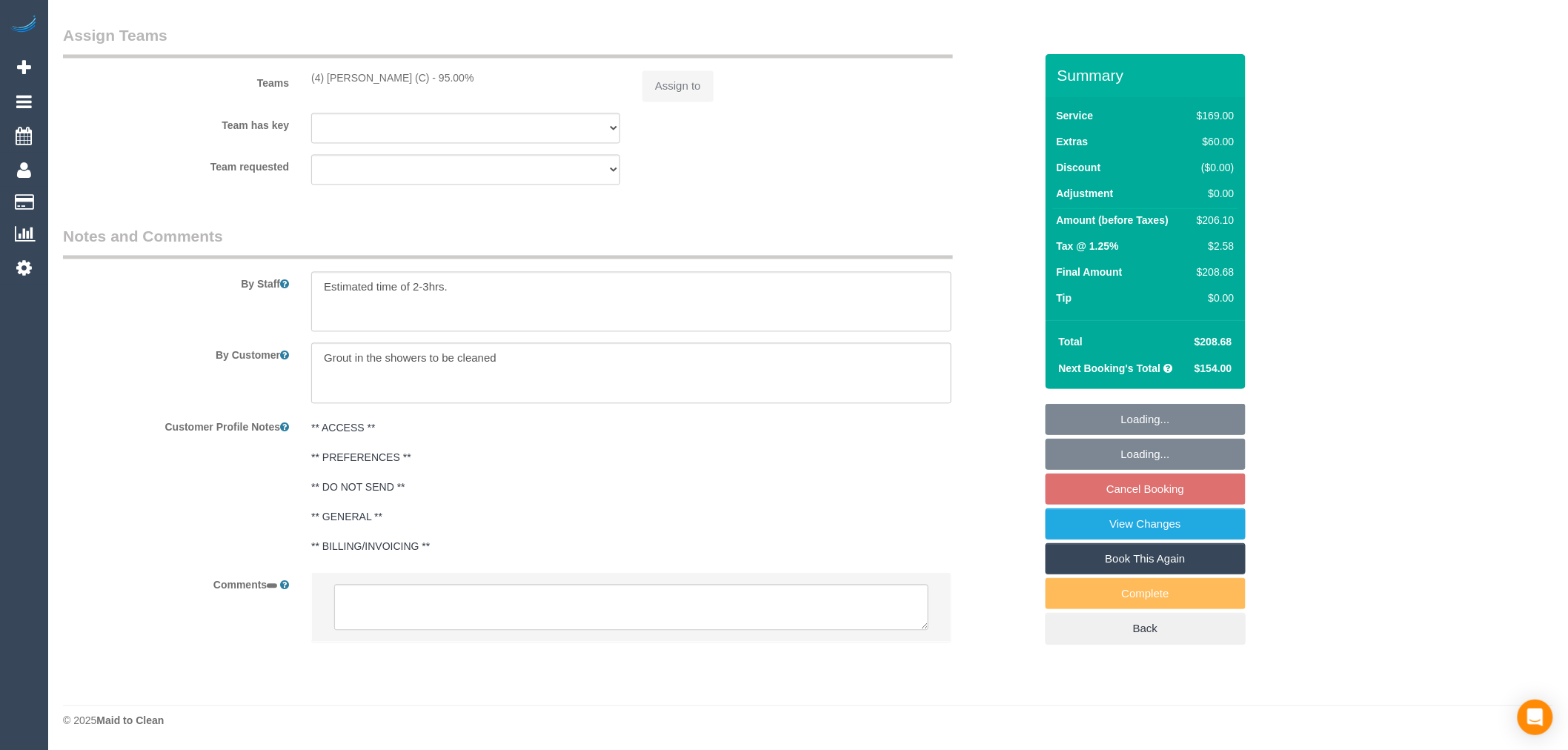
select select "string:AU"
select select "object:549"
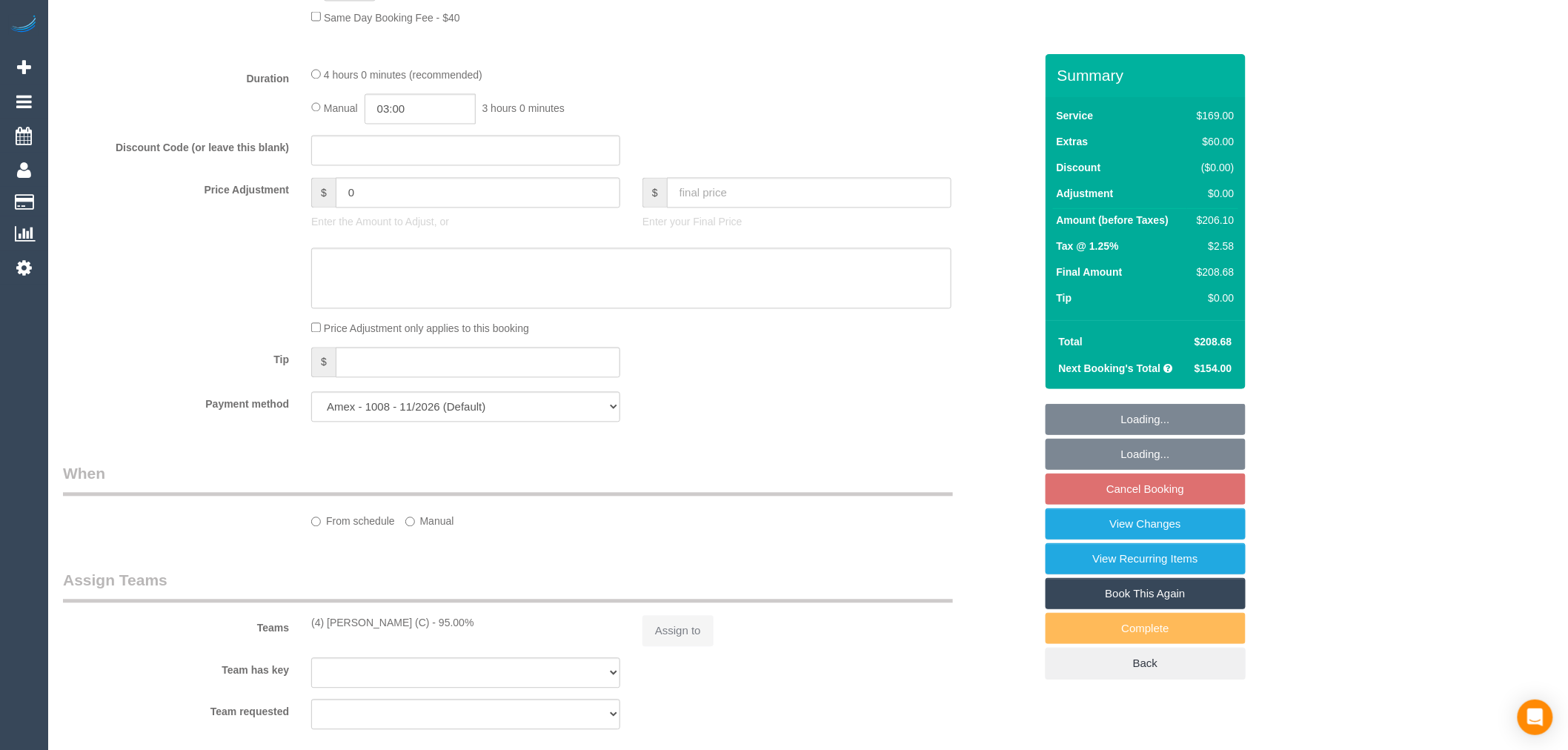
select select "string:stripe-pm_1RVpw42GScqysDRVekJgxZiz"
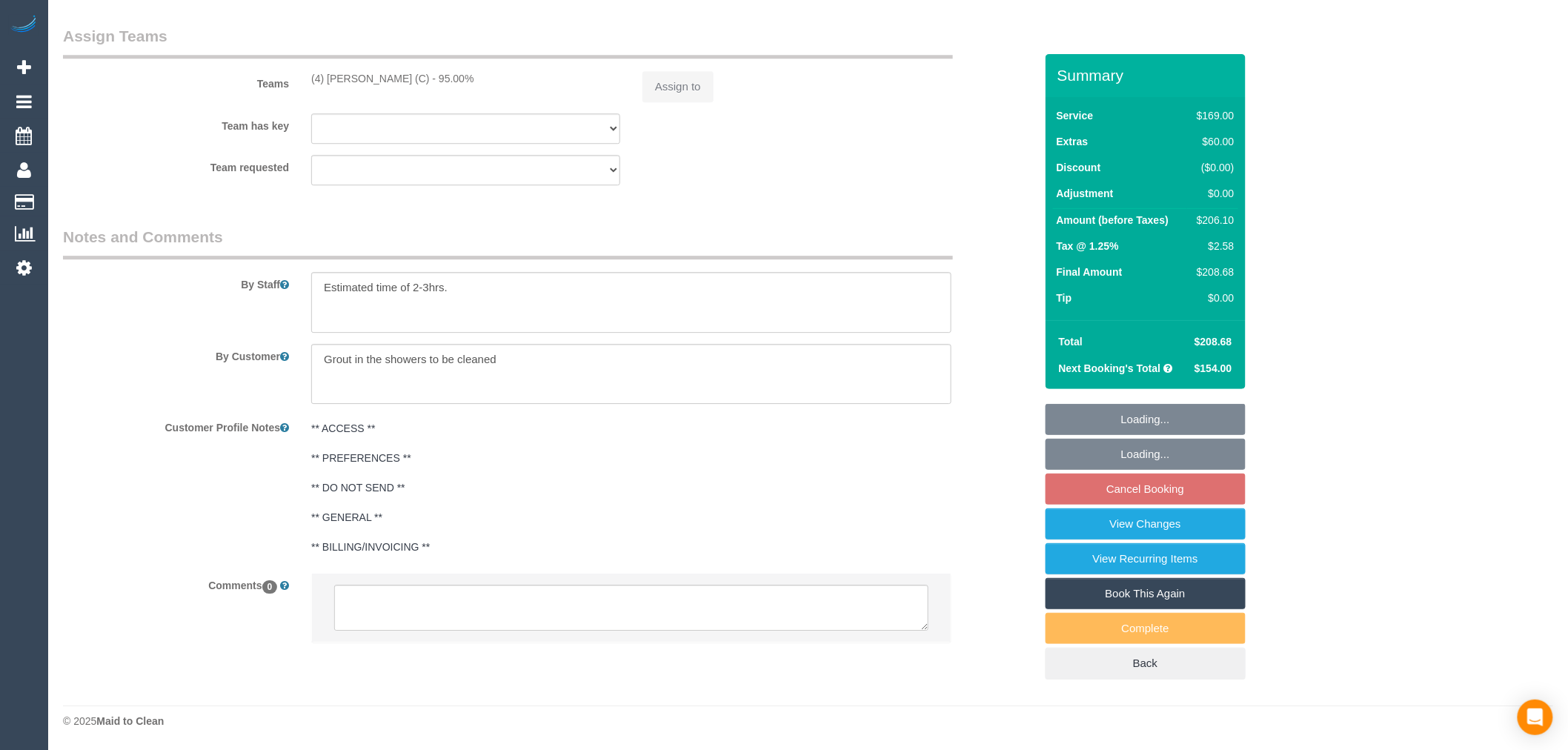
select select "number:28"
select select "number:14"
select select "number:20"
select select "number:23"
select select "number:34"
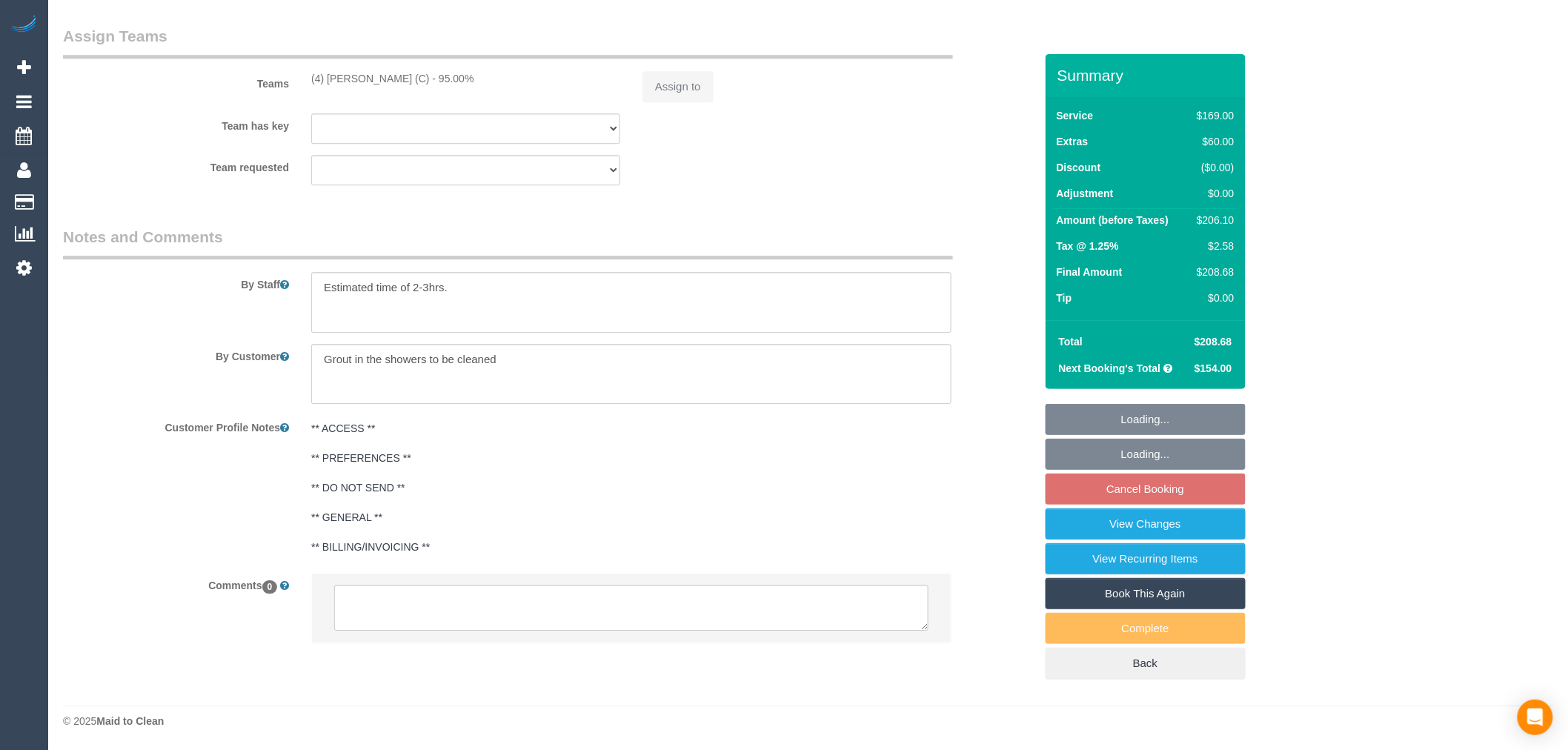
select select "number:12"
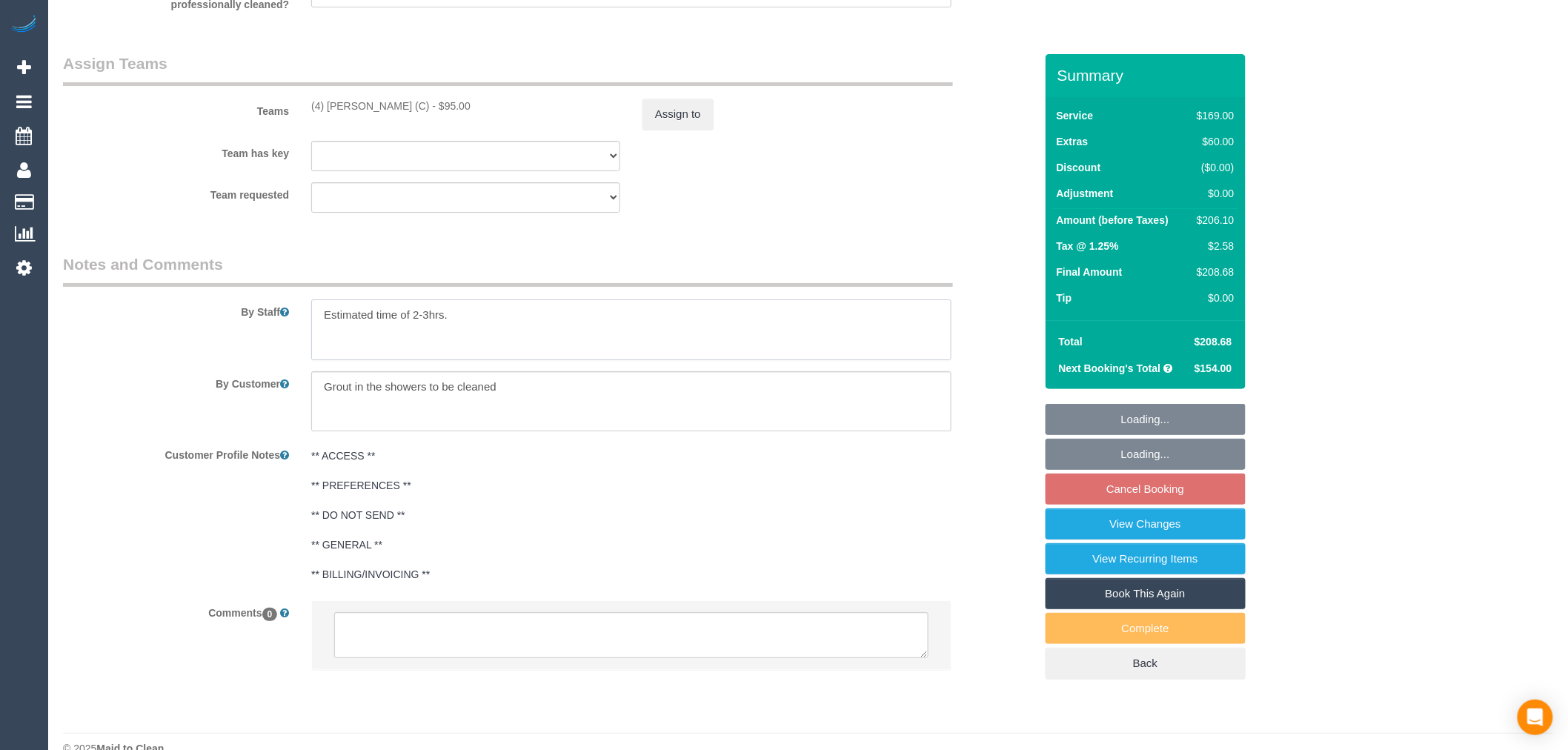
scroll to position [2207, 0]
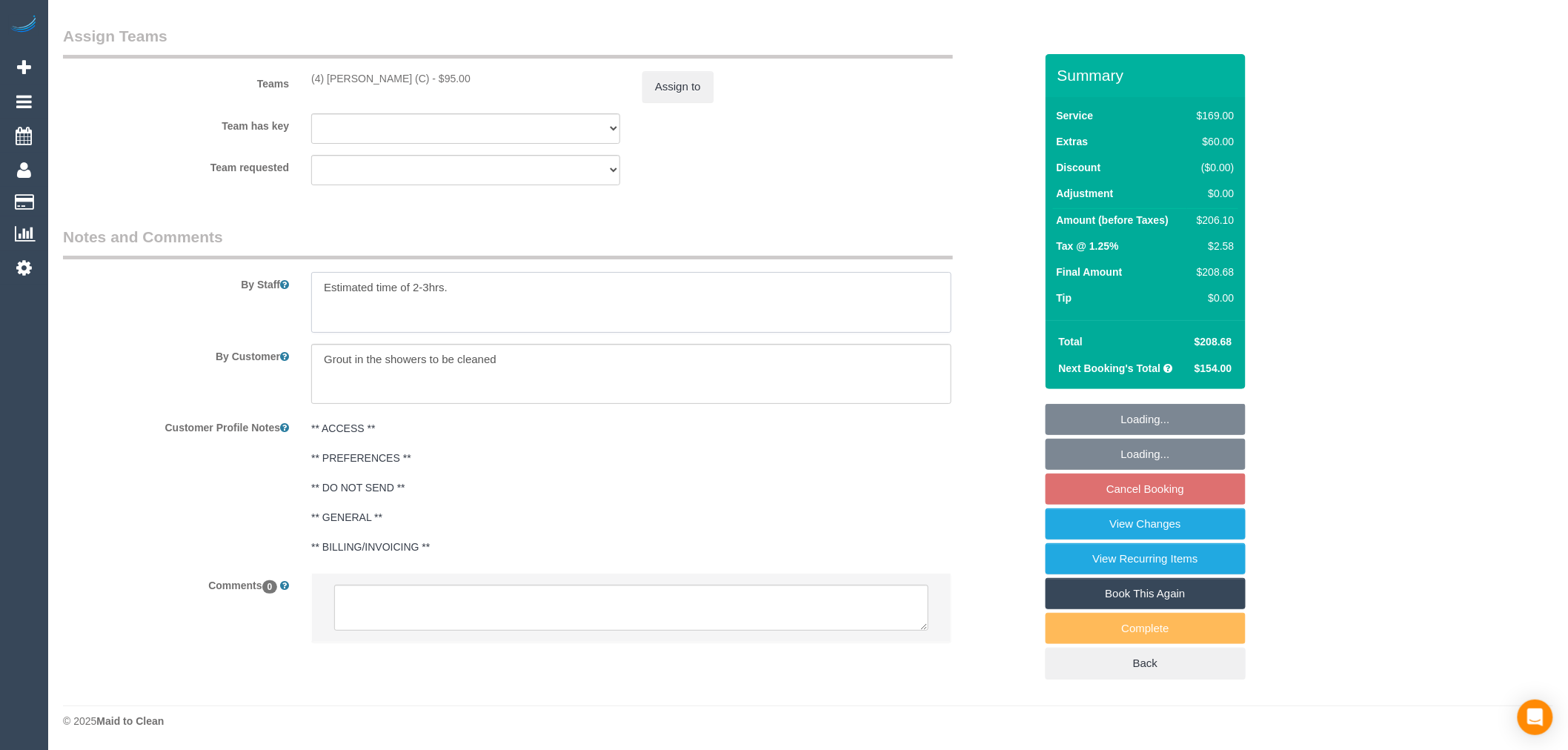
click at [496, 298] on textarea at bounding box center [630, 302] width 640 height 60
select select "spot2"
select select "object:1643"
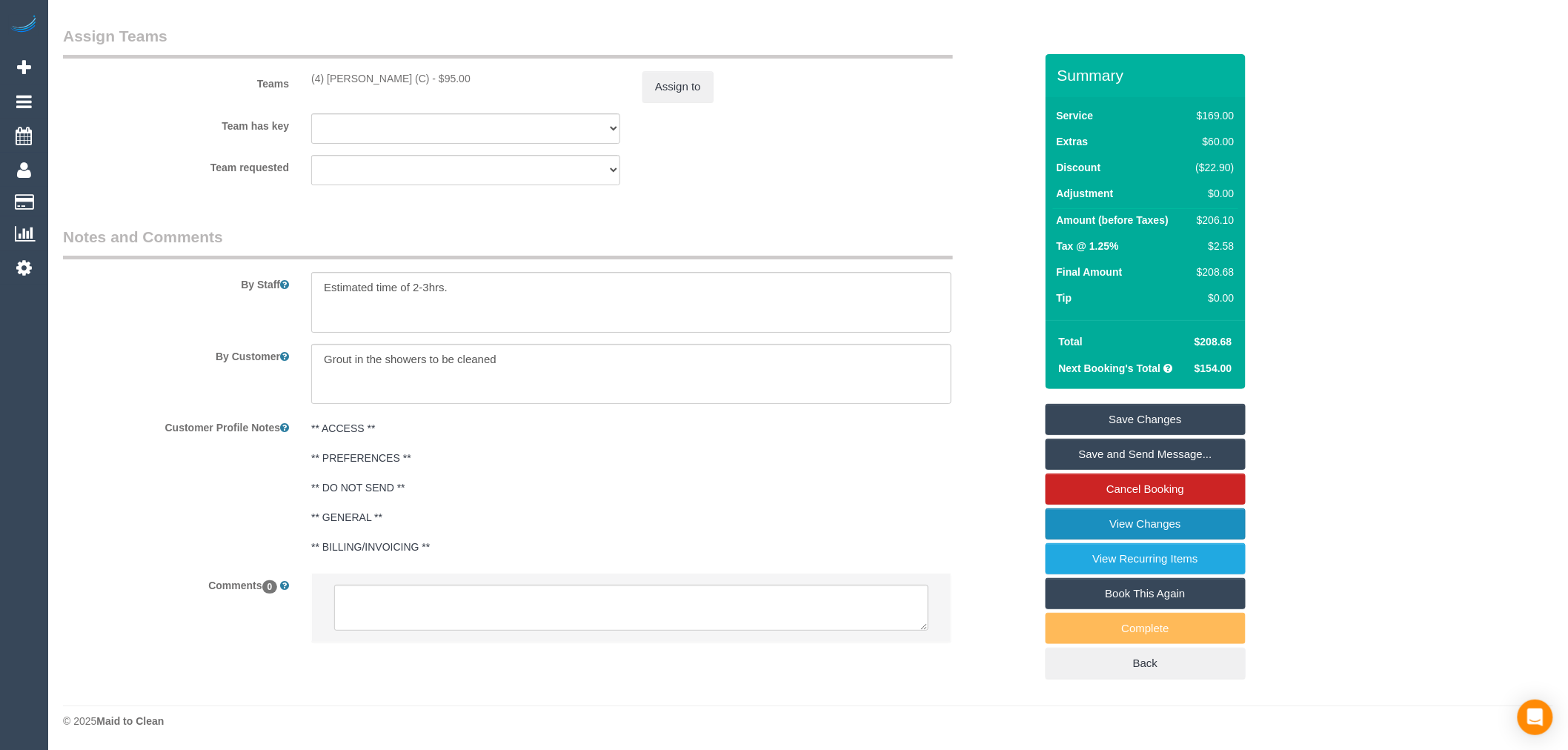
click at [1172, 524] on link "View Changes" at bounding box center [1146, 523] width 200 height 31
click at [535, 286] on textarea at bounding box center [630, 302] width 640 height 60
click at [531, 319] on textarea at bounding box center [630, 302] width 640 height 60
click at [455, 300] on textarea at bounding box center [630, 302] width 640 height 60
click at [502, 286] on textarea at bounding box center [630, 302] width 640 height 60
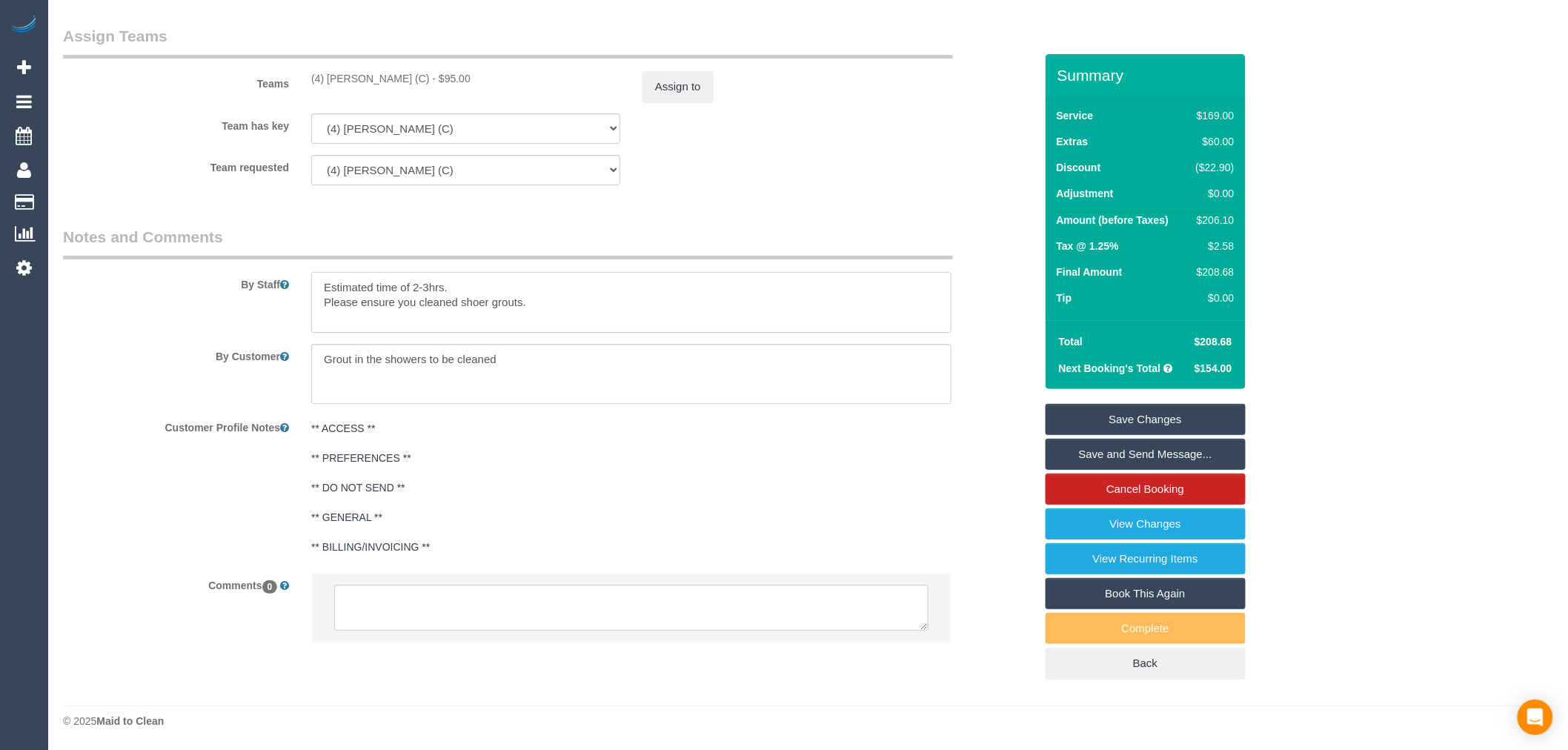
click at [534, 299] on textarea at bounding box center [630, 302] width 640 height 60
type textarea "Estimated time of 2-3hrs. Please clean shower grouts."
click at [1136, 407] on link "Save Changes" at bounding box center [1146, 418] width 200 height 31
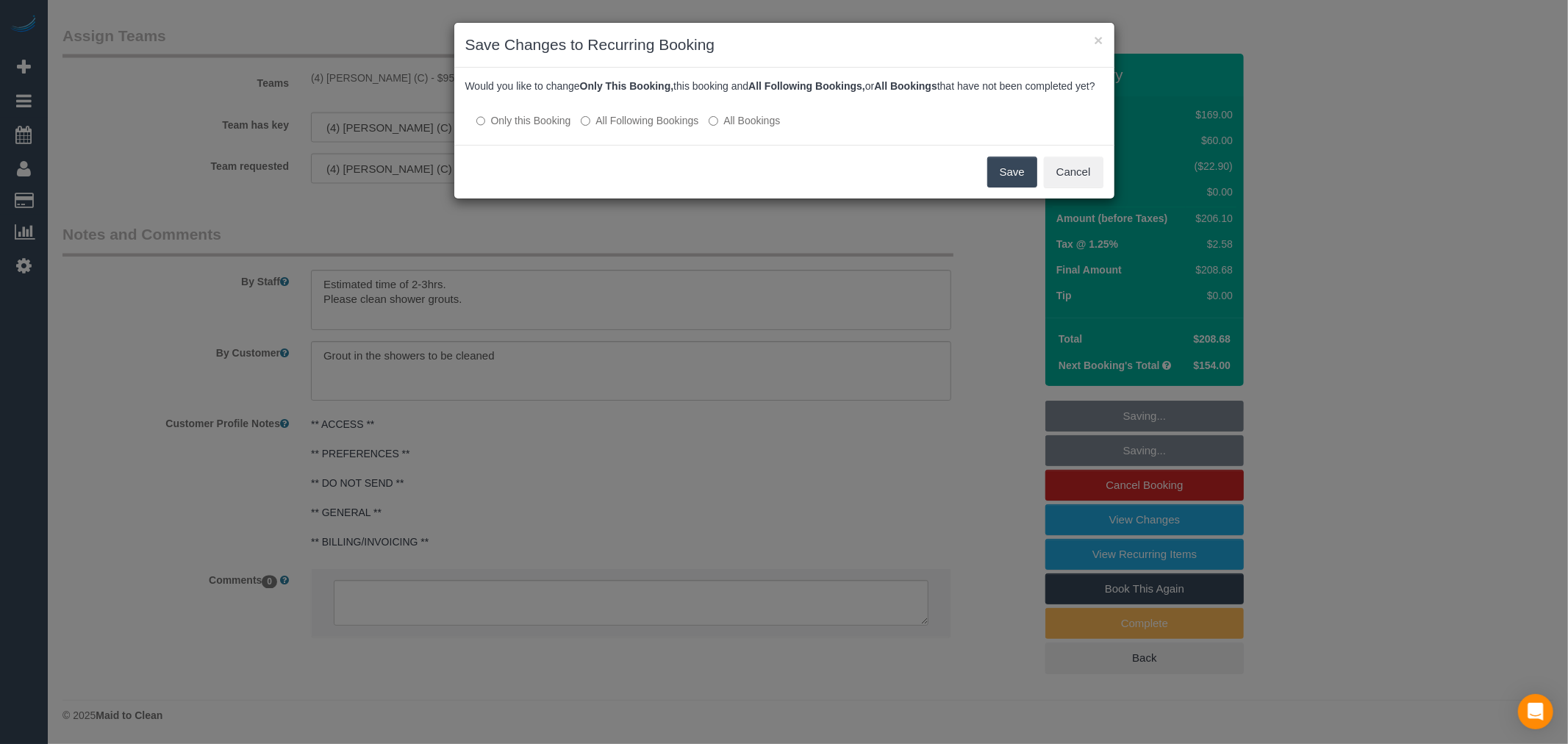
click at [1005, 180] on button "Save" at bounding box center [1011, 171] width 50 height 31
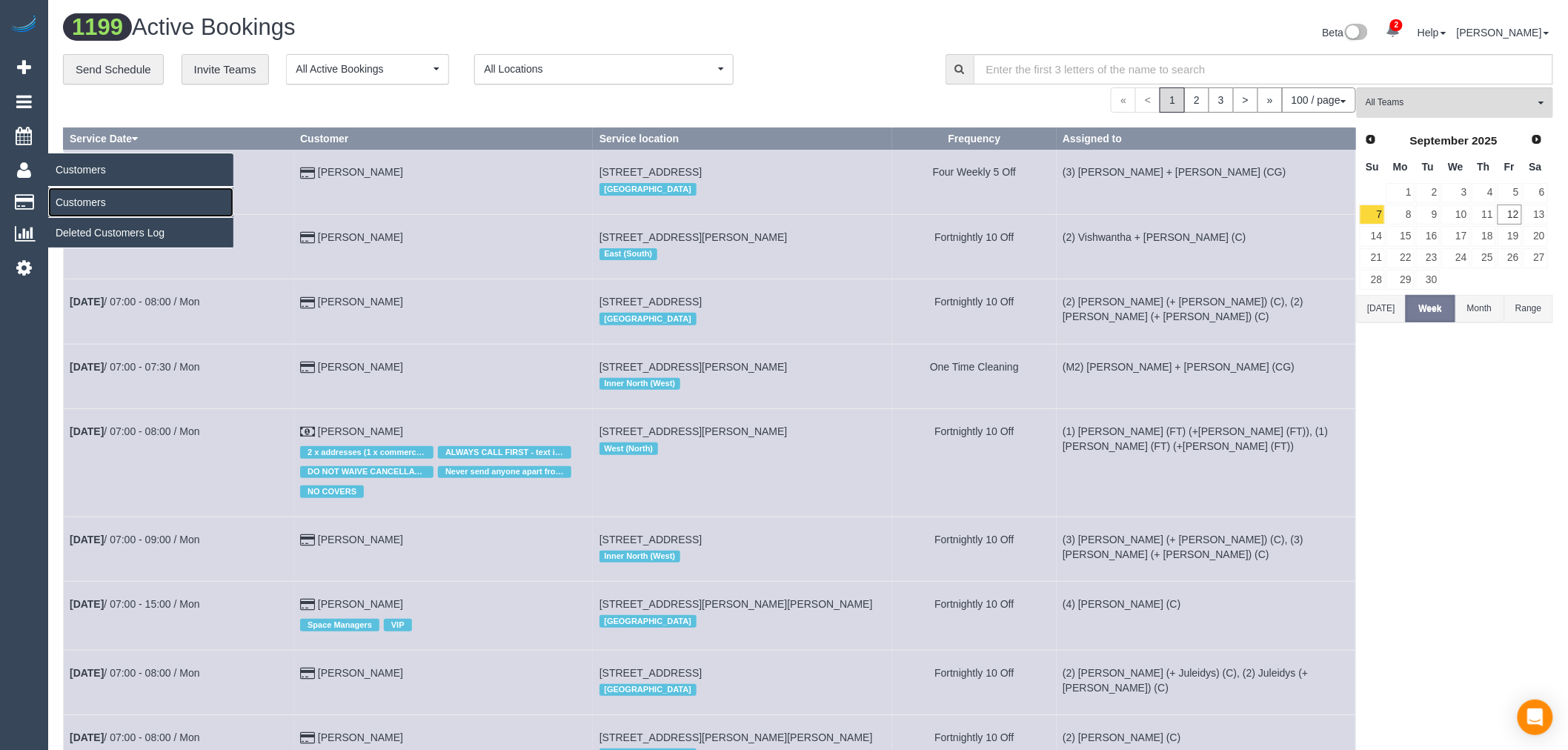
click at [121, 203] on link "Customers" at bounding box center [141, 201] width 185 height 29
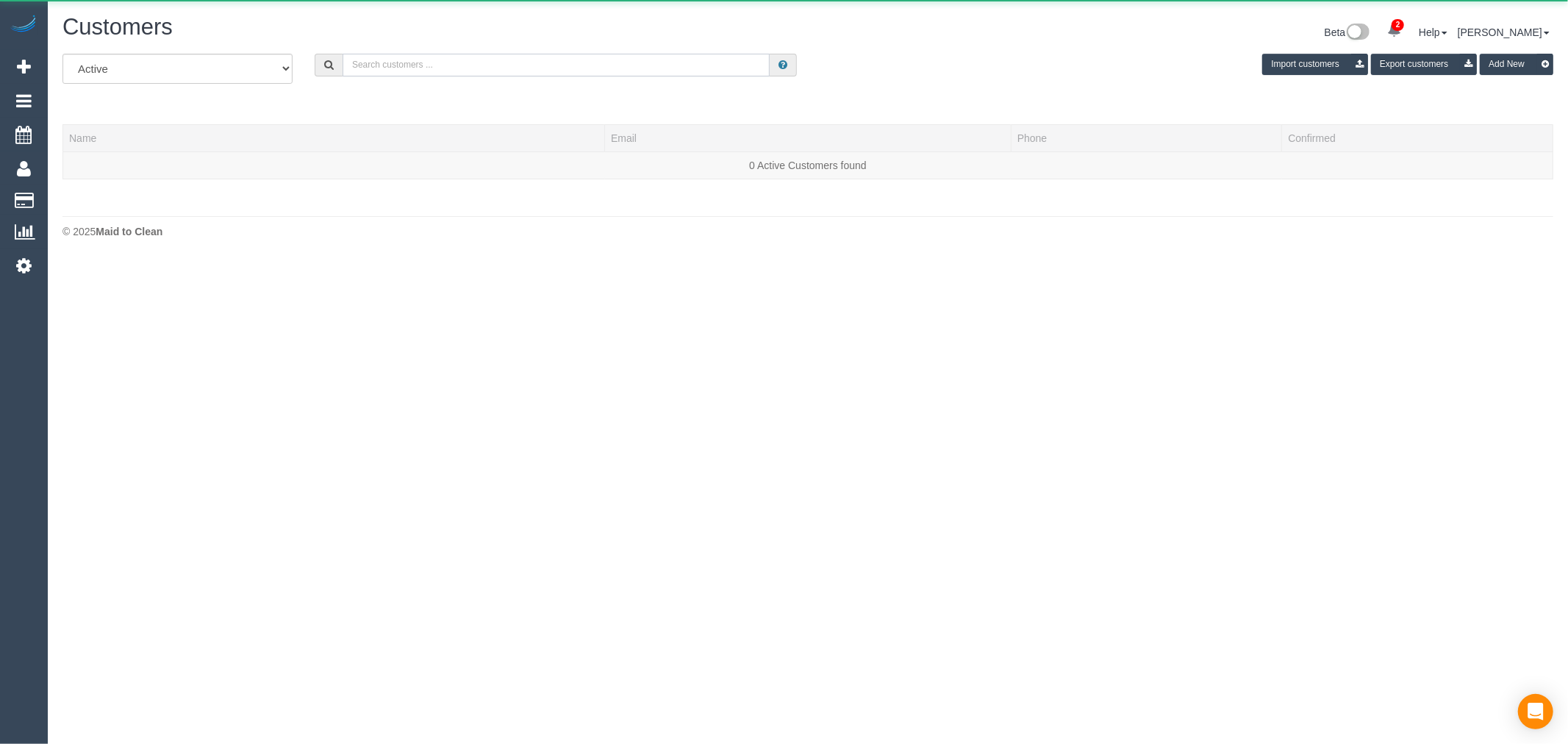
click at [590, 75] on input "text" at bounding box center [556, 65] width 427 height 22
click at [612, 74] on input "text" at bounding box center [556, 65] width 427 height 22
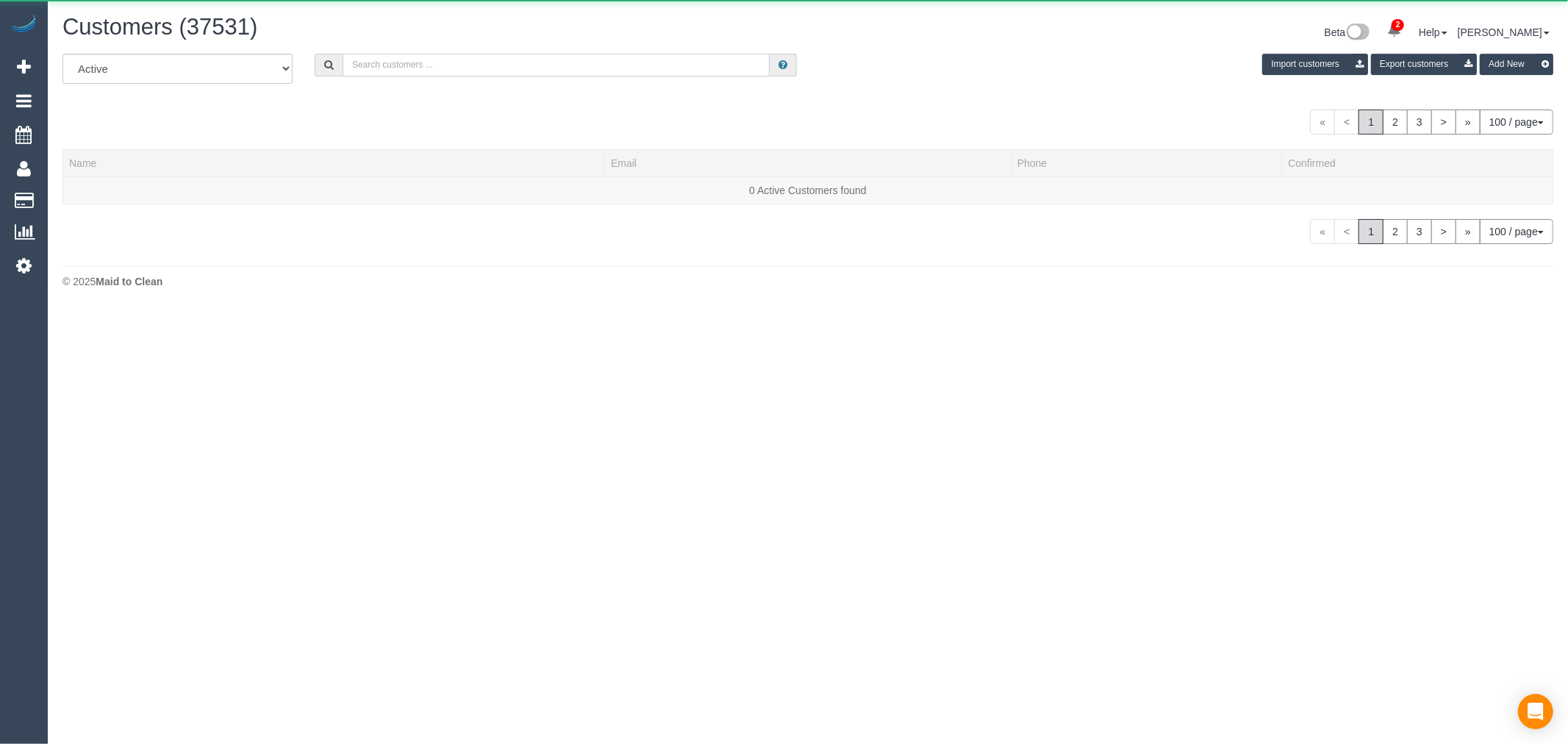
paste input "hilaryy-@hotmail.com"
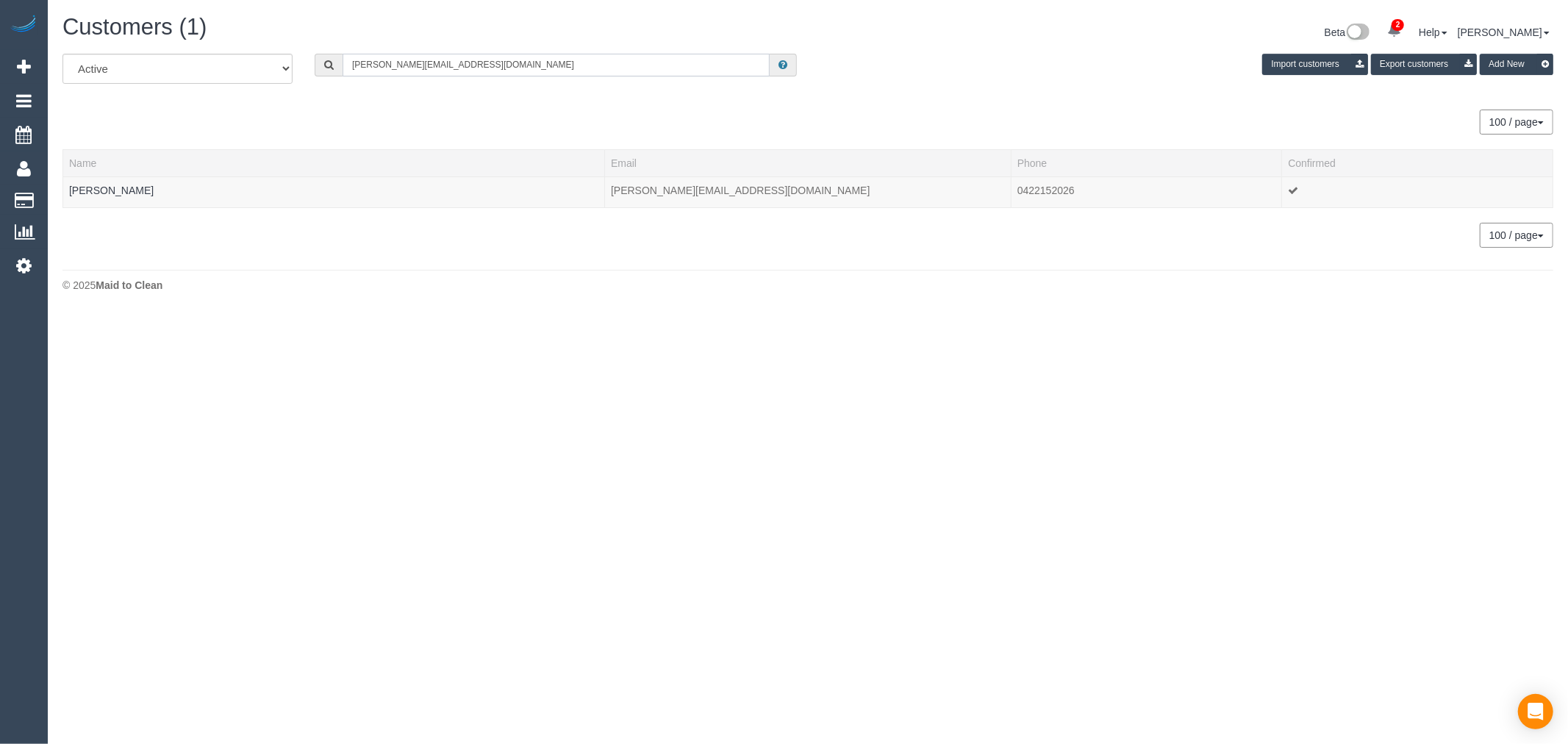
type input "hilaryy-@hotmail.com"
click at [90, 193] on link "Hilary Fernando" at bounding box center [112, 190] width 84 height 12
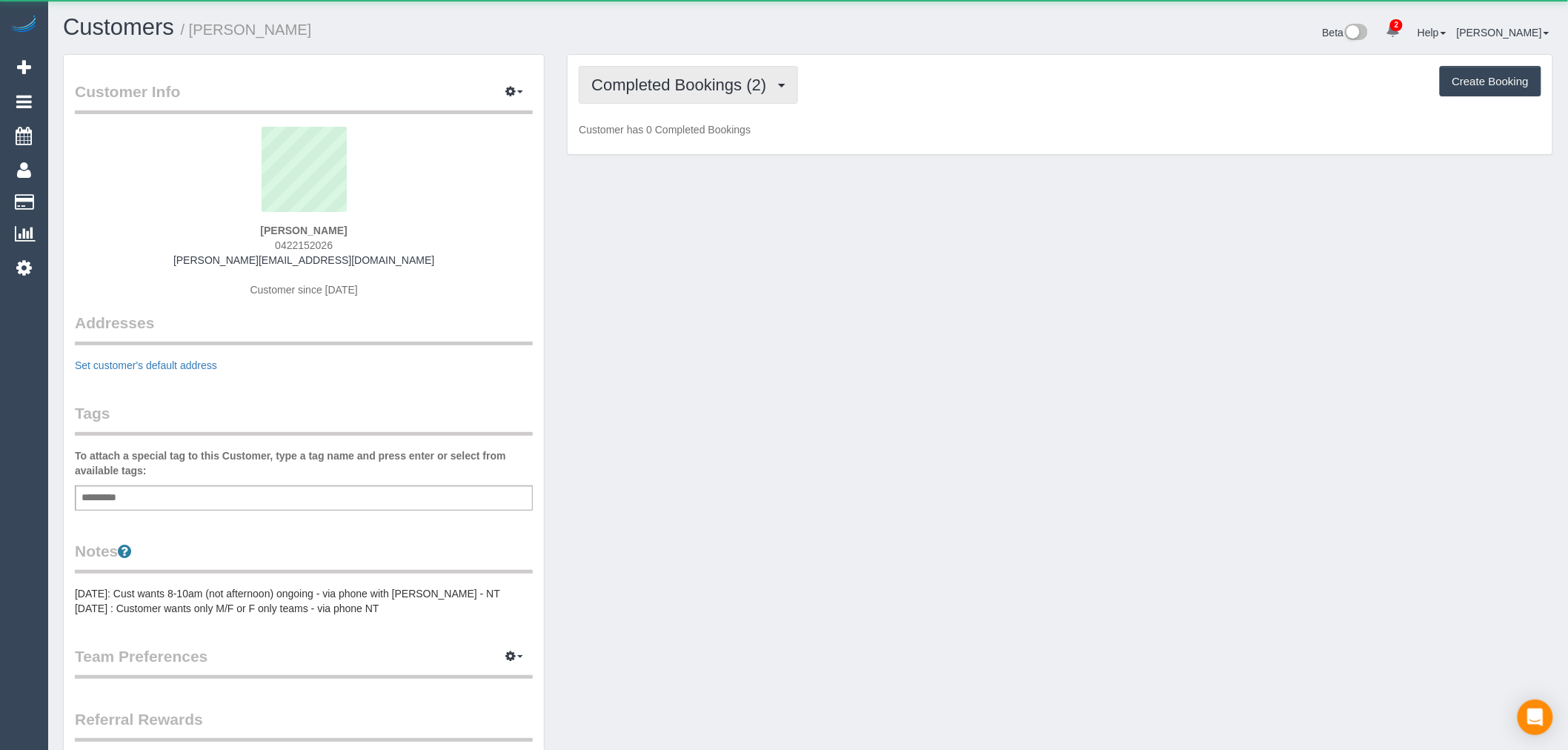
click at [692, 100] on button "Completed Bookings (2)" at bounding box center [688, 85] width 219 height 38
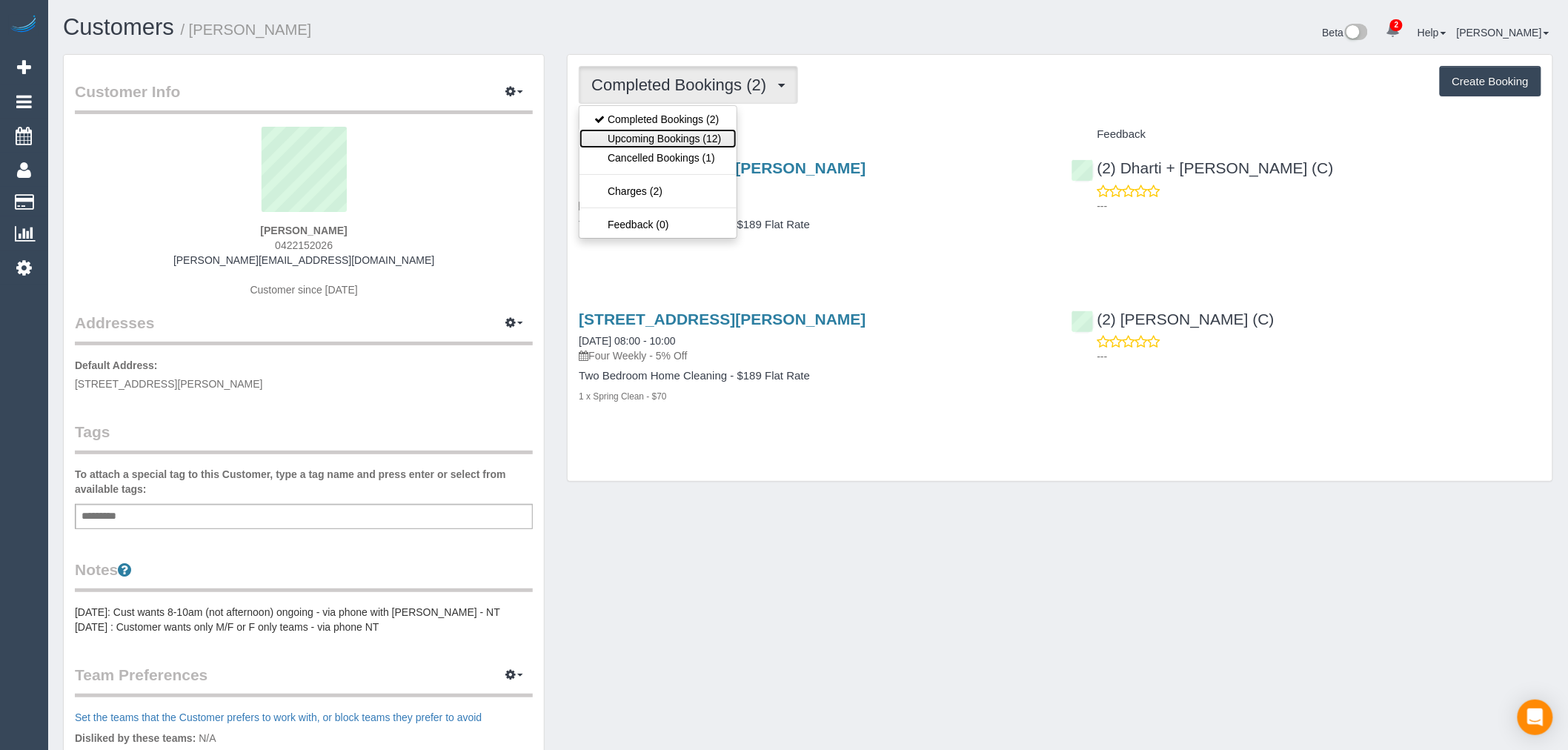
click at [702, 131] on link "Upcoming Bookings (12)" at bounding box center [657, 138] width 156 height 19
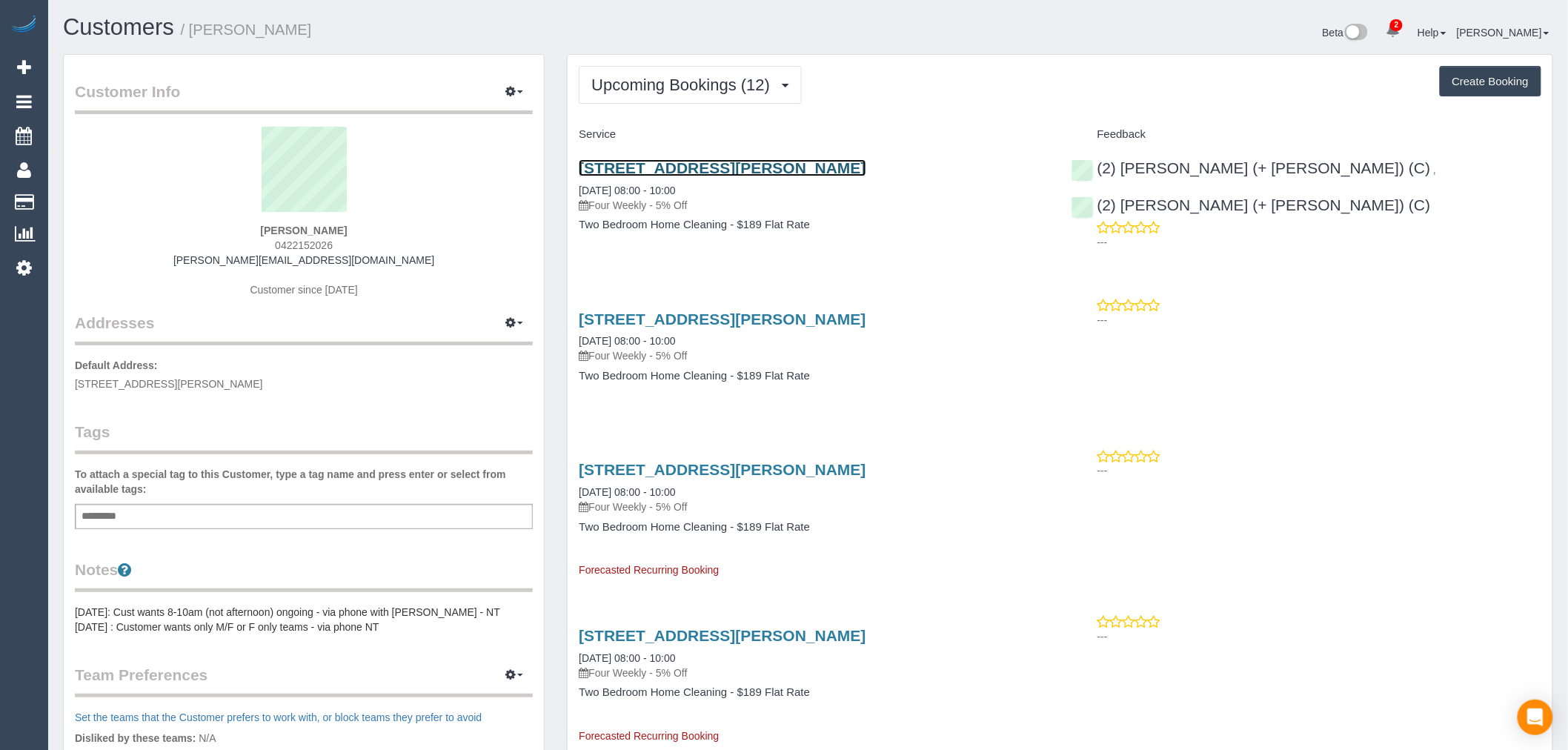
click at [735, 170] on link "87 Gamon Street, Unit 6, Yarraville, VIC 3013" at bounding box center [721, 168] width 286 height 17
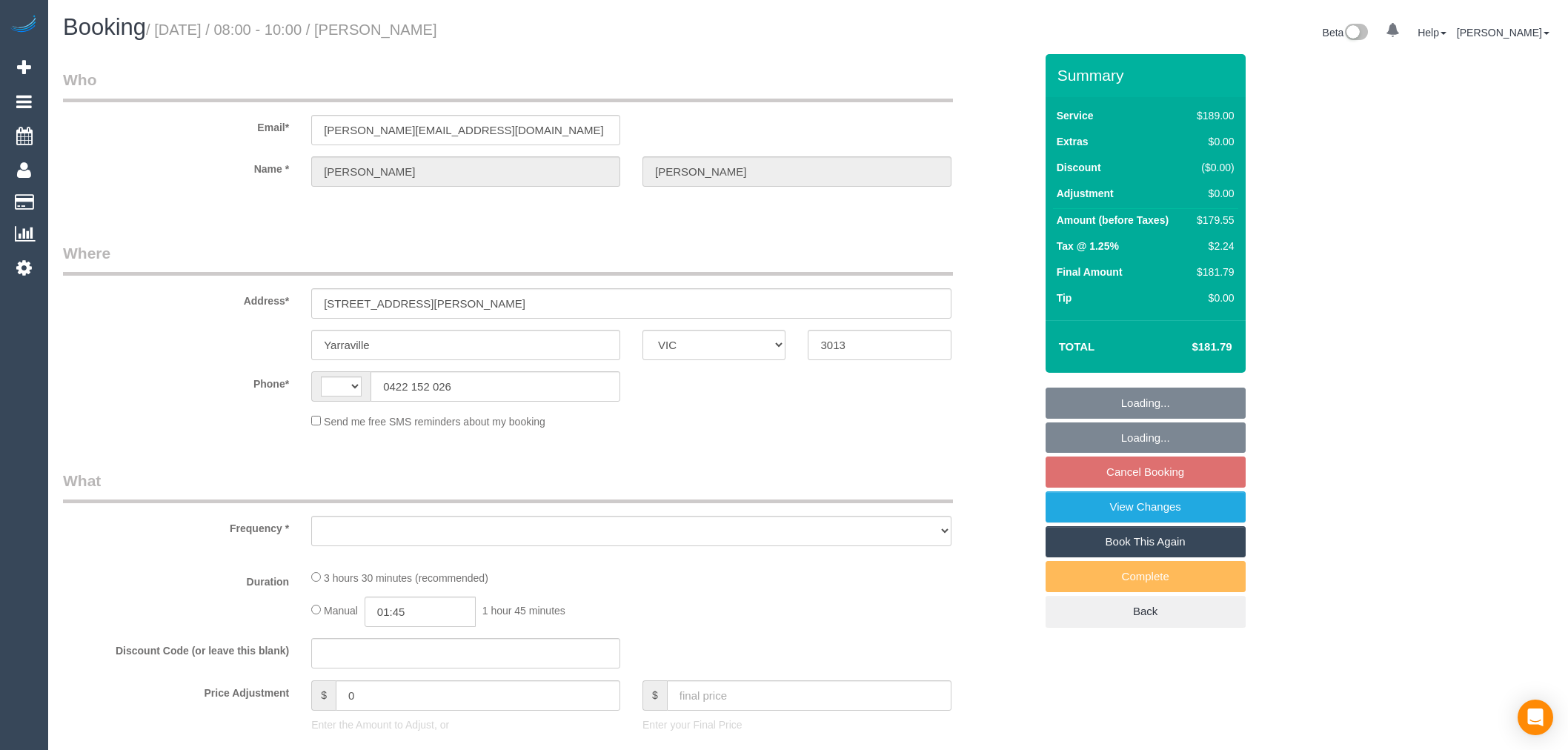
select select "VIC"
select select "string:AU"
select select "object:303"
select select "string:stripe-pm_1Rcg0I2GScqysDRV31MonAHC"
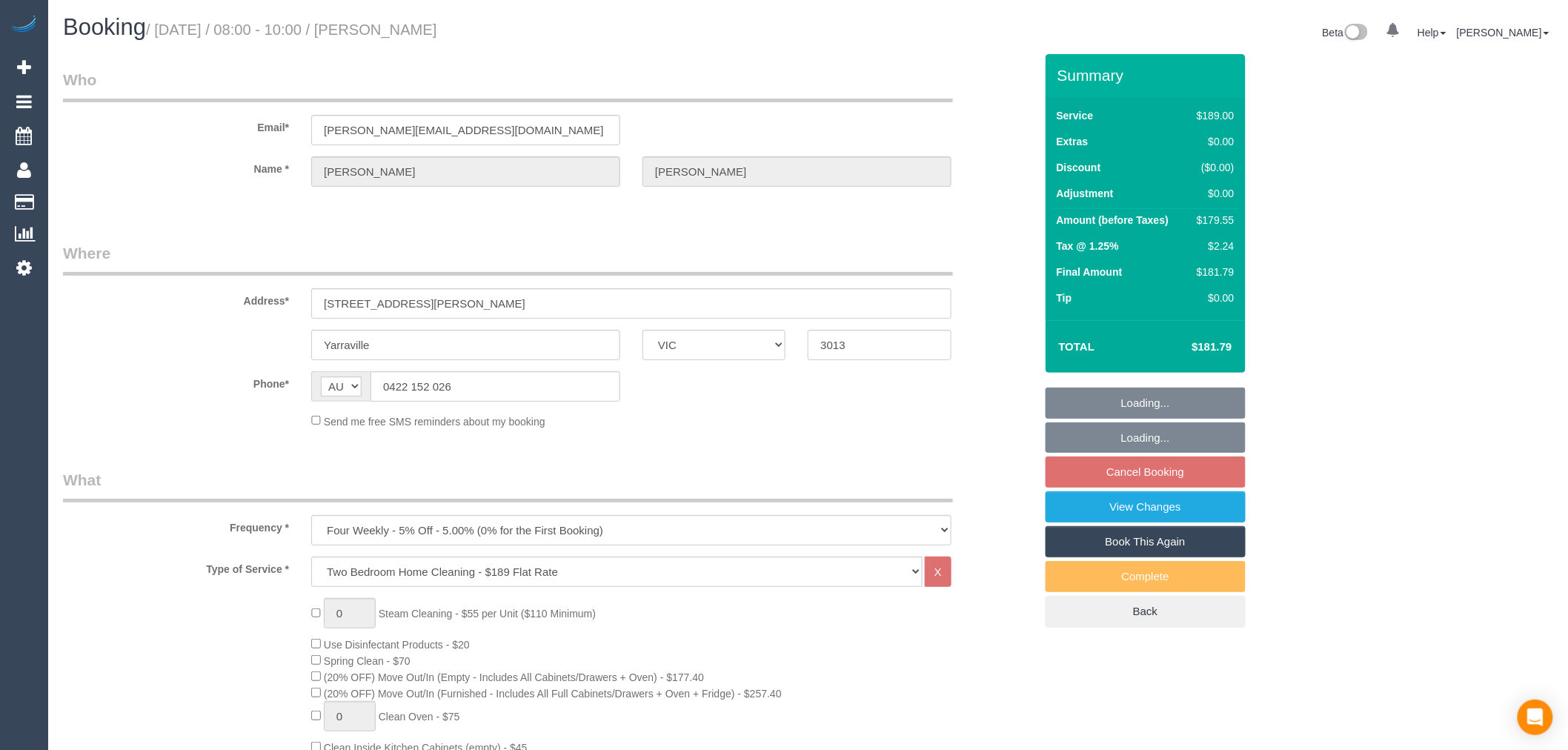
select select "number:29"
select select "number:14"
select select "number:19"
select select "number:22"
select select "number:34"
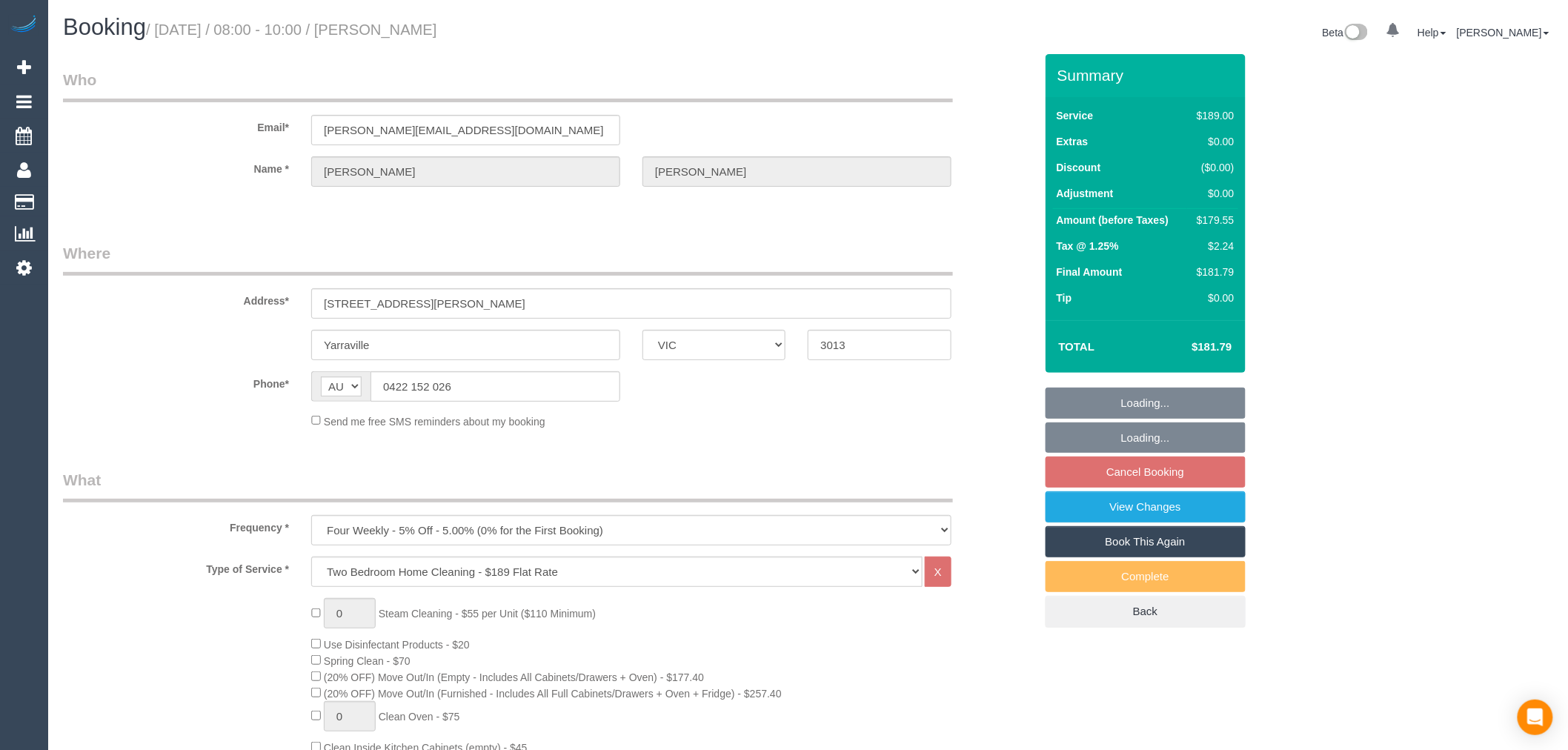
select select "number:26"
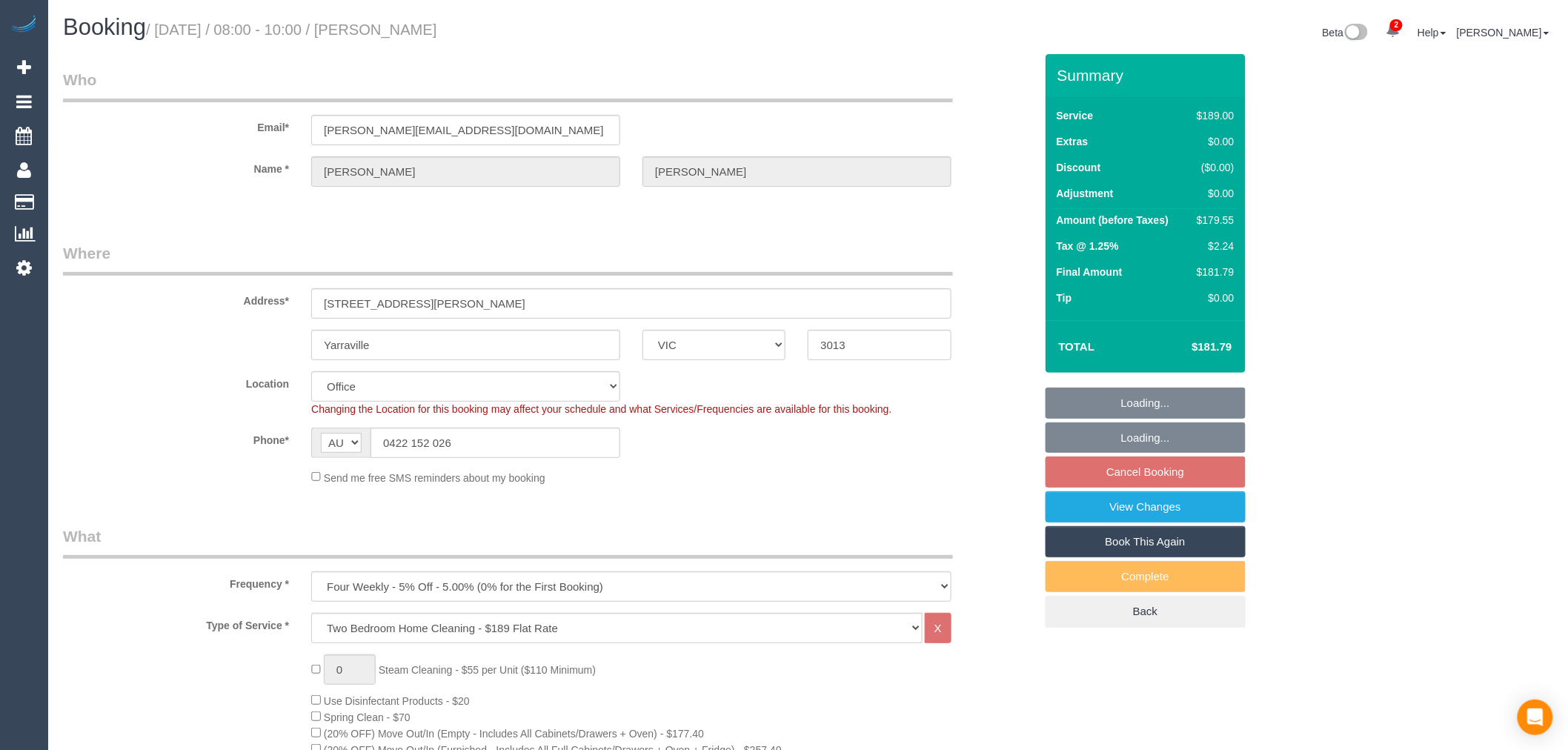
select select "object:816"
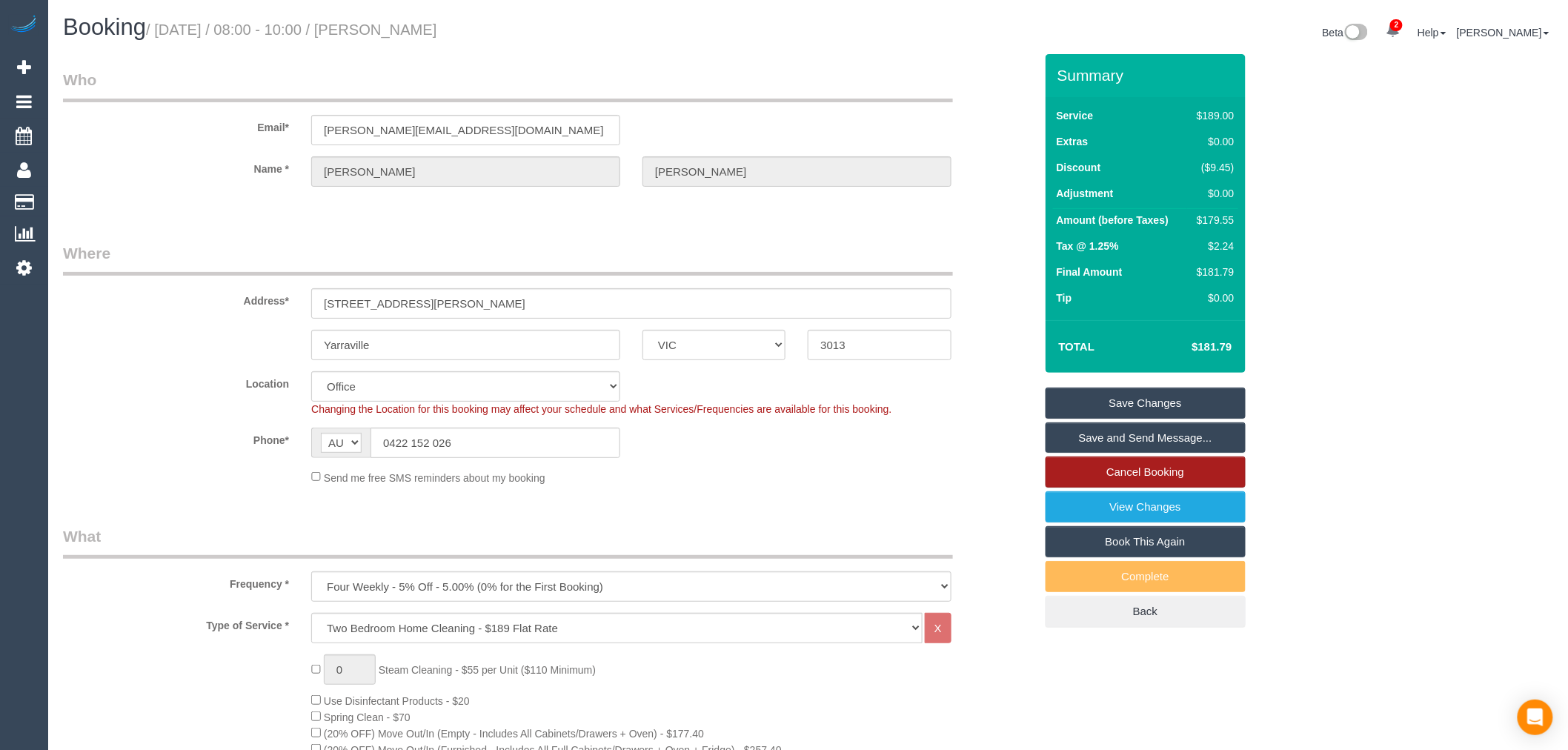
click at [1157, 483] on link "Cancel Booking" at bounding box center [1146, 471] width 200 height 31
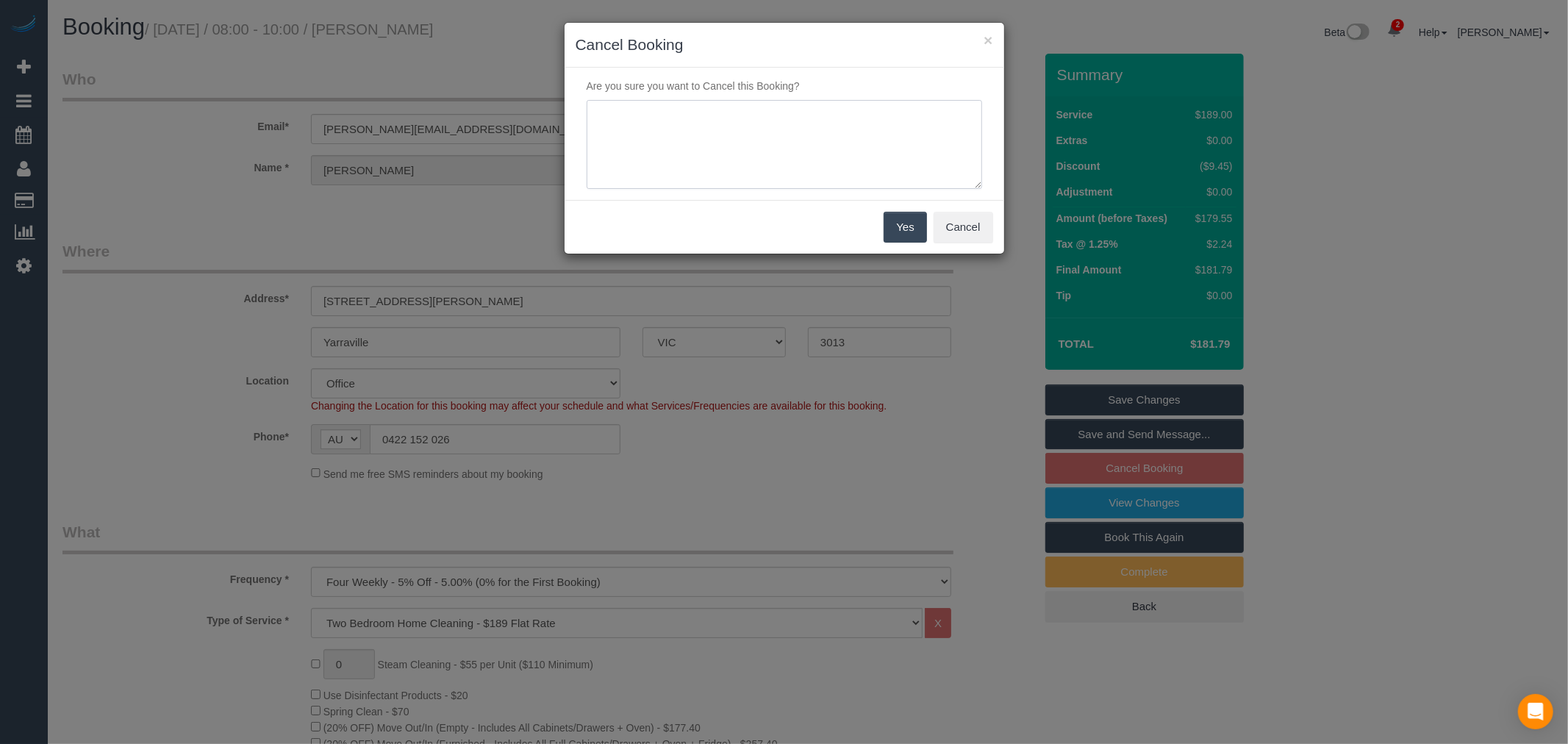
click at [694, 114] on textarea at bounding box center [784, 145] width 396 height 90
type textarea "moving house - will book again - via email - TP"
click at [898, 225] on button "Yes" at bounding box center [904, 227] width 42 height 31
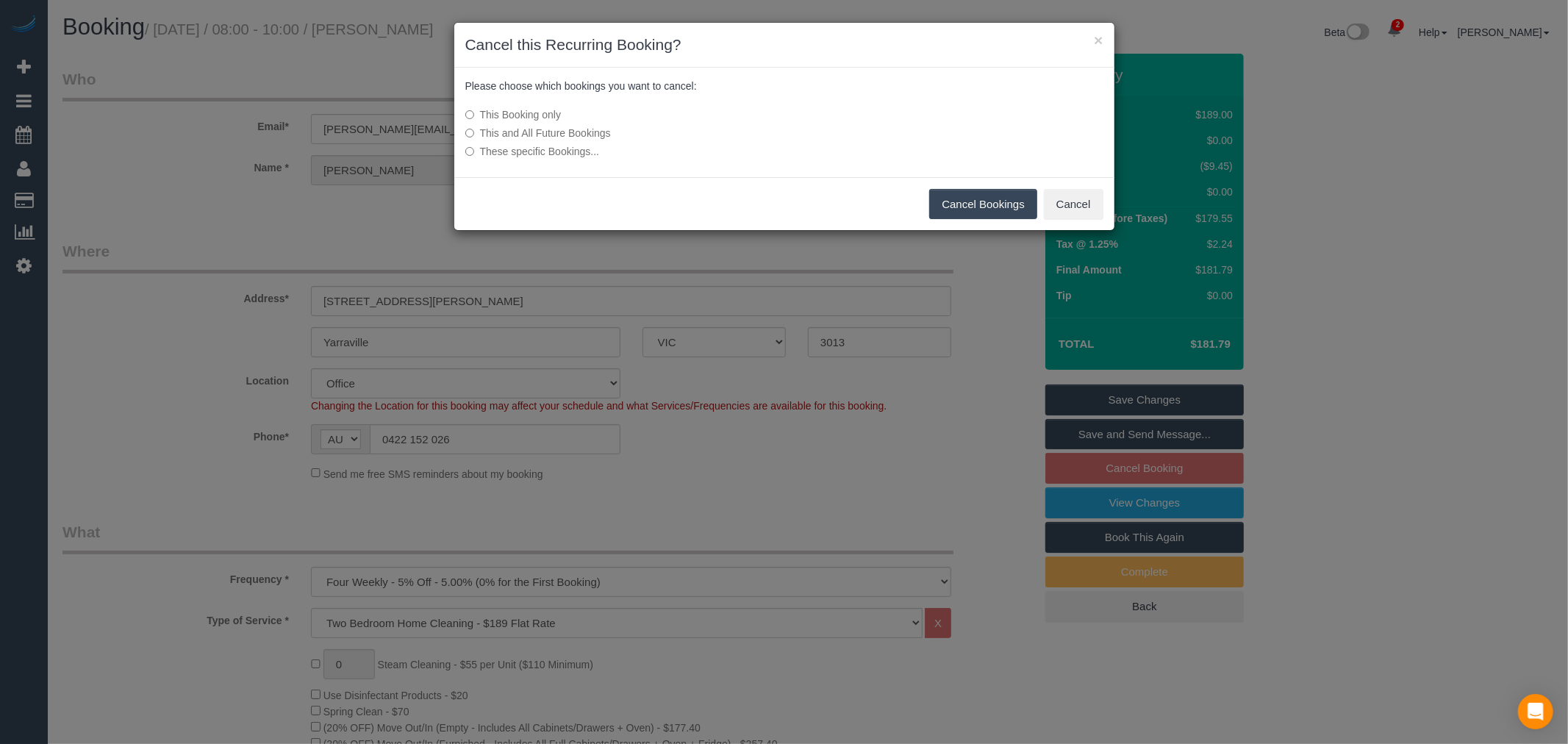
click at [536, 137] on label "This and All Future Bookings" at bounding box center [674, 133] width 418 height 15
click at [972, 199] on button "Cancel Bookings" at bounding box center [982, 204] width 108 height 31
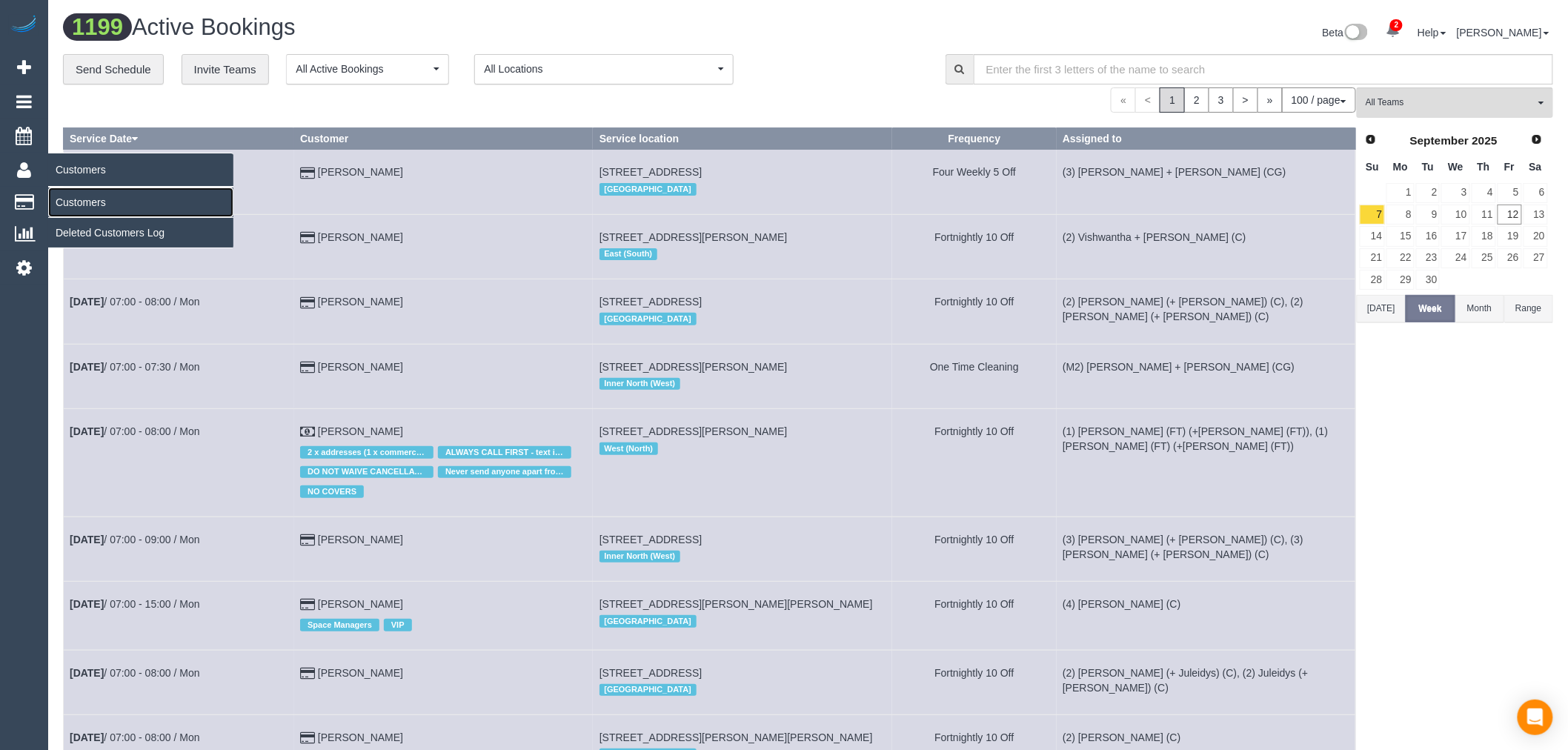
click at [98, 196] on link "Customers" at bounding box center [141, 201] width 185 height 29
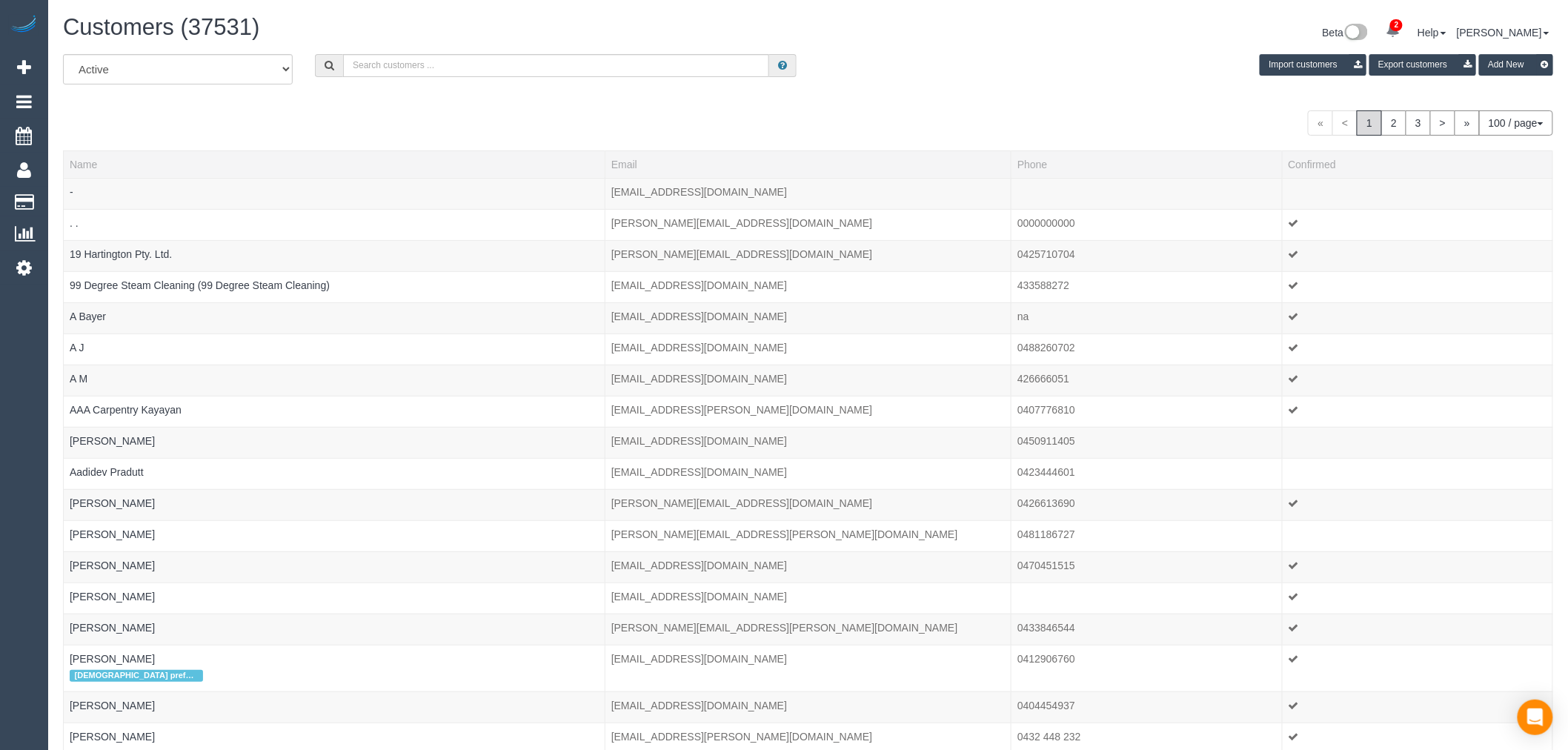
click at [426, 75] on div "All Active Archived Import customers Export customers Add New" at bounding box center [808, 75] width 1512 height 42
click at [426, 75] on input "text" at bounding box center [556, 65] width 426 height 23
paste input "sophieserong@gmail.com"
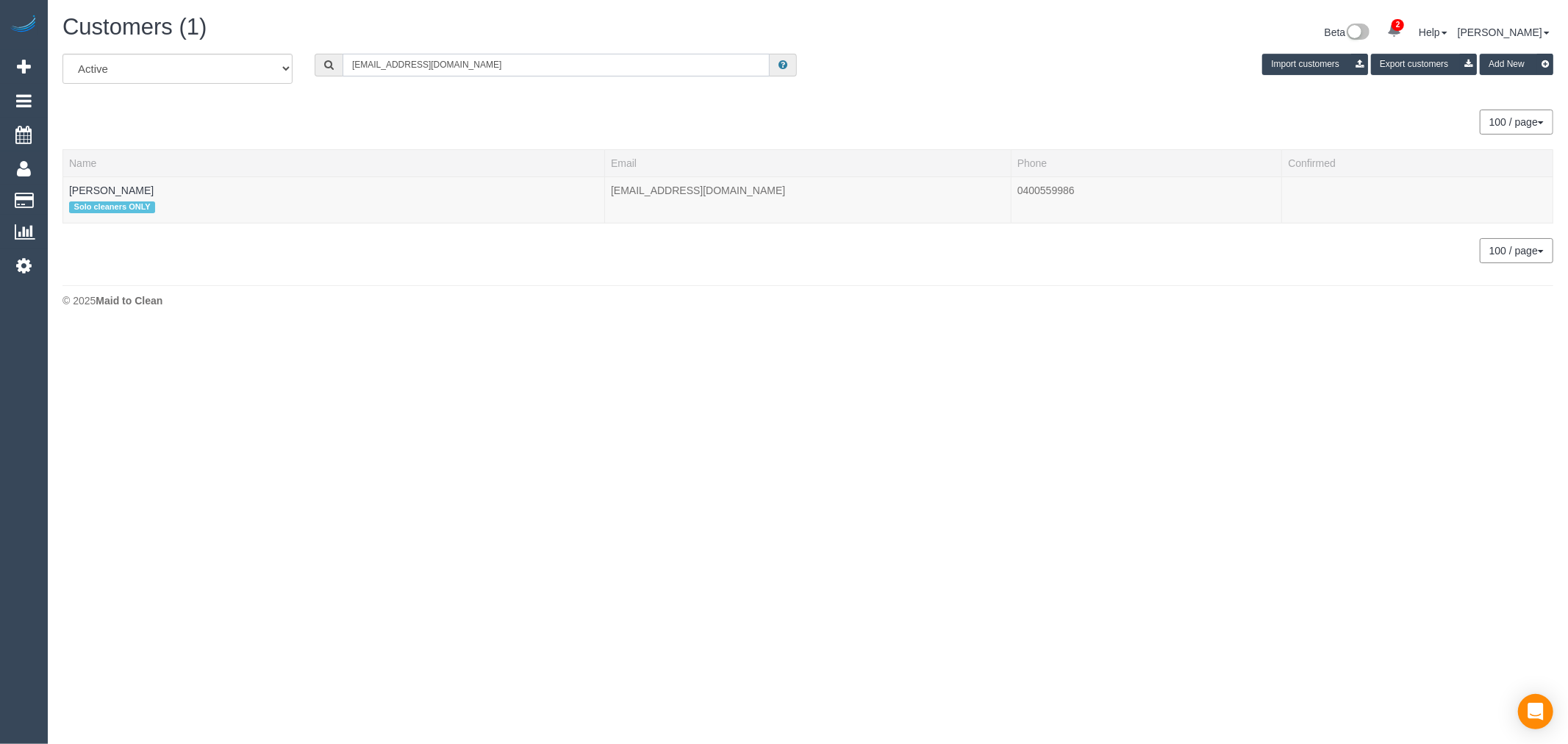
type input "sophieserong@gmail.com"
drag, startPoint x: 72, startPoint y: 186, endPoint x: 89, endPoint y: 192, distance: 18.0
click at [89, 188] on link "Sophie Trusler" at bounding box center [112, 190] width 84 height 12
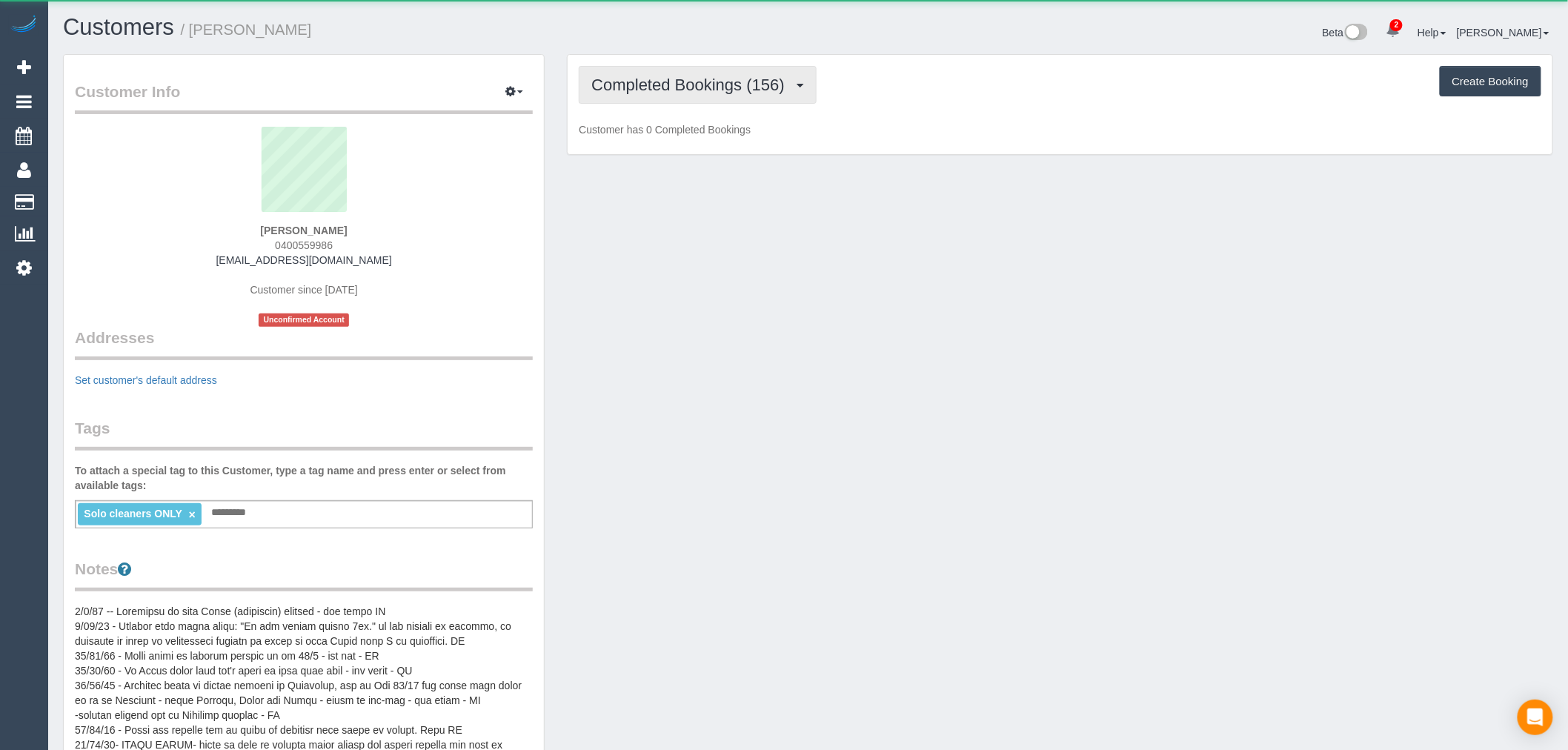
click at [715, 91] on span "Completed Bookings (156)" at bounding box center [692, 85] width 200 height 19
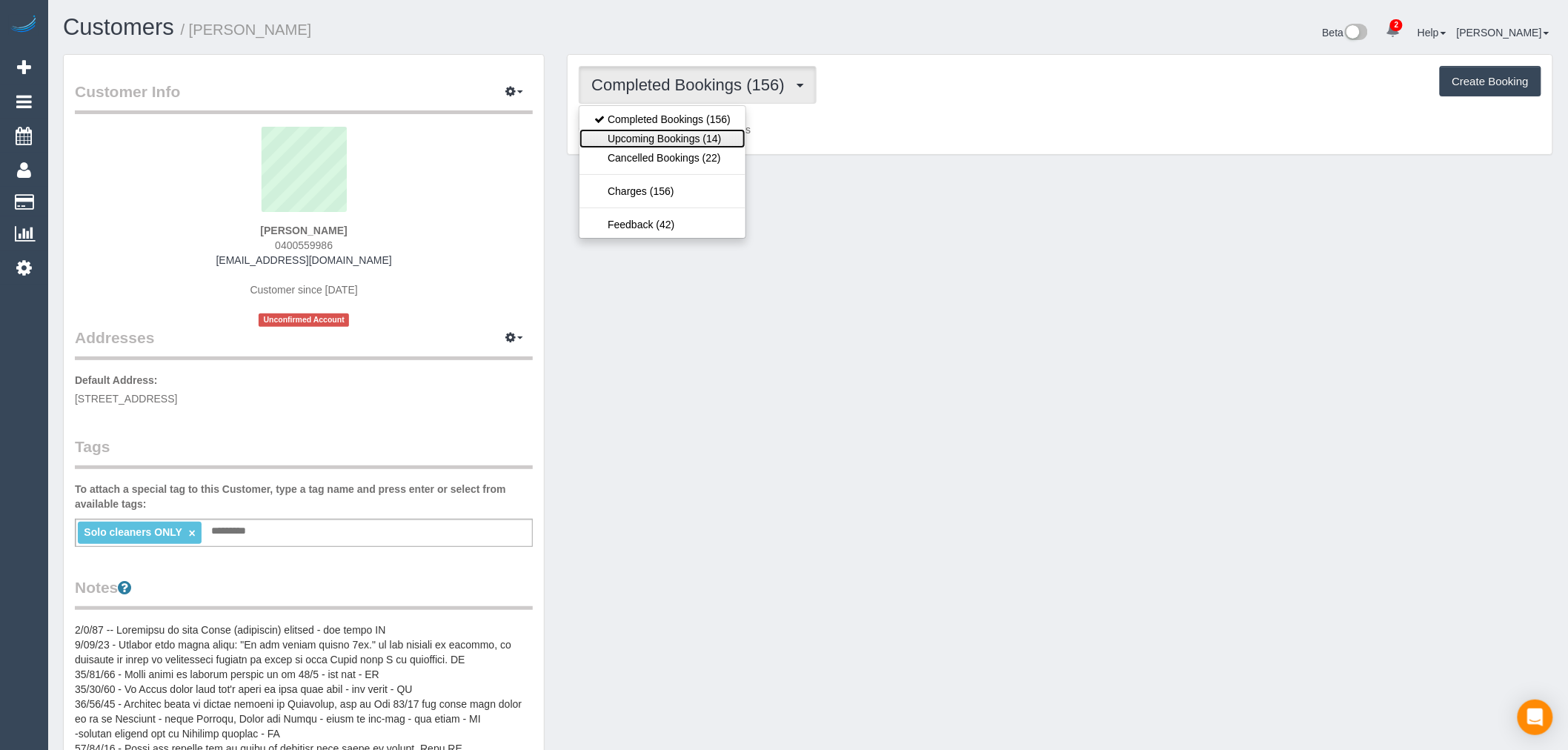
click at [726, 139] on link "Upcoming Bookings (14)" at bounding box center [663, 138] width 166 height 19
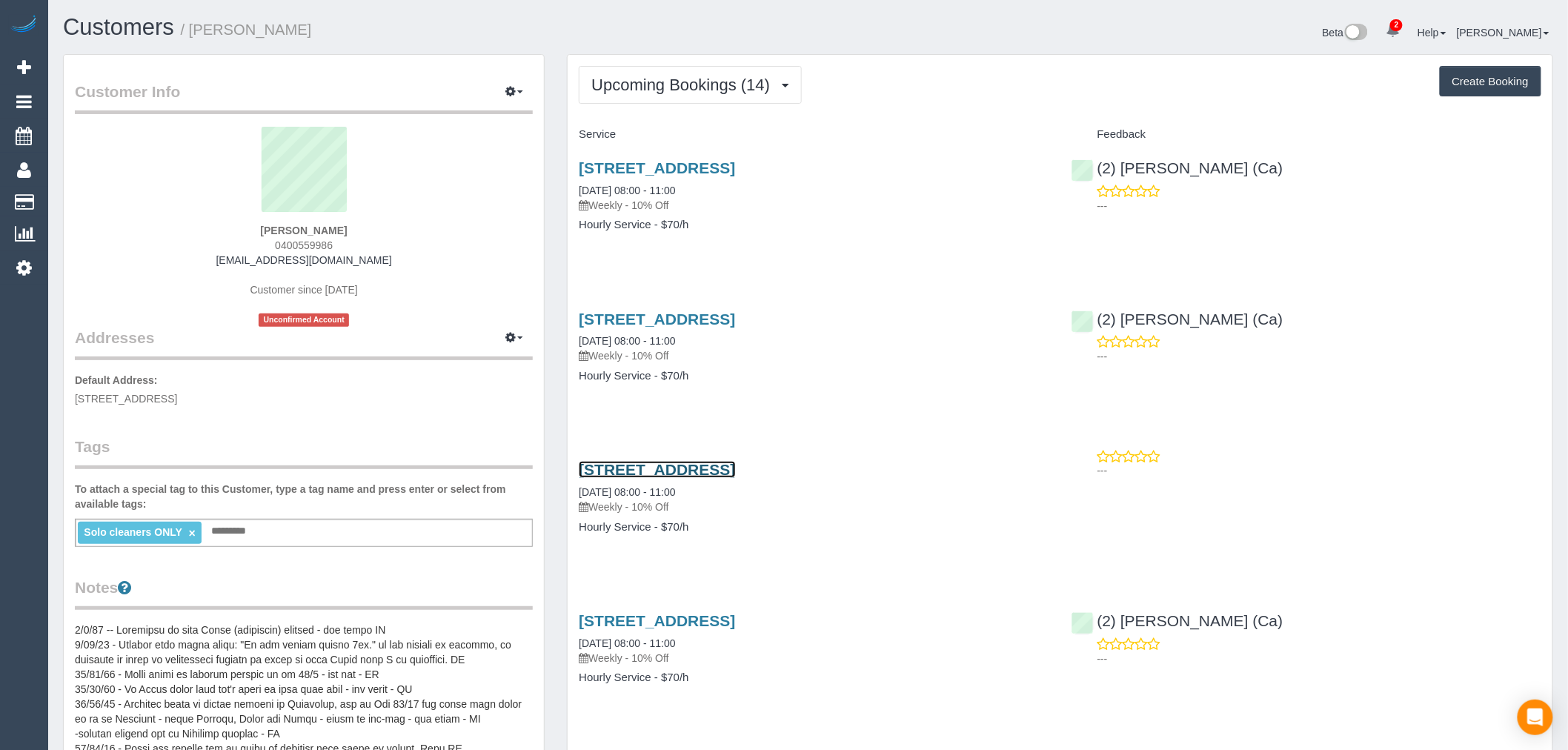
click at [735, 474] on link "191 Hope St, Brunswick West, VIC 3055" at bounding box center [656, 469] width 156 height 17
click at [663, 93] on span "Upcoming Bookings (14)" at bounding box center [684, 85] width 186 height 19
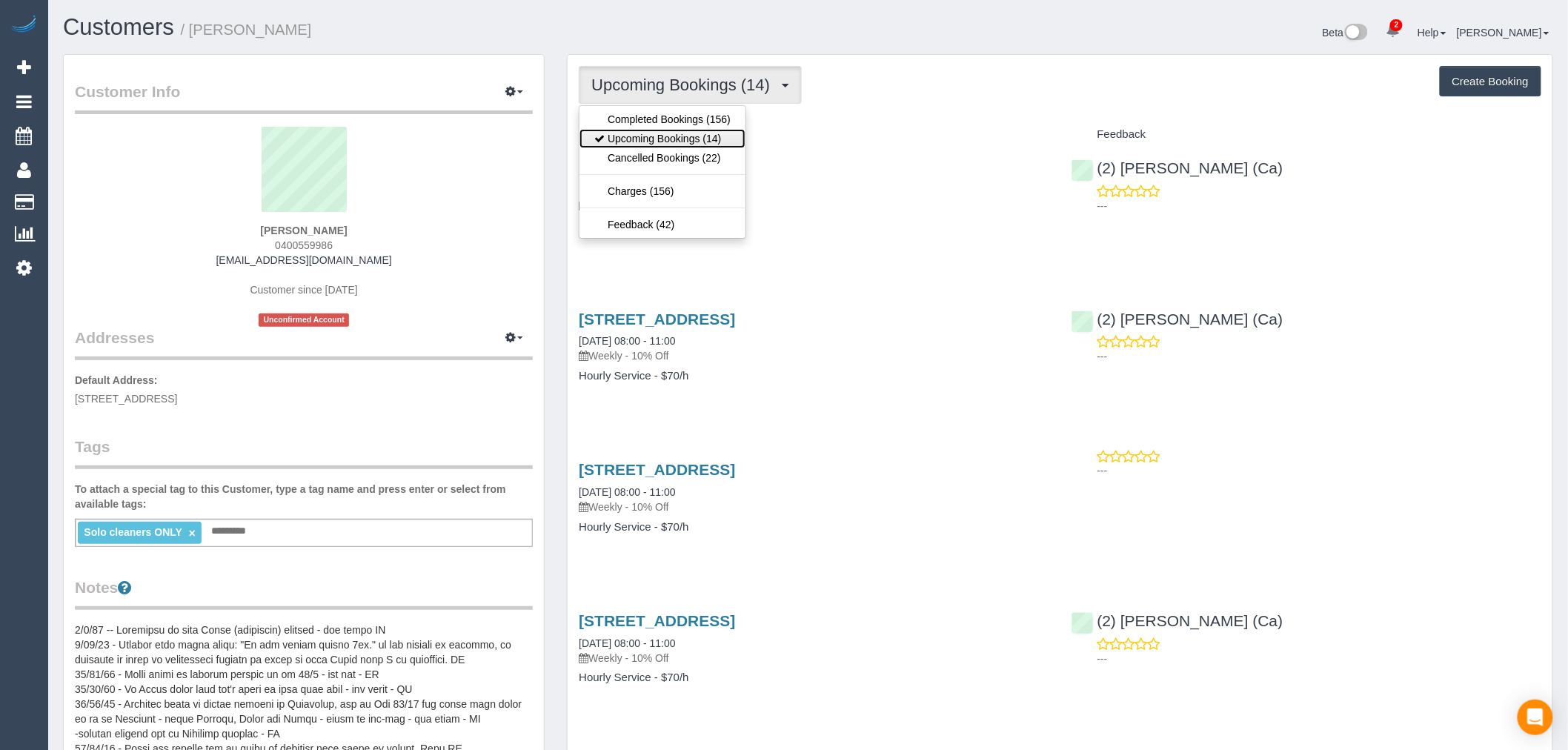
click at [672, 142] on link "Upcoming Bookings (14)" at bounding box center [663, 138] width 166 height 19
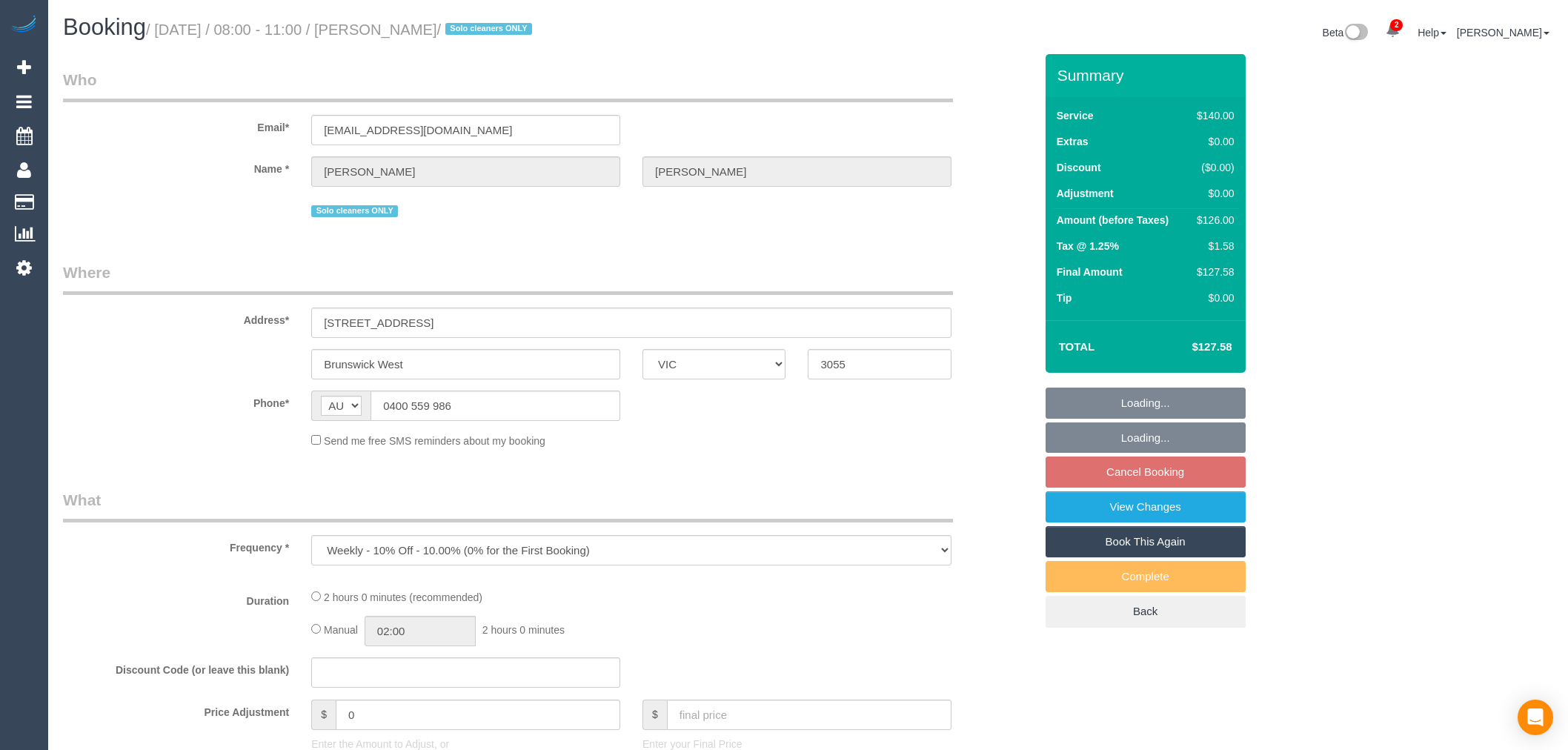
select select "VIC"
select select "string:stripe-pm_1MUfuk2GScqysDRVB9YutKCG"
select select "number:32"
select select "number:14"
select select "number:19"
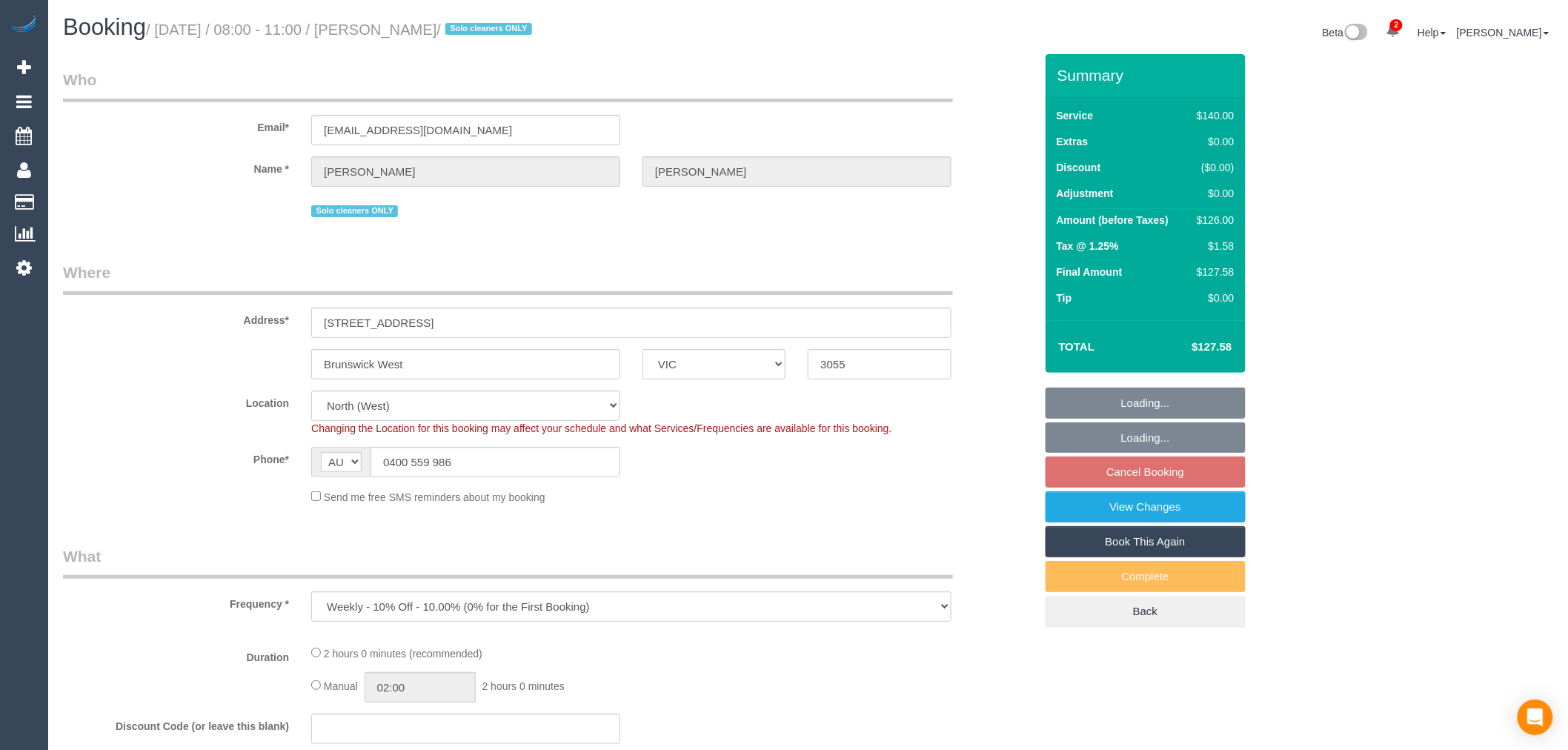
select select "object:1632"
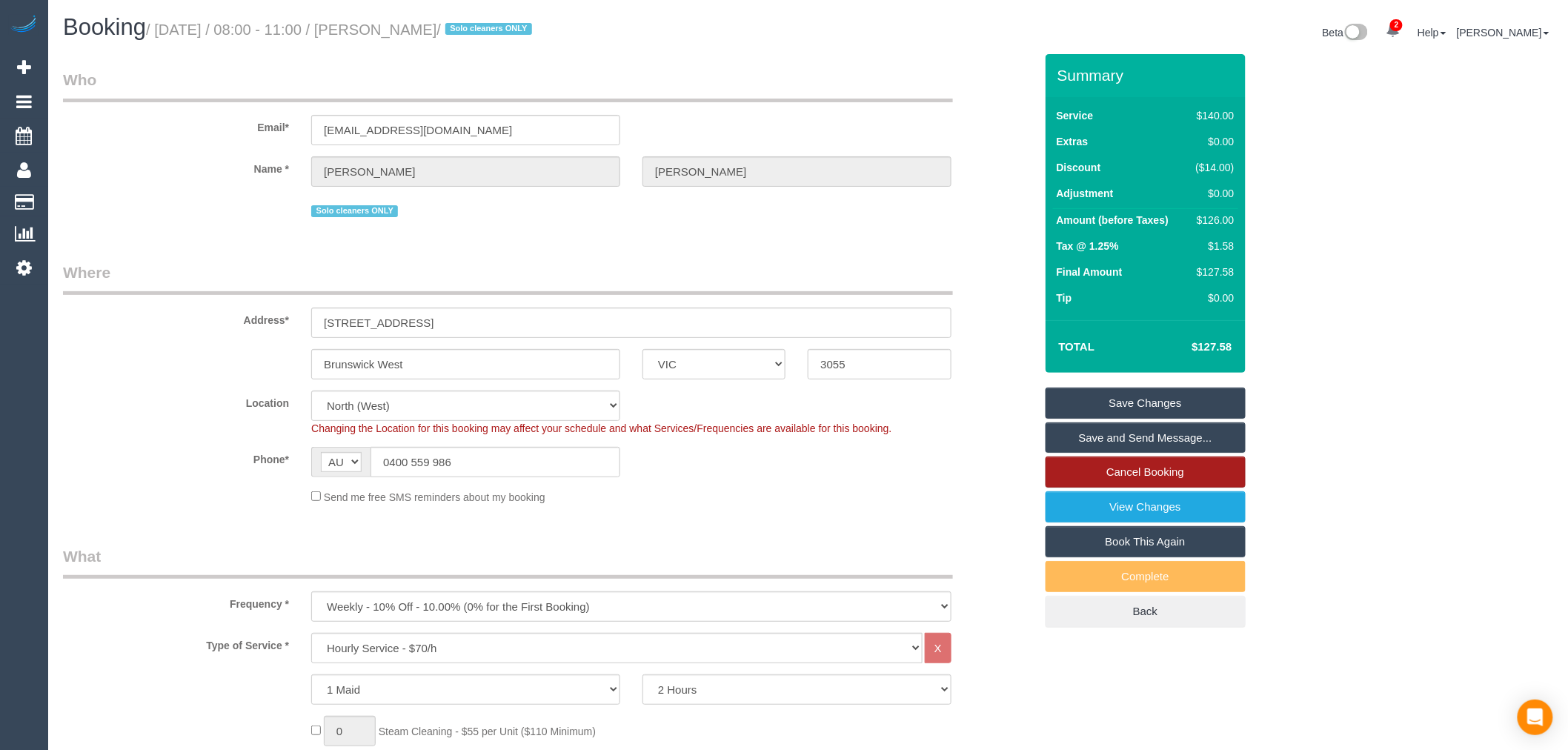
click at [1159, 474] on link "Cancel Booking" at bounding box center [1146, 471] width 200 height 31
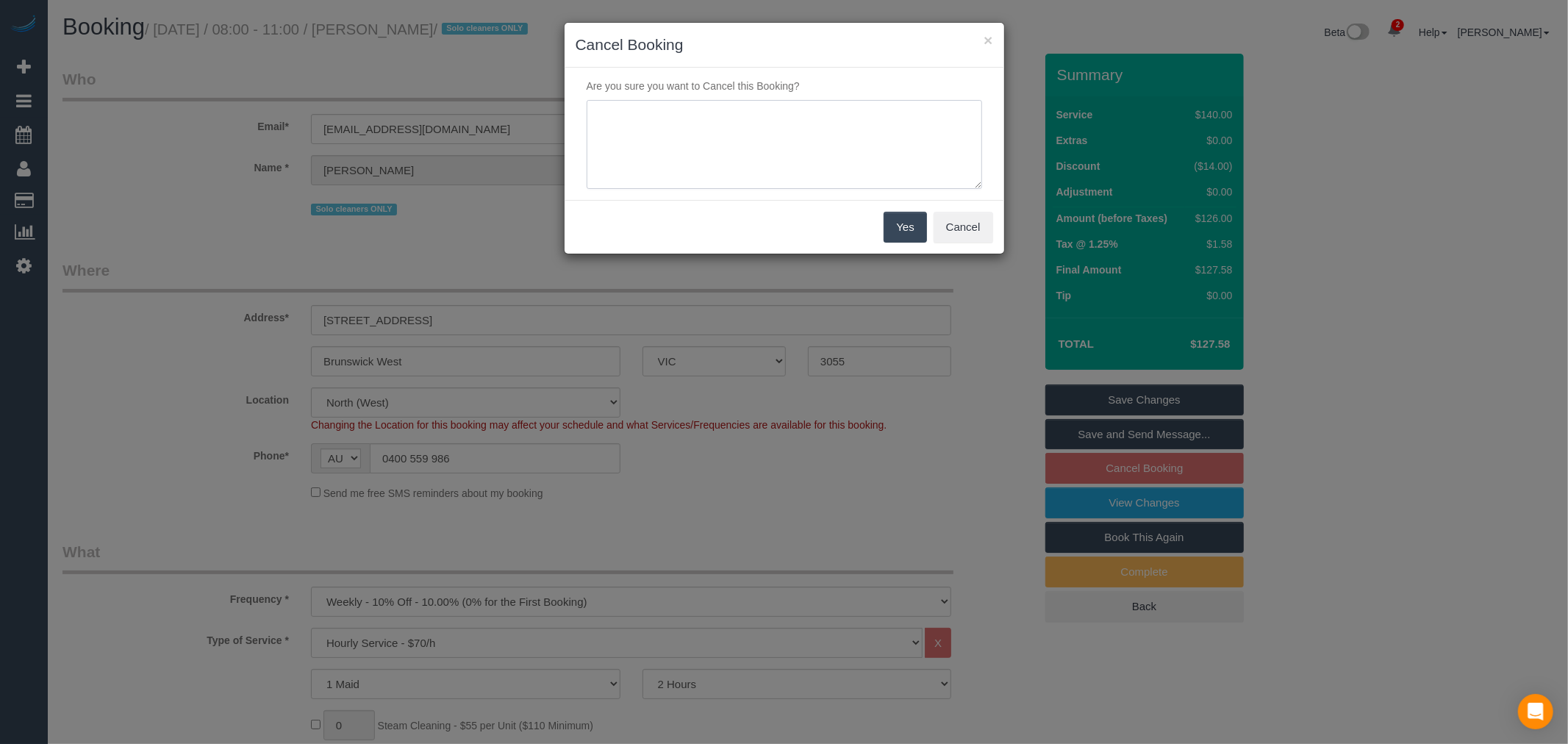
click at [774, 141] on textarea at bounding box center [784, 145] width 396 height 90
type textarea "PH - decided to skip - via email - TP"
click at [901, 236] on button "Yes" at bounding box center [904, 227] width 42 height 31
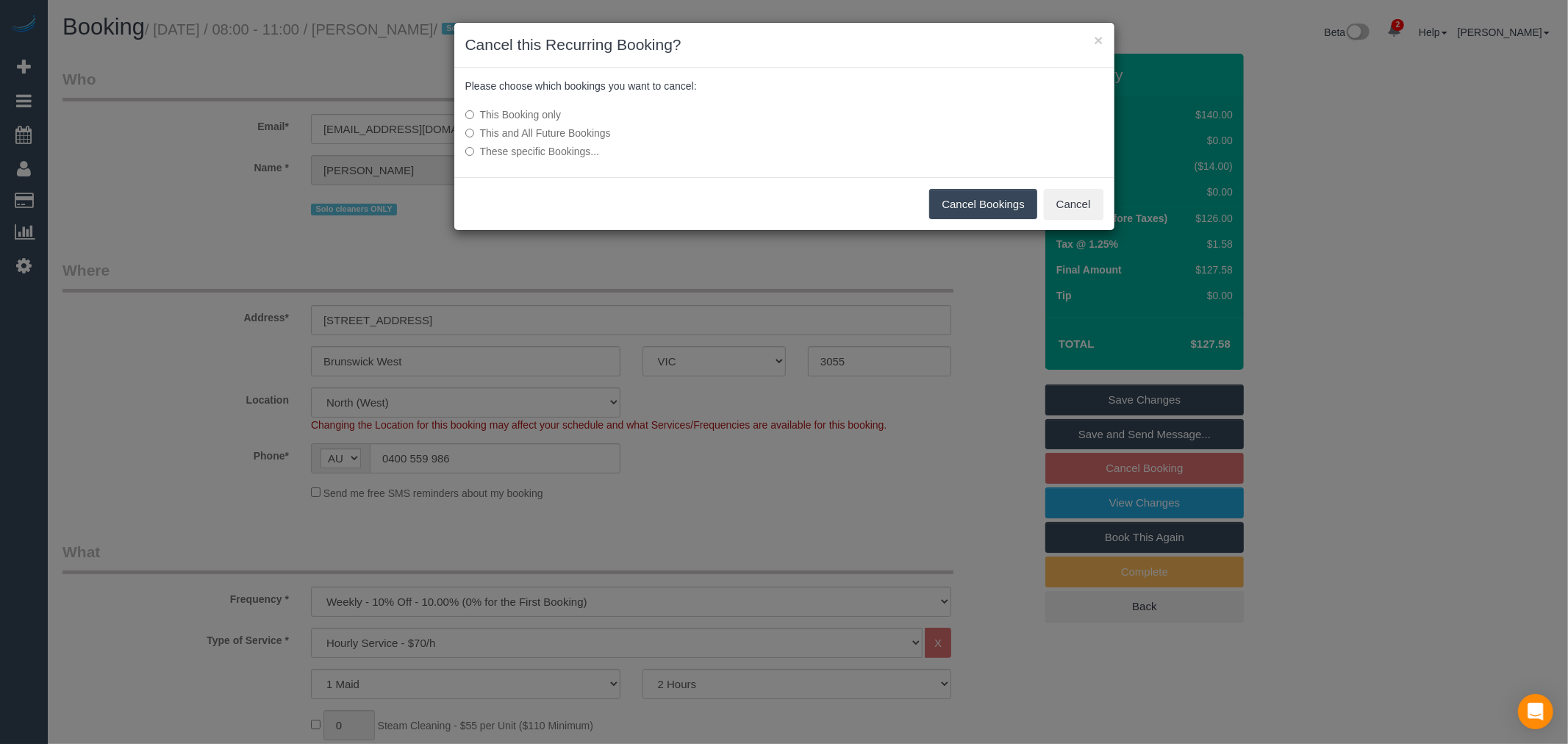
click at [965, 206] on button "Cancel Bookings" at bounding box center [982, 204] width 108 height 31
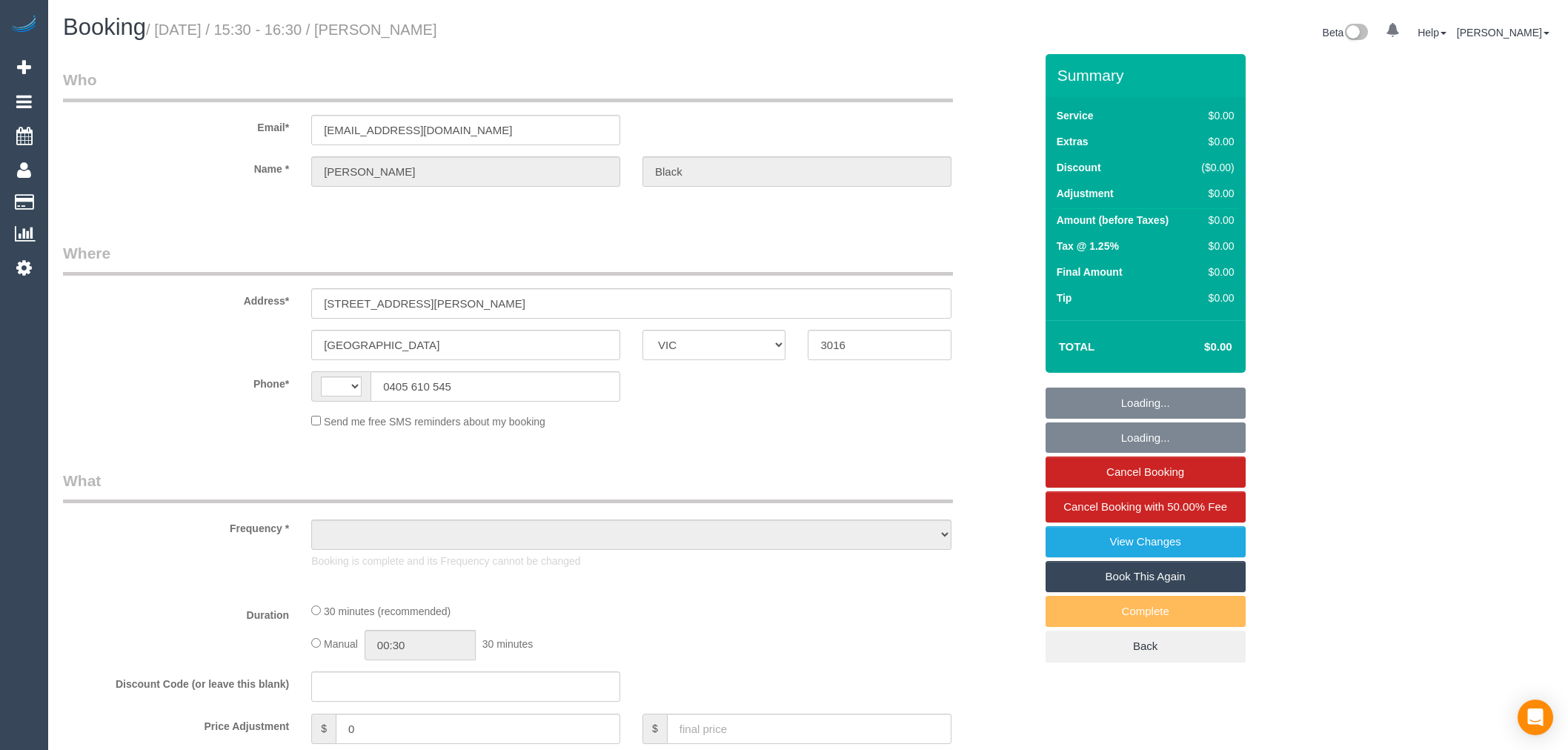
select select "VIC"
select select "string:AU"
select select "object:539"
select select "number:28"
select select "number:14"
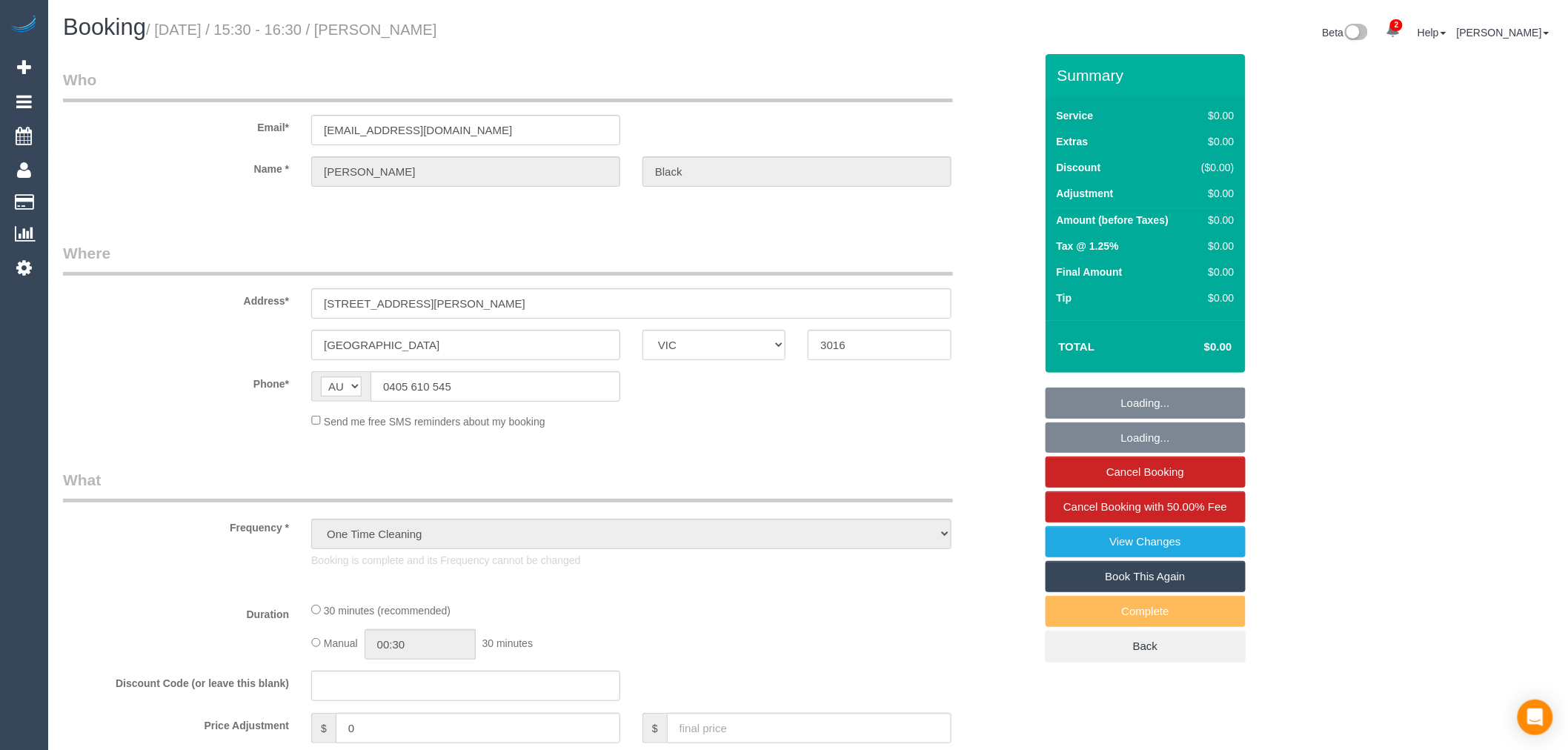
select select "number:19"
select select "number:24"
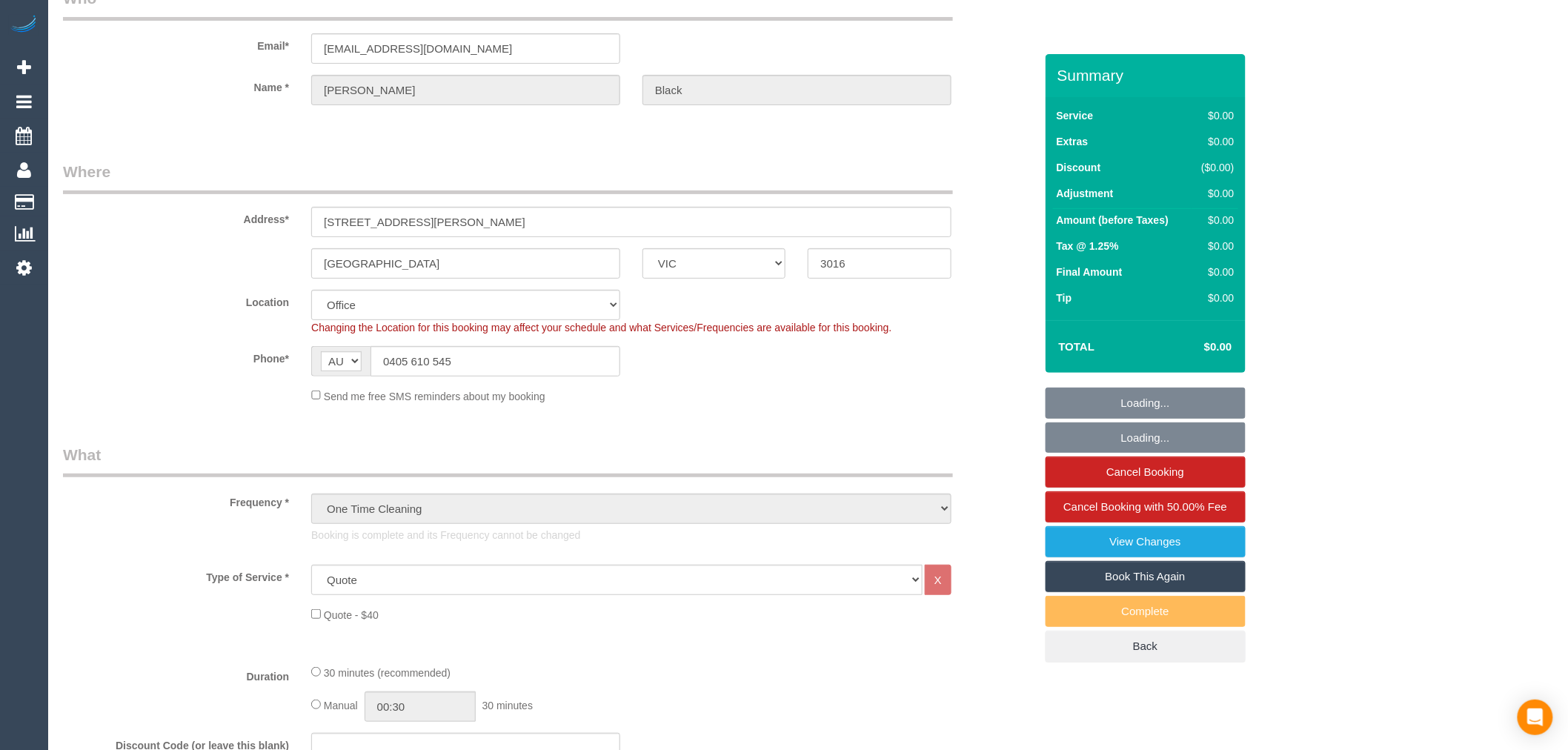
select select "object:2053"
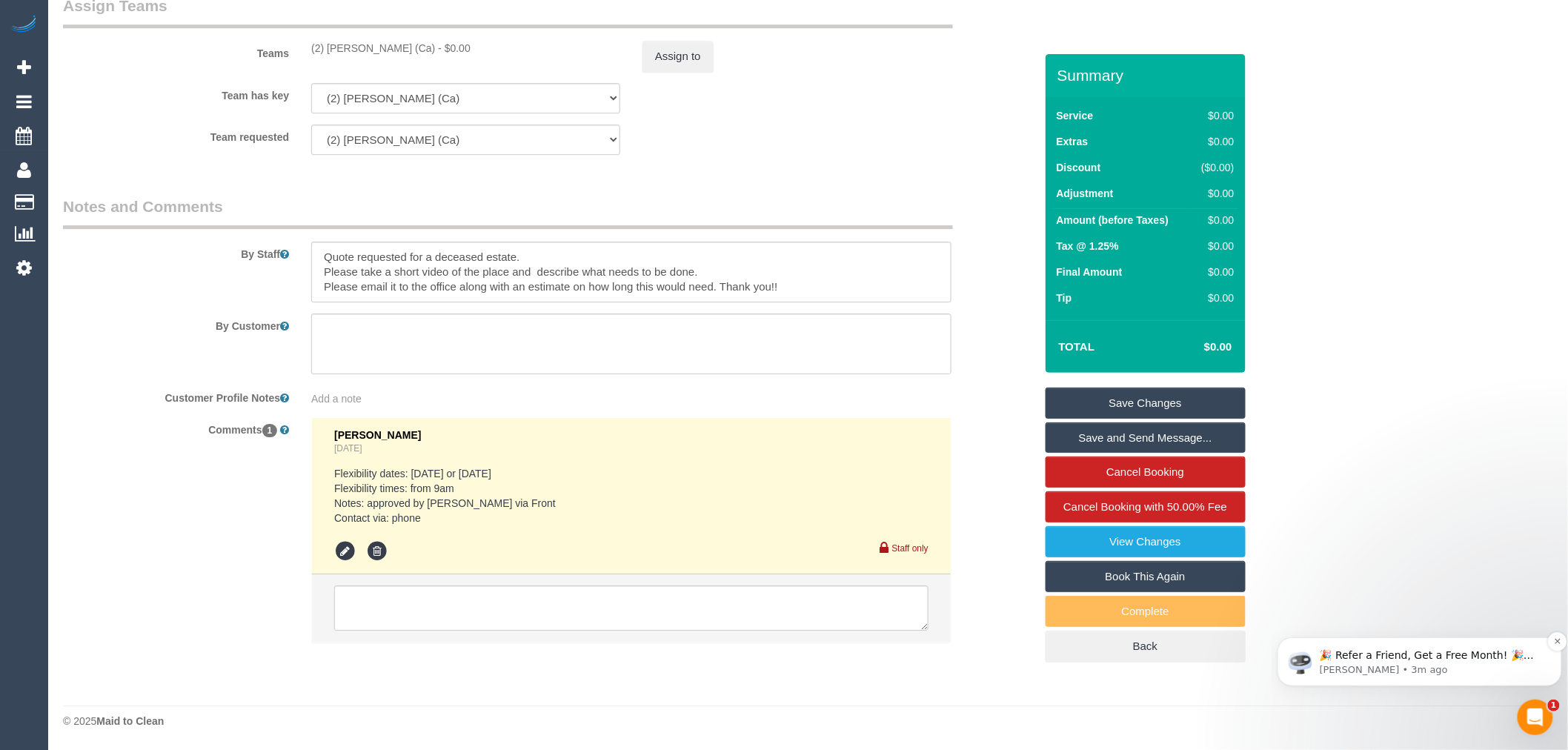
click at [1389, 643] on div "🎉 Refer a Friend, Get a Free Month! 🎉 Love Automaid? Share the love! When you r…" at bounding box center [1419, 661] width 284 height 49
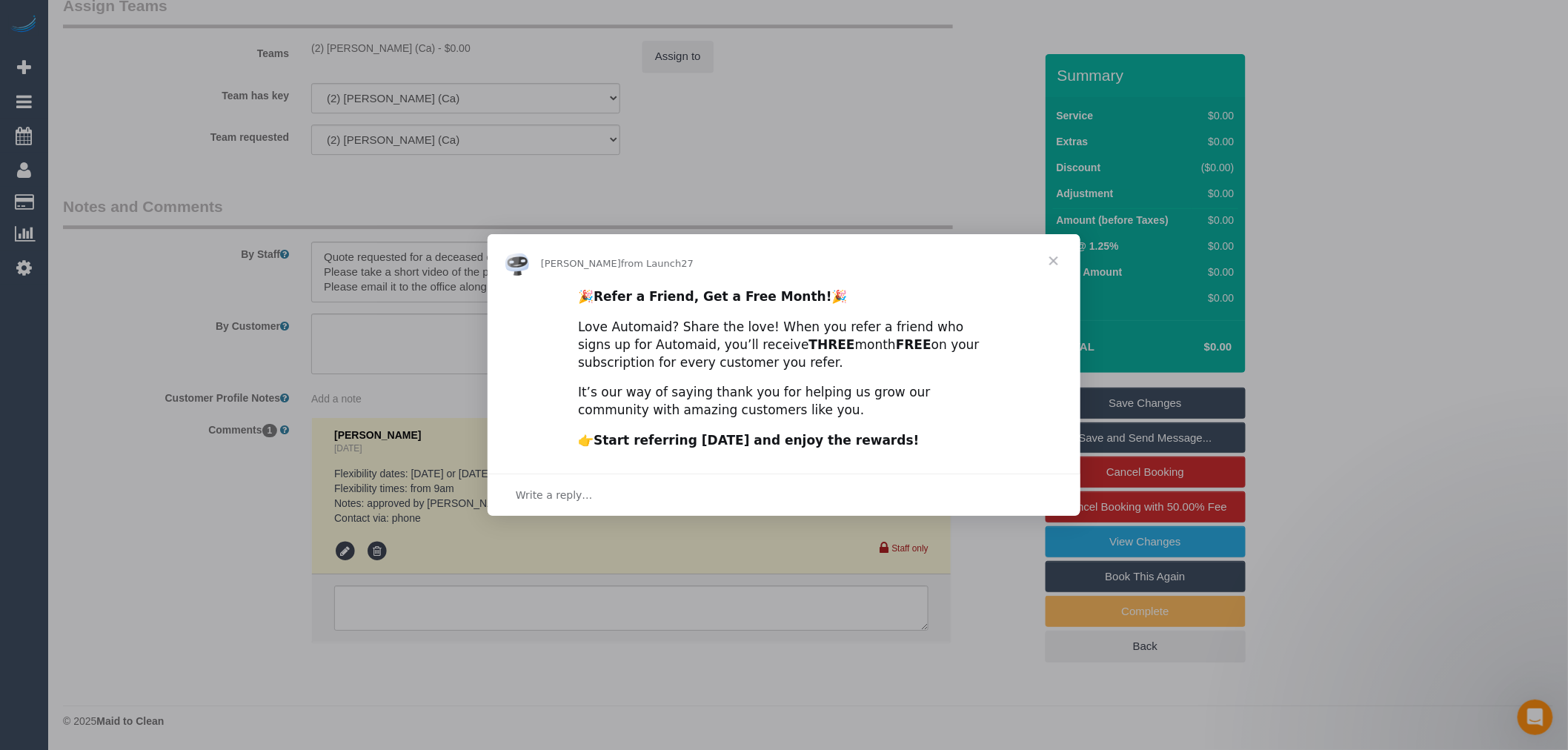
click at [1064, 269] on span "Close" at bounding box center [1054, 261] width 53 height 53
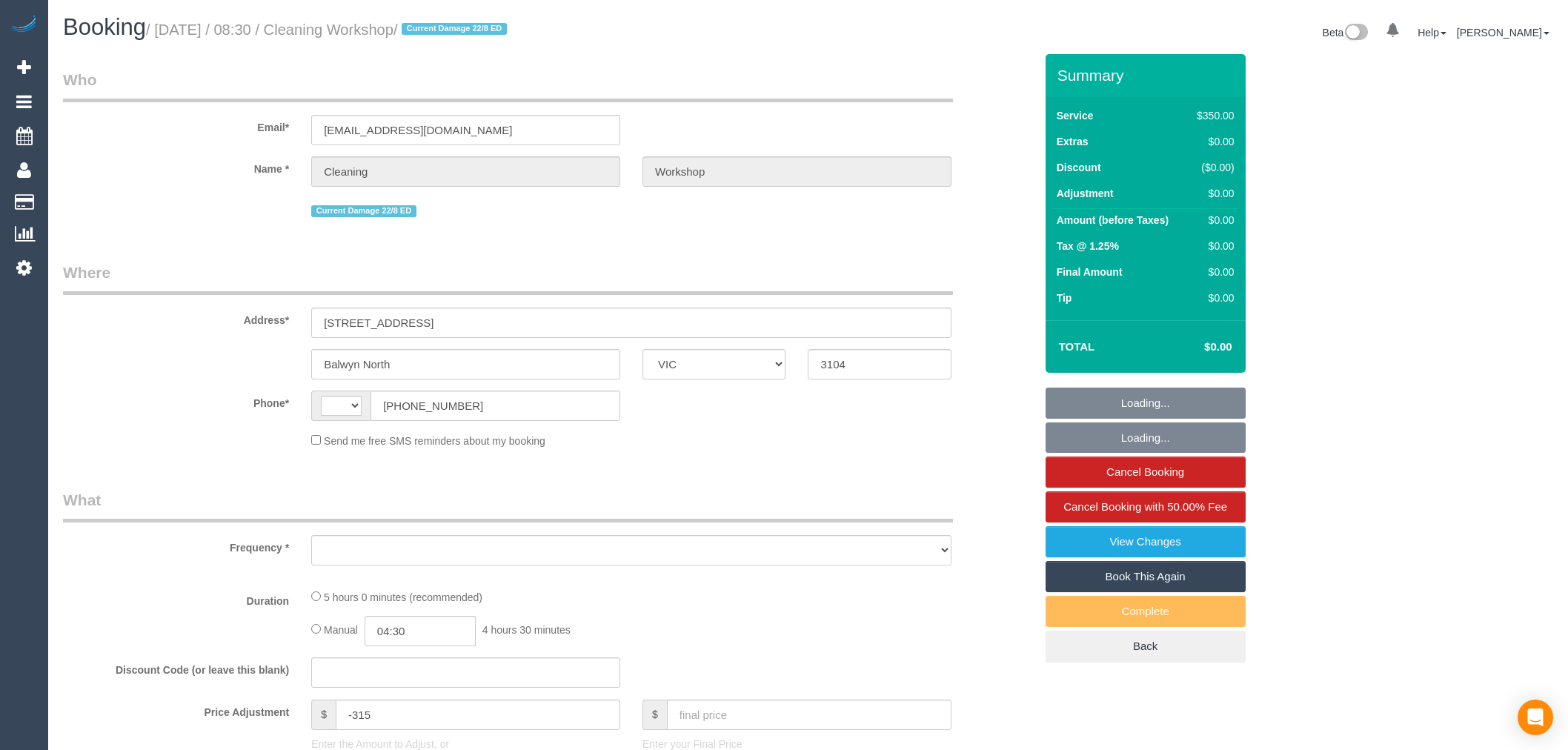
select select "VIC"
select select "string:AU"
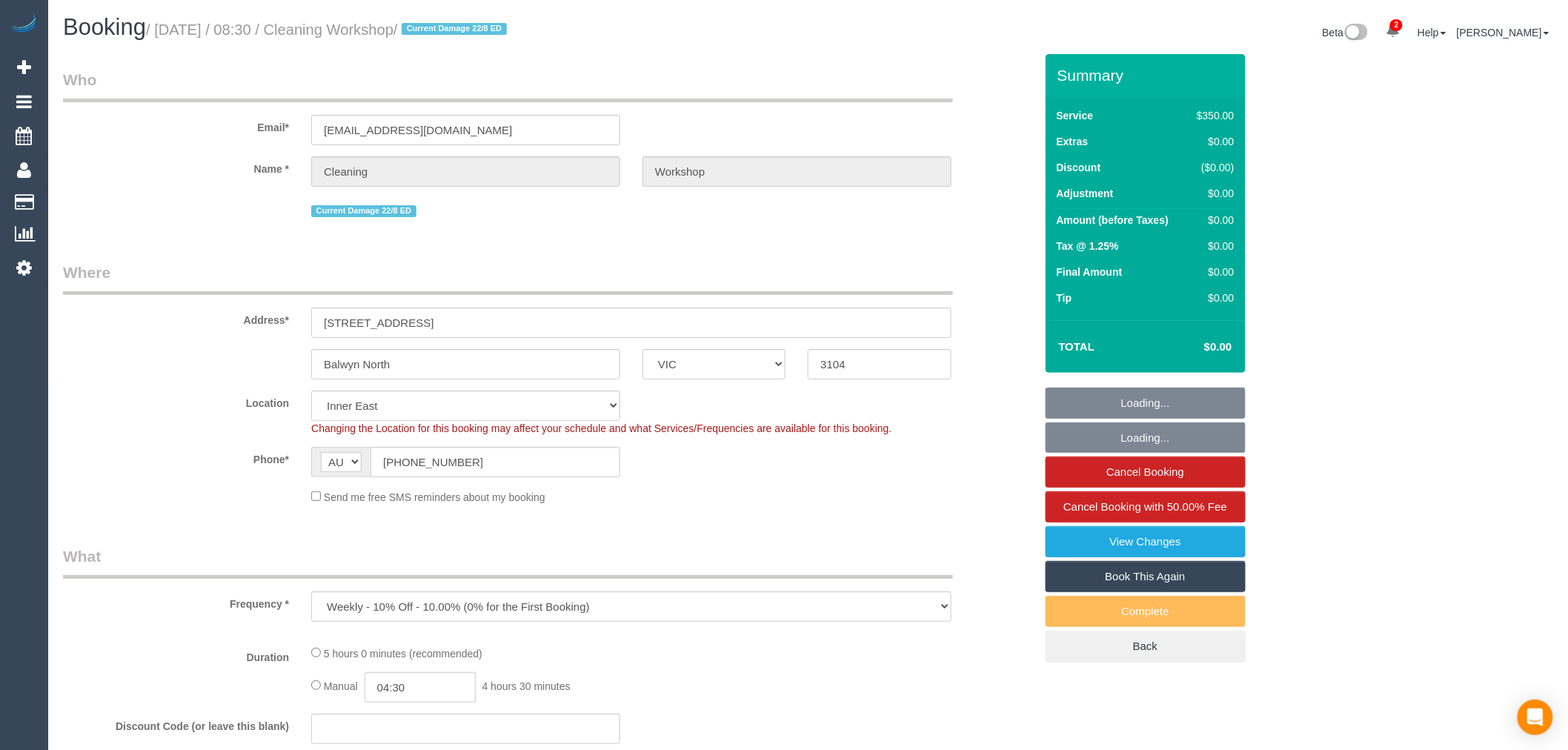
select select "object:860"
select select "300"
select select "number:28"
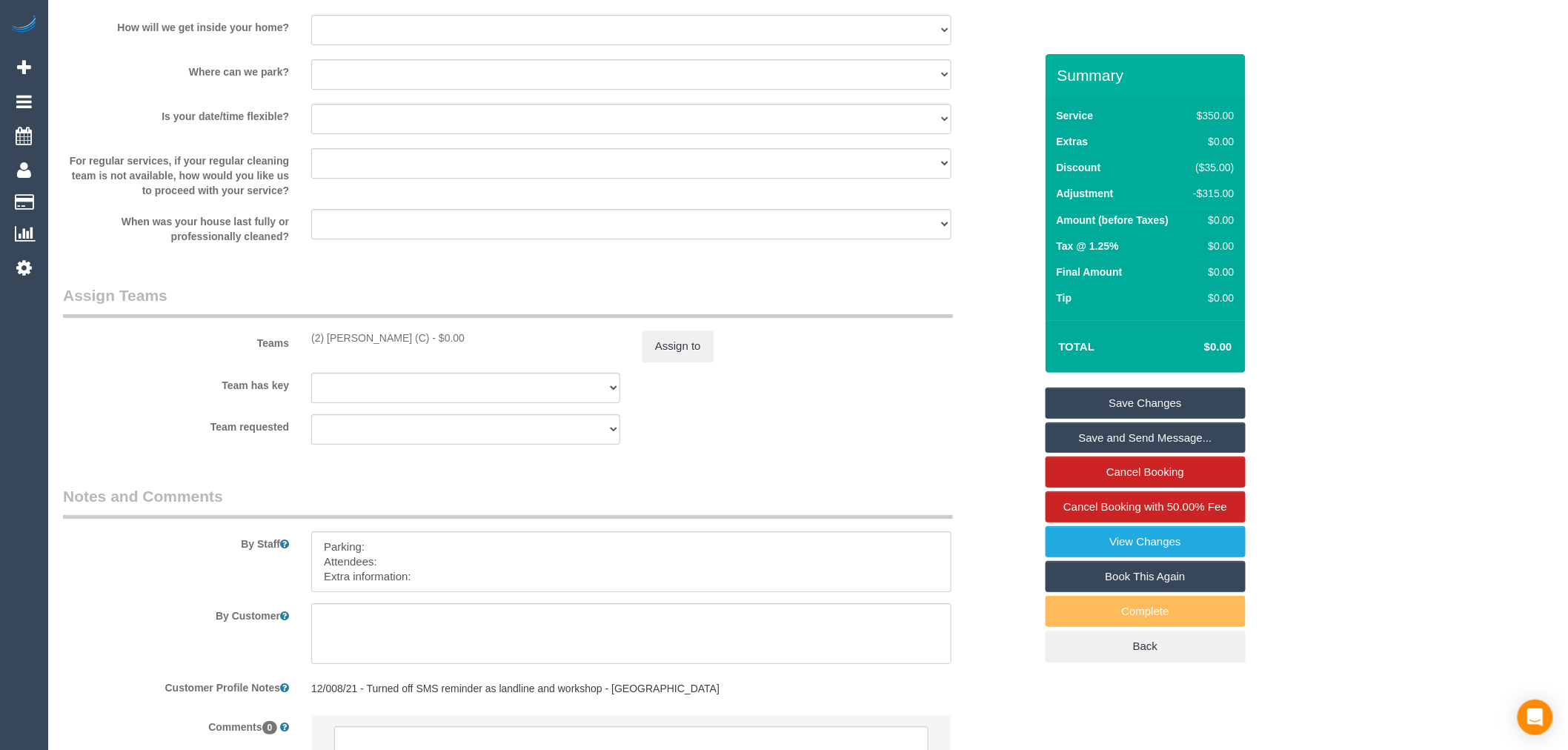
scroll to position [2171, 0]
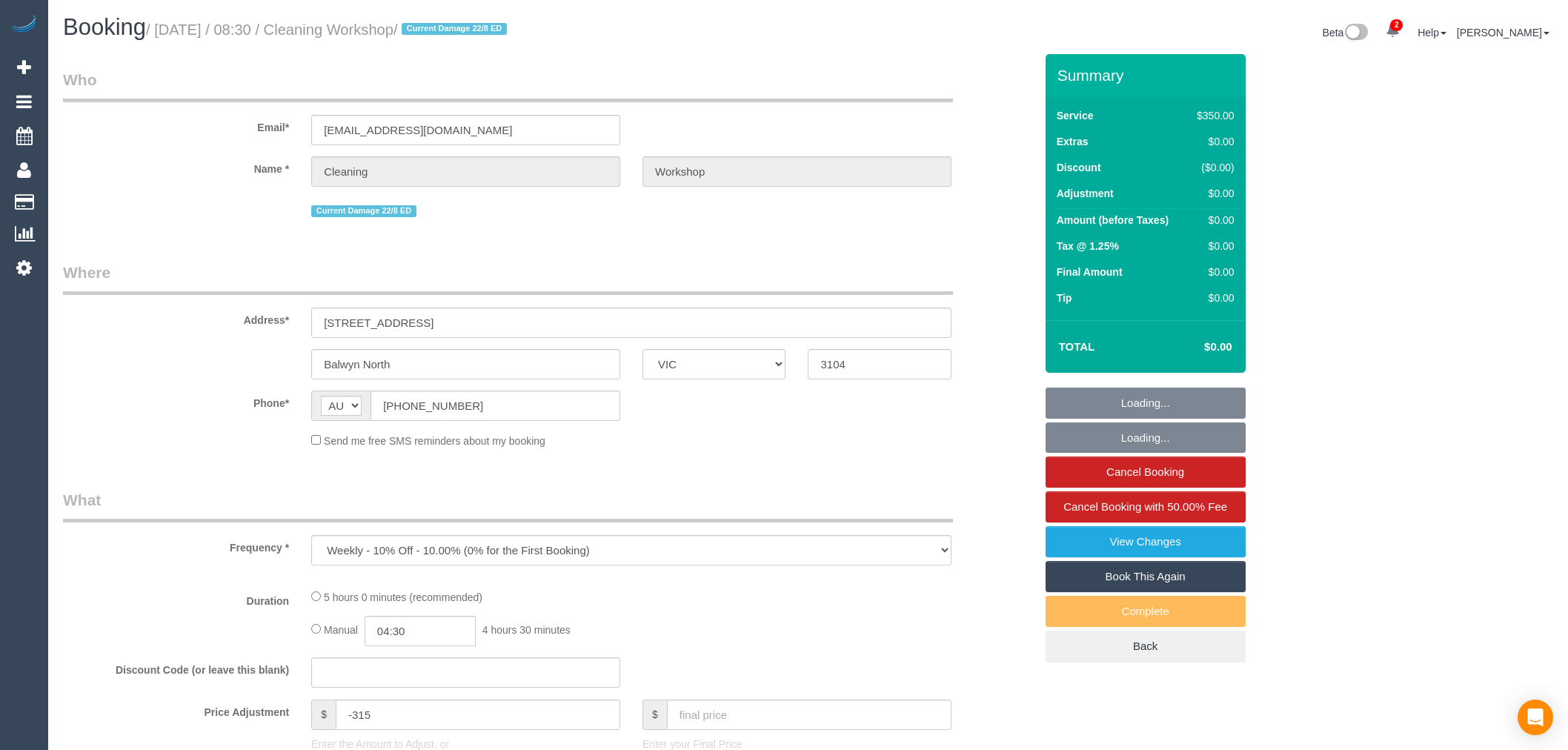
select select "VIC"
select select "300"
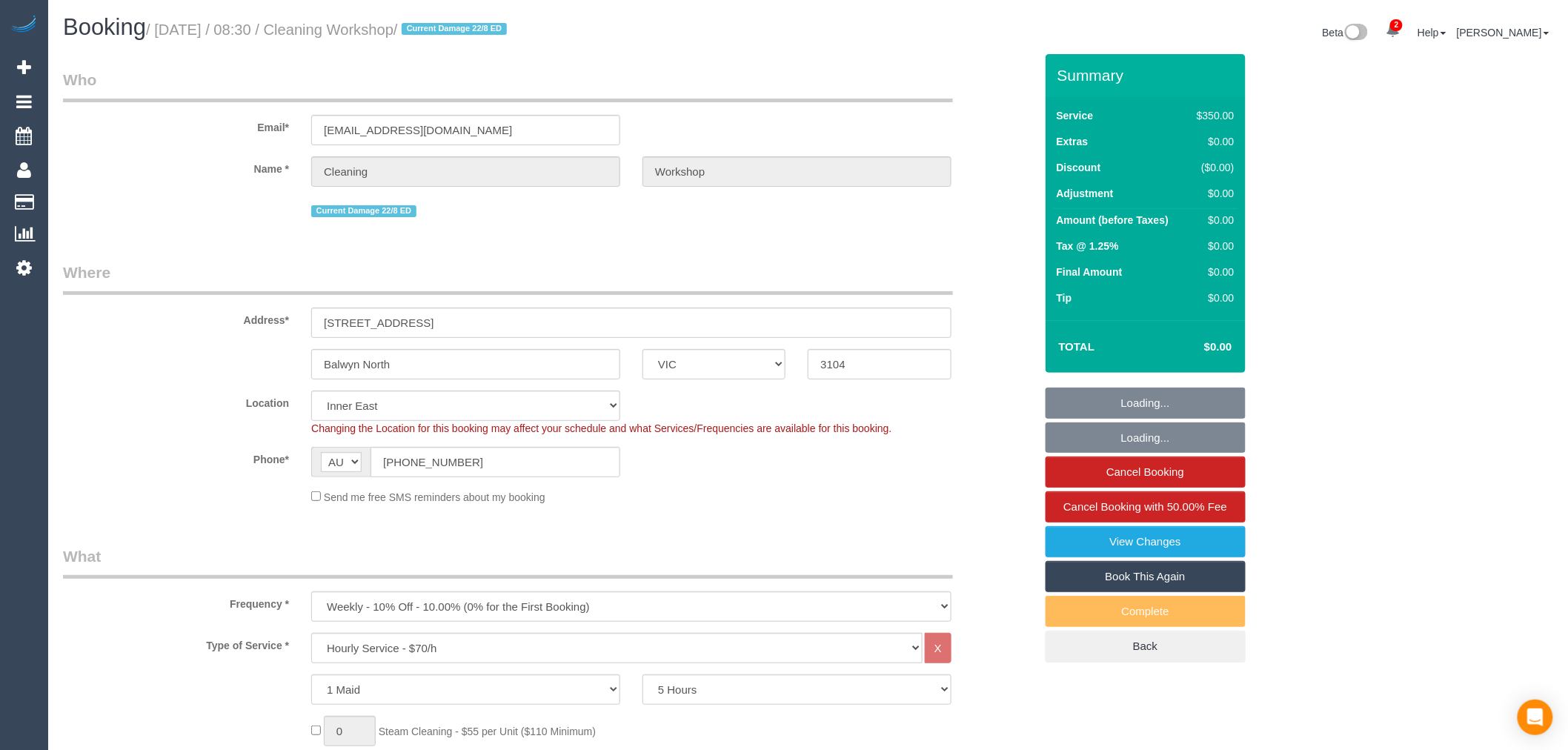
select select "object:714"
select select "number:28"
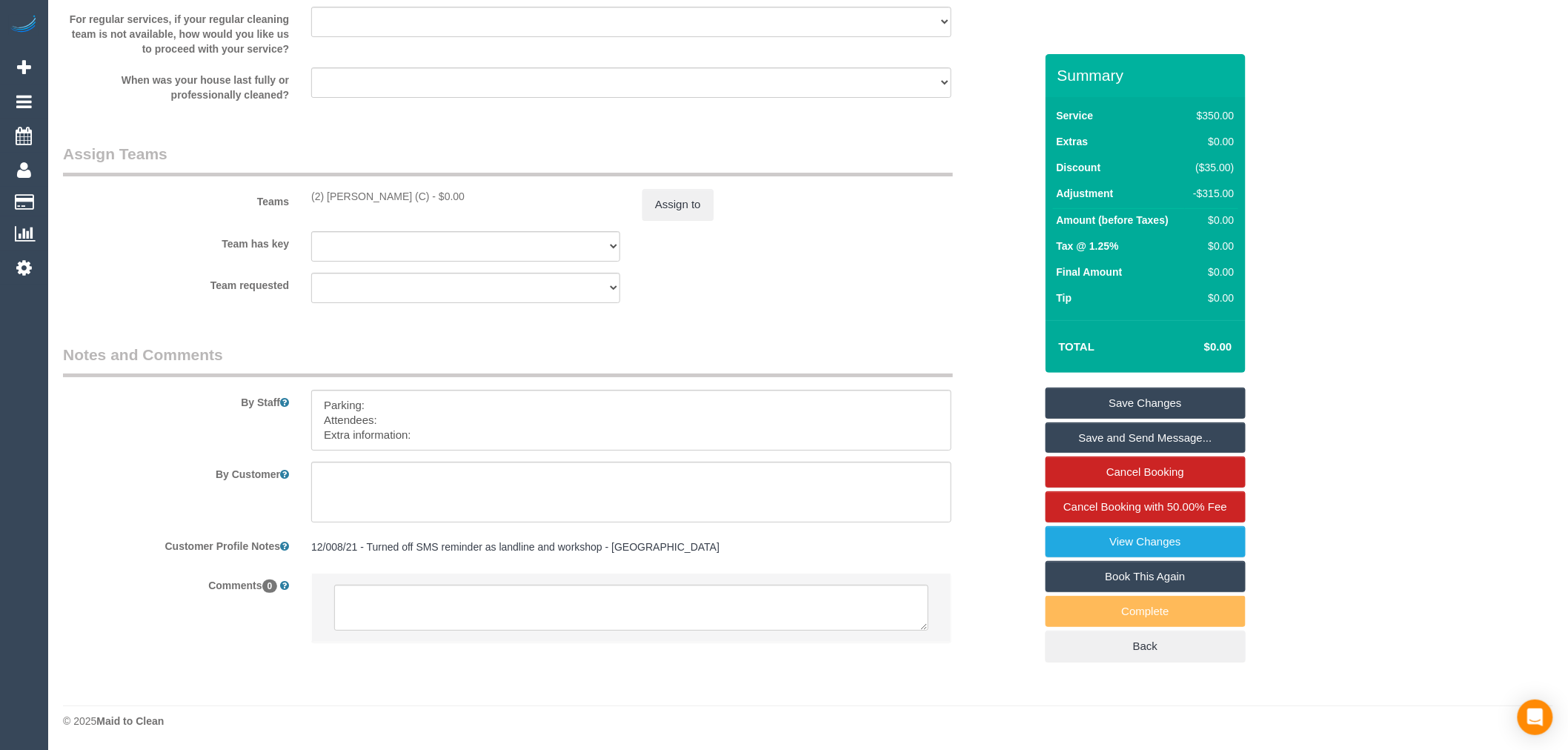
scroll to position [2171, 0]
drag, startPoint x: 442, startPoint y: 434, endPoint x: 256, endPoint y: 370, distance: 196.7
click at [256, 370] on fieldset "Notes and Comments By Staff By Customer Customer Profile Notes 12/008/21 - Turn…" at bounding box center [549, 505] width 972 height 324
click at [366, 401] on textarea at bounding box center [630, 419] width 640 height 60
click at [386, 424] on textarea at bounding box center [630, 419] width 640 height 60
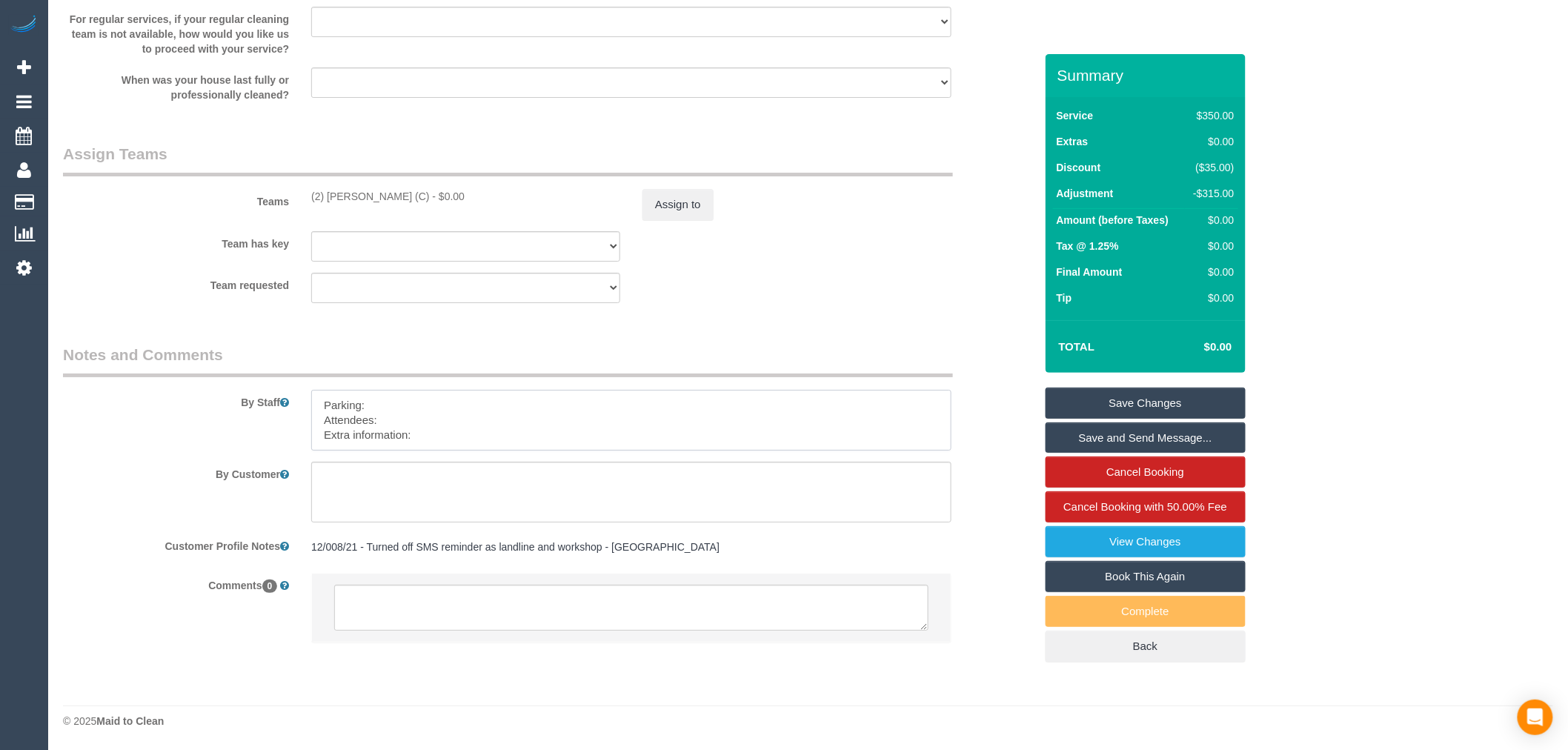
click at [448, 434] on textarea at bounding box center [630, 419] width 640 height 60
drag, startPoint x: 427, startPoint y: 435, endPoint x: 143, endPoint y: 435, distance: 284.0
click at [143, 435] on div "By Staff" at bounding box center [549, 397] width 994 height 107
click at [388, 440] on textarea at bounding box center [630, 419] width 640 height 60
drag, startPoint x: 427, startPoint y: 435, endPoint x: 205, endPoint y: 435, distance: 222.0
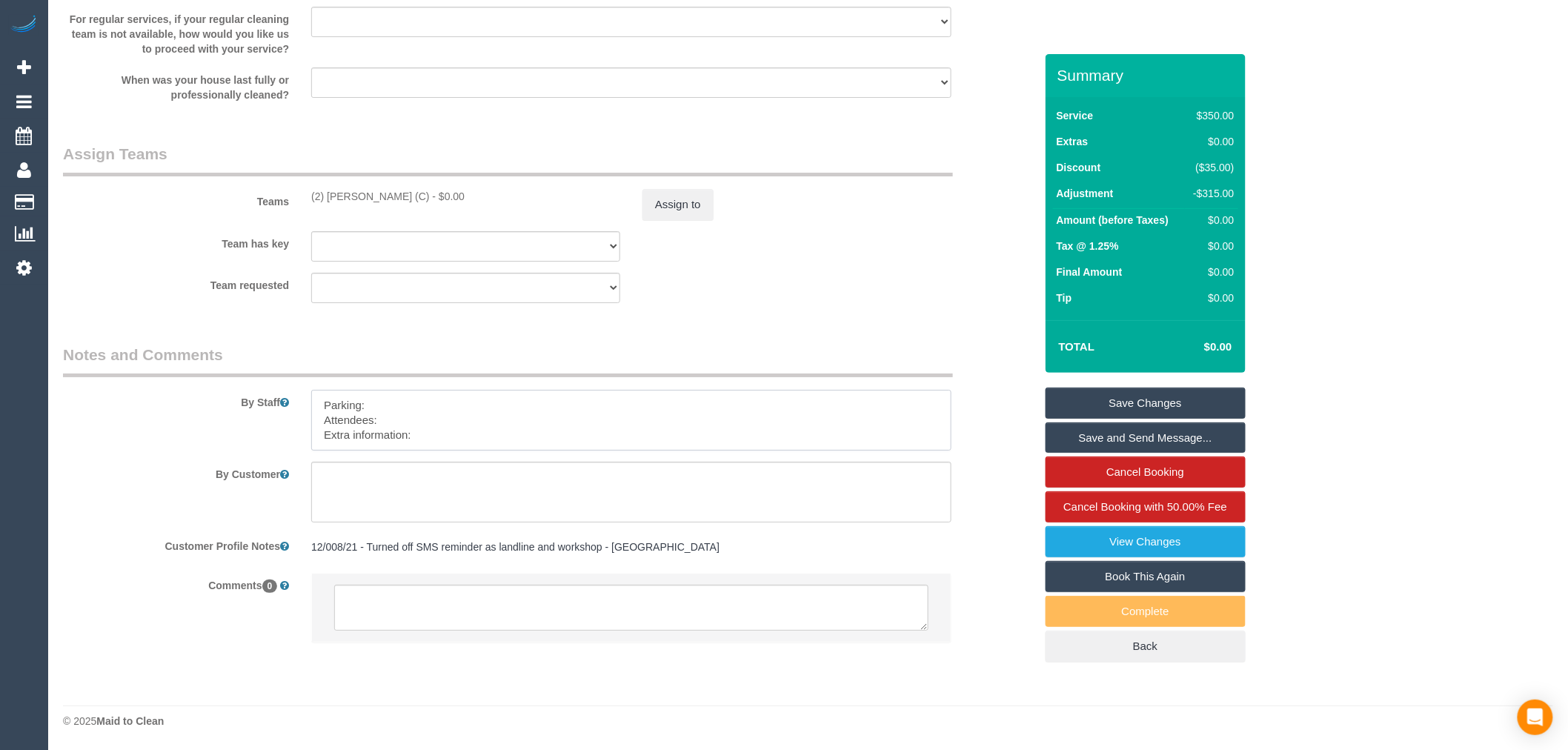
click at [205, 435] on div "By Staff" at bounding box center [549, 397] width 994 height 107
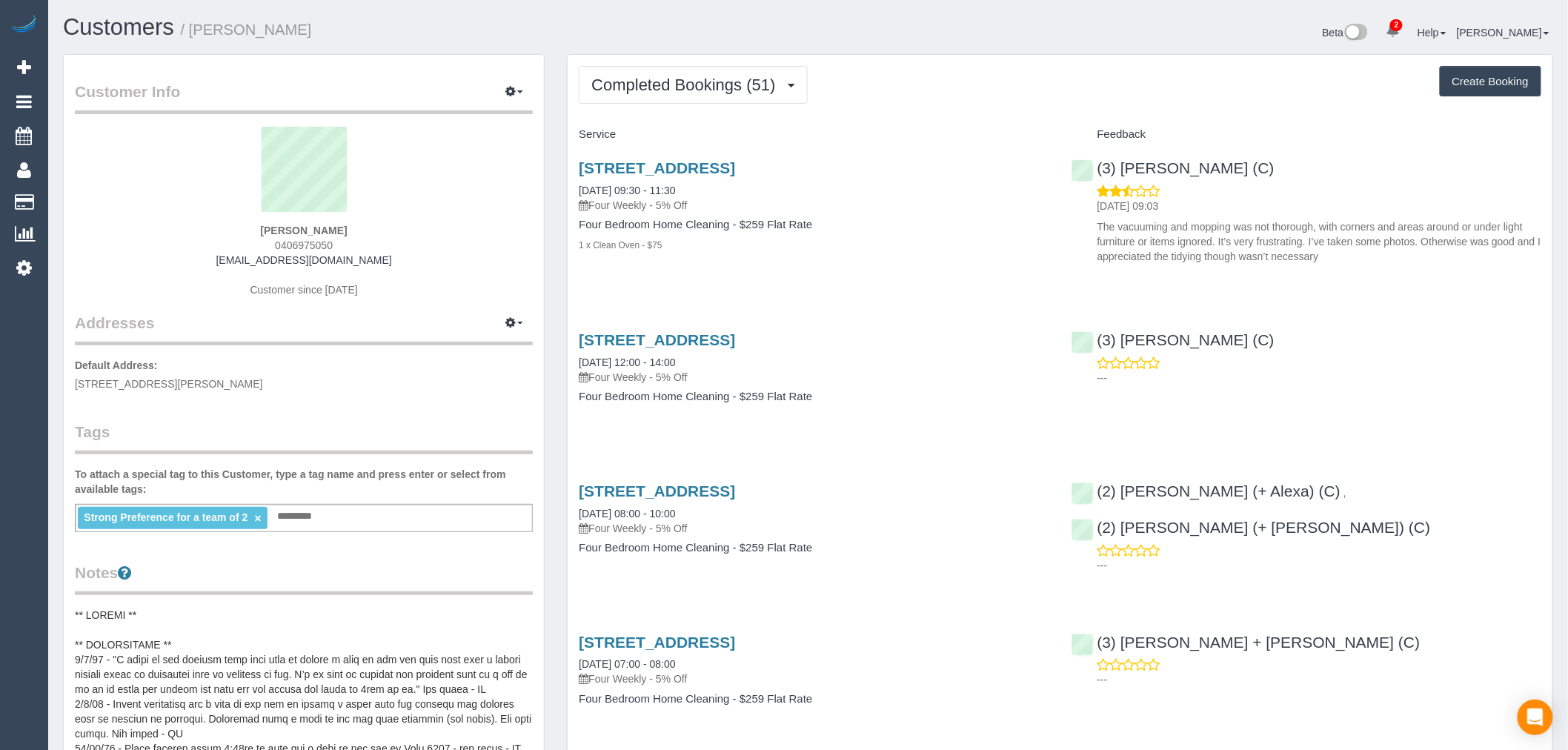
drag, startPoint x: 382, startPoint y: 254, endPoint x: 233, endPoint y: 264, distance: 149.3
click at [233, 264] on div "Amira Dkeidek 0406975050 amiradkeidek@gmail.com Customer since 2017" at bounding box center [303, 219] width 458 height 185
copy link "amiradkeidek@gmail.com"
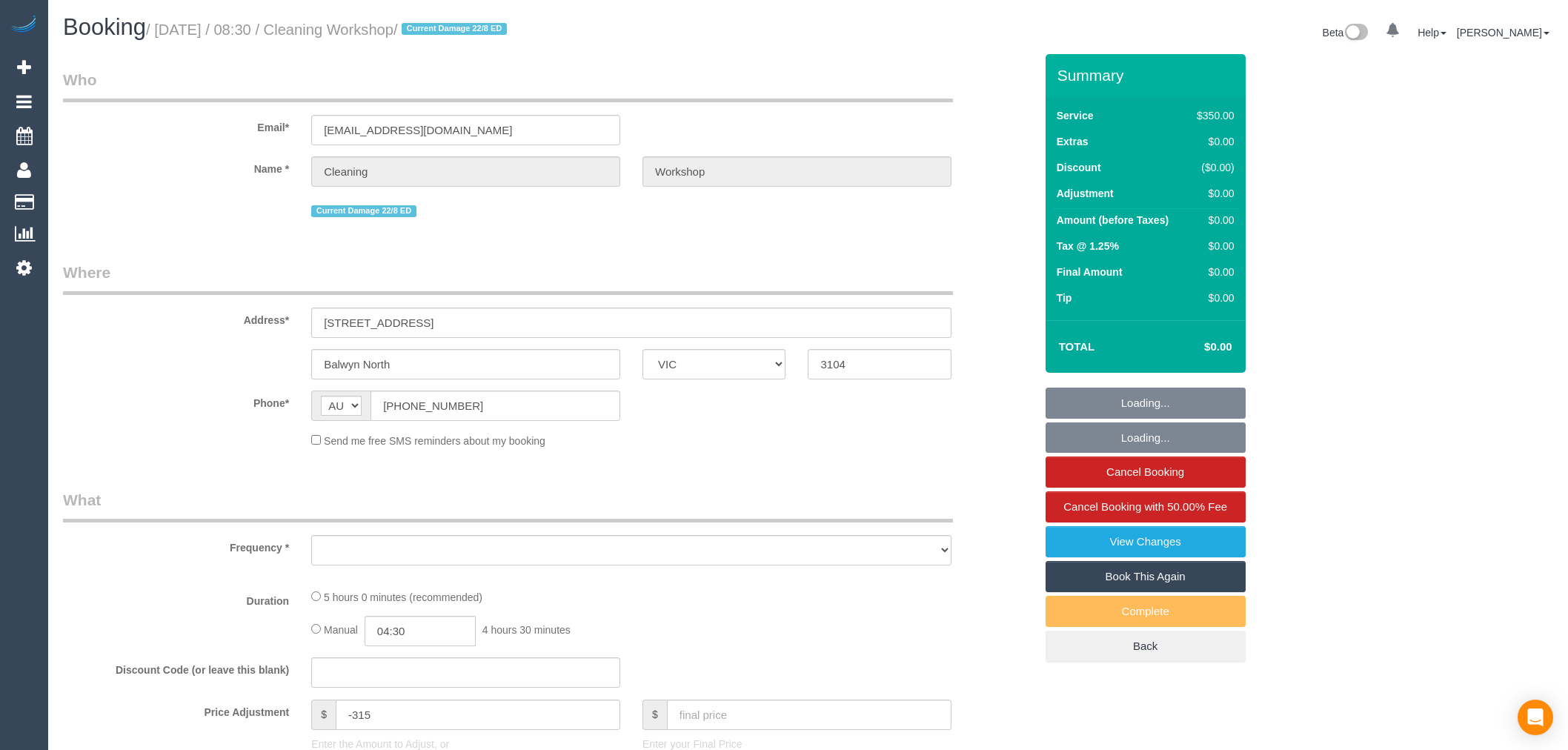
select select "VIC"
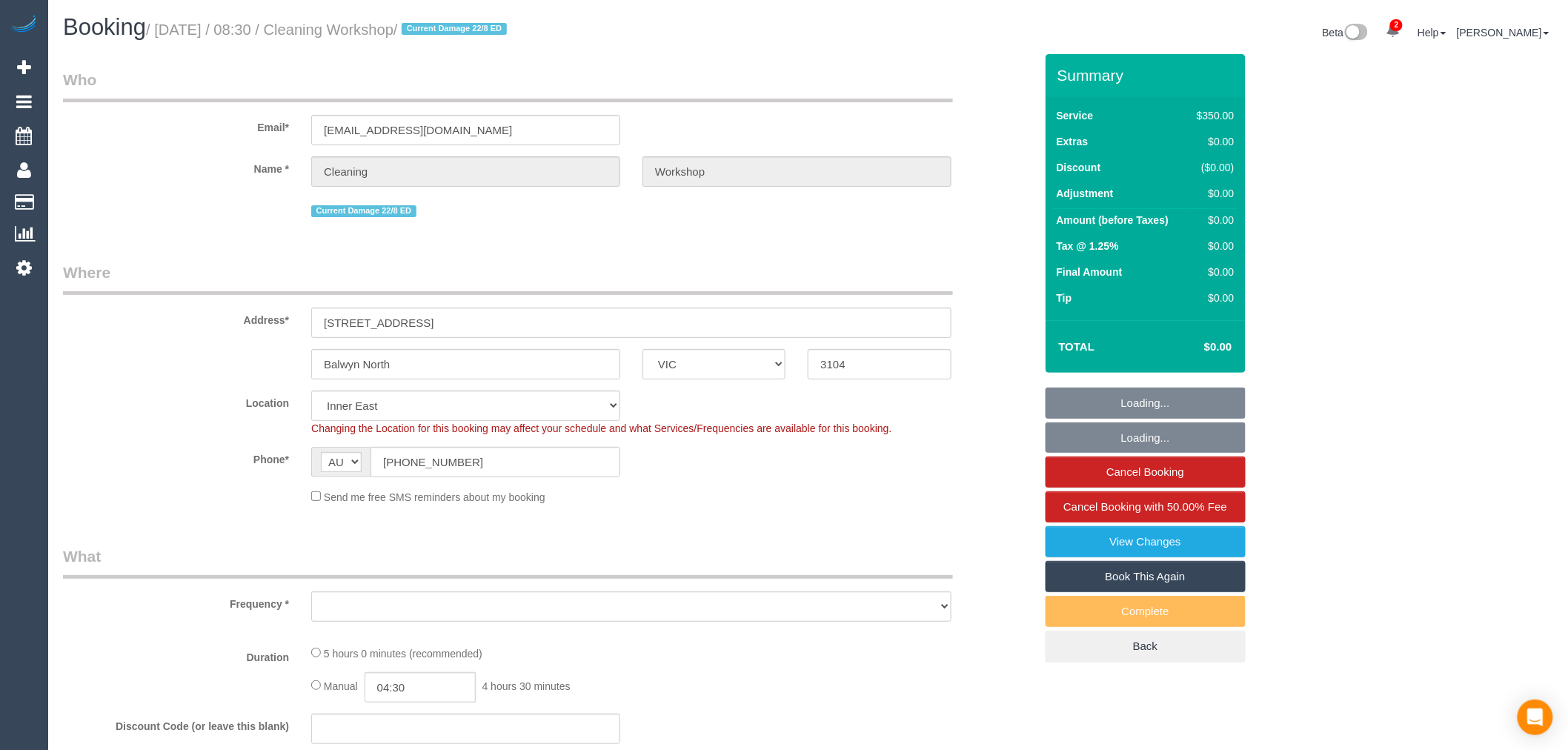
select select "object:691"
select select "300"
select select "number:28"
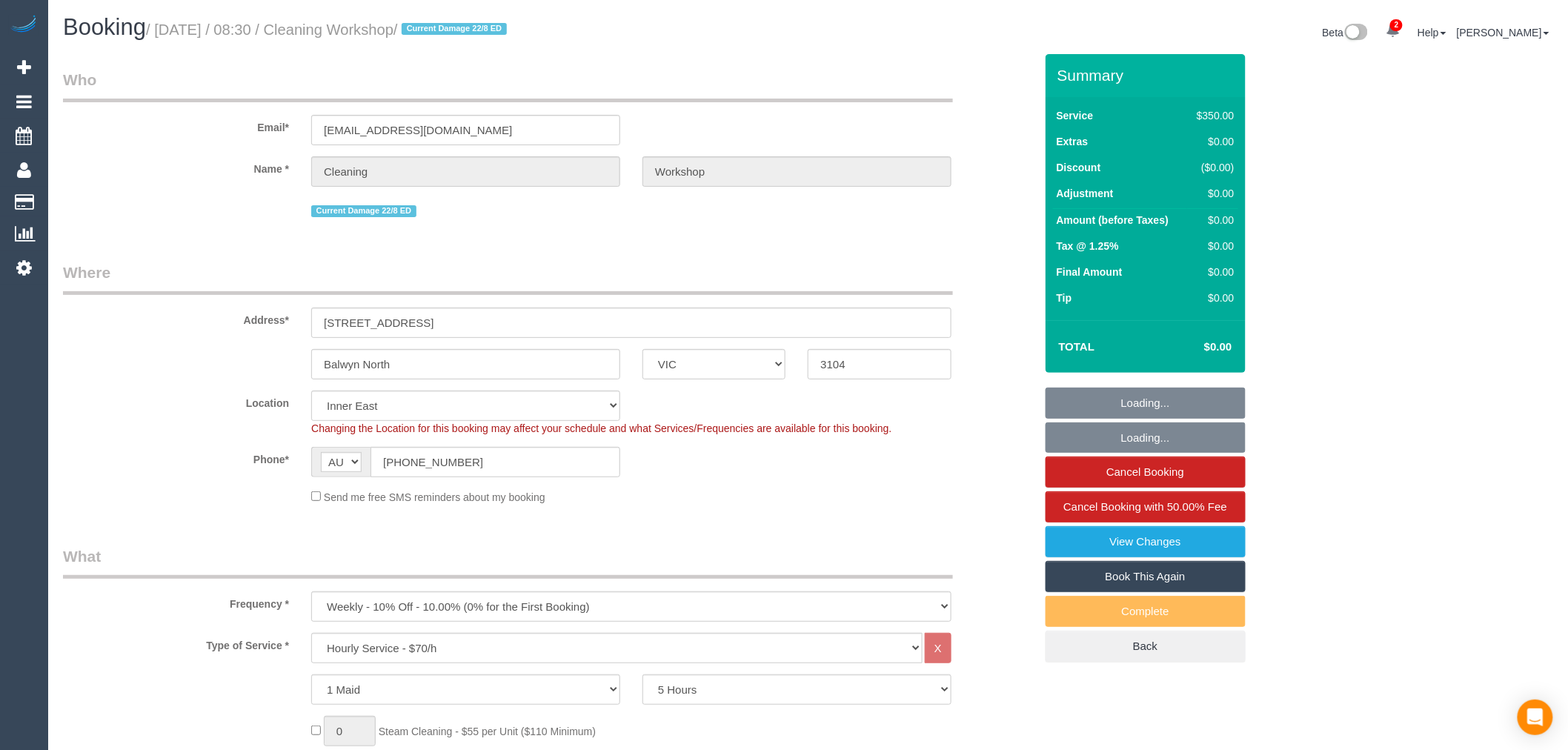
select select "object:877"
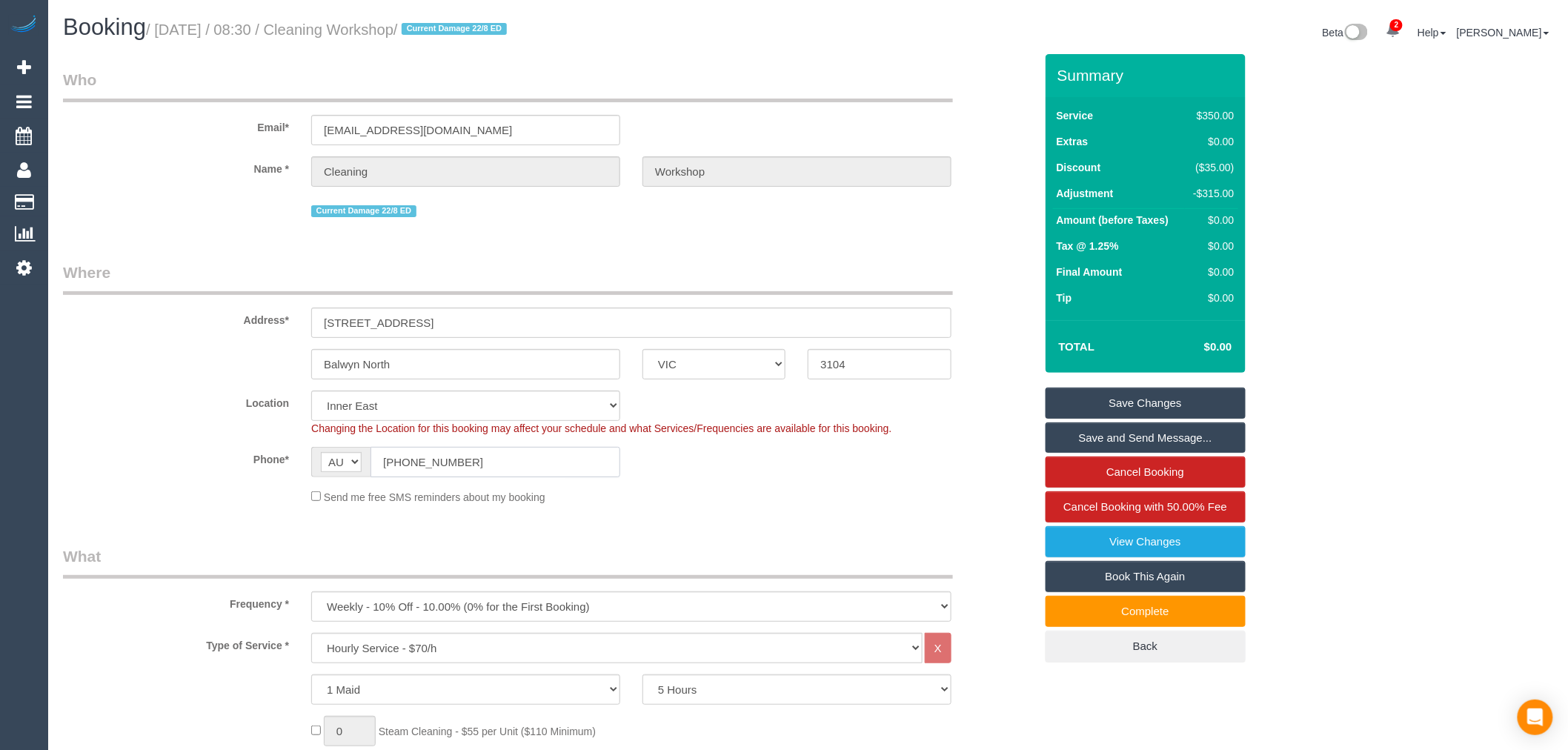
drag, startPoint x: 476, startPoint y: 460, endPoint x: 387, endPoint y: 461, distance: 89.0
click at [387, 461] on input "[PHONE_NUMBER]" at bounding box center [495, 462] width 250 height 30
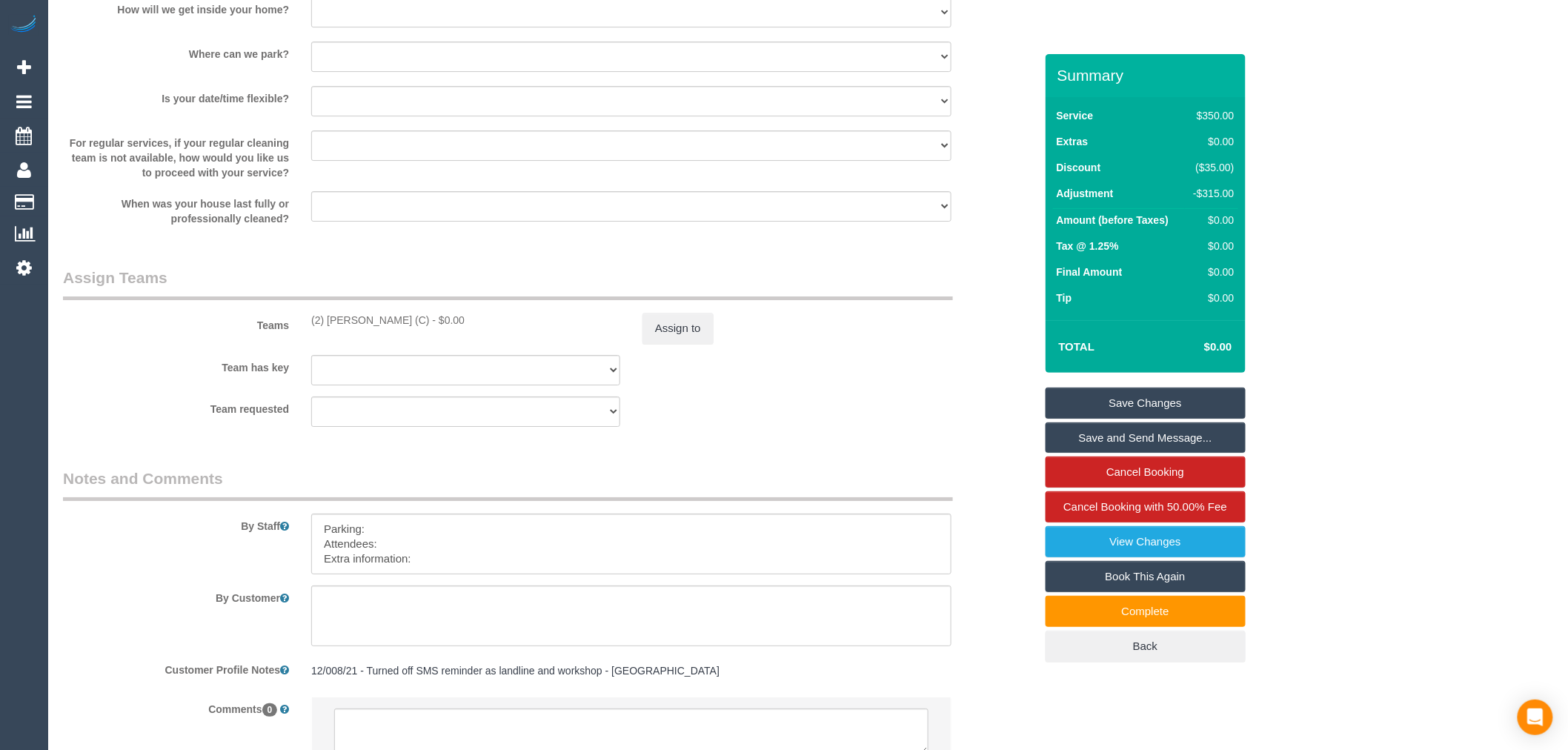
scroll to position [2171, 0]
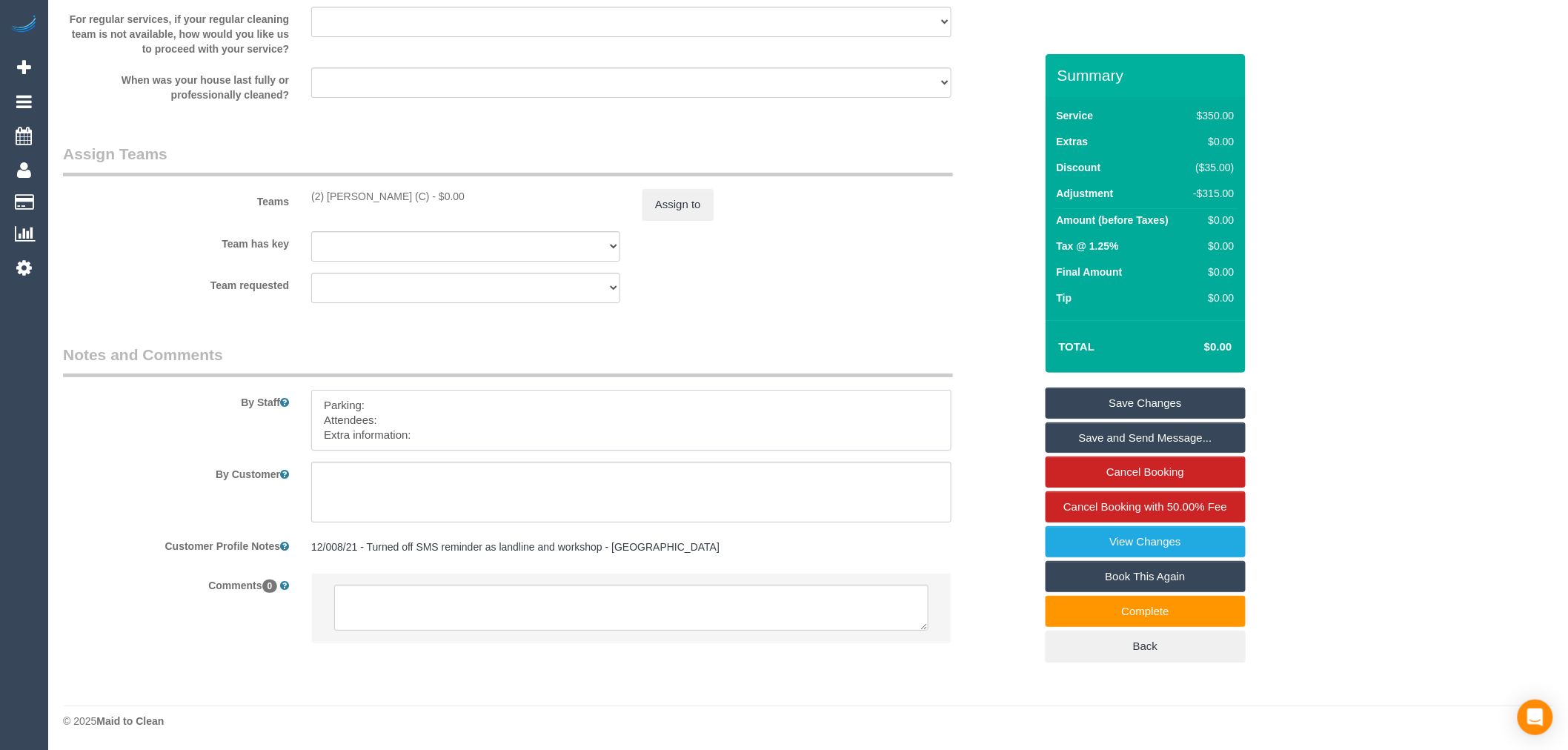
click at [400, 412] on textarea at bounding box center [630, 419] width 640 height 60
drag, startPoint x: 405, startPoint y: 432, endPoint x: 308, endPoint y: 435, distance: 97.0
click at [308, 435] on div at bounding box center [631, 419] width 663 height 60
type textarea "Parking: Attendees: Host:"
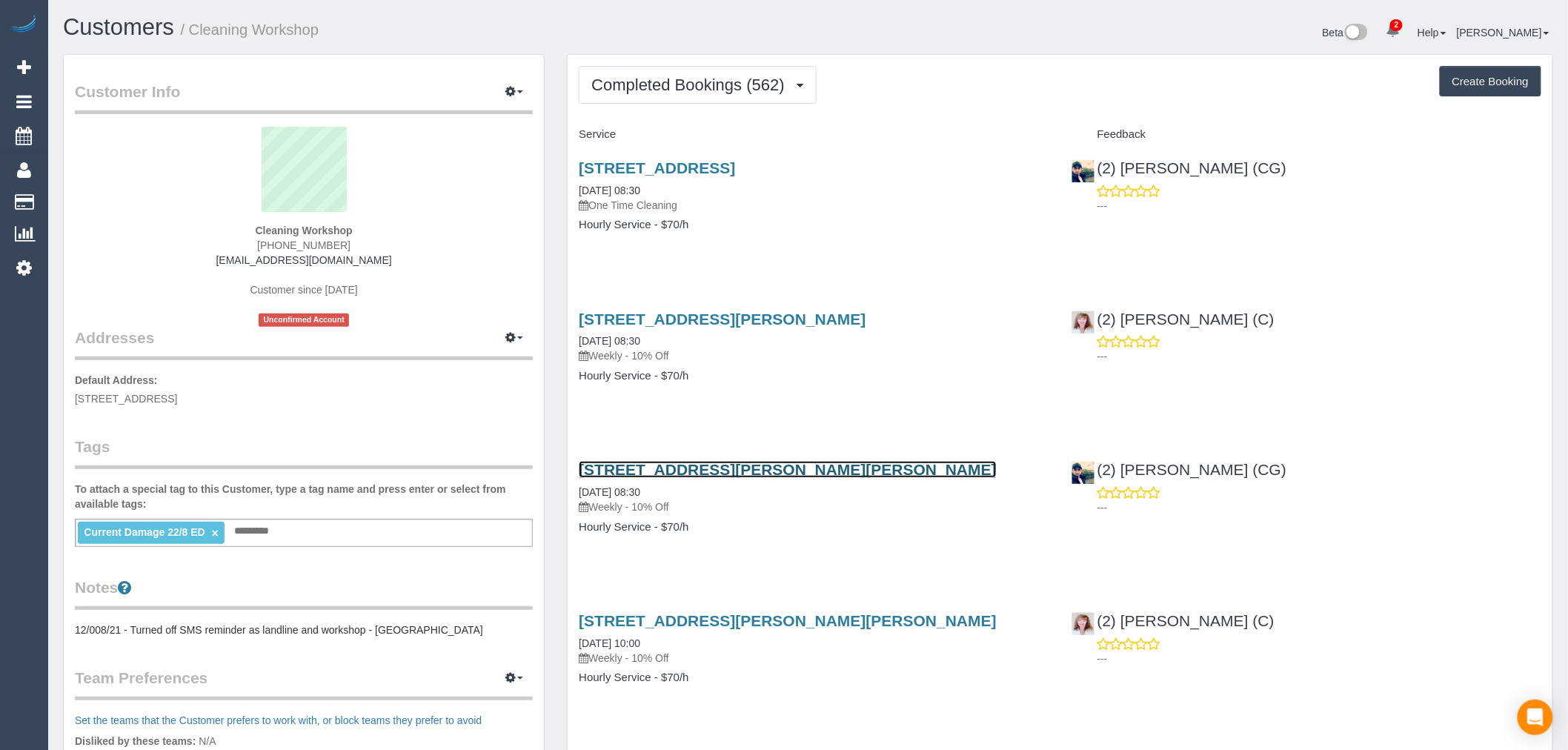
click at [812, 478] on link "[STREET_ADDRESS][PERSON_NAME][PERSON_NAME]" at bounding box center [787, 469] width 418 height 17
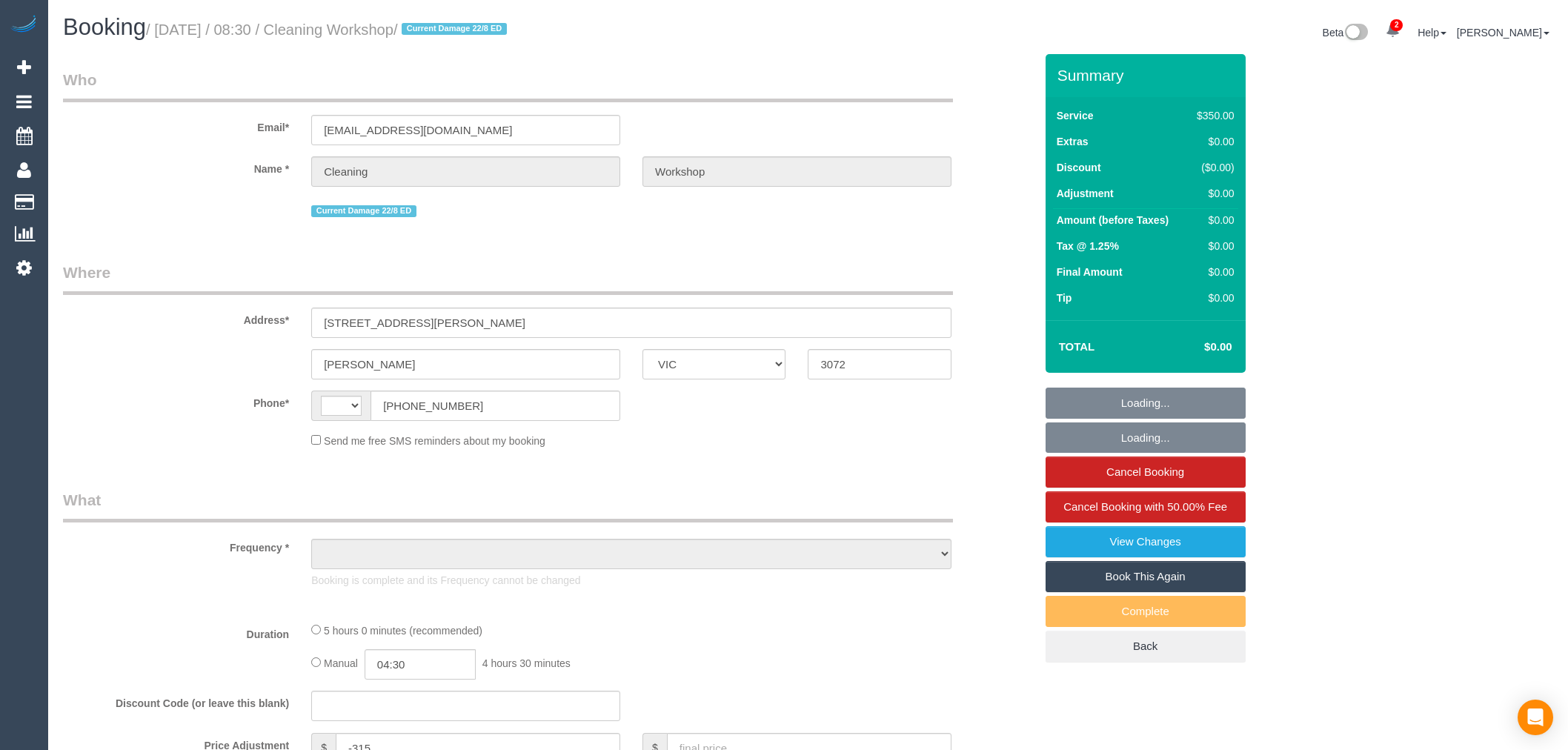
select select "VIC"
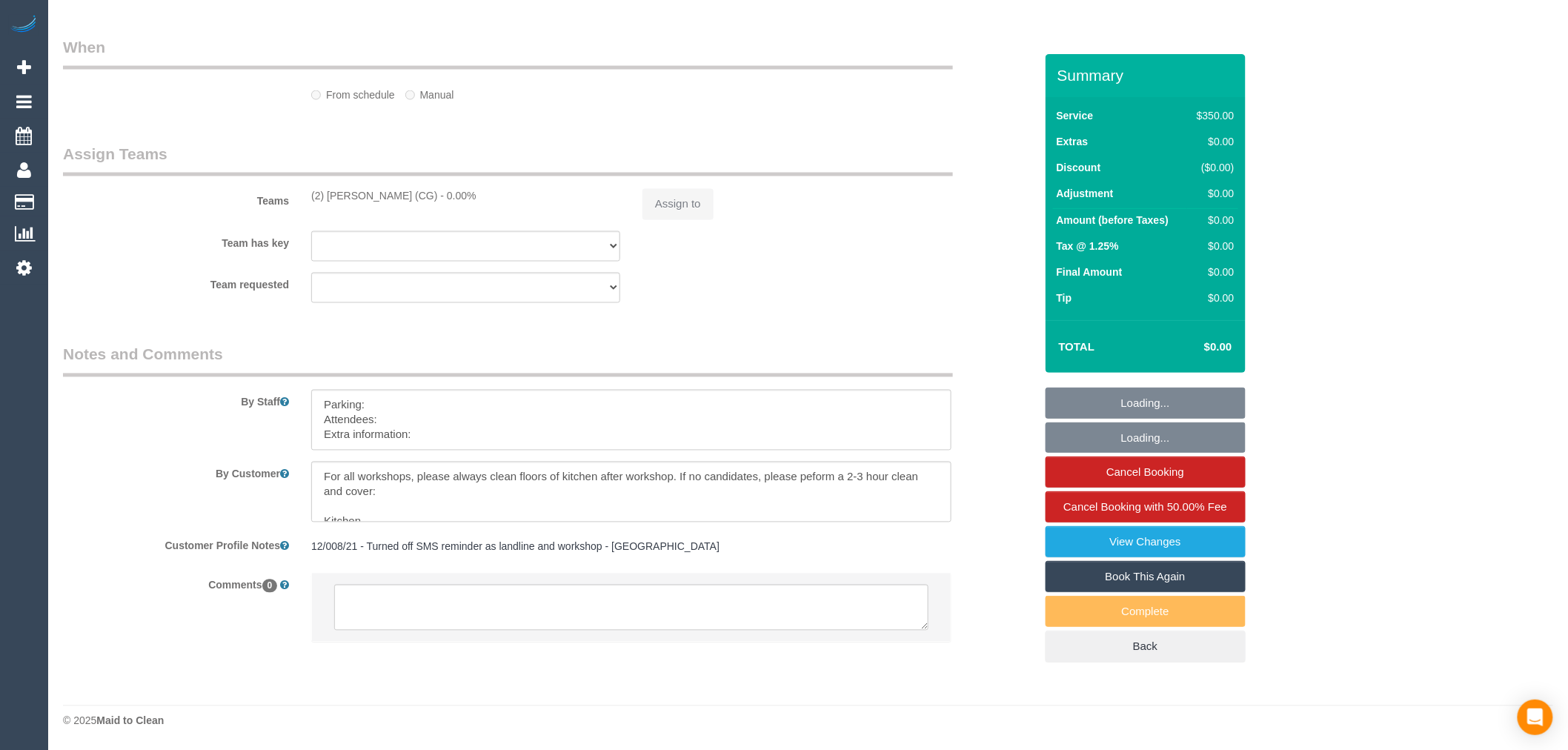
select select "300"
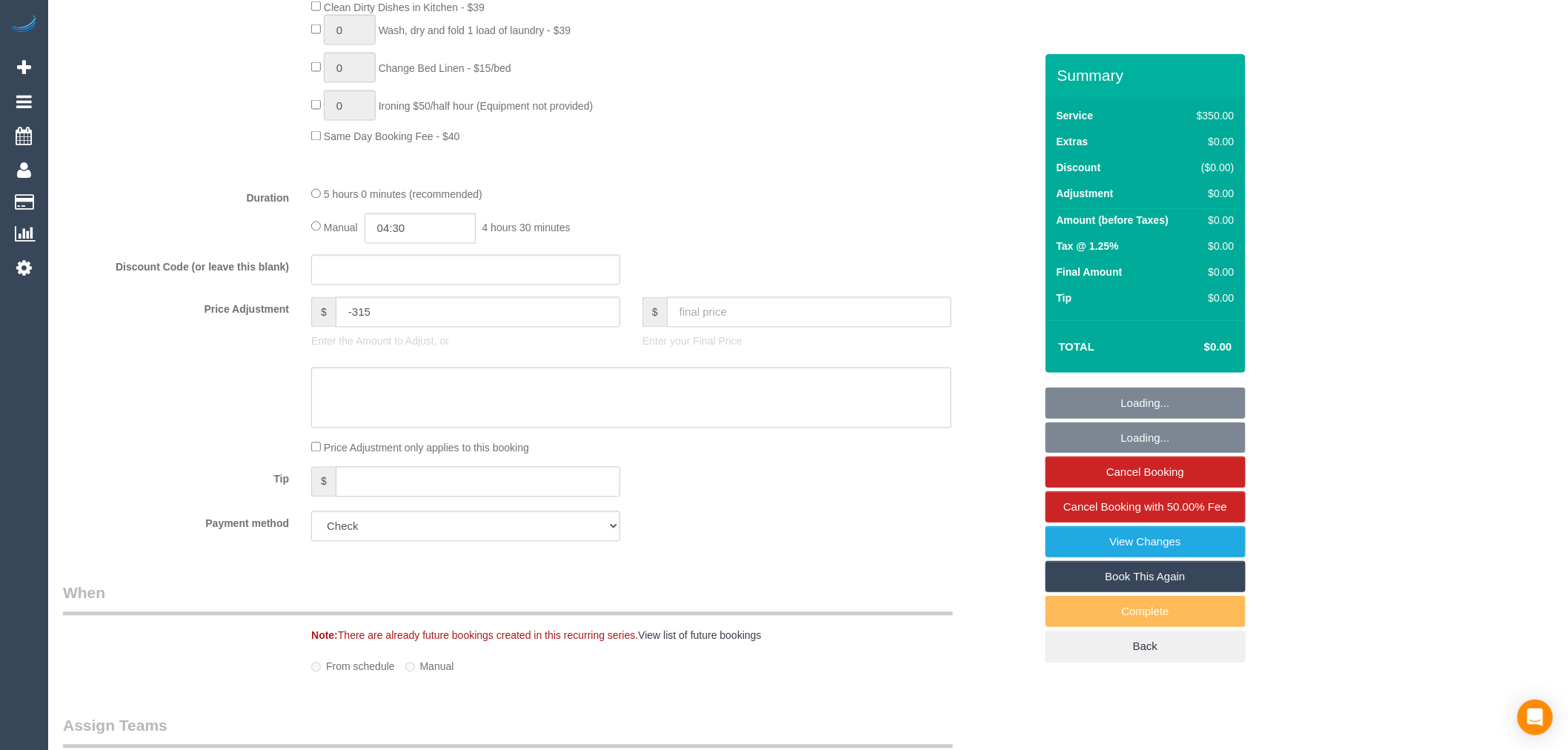
select select "string:AU"
select select "object:718"
select select "number:28"
select select "object:1517"
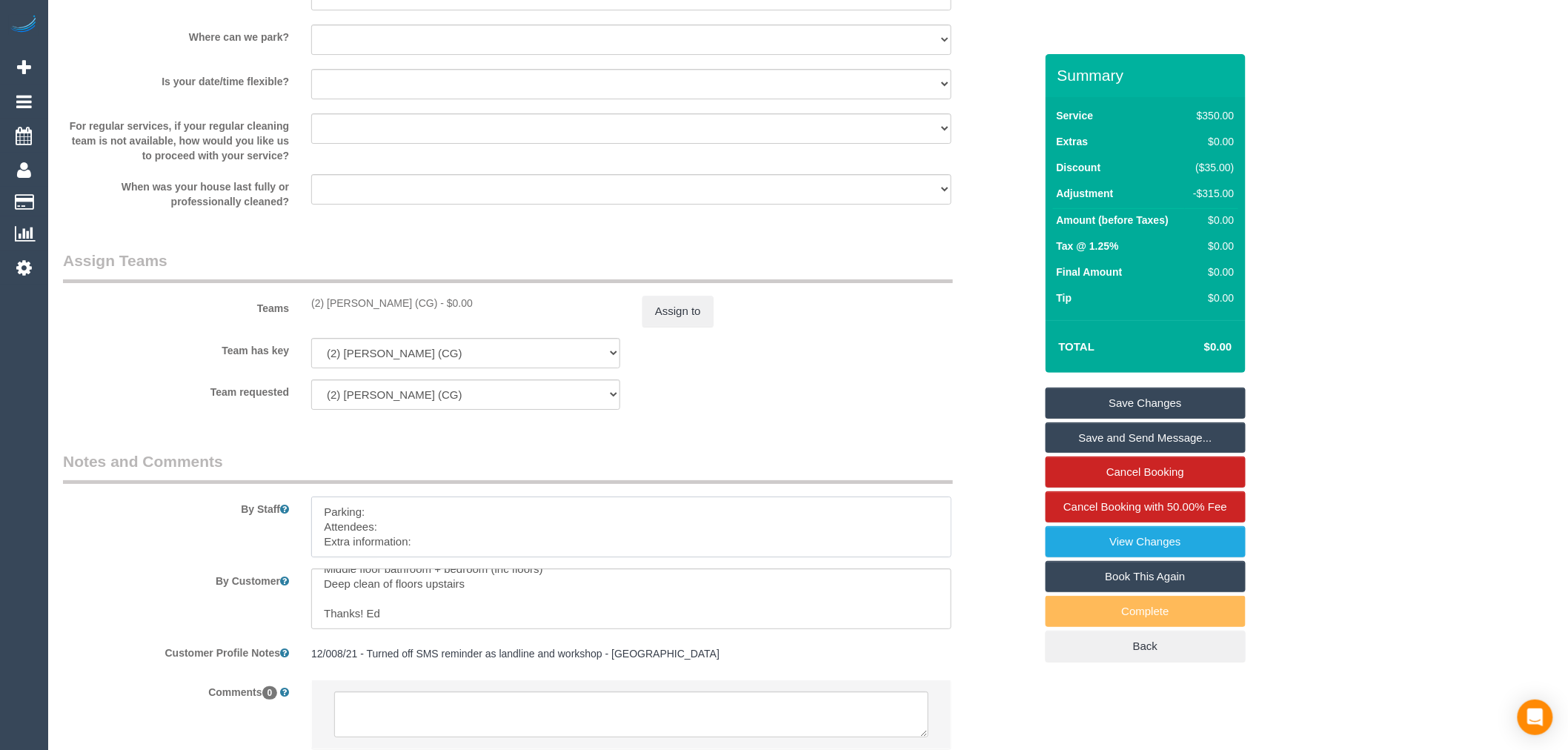
click at [589, 557] on textarea at bounding box center [630, 526] width 640 height 60
drag, startPoint x: 435, startPoint y: 546, endPoint x: 256, endPoint y: 494, distance: 186.4
click at [256, 494] on fieldset "Notes and Comments By Staff By Customer Customer Profile Notes 12/008/21 - Turn…" at bounding box center [549, 612] width 972 height 324
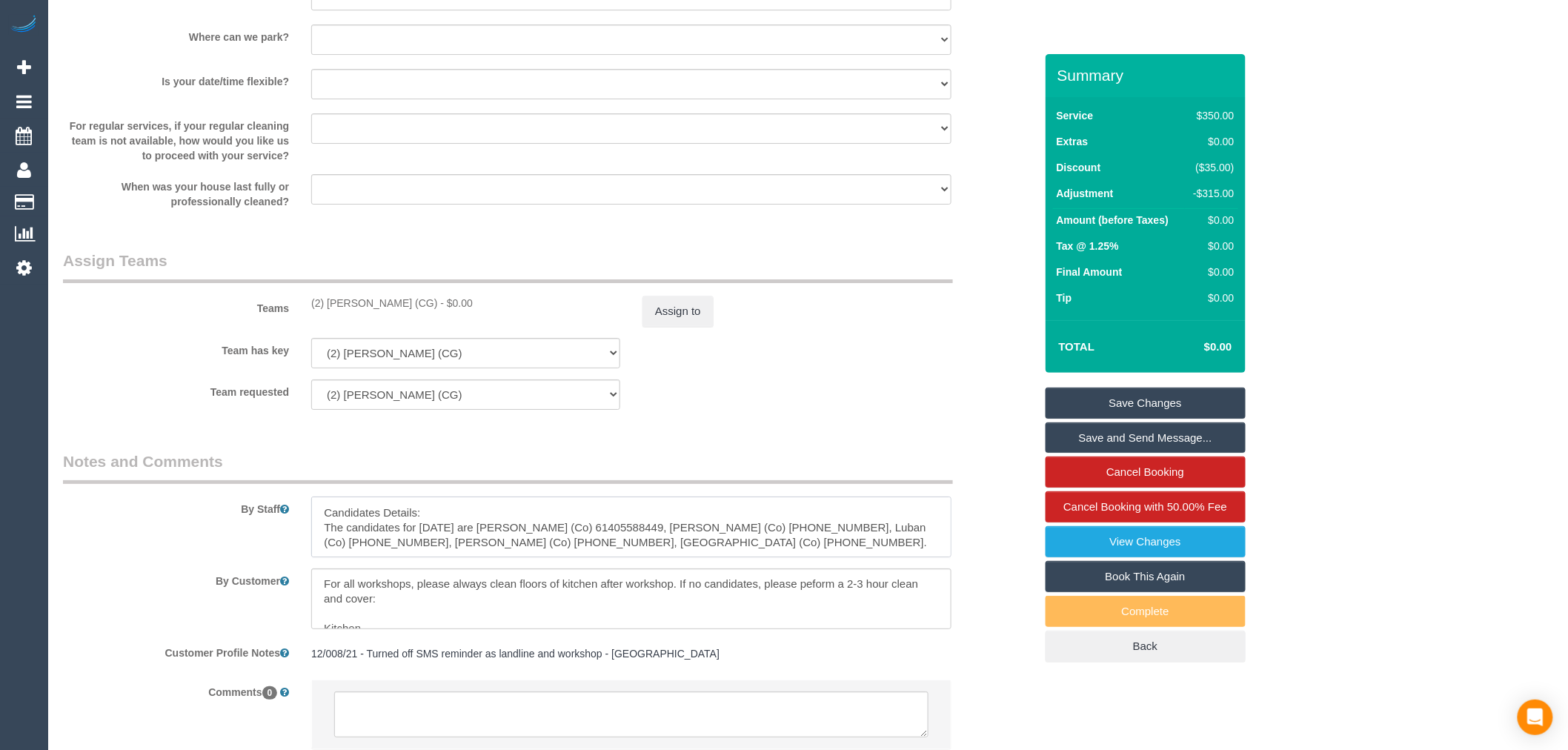
drag, startPoint x: 639, startPoint y: 554, endPoint x: 324, endPoint y: 545, distance: 315.1
click at [324, 557] on textarea at bounding box center [630, 526] width 640 height 60
click at [324, 540] on textarea at bounding box center [630, 526] width 640 height 60
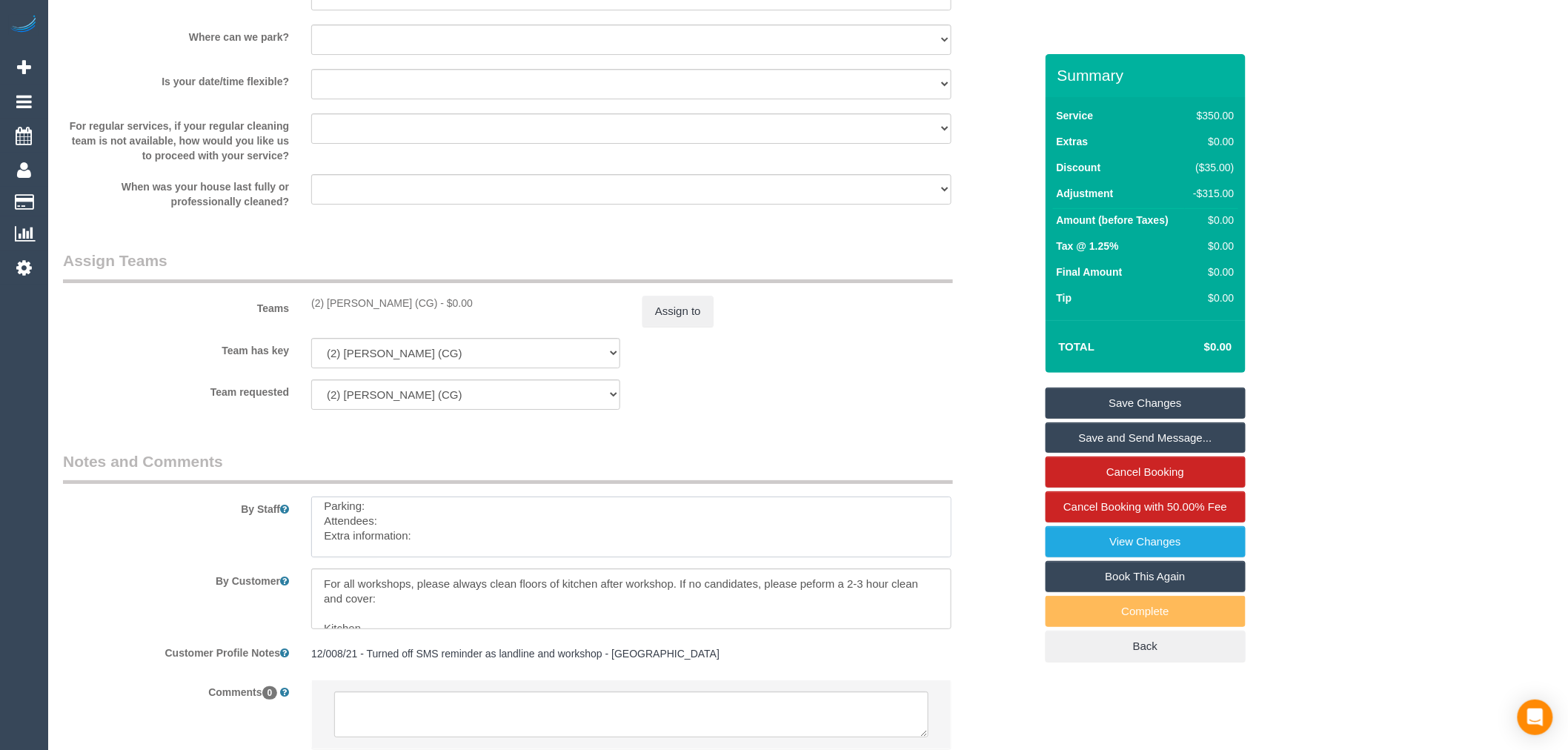
click at [370, 555] on textarea at bounding box center [630, 526] width 640 height 60
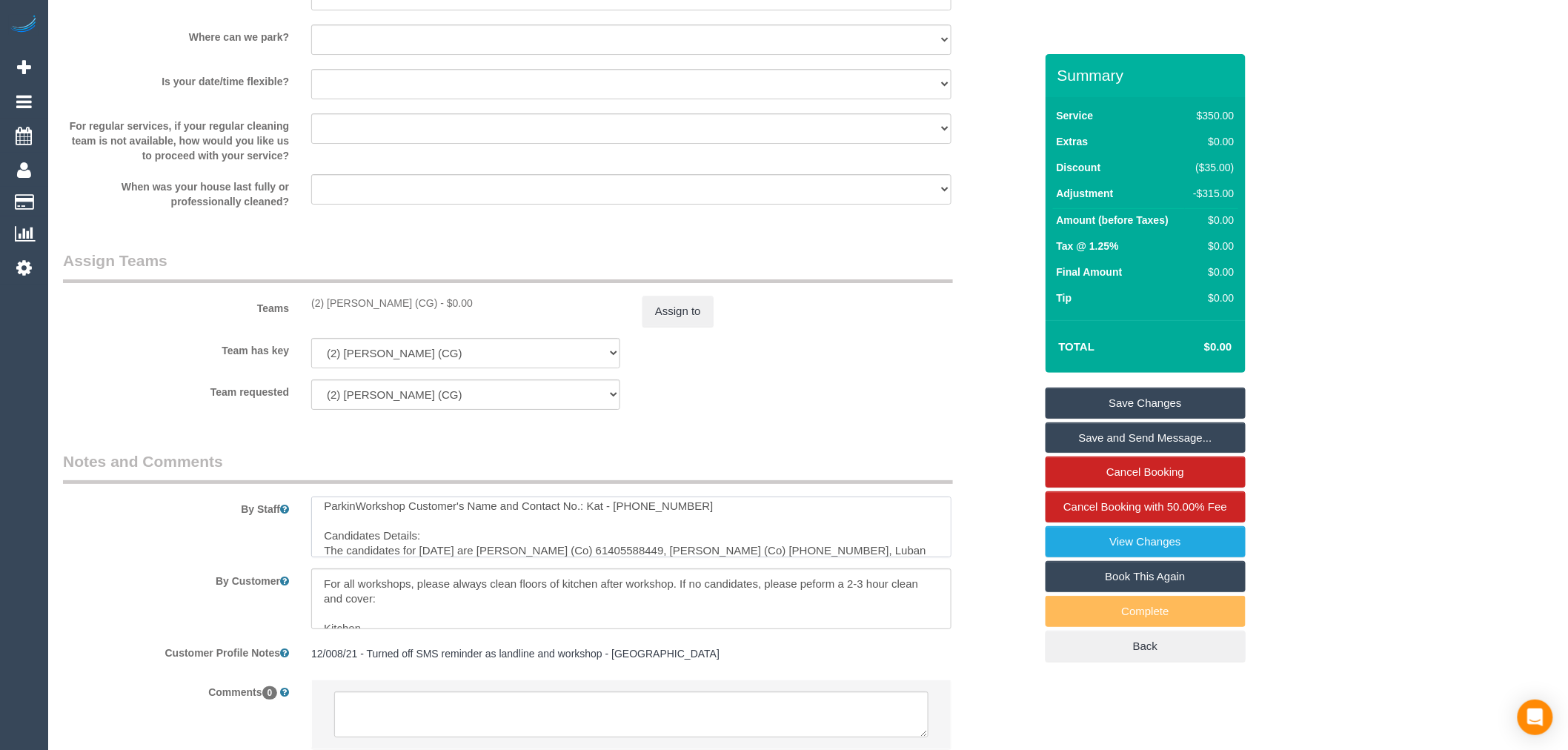
scroll to position [0, 0]
click at [612, 524] on textarea at bounding box center [630, 526] width 640 height 60
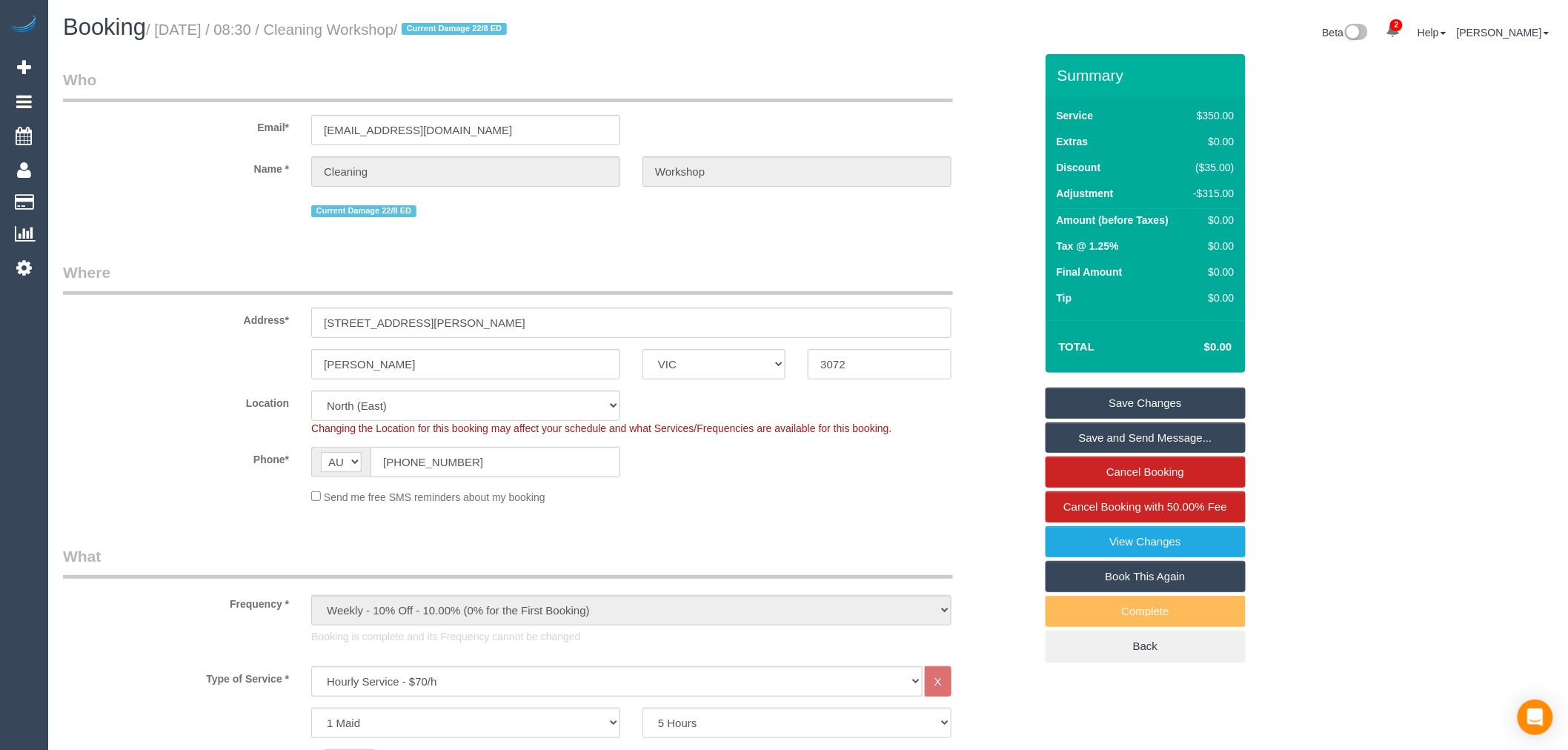
type textarea "Workshop Customer's Name and Contact No.: Kat - 0423 148 029 Candidates Details…"
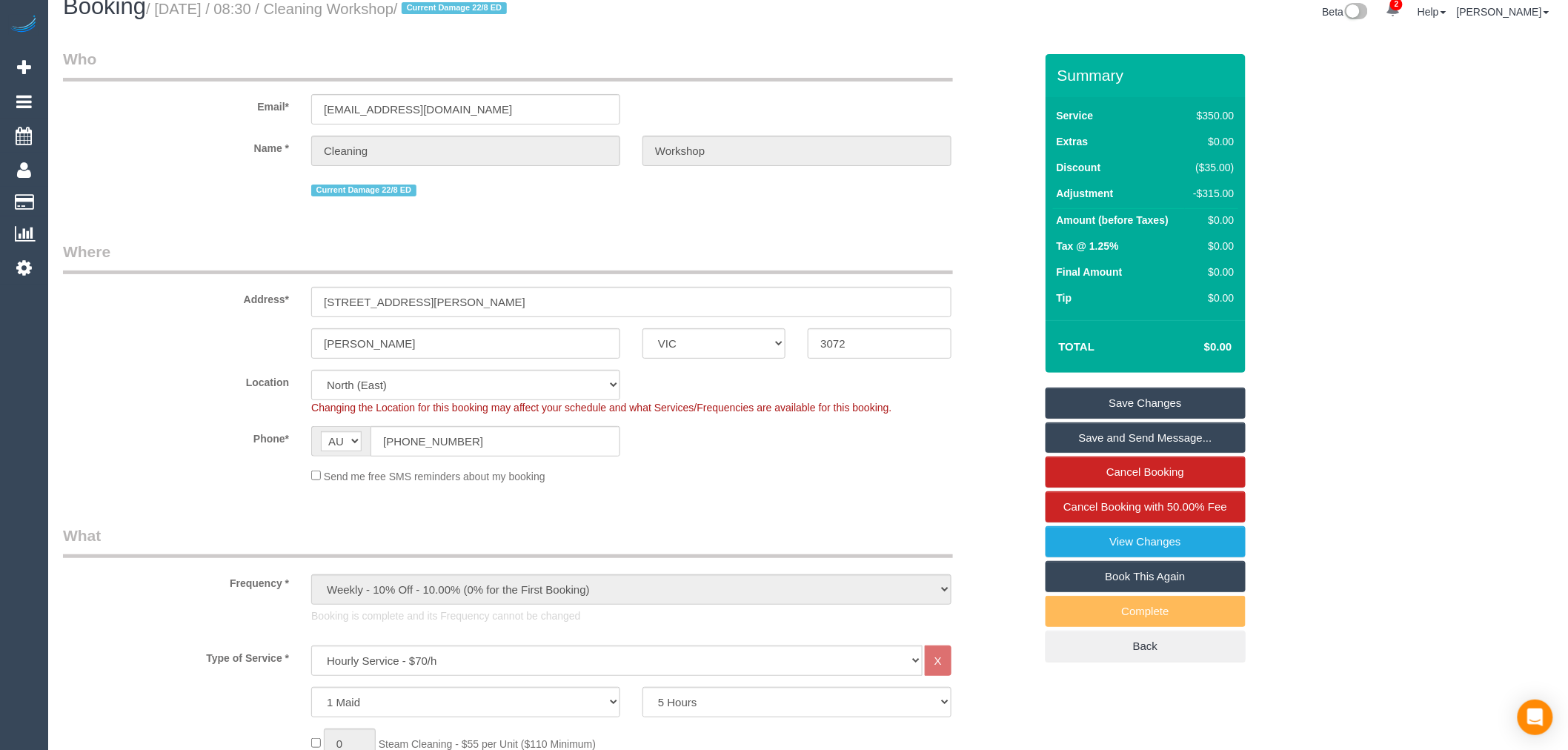
scroll to position [82, 0]
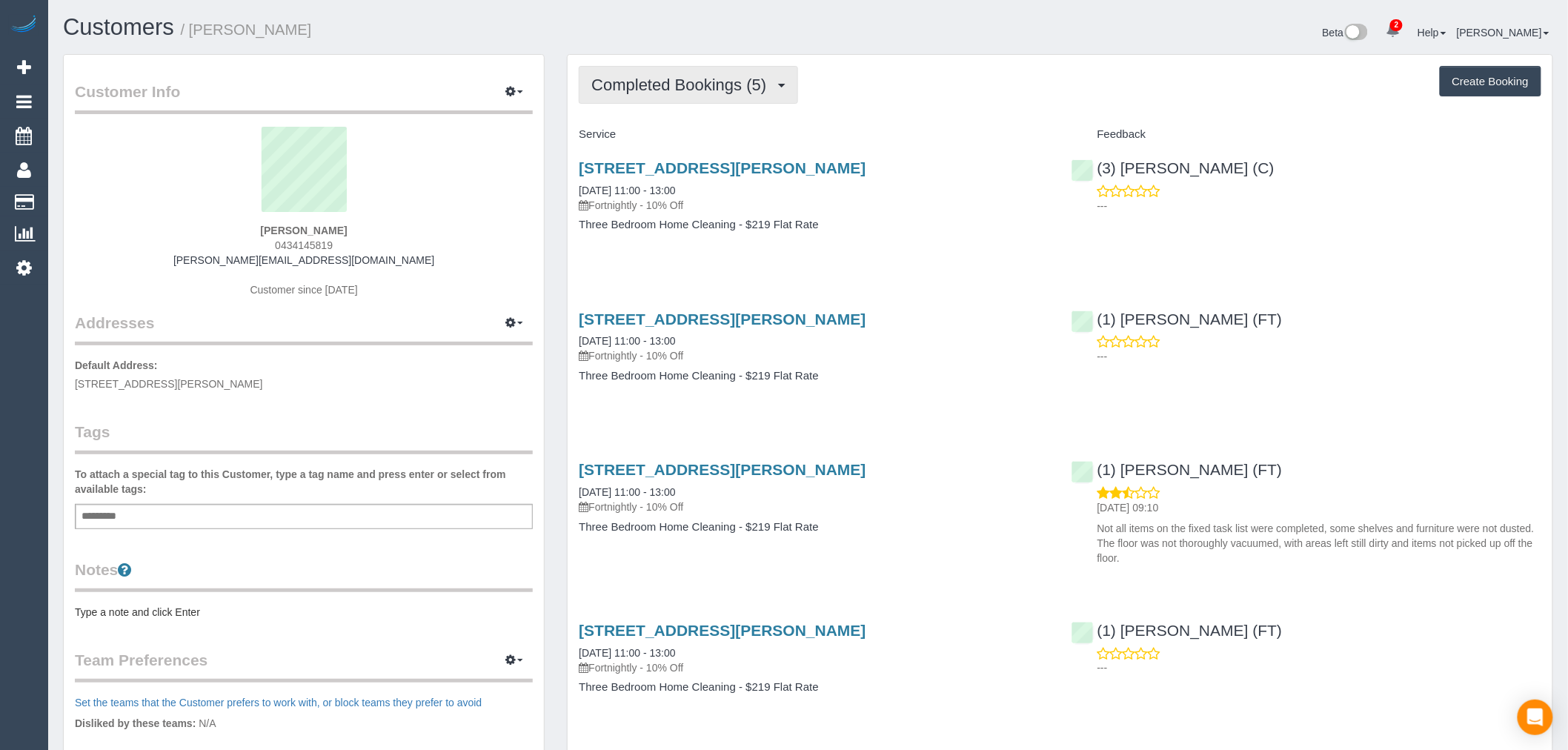
click at [745, 74] on button "Completed Bookings (5)" at bounding box center [688, 85] width 219 height 38
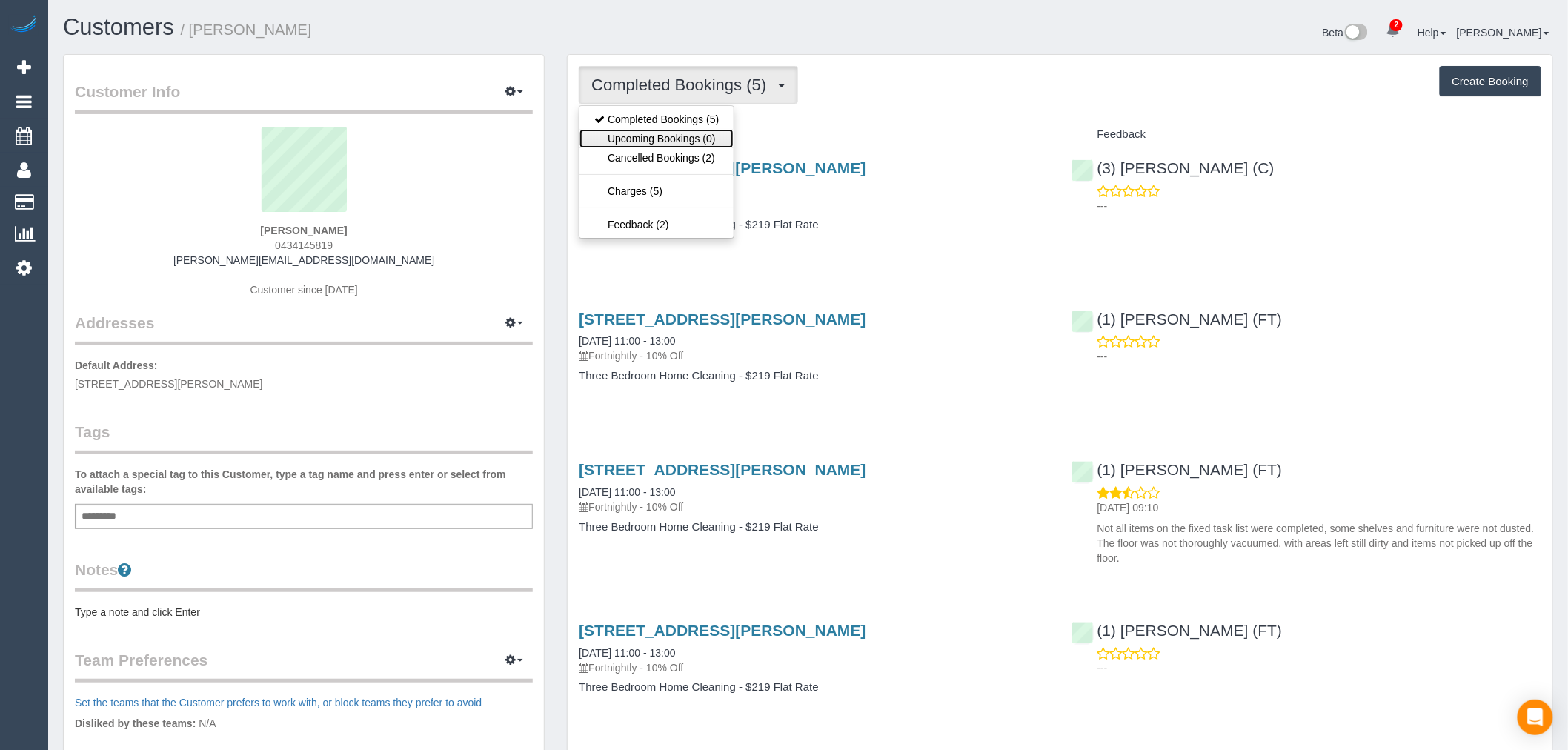
click at [691, 132] on link "Upcoming Bookings (0)" at bounding box center [656, 138] width 154 height 19
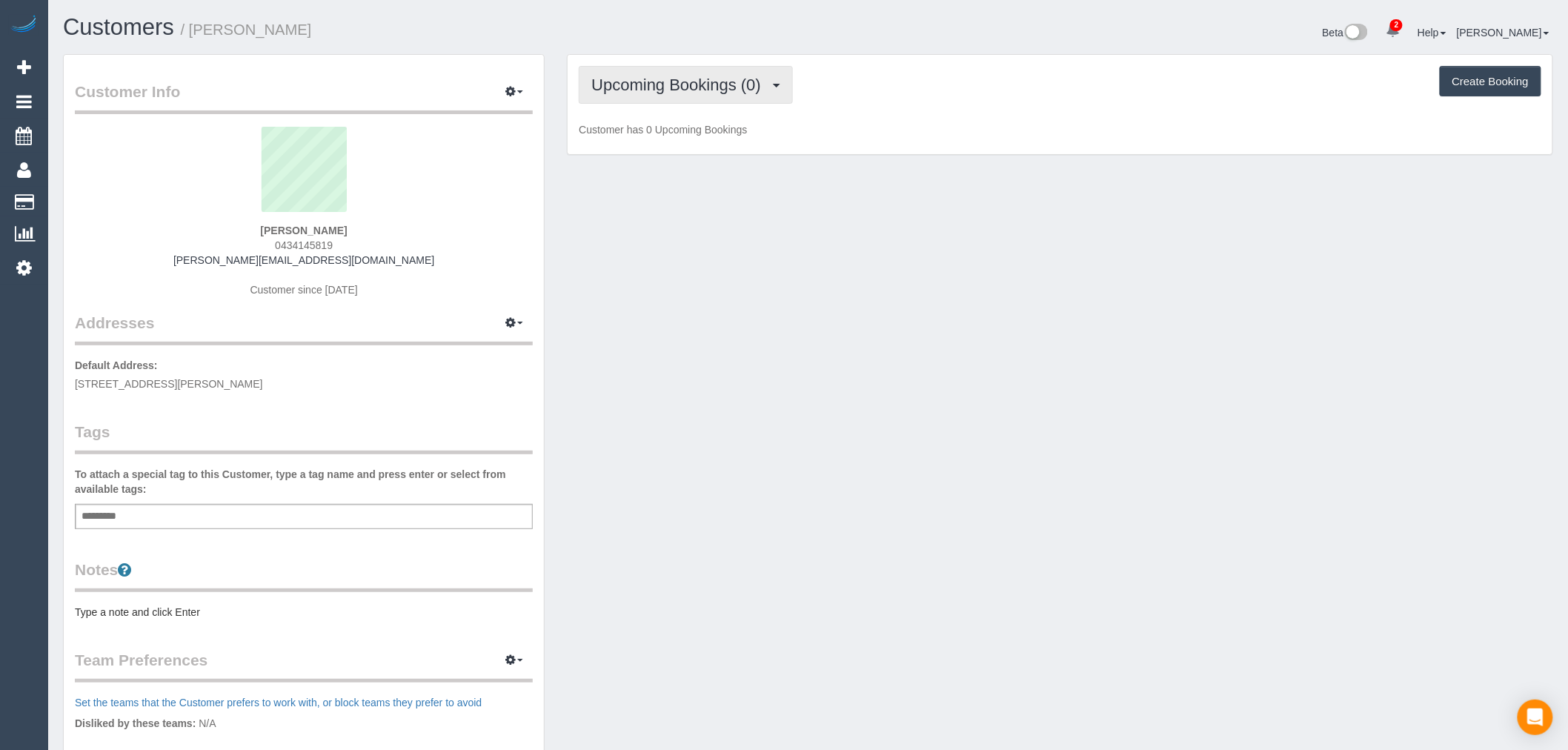
click at [736, 85] on span "Upcoming Bookings (0)" at bounding box center [680, 85] width 177 height 19
click at [709, 116] on link "Completed Bookings (5)" at bounding box center [656, 119] width 154 height 19
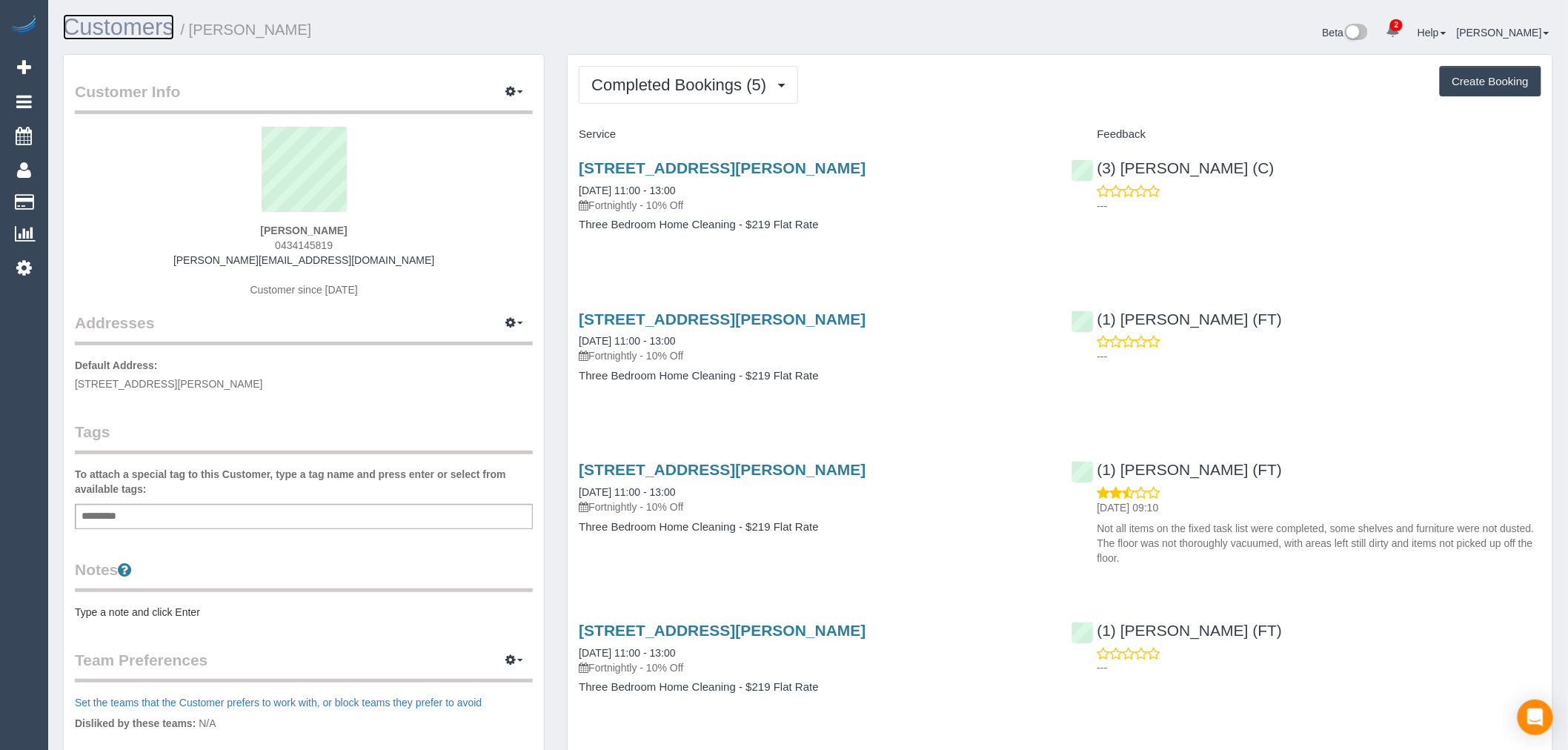
click at [136, 38] on link "Customers" at bounding box center [119, 26] width 112 height 26
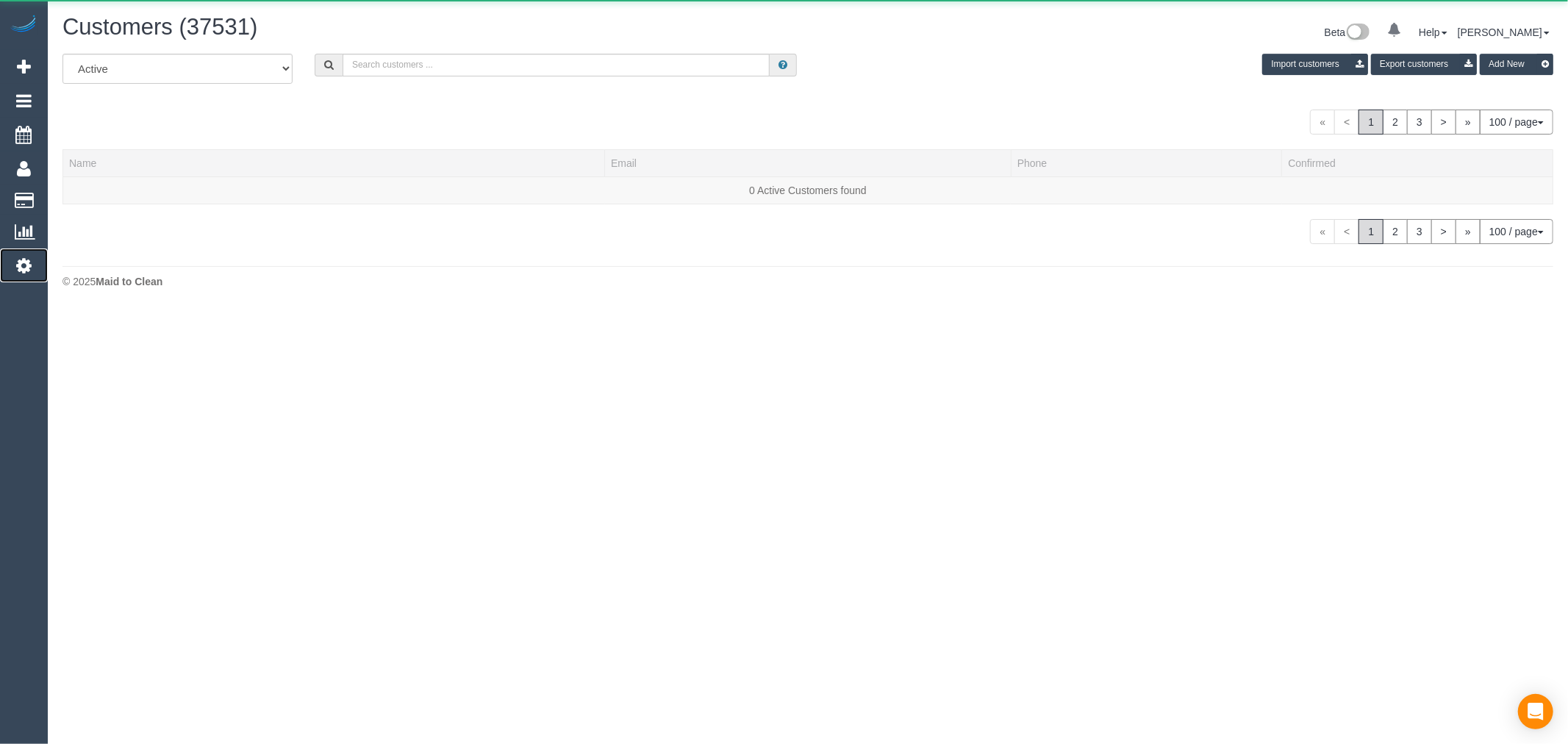
click at [39, 254] on link "Settings" at bounding box center [23, 265] width 48 height 34
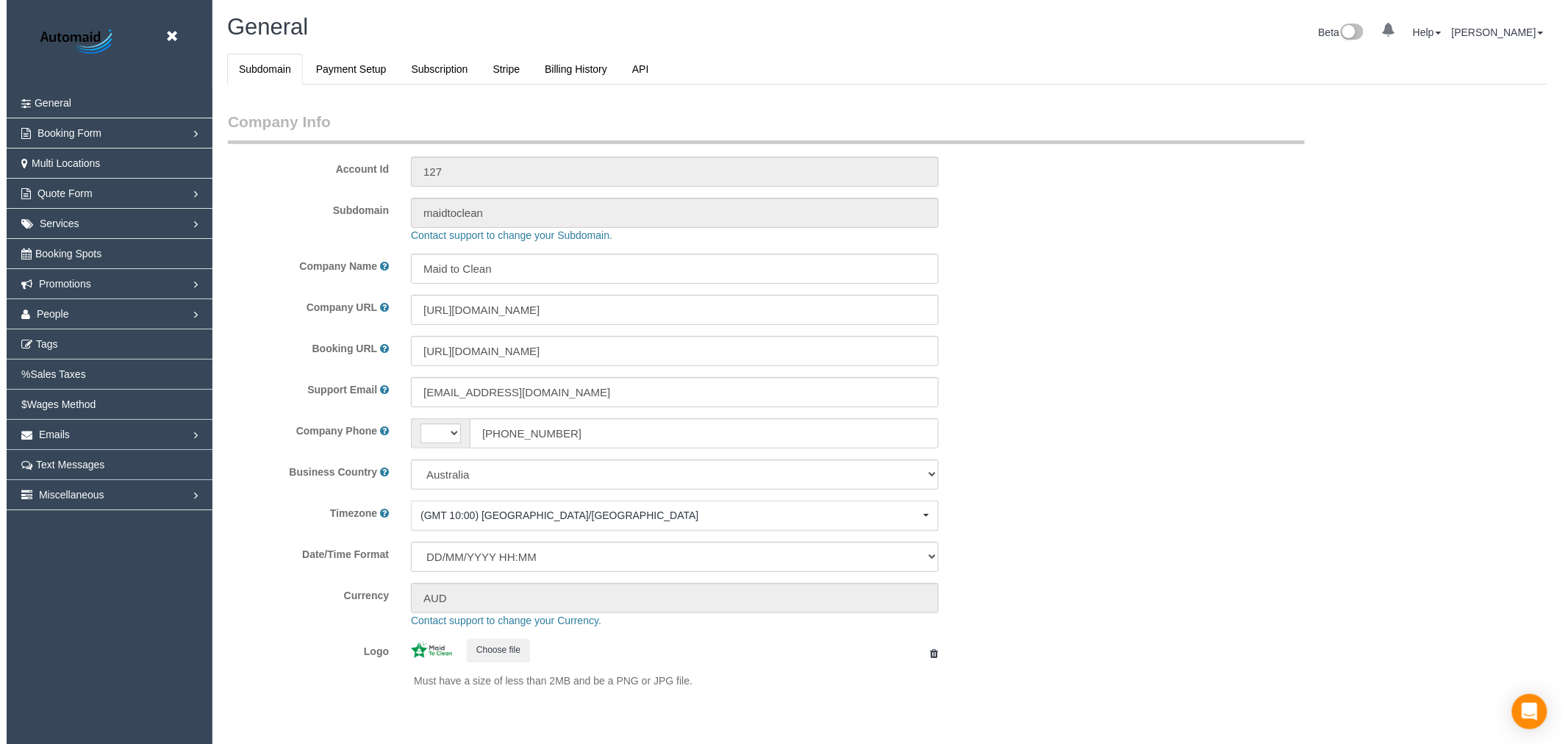
scroll to position [3310, 1555]
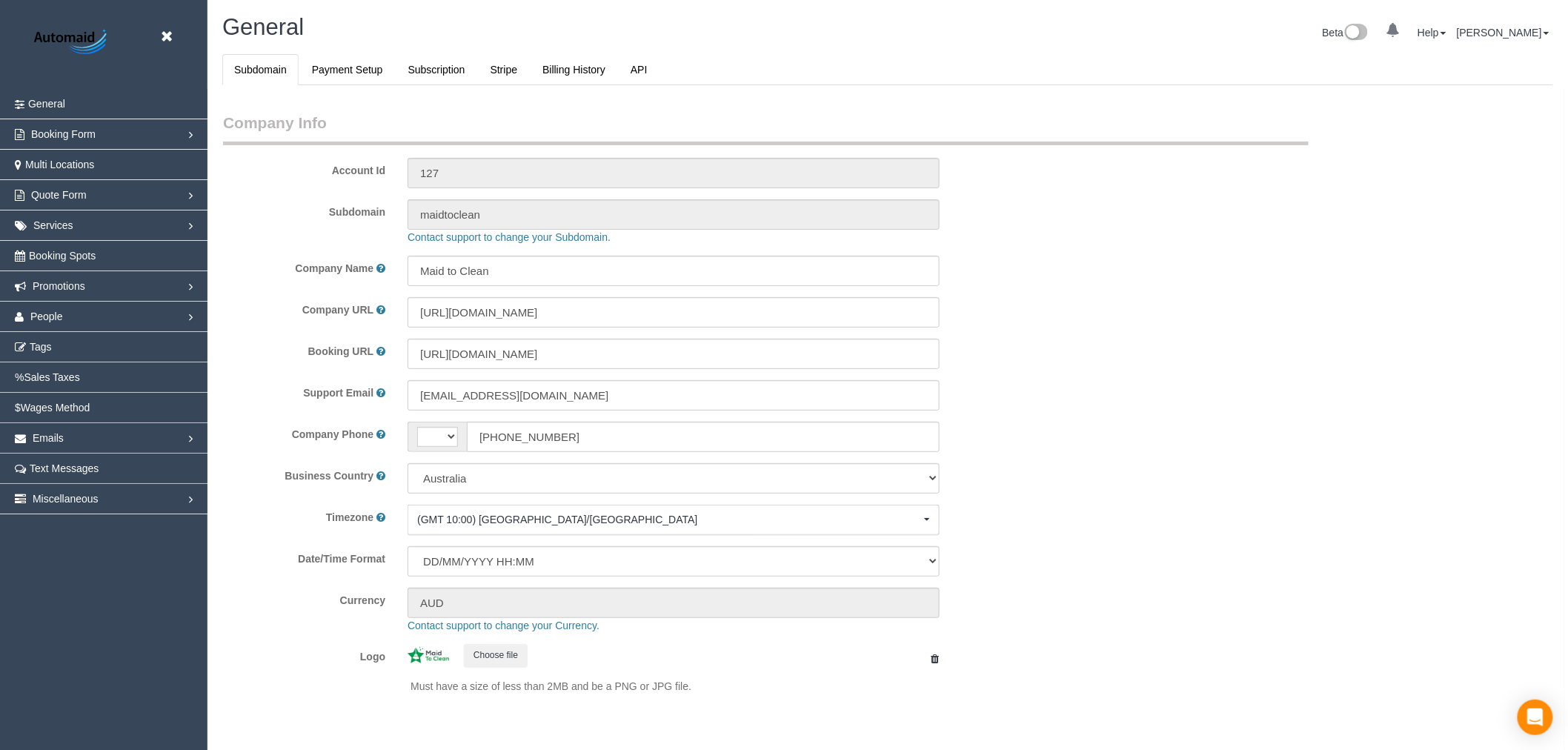
select select "string:AU"
select select "1"
click at [105, 314] on link "People" at bounding box center [104, 315] width 208 height 29
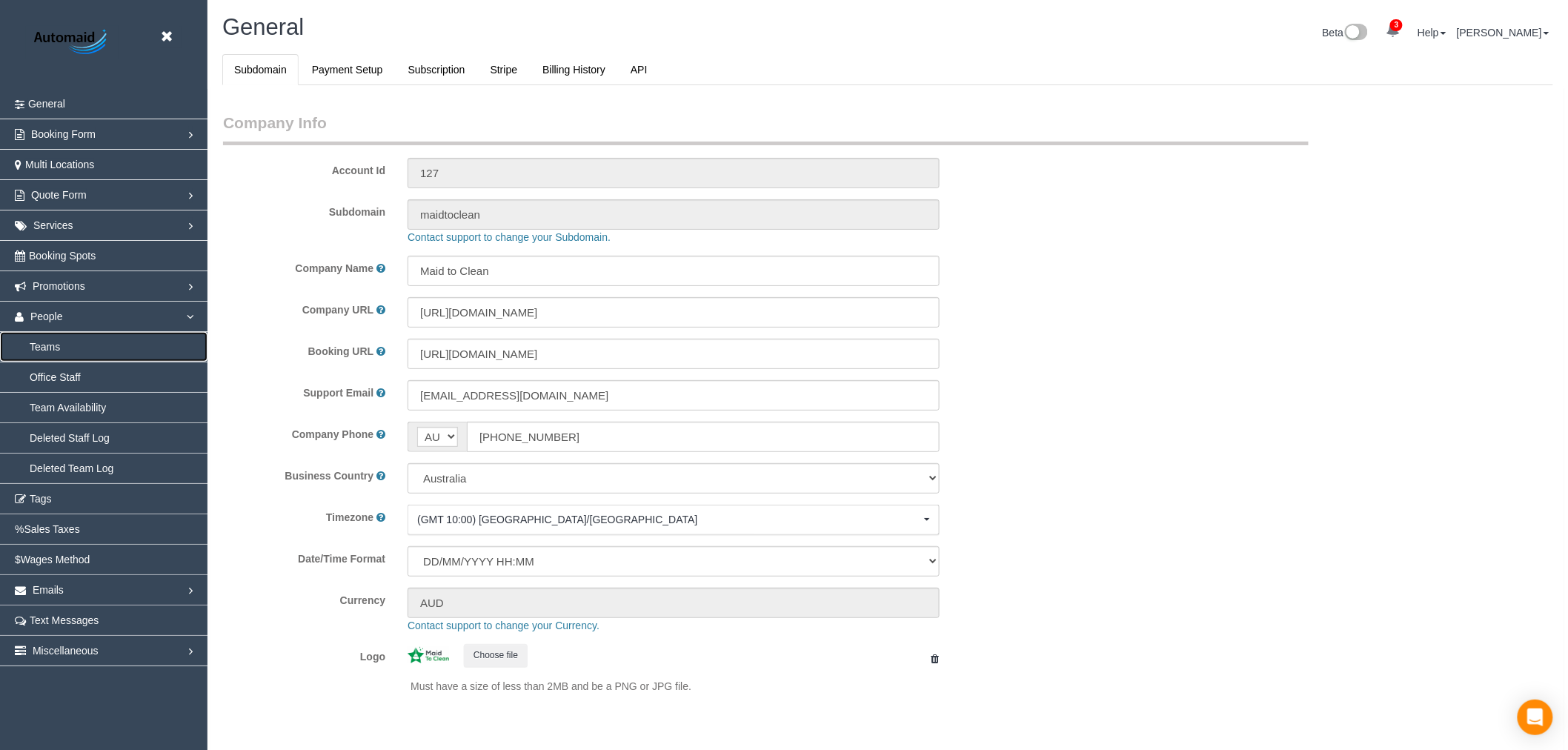
click at [65, 341] on link "Teams" at bounding box center [104, 346] width 208 height 29
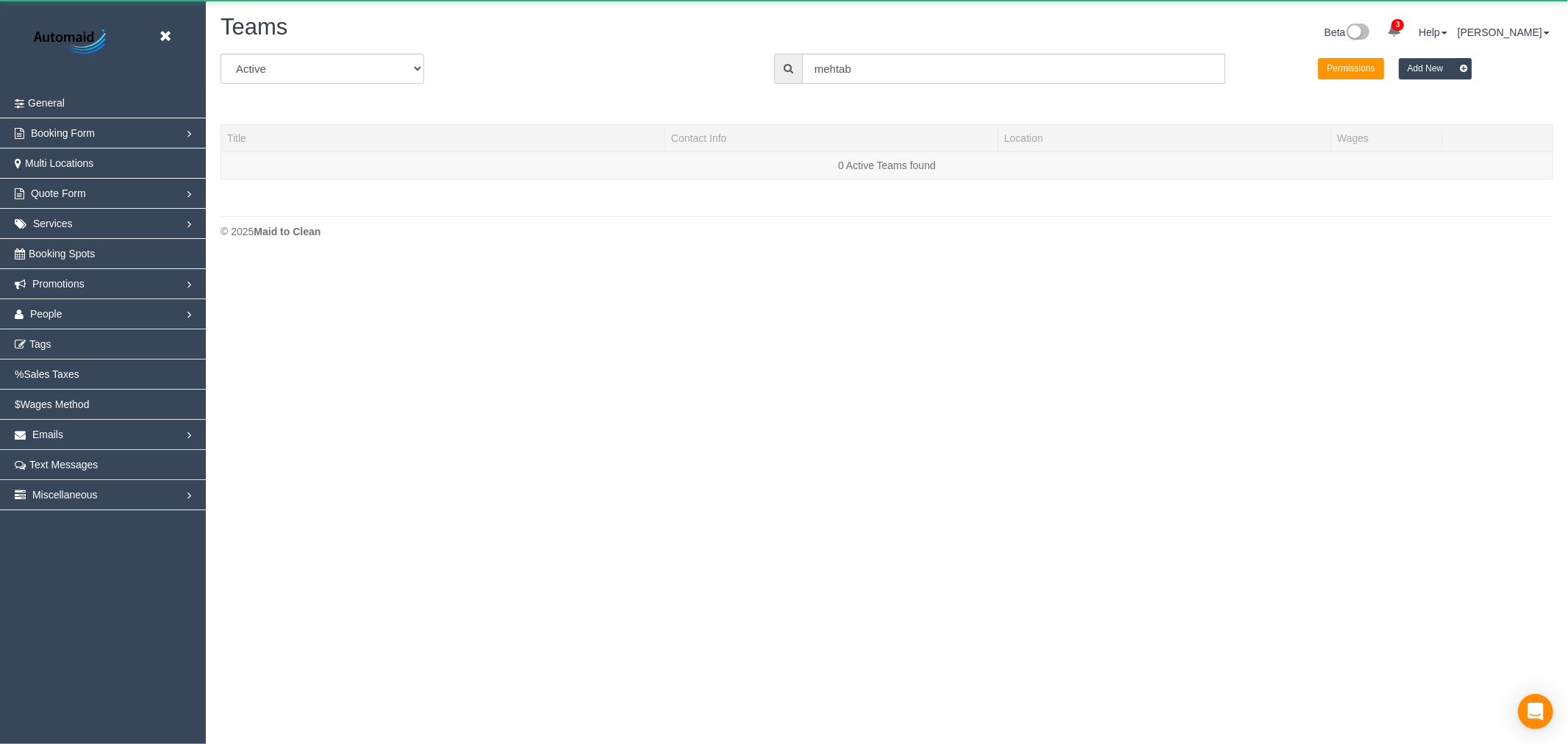
scroll to position [311, 1568]
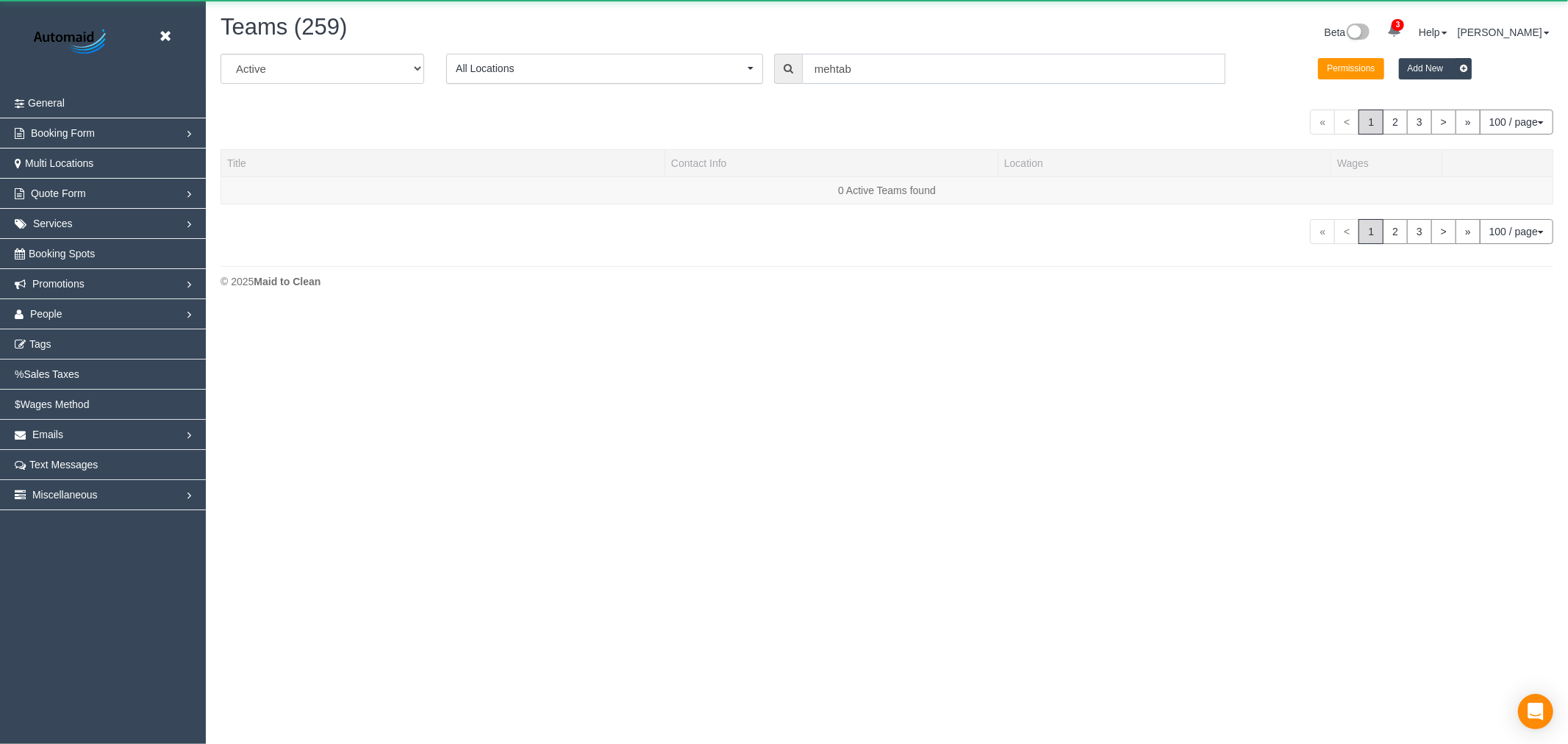
click at [958, 67] on input "mehtab" at bounding box center [1013, 68] width 424 height 30
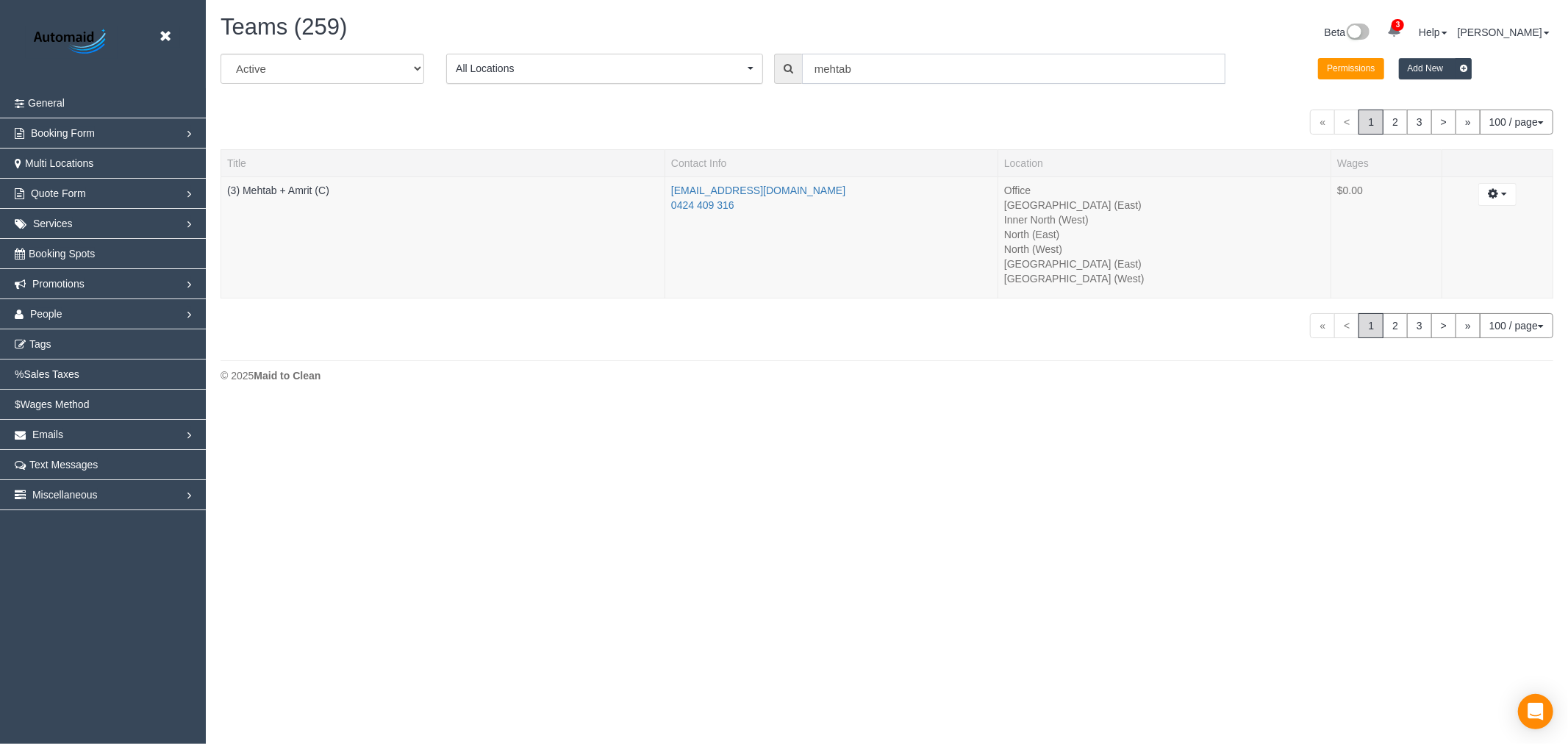
drag, startPoint x: 958, startPoint y: 67, endPoint x: 634, endPoint y: 60, distance: 324.1
click at [636, 63] on div "All Active Archived All Locations All Locations Active Locations Office [defaul…" at bounding box center [886, 74] width 1354 height 41
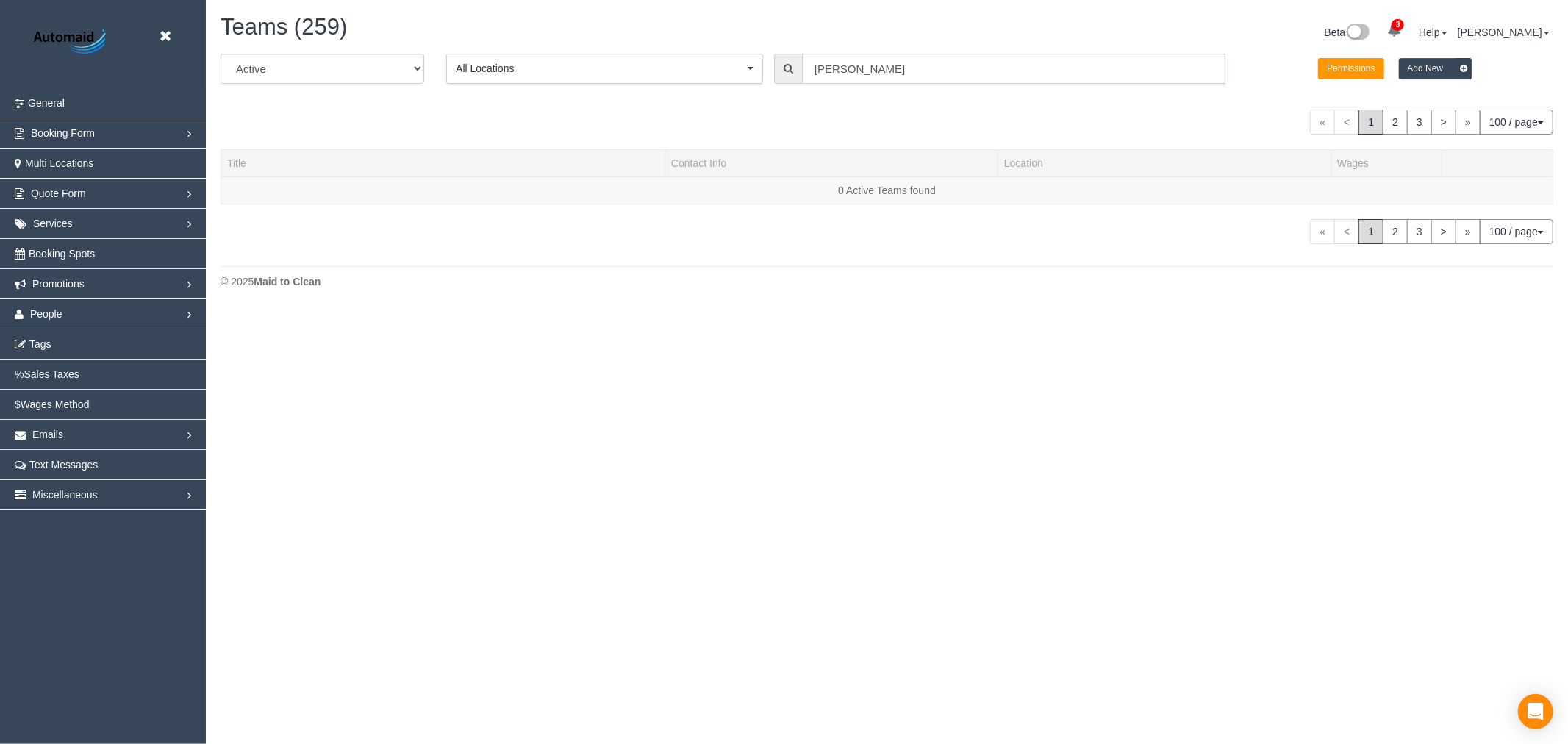
drag, startPoint x: 928, startPoint y: 70, endPoint x: 666, endPoint y: 56, distance: 262.4
click at [666, 56] on div "All Active Archived All Locations All Locations Active Locations Office [defaul…" at bounding box center [886, 74] width 1354 height 41
type input "s"
type input "[PERSON_NAME]"
